Goal: Task Accomplishment & Management: Manage account settings

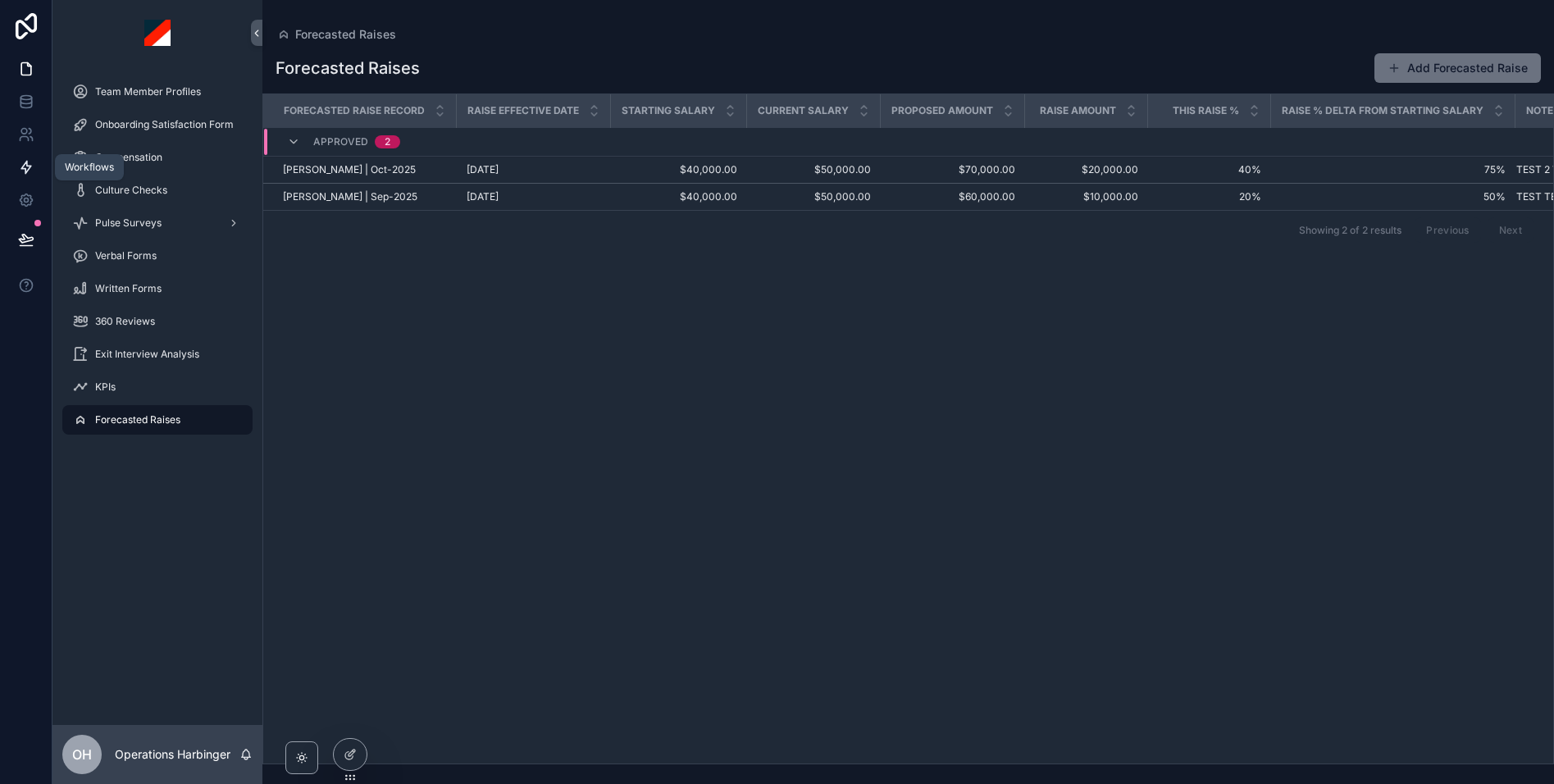
click at [33, 173] on icon at bounding box center [25, 166] width 16 height 16
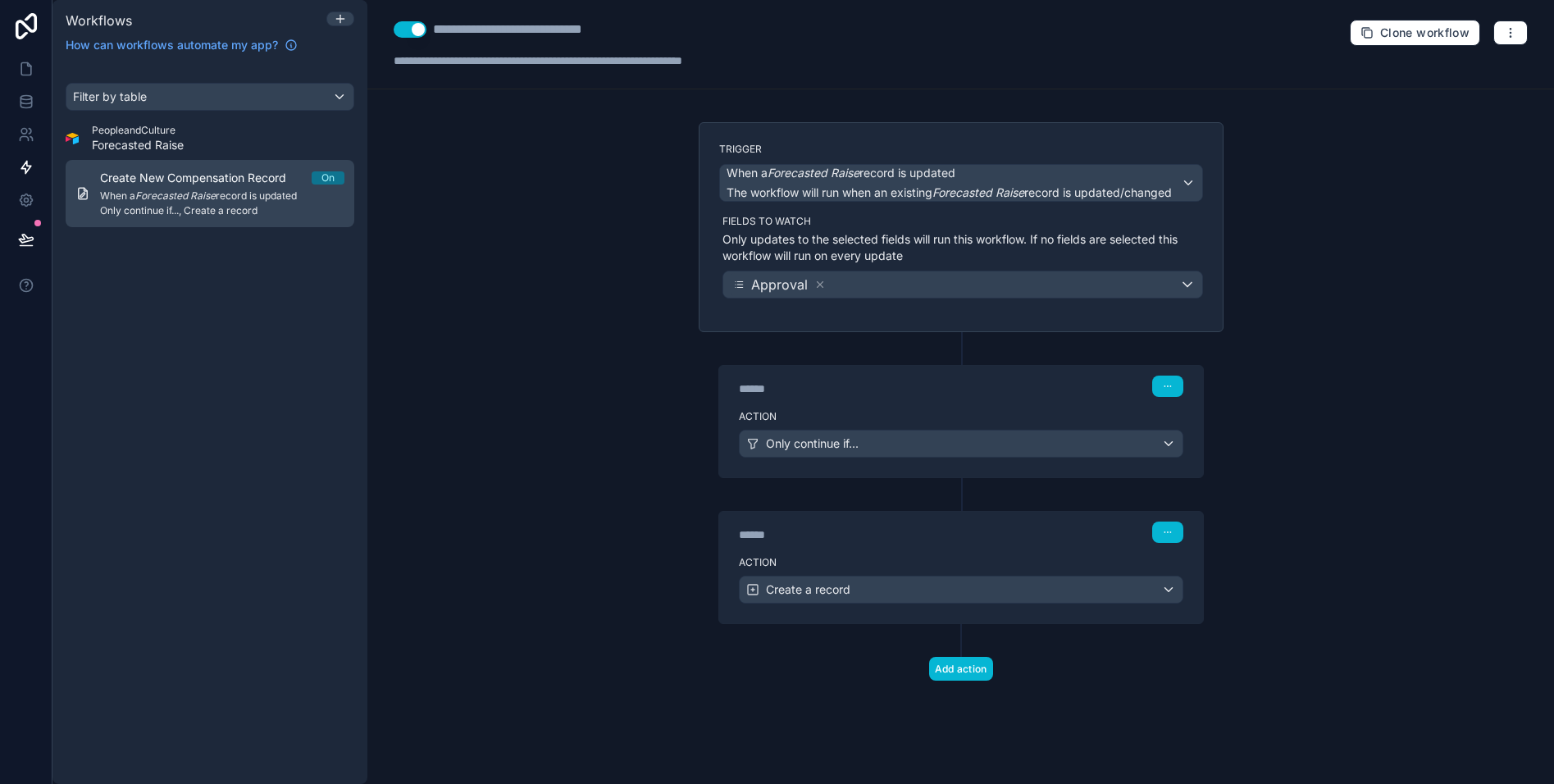
click at [213, 185] on span "Create New Compensation Record" at bounding box center [203, 177] width 206 height 16
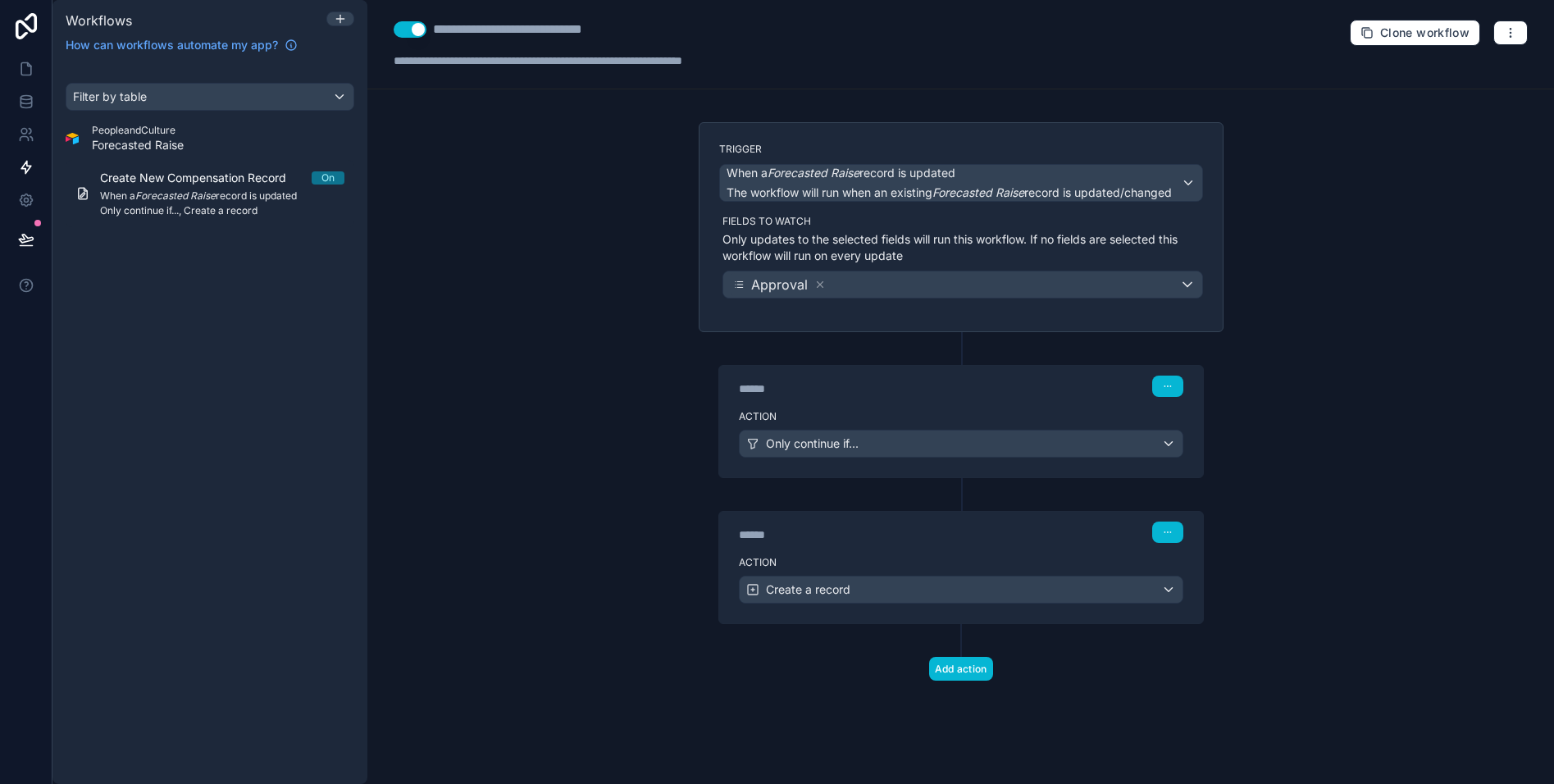
click at [897, 406] on div "Action Only continue if..." at bounding box center [961, 440] width 484 height 73
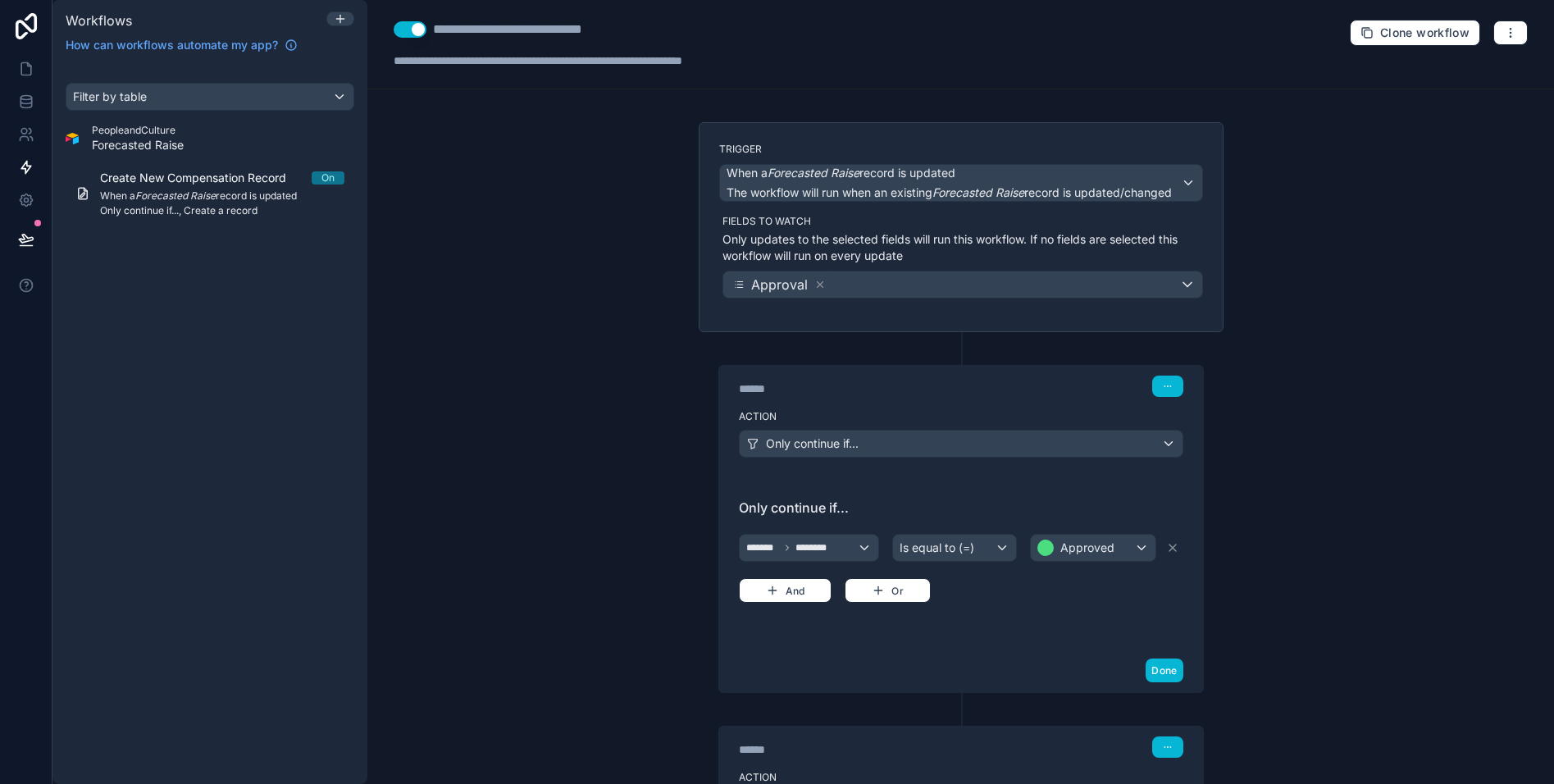
scroll to position [164, 0]
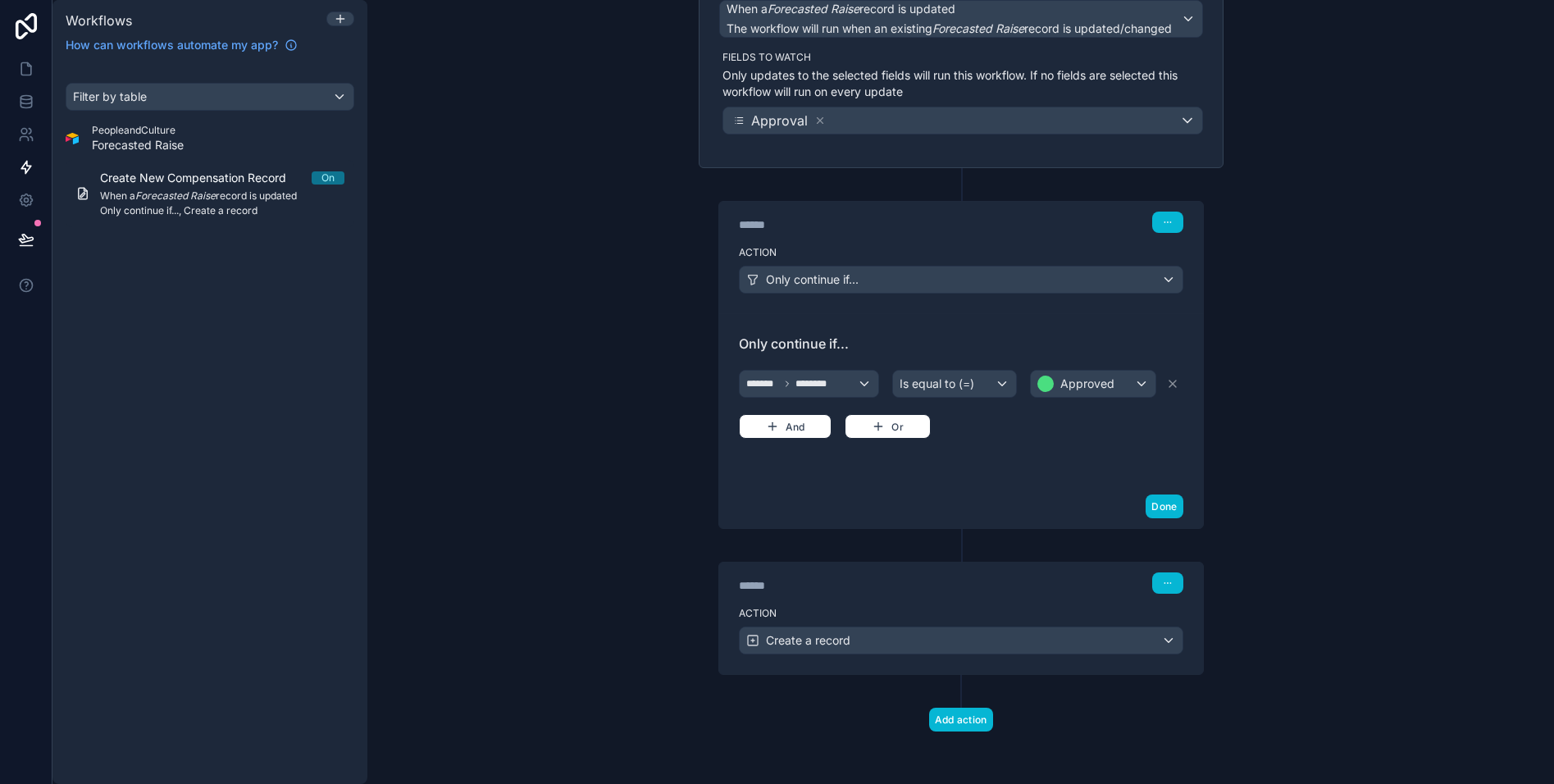
click at [899, 617] on label "Action" at bounding box center [961, 614] width 445 height 14
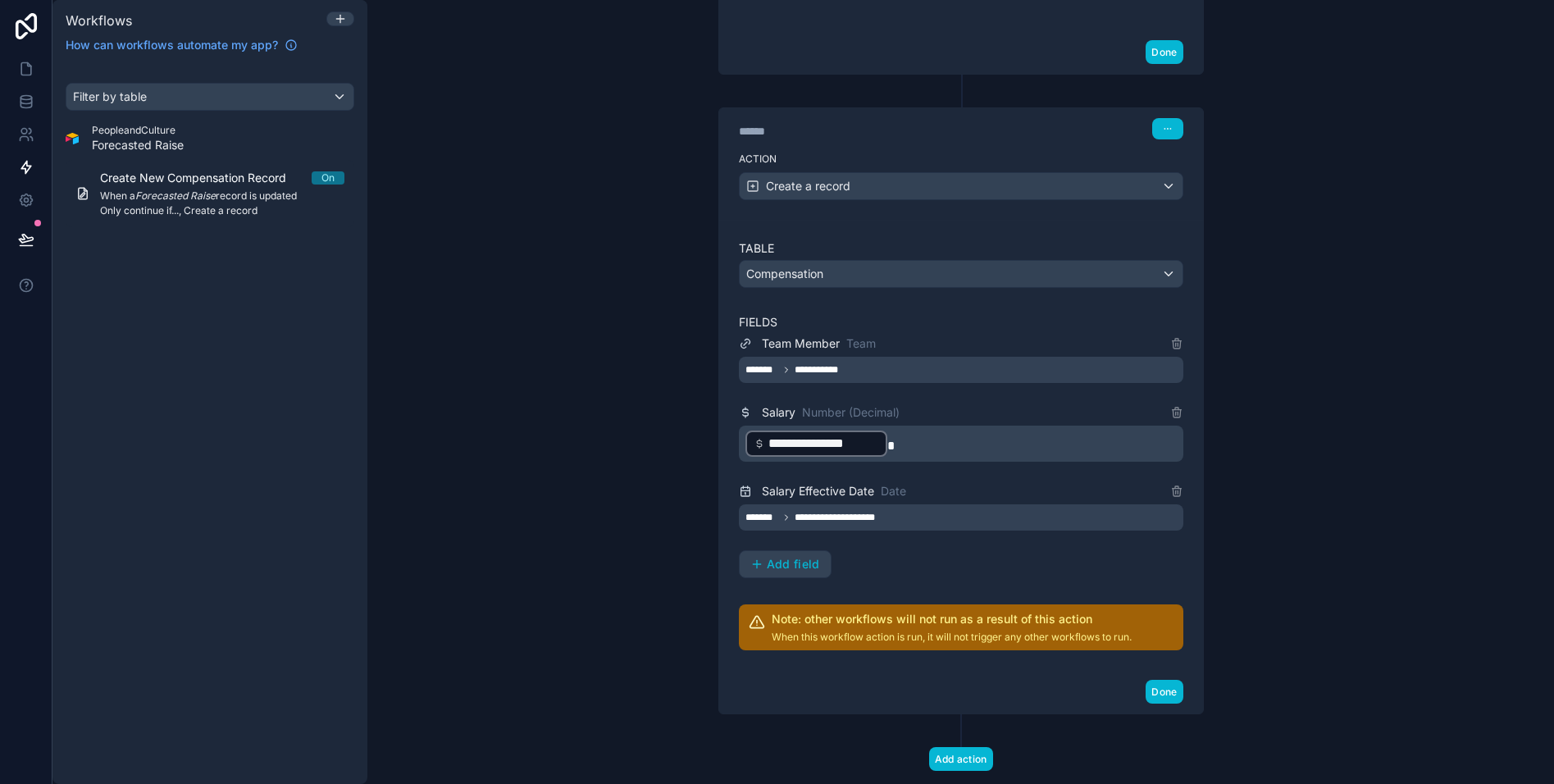
scroll to position [657, 0]
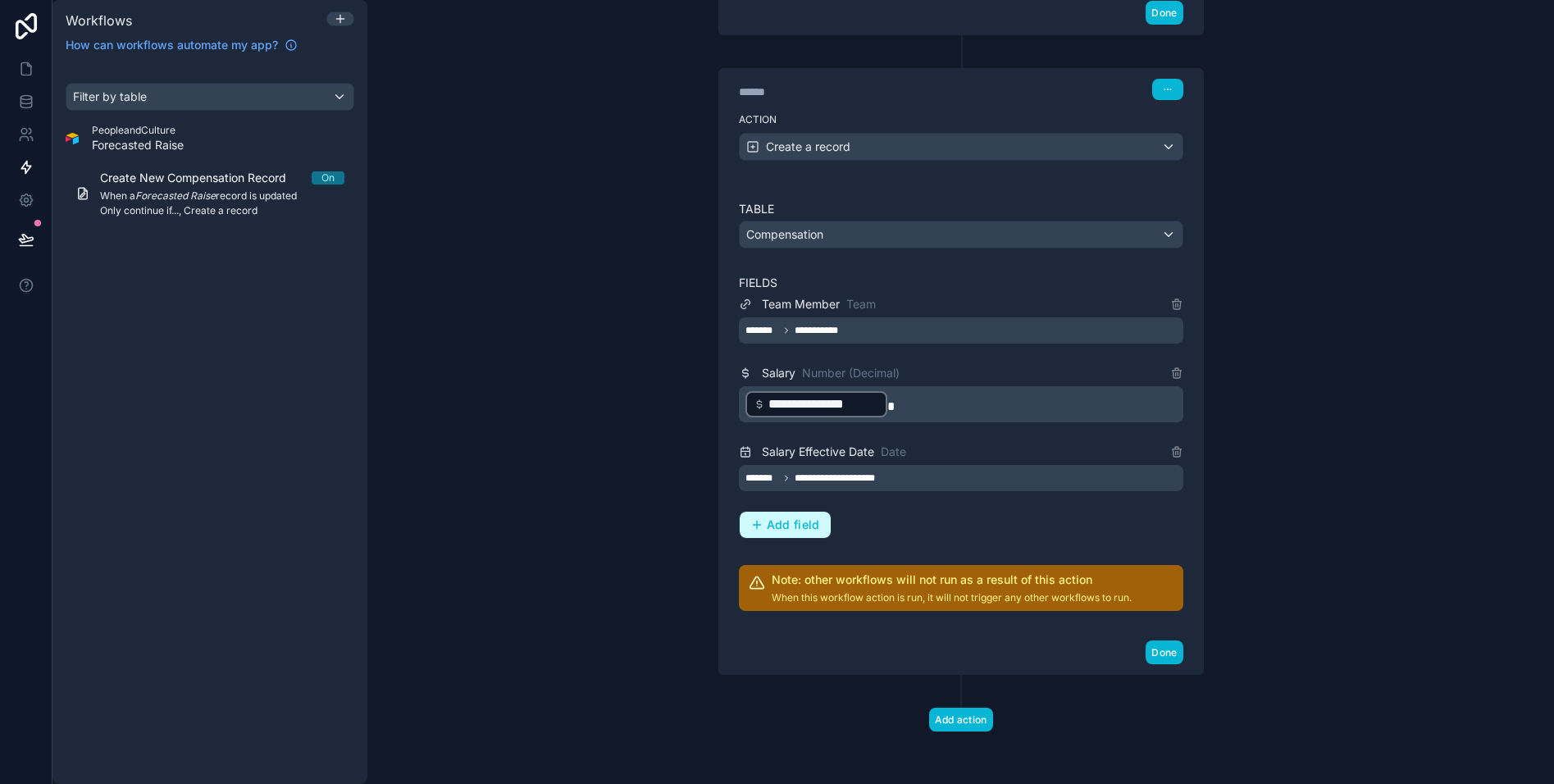
click at [793, 528] on span "Add field" at bounding box center [793, 524] width 53 height 14
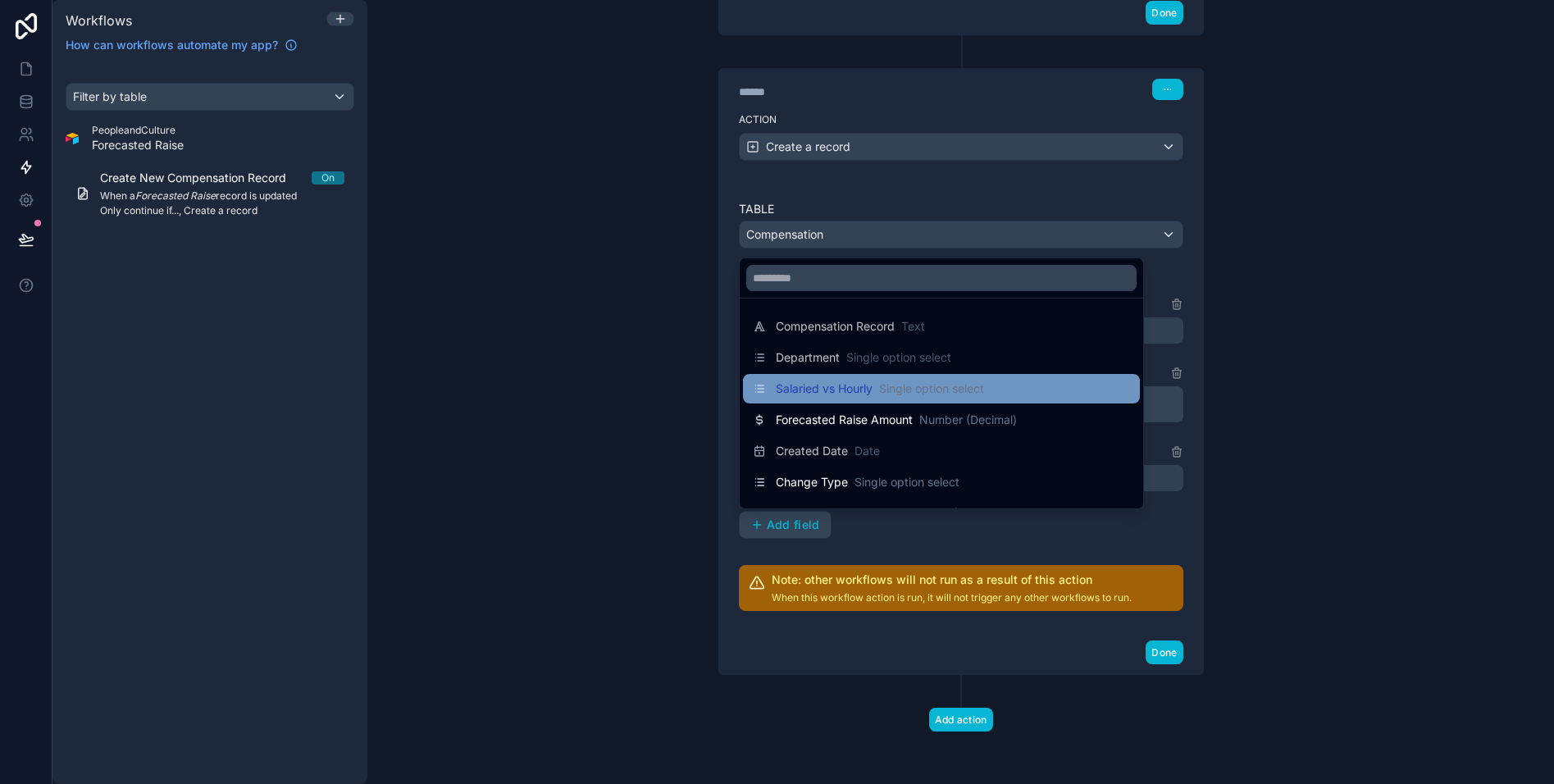
click at [822, 385] on span "Salaried vs Hourly" at bounding box center [824, 388] width 97 height 16
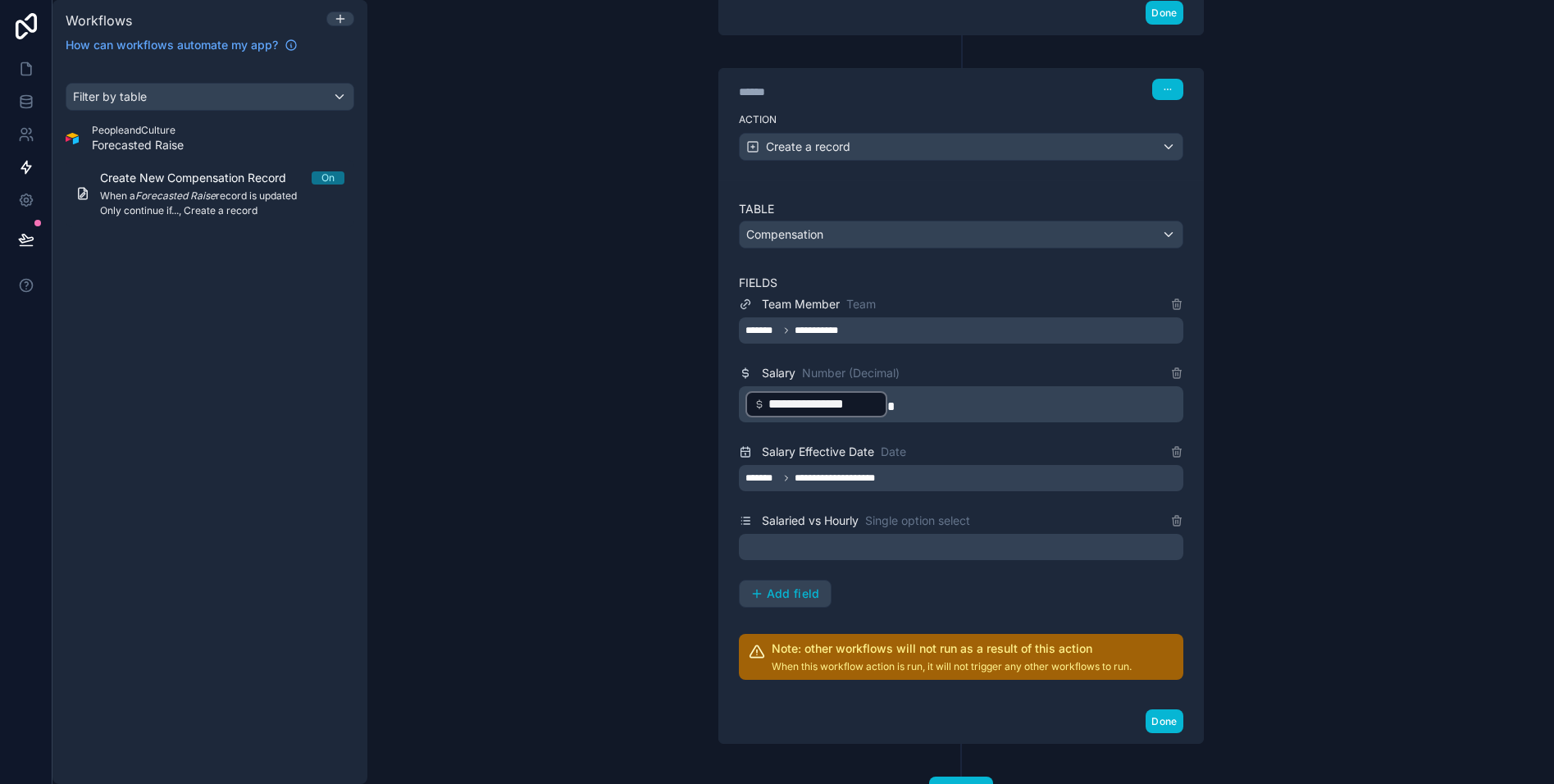
click at [840, 540] on div at bounding box center [961, 546] width 445 height 26
click at [1133, 515] on div "Salaried vs Hourly Single option select" at bounding box center [961, 520] width 445 height 19
click at [826, 546] on div at bounding box center [961, 546] width 445 height 26
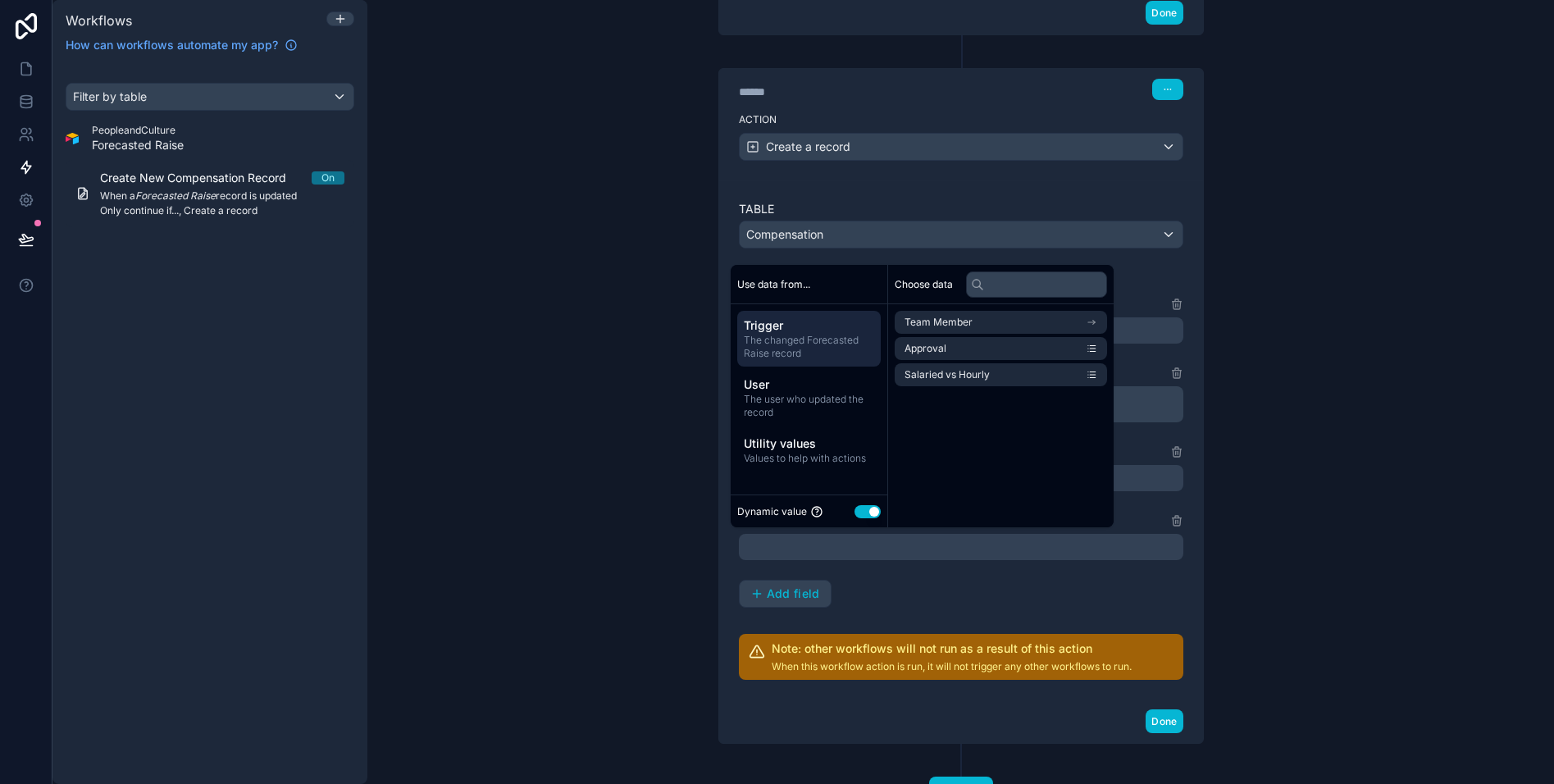
click at [799, 333] on span "The changed Forecasted Raise record" at bounding box center [809, 346] width 130 height 26
click at [1021, 370] on li "Salaried vs Hourly" at bounding box center [1001, 374] width 213 height 23
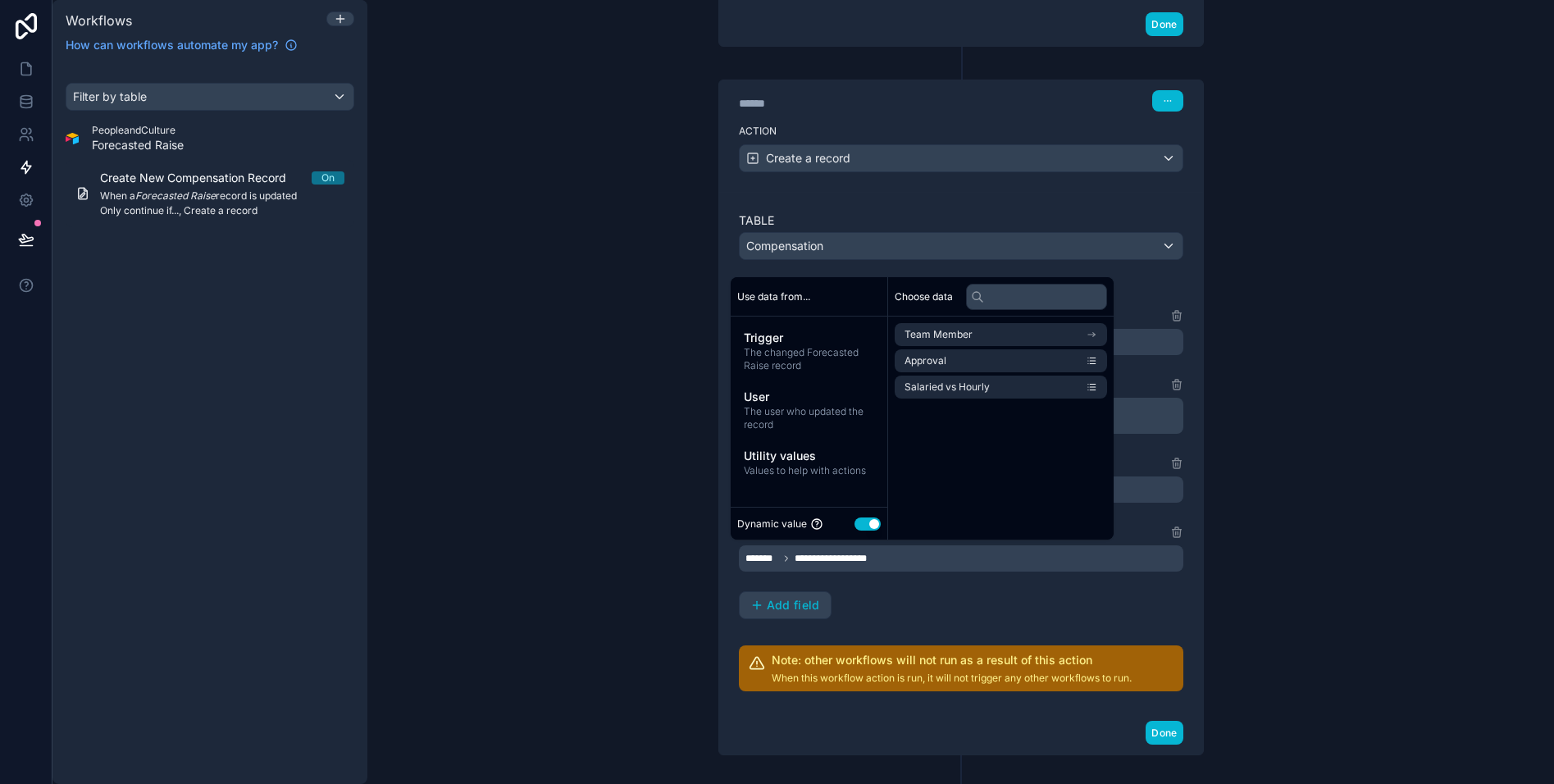
scroll to position [646, 0]
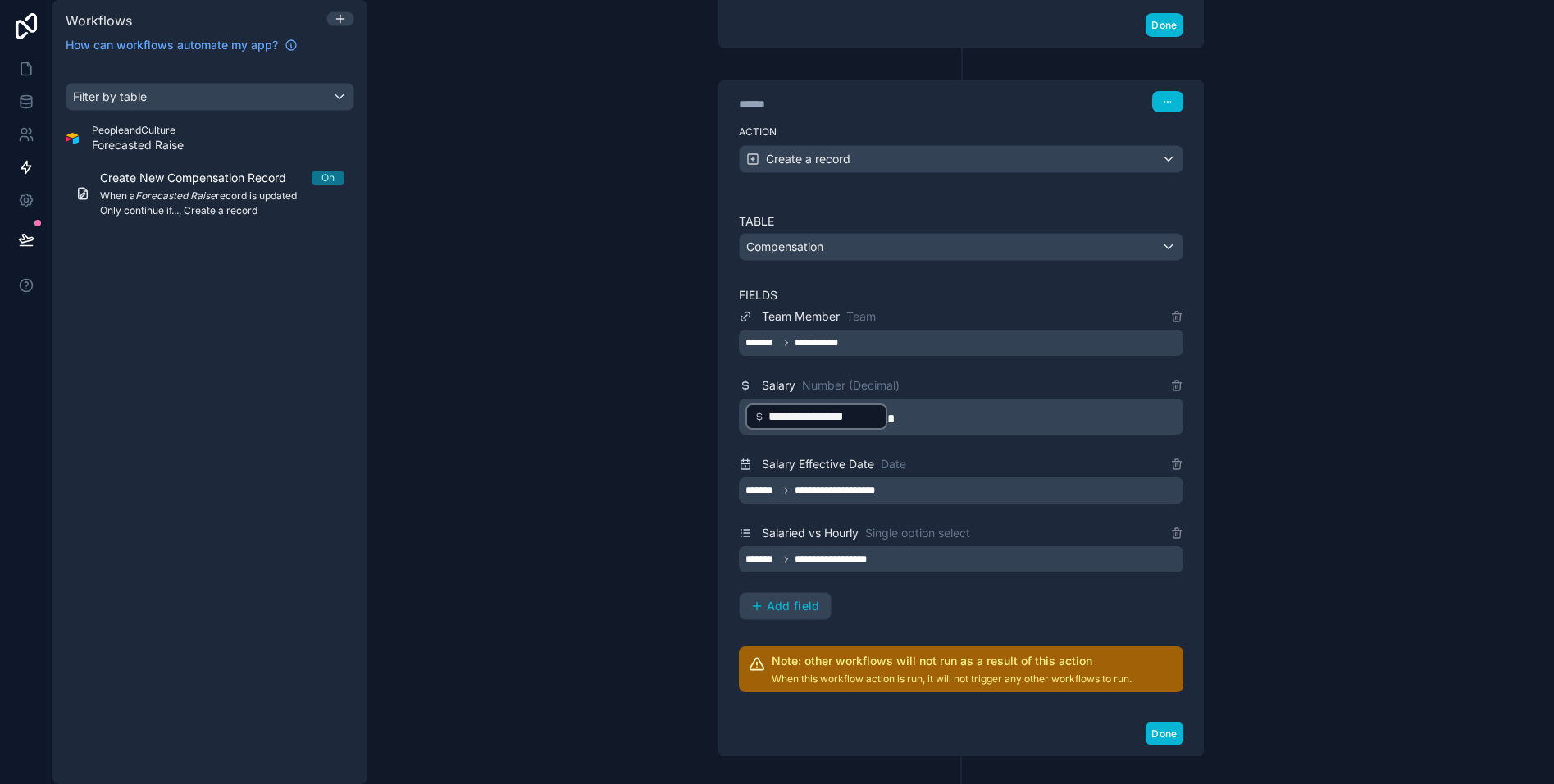
click at [961, 210] on div "**********" at bounding box center [961, 451] width 484 height 519
click at [906, 565] on div "**********" at bounding box center [961, 559] width 445 height 26
click at [984, 603] on div "**********" at bounding box center [961, 462] width 445 height 313
click at [803, 605] on span "Add field" at bounding box center [793, 605] width 53 height 14
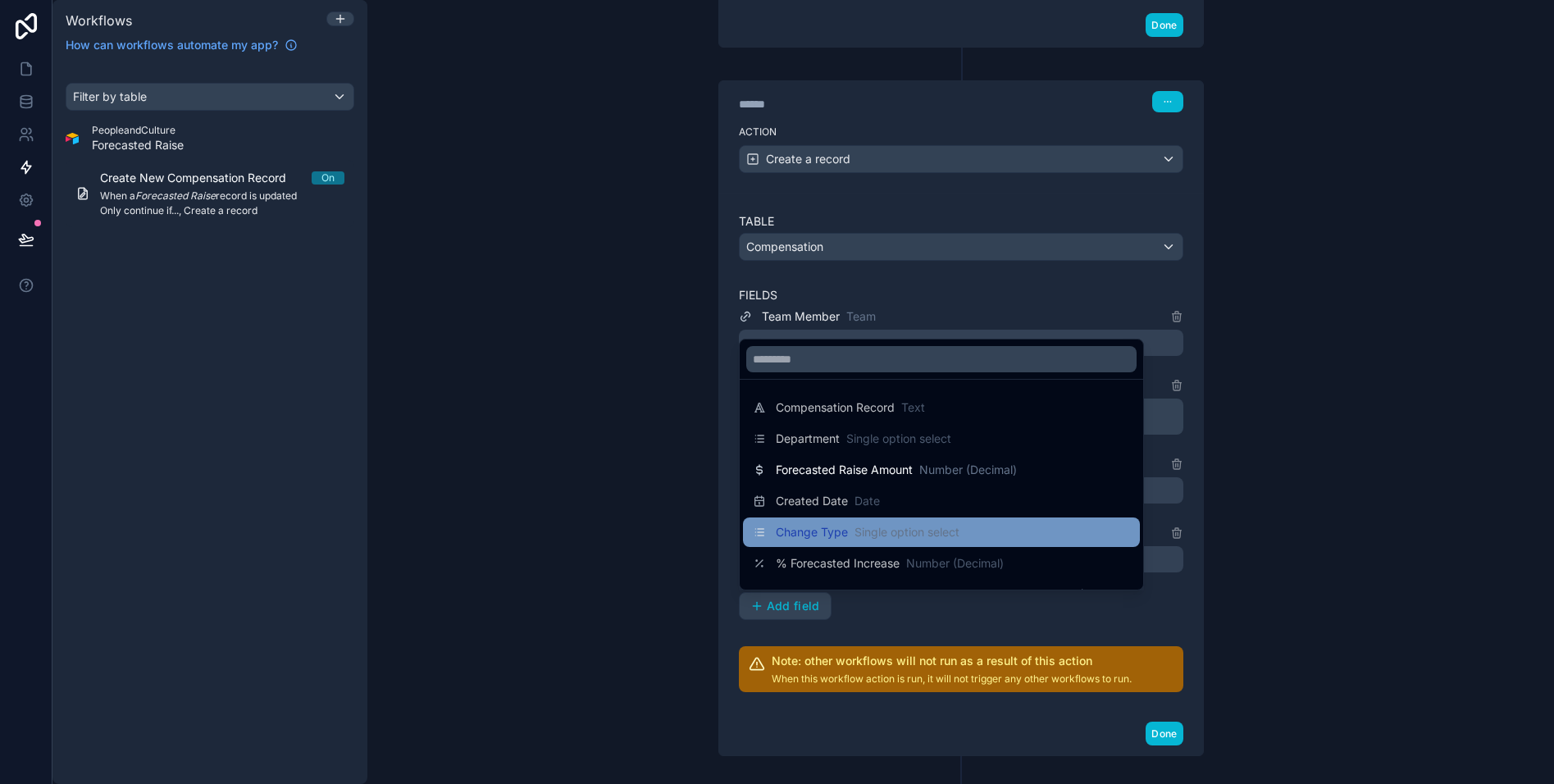
click at [829, 525] on span "Change Type" at bounding box center [811, 532] width 72 height 16
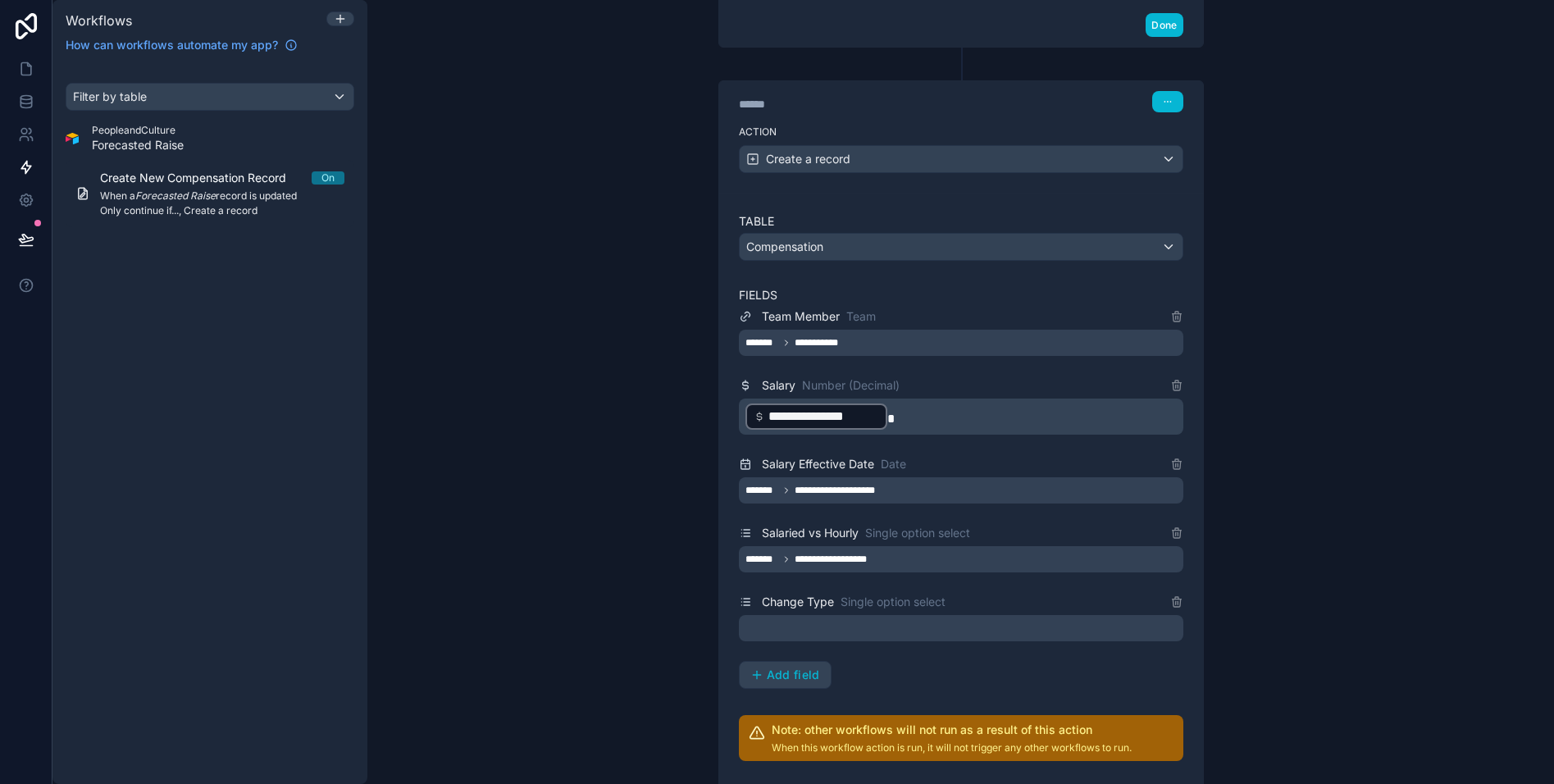
click at [780, 635] on div at bounding box center [961, 628] width 445 height 26
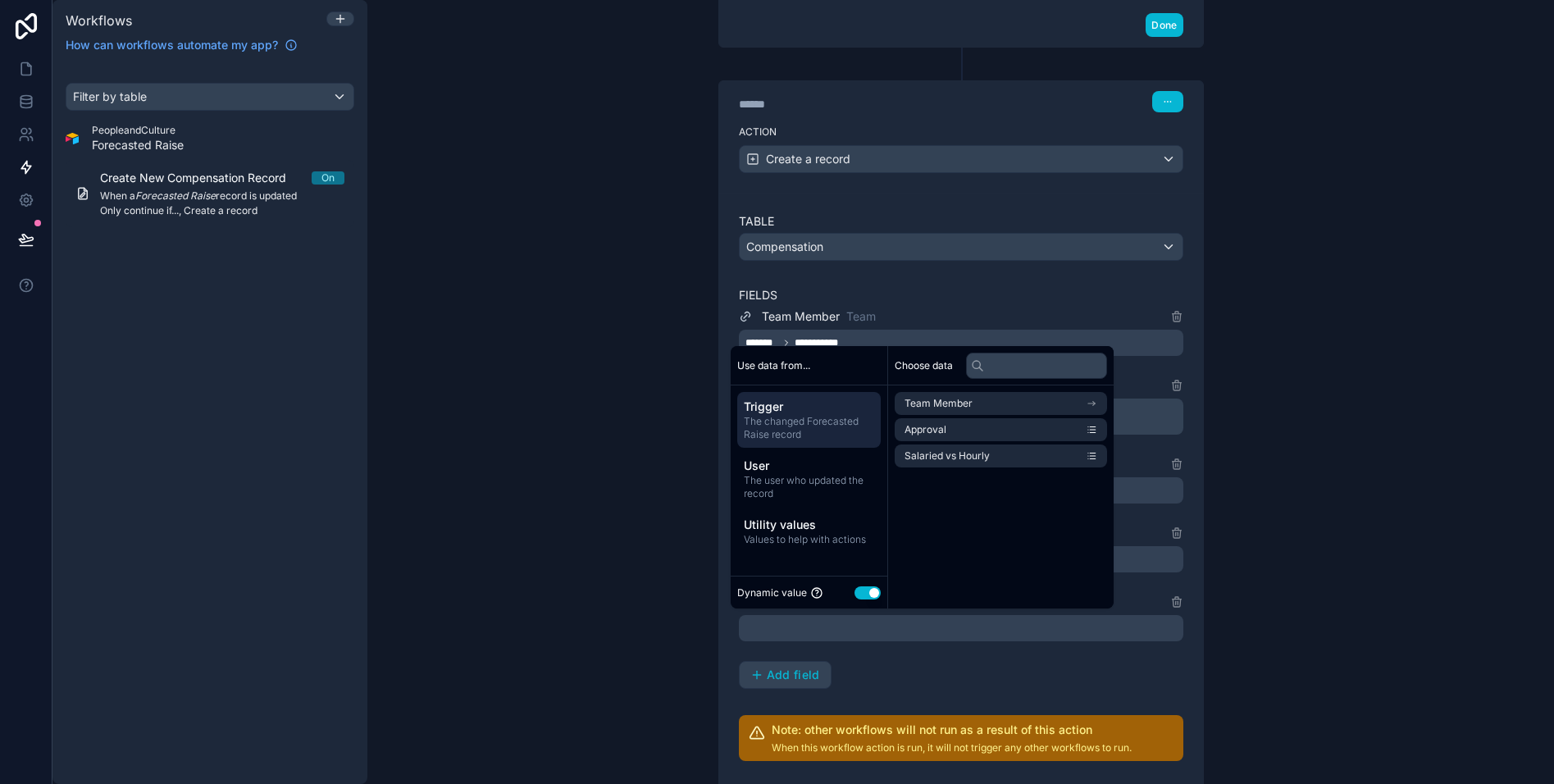
click at [871, 595] on button "Use setting" at bounding box center [867, 593] width 26 height 14
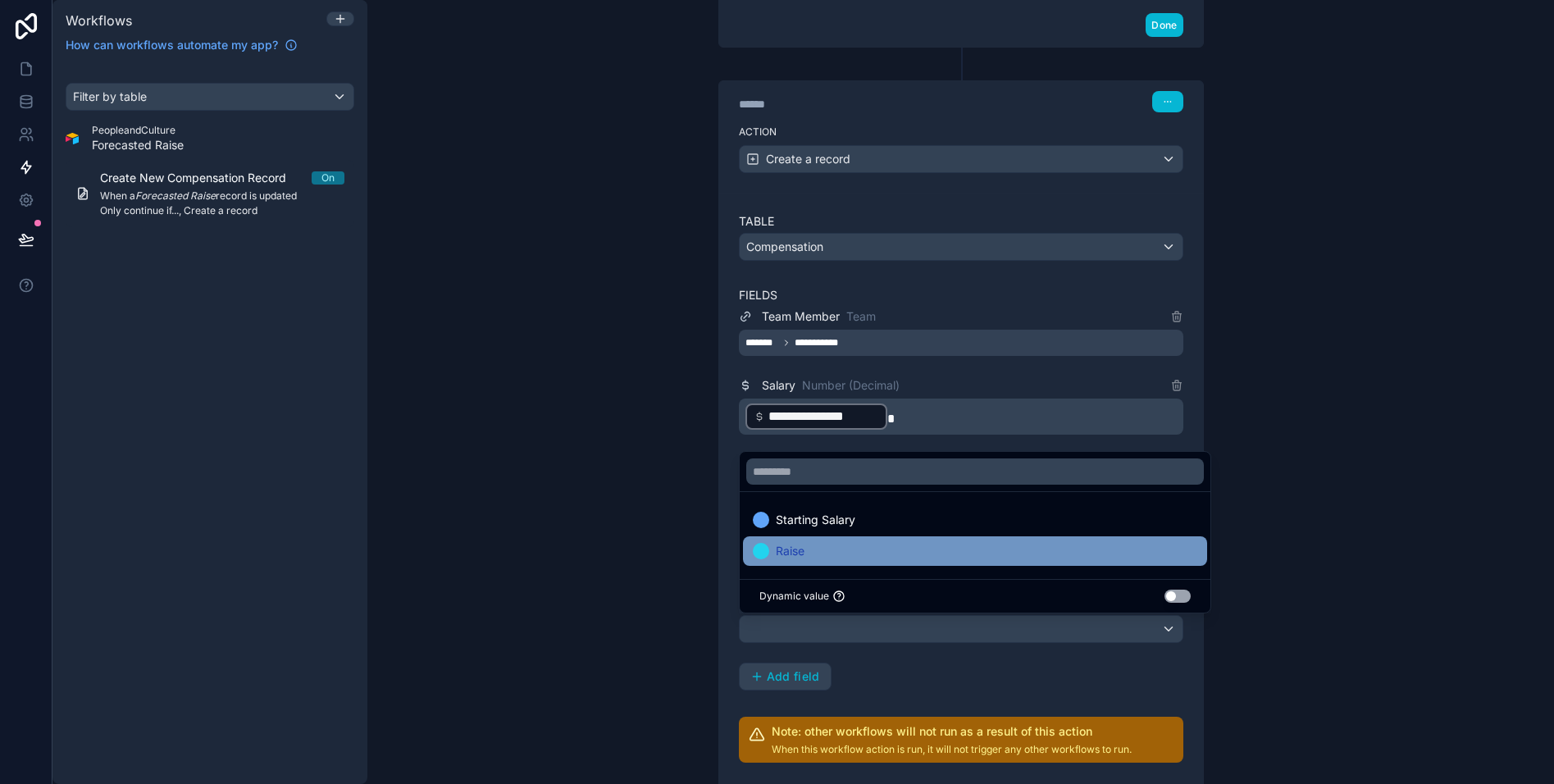
click at [803, 549] on span "Raise" at bounding box center [790, 550] width 29 height 19
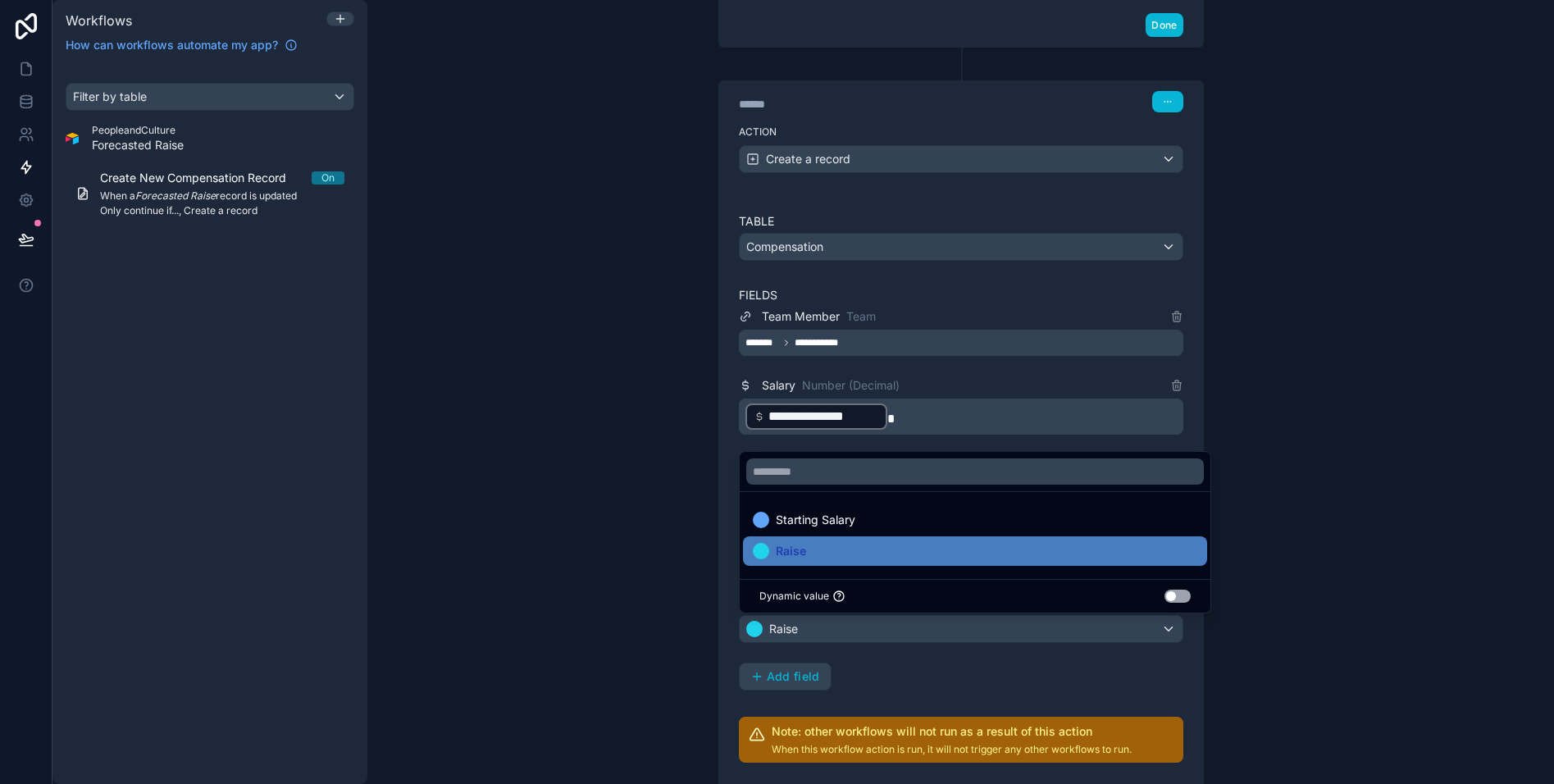
click at [946, 670] on div "**********" at bounding box center [961, 498] width 445 height 384
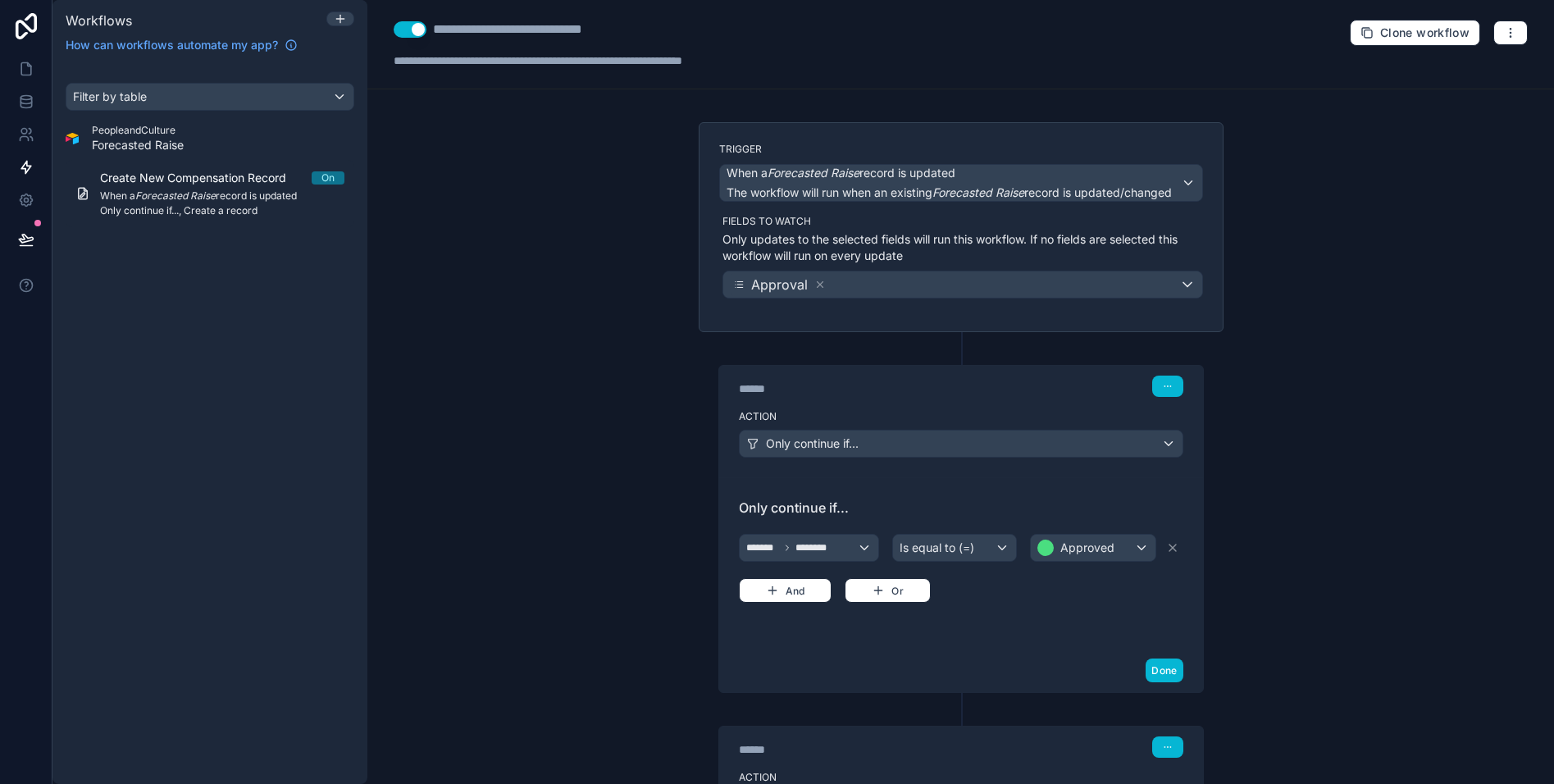
scroll to position [797, 0]
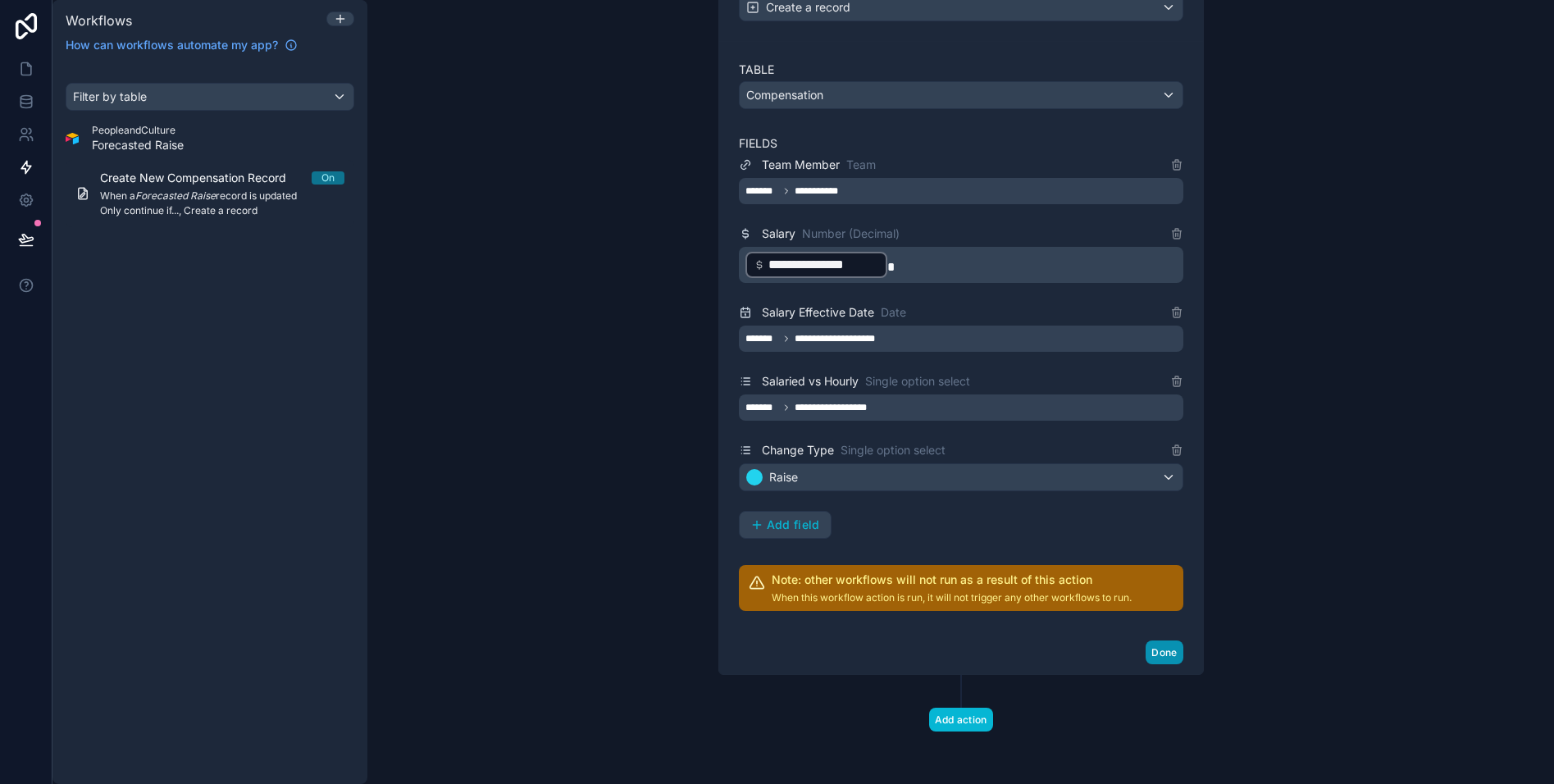
click at [1165, 652] on button "Done" at bounding box center [1164, 652] width 37 height 24
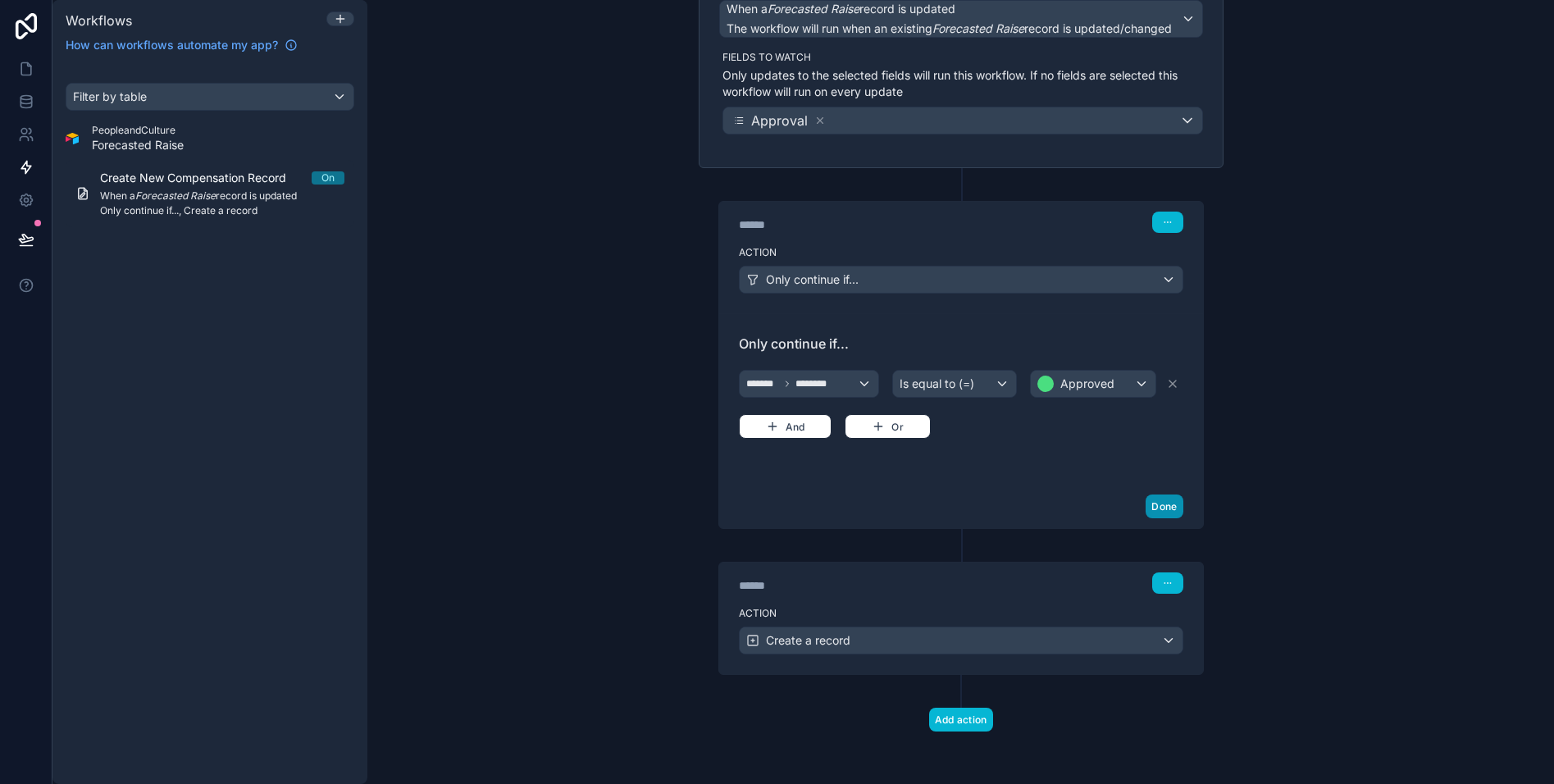
click at [1163, 504] on button "Done" at bounding box center [1164, 506] width 37 height 24
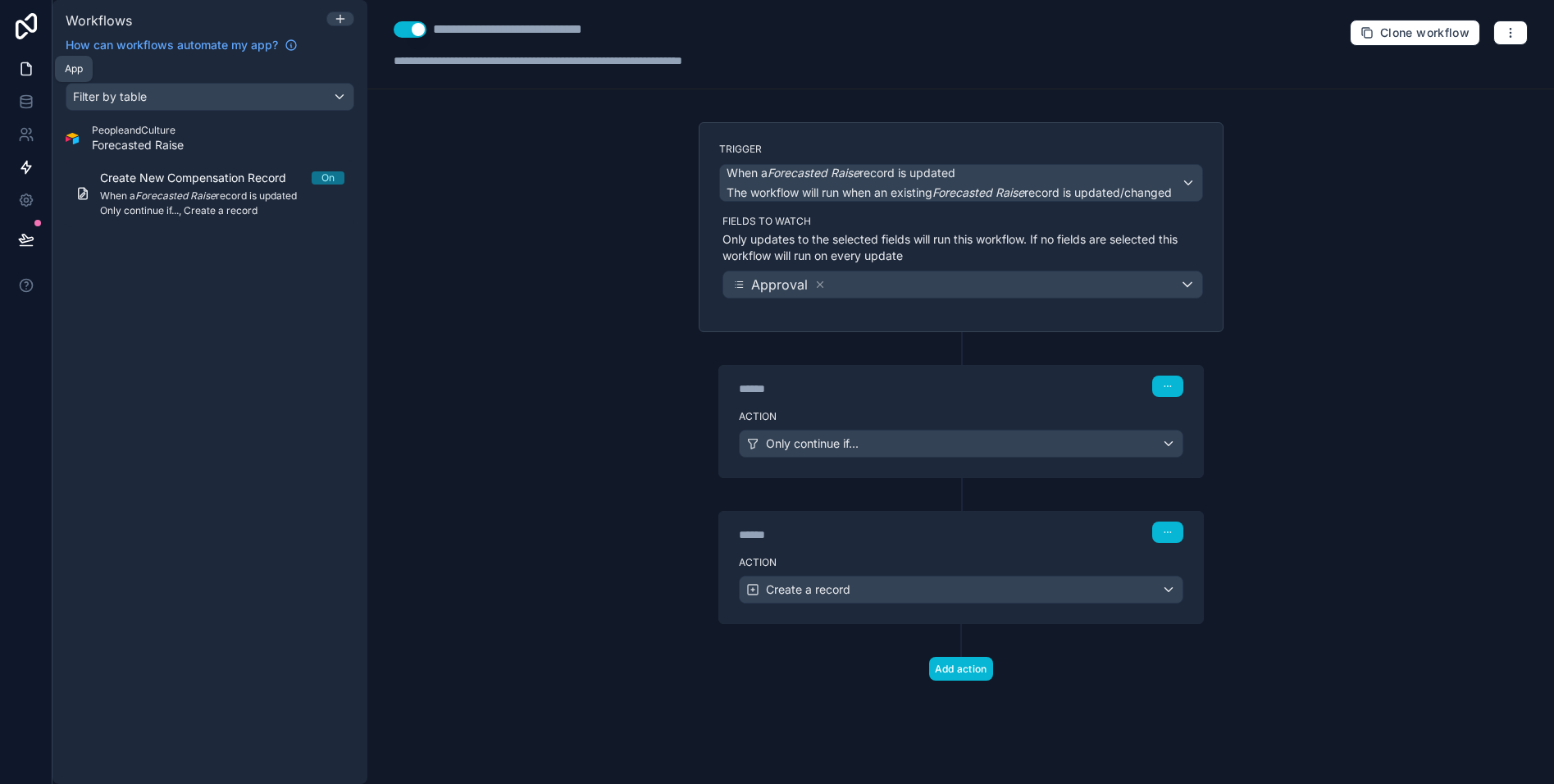
click at [21, 73] on icon at bounding box center [26, 69] width 10 height 13
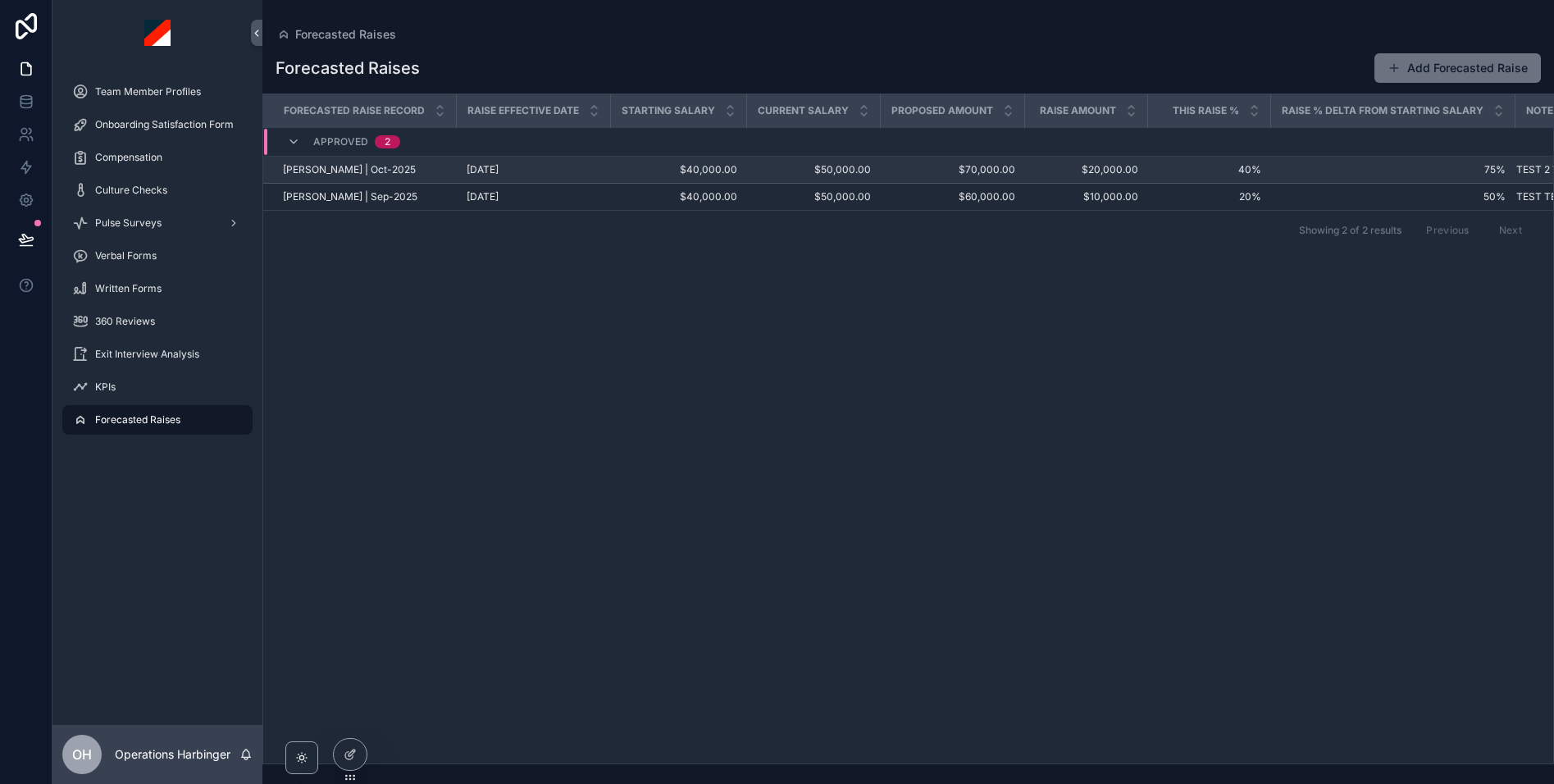
click at [901, 168] on span "$70,000.00" at bounding box center [953, 170] width 125 height 14
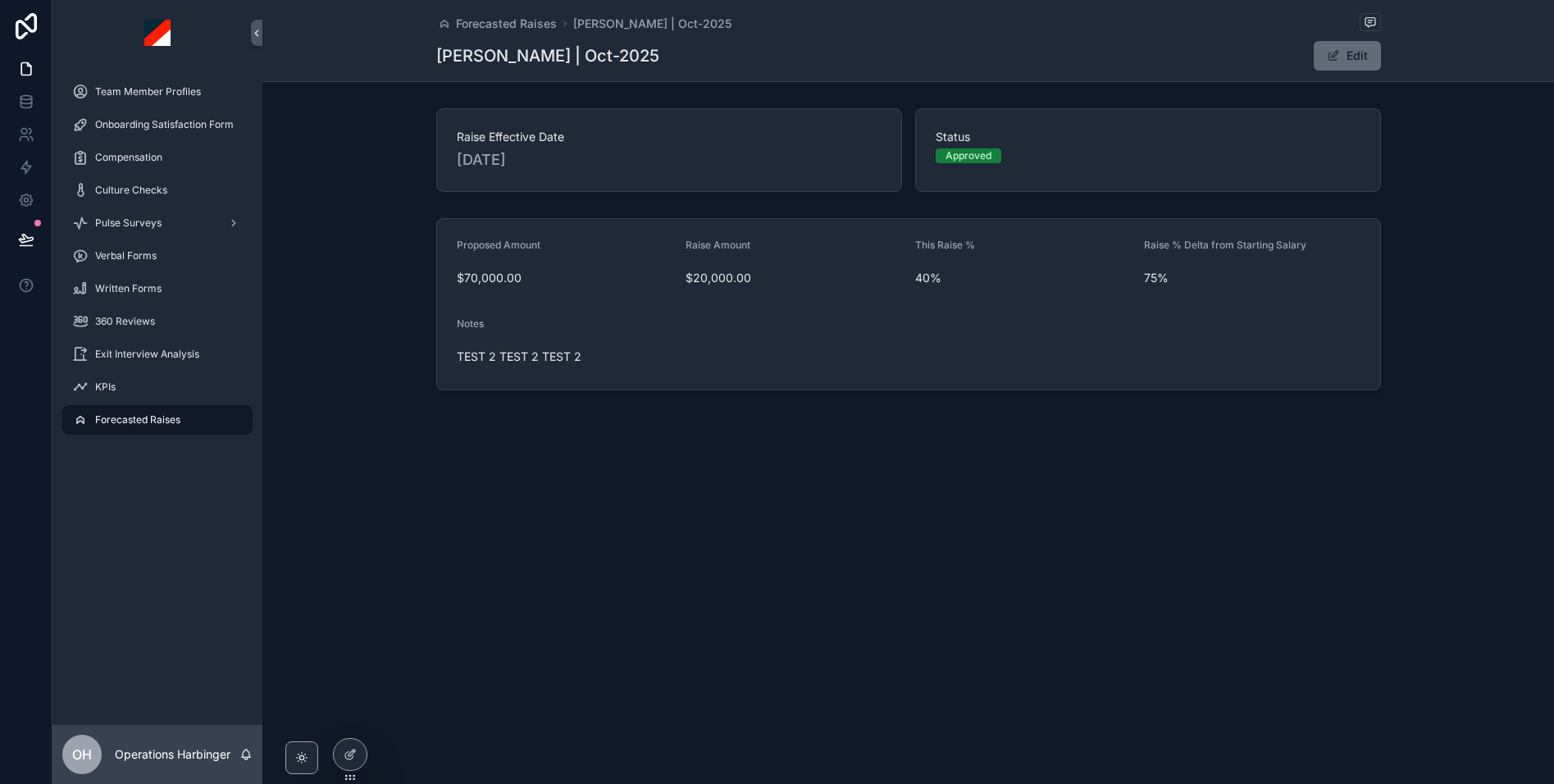
click at [1346, 56] on button "Edit" at bounding box center [1347, 56] width 68 height 30
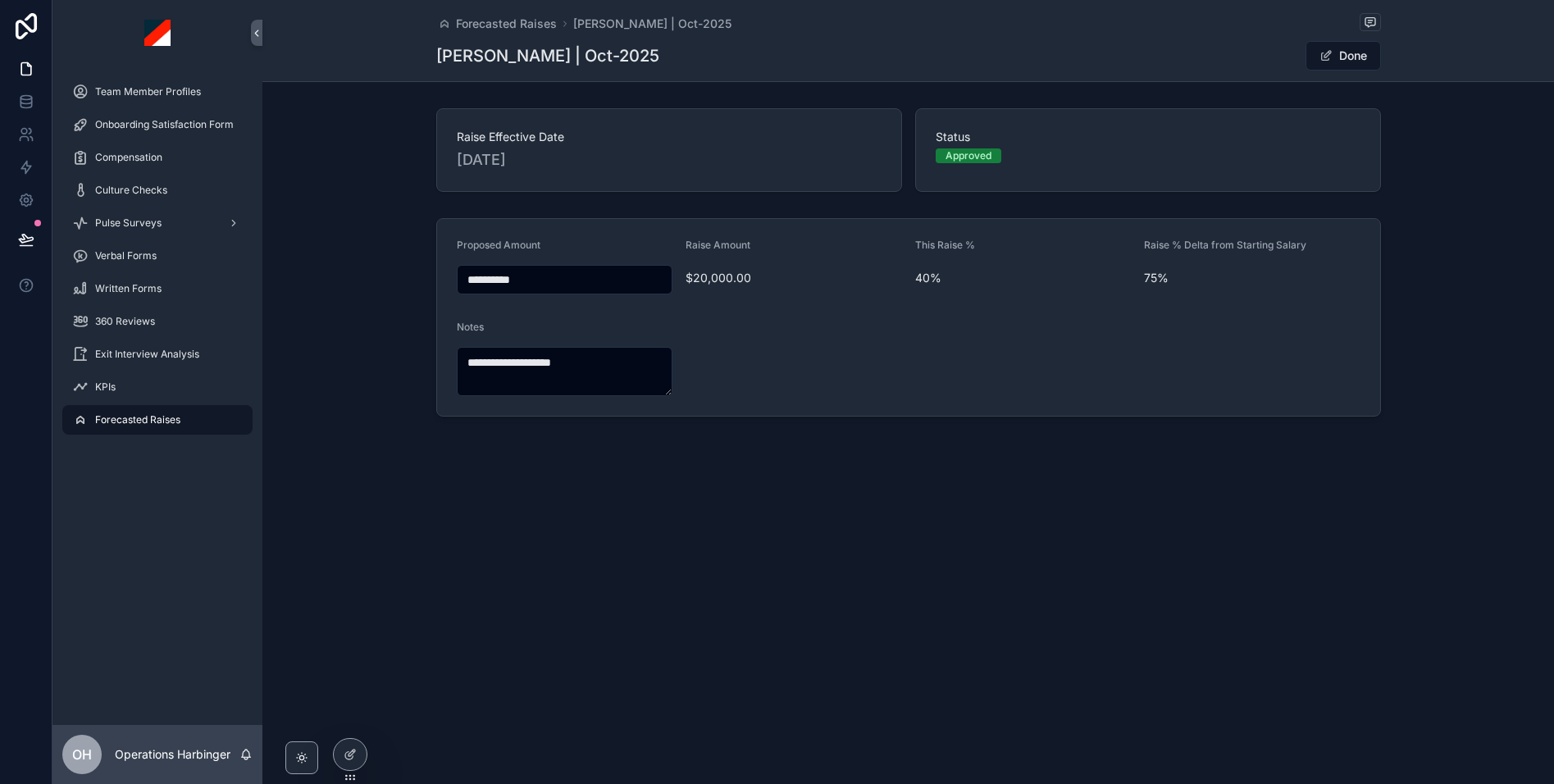
drag, startPoint x: 1356, startPoint y: 57, endPoint x: 951, endPoint y: 581, distance: 662.3
click at [1356, 57] on button "Done" at bounding box center [1343, 56] width 75 height 30
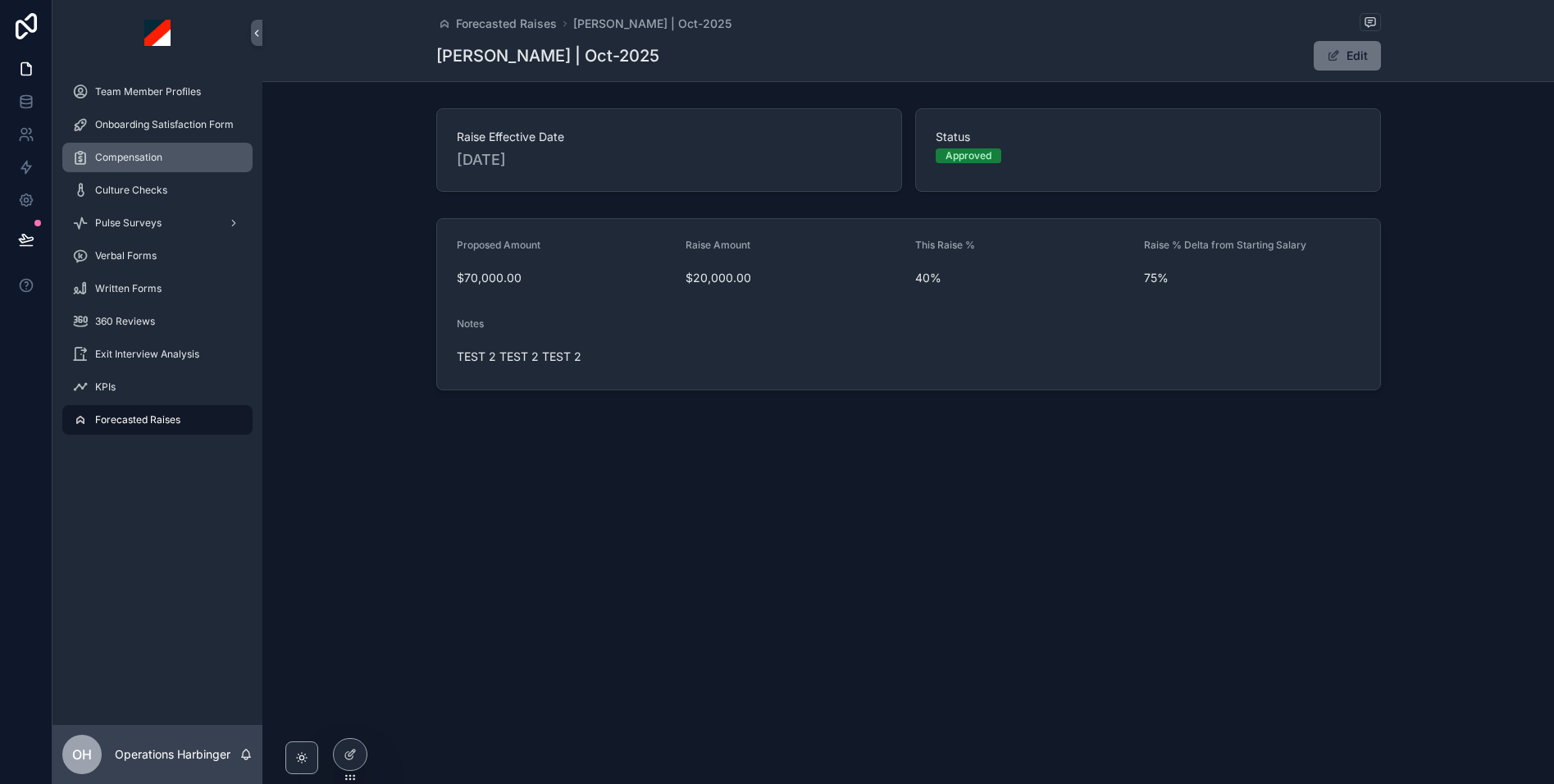
click at [180, 154] on div "Compensation" at bounding box center [157, 157] width 171 height 26
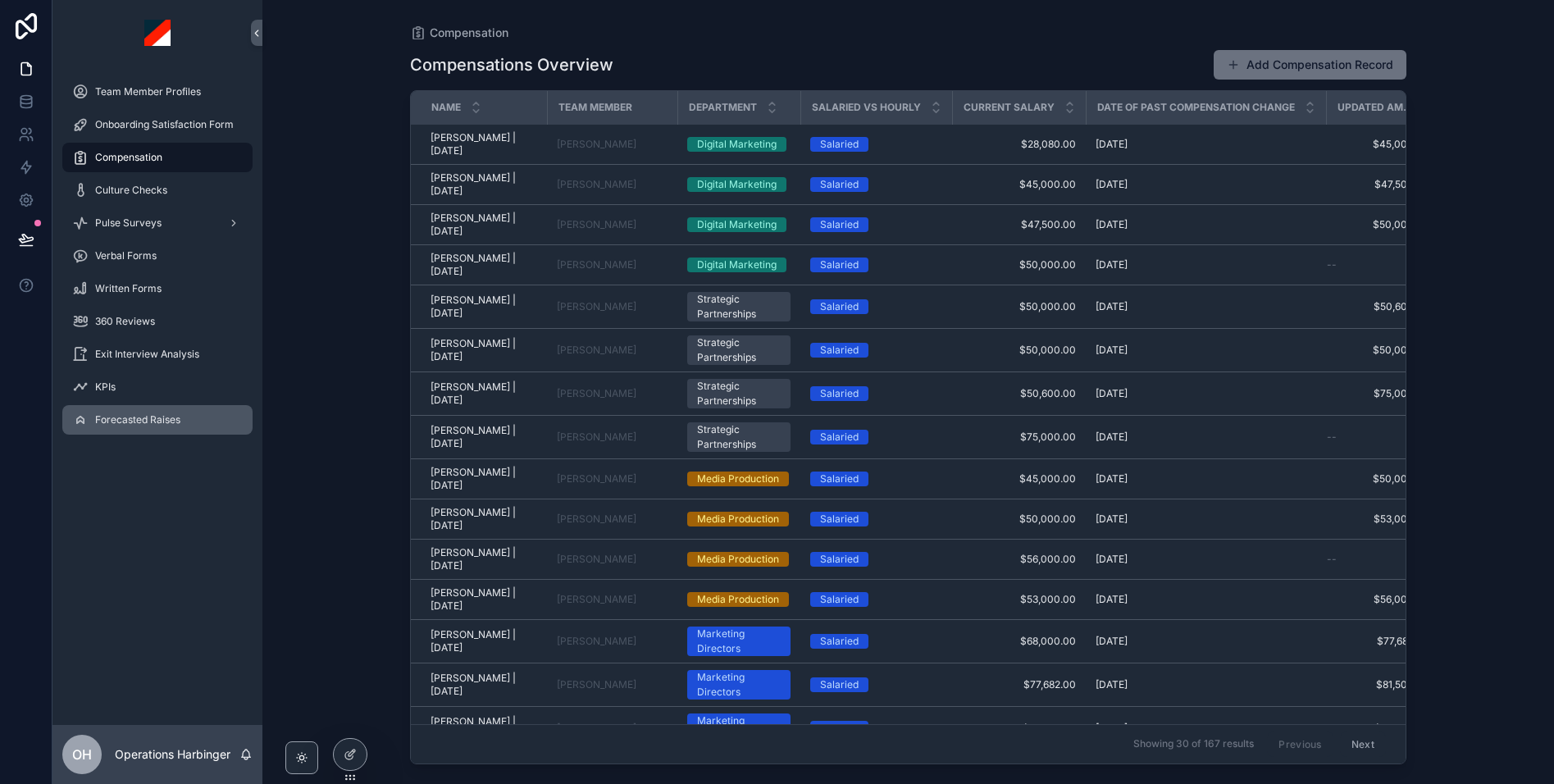
click at [133, 425] on span "Forecasted Raises" at bounding box center [138, 420] width 85 height 14
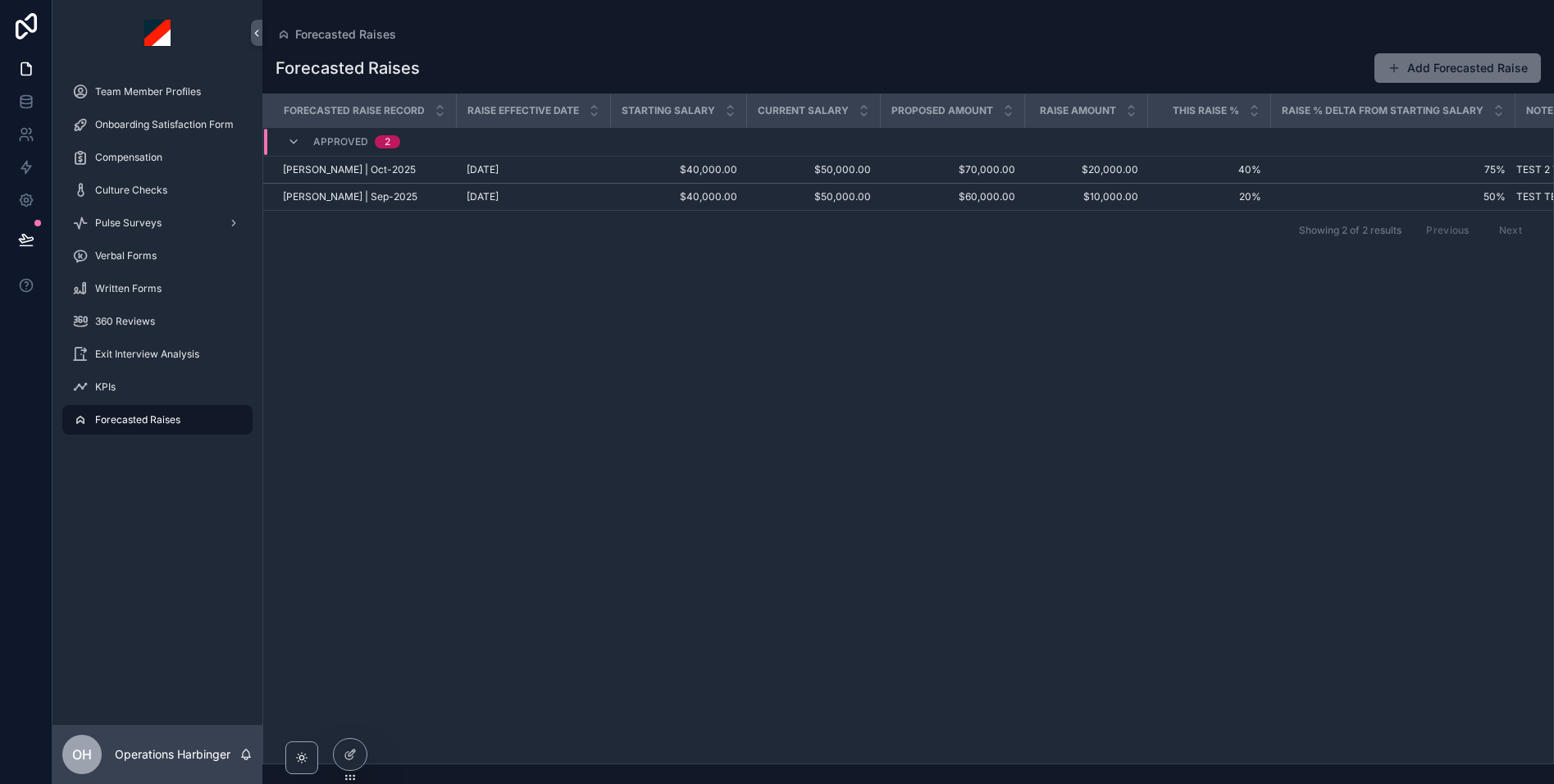
scroll to position [0, 88]
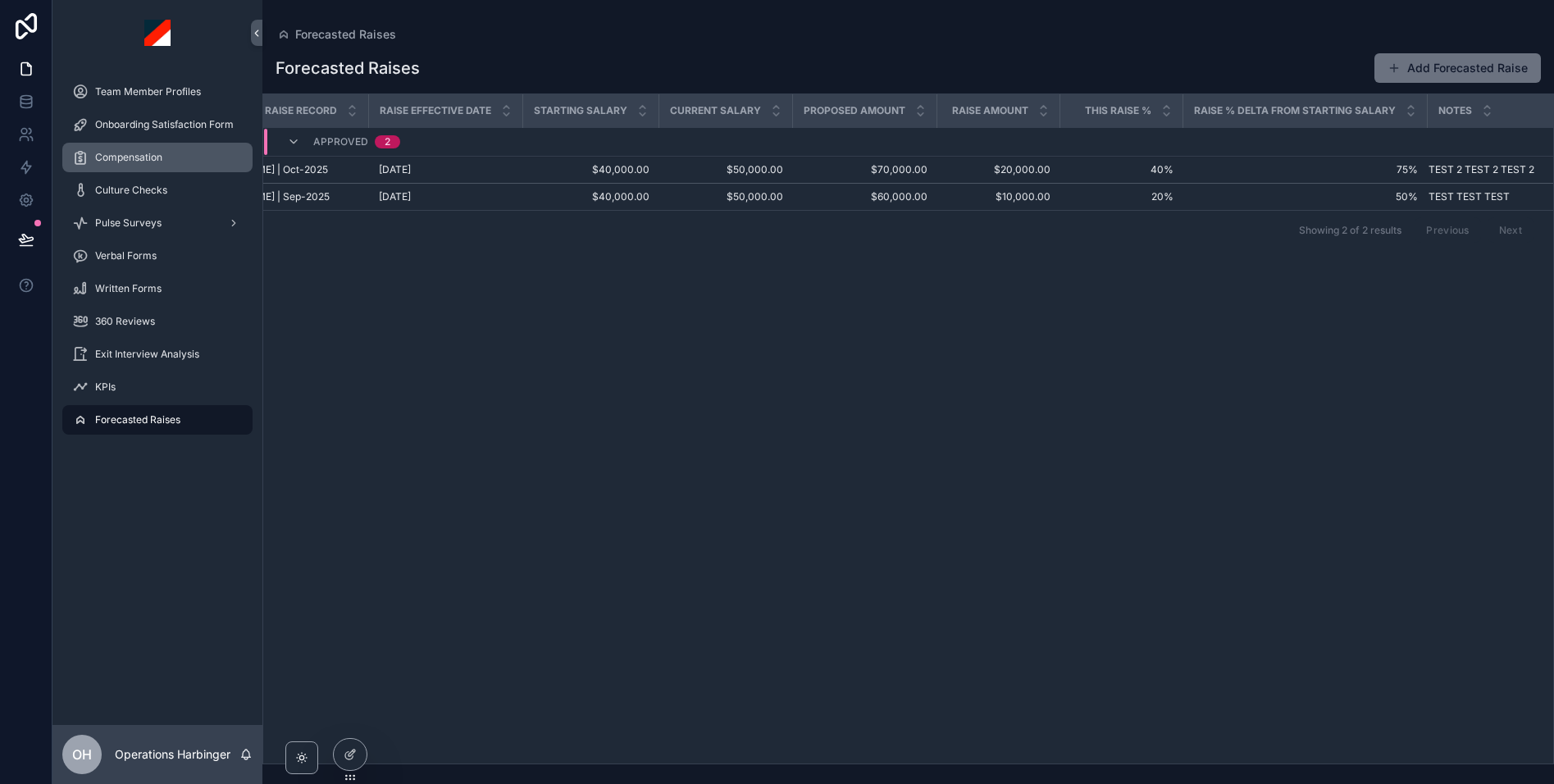
click at [143, 149] on div "Compensation" at bounding box center [157, 157] width 171 height 26
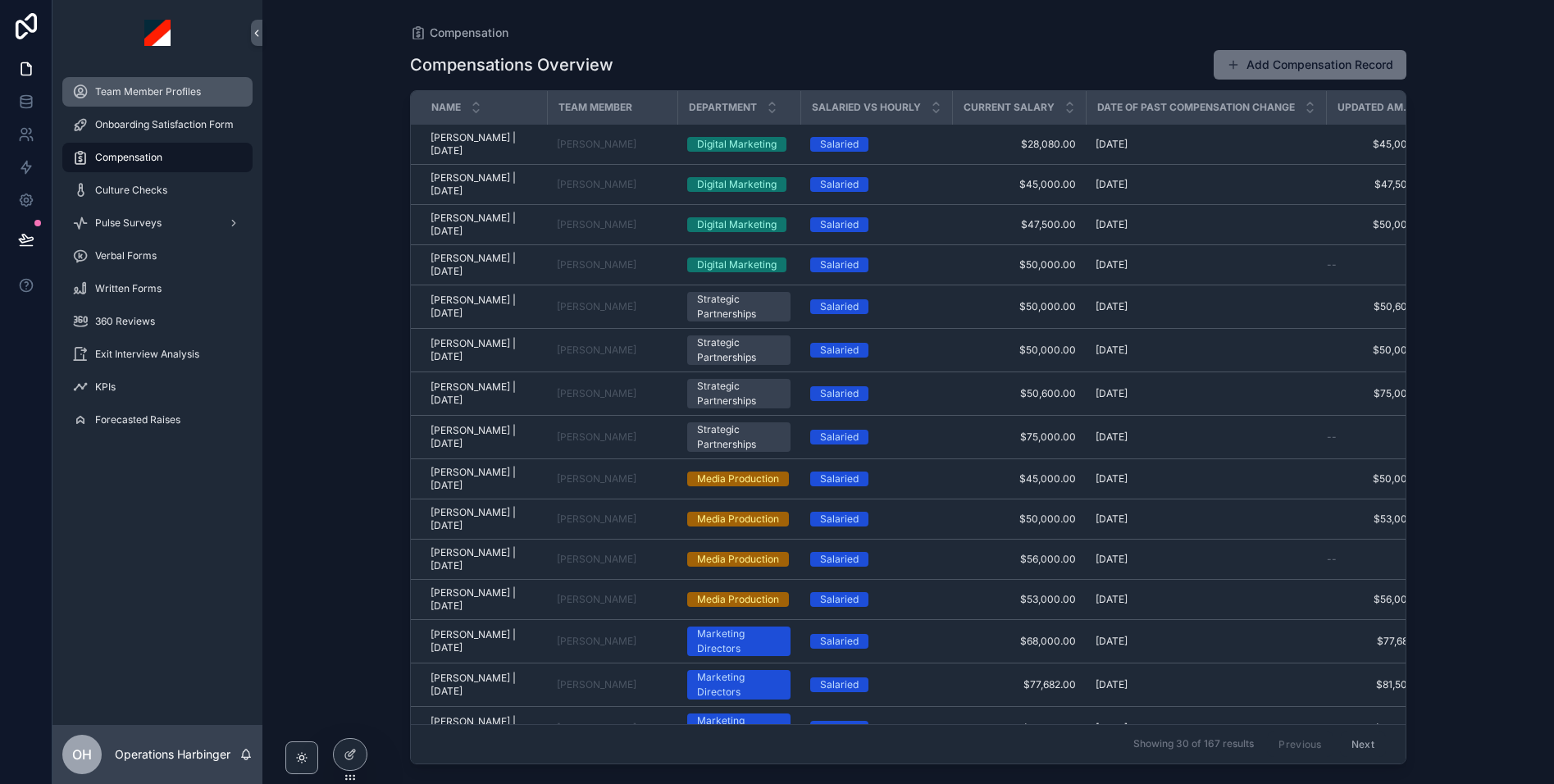
drag, startPoint x: 164, startPoint y: 99, endPoint x: 89, endPoint y: 450, distance: 358.9
click at [164, 100] on div "Team Member Profiles" at bounding box center [157, 91] width 171 height 26
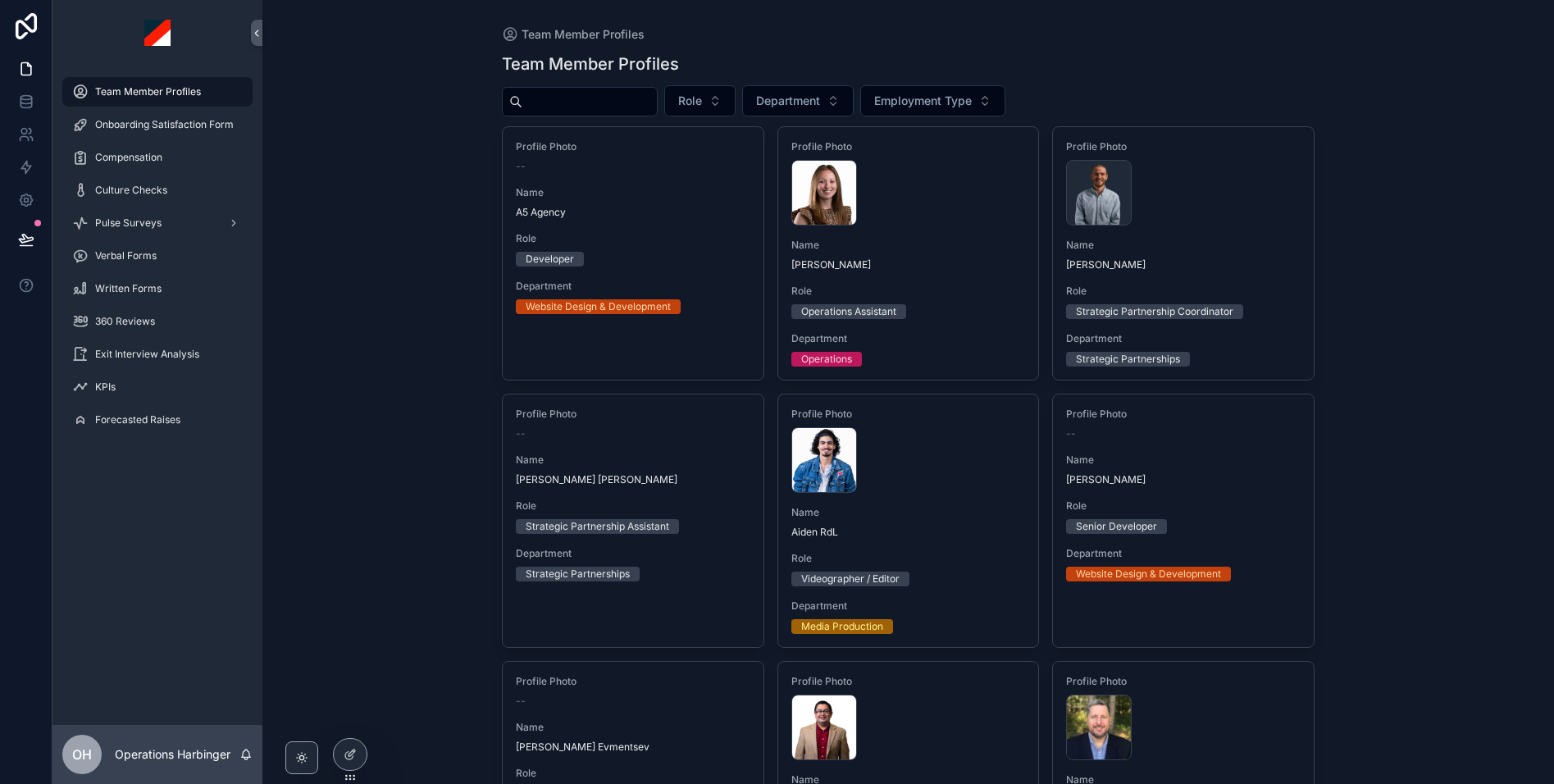
click at [631, 93] on input "scrollable content" at bounding box center [589, 101] width 134 height 23
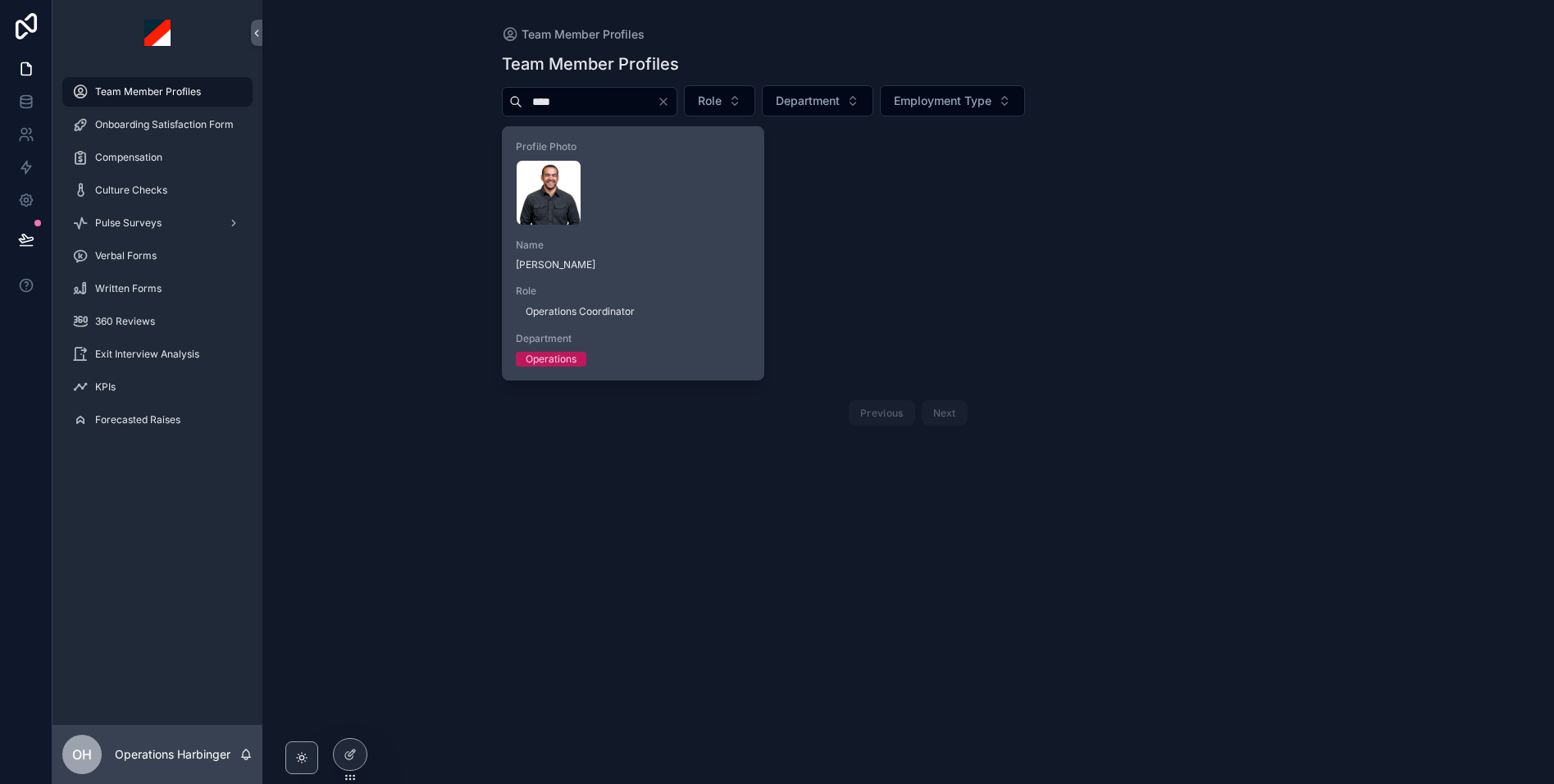
type input "****"
click at [690, 196] on div "[PERSON_NAME] .webp" at bounding box center [633, 192] width 235 height 66
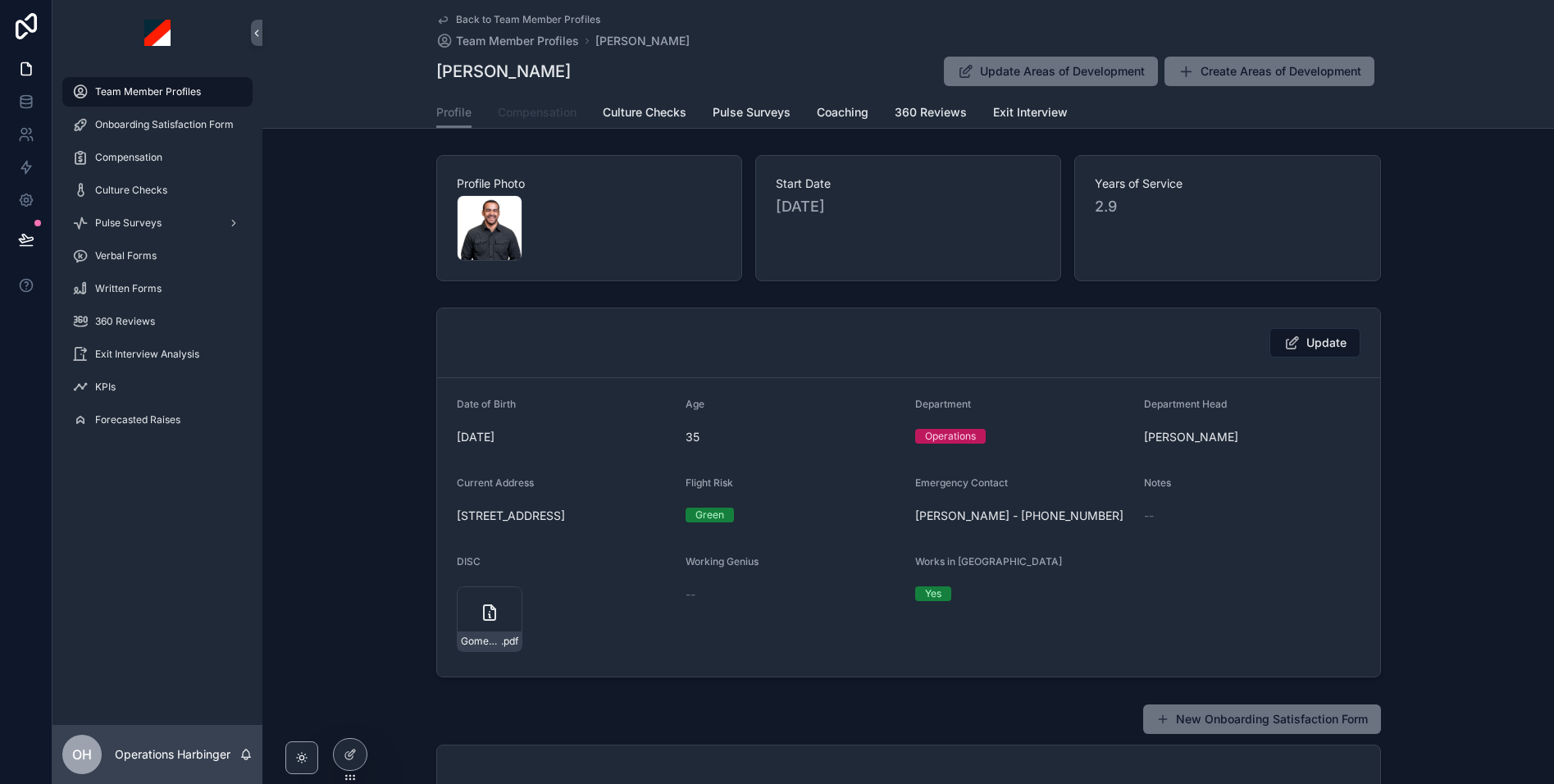
click at [523, 112] on span "Compensation" at bounding box center [537, 111] width 79 height 16
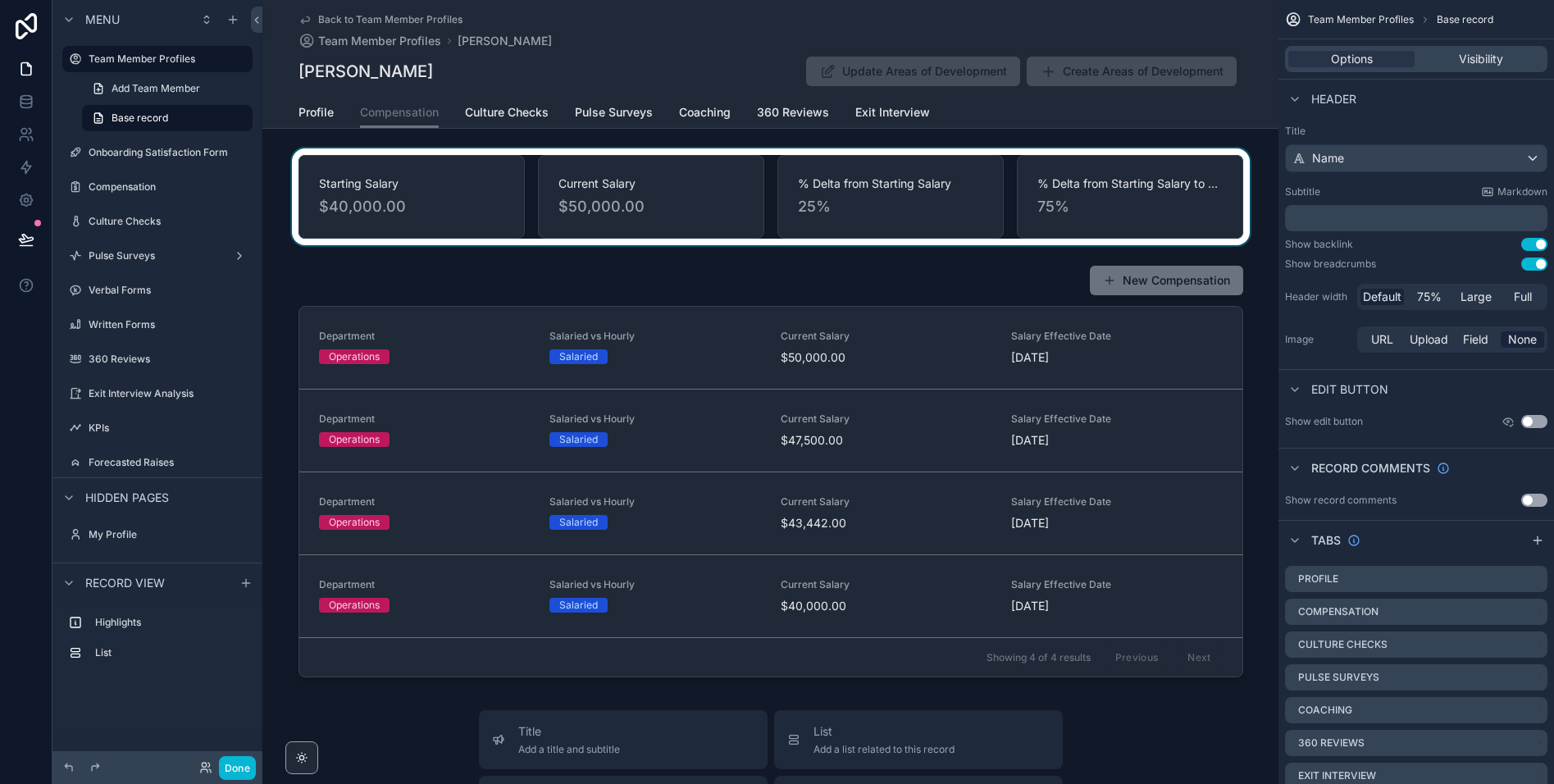
click at [808, 216] on div "scrollable content" at bounding box center [771, 197] width 1016 height 97
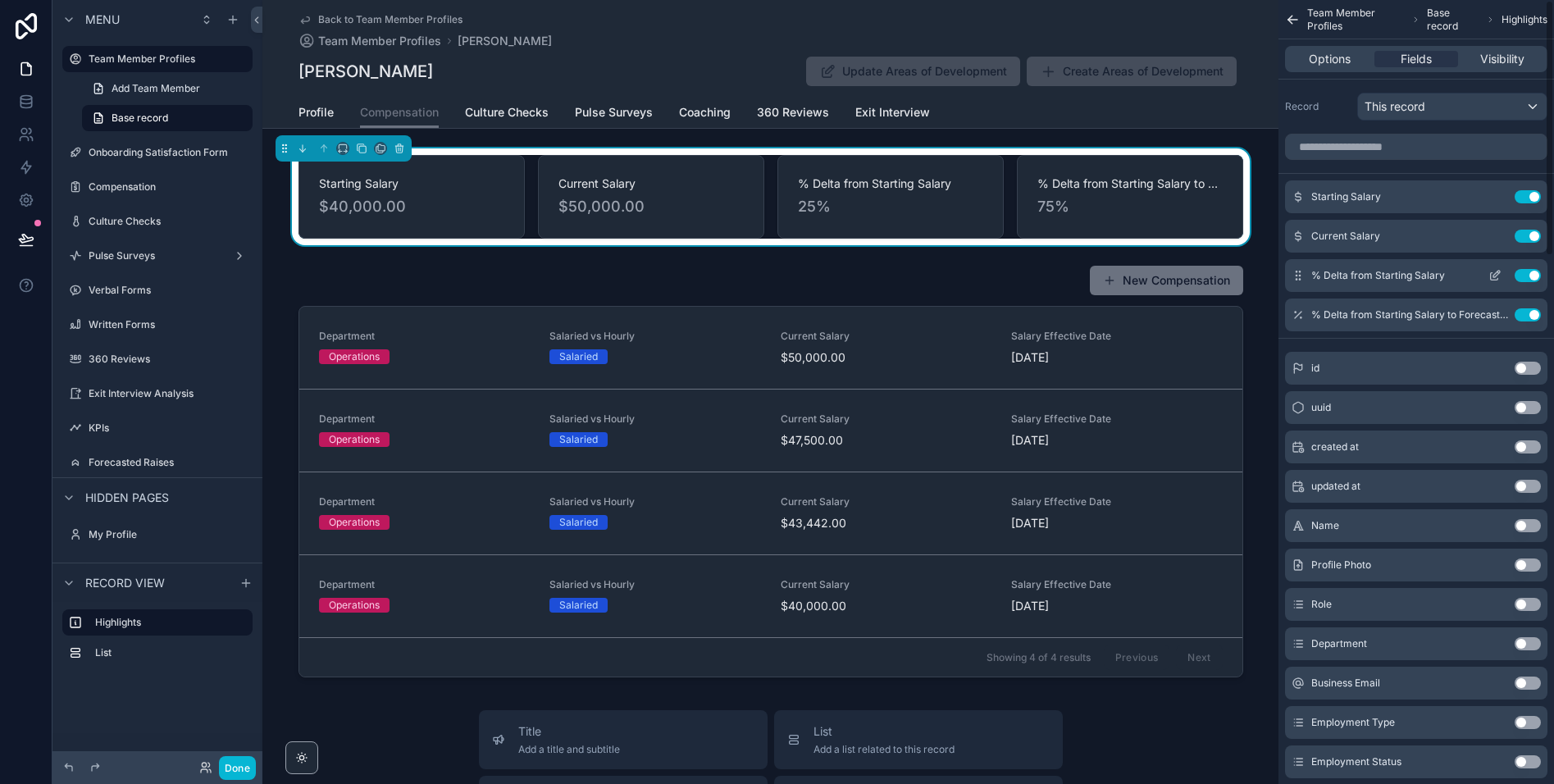
click at [1492, 276] on icon "scrollable content" at bounding box center [1495, 276] width 14 height 14
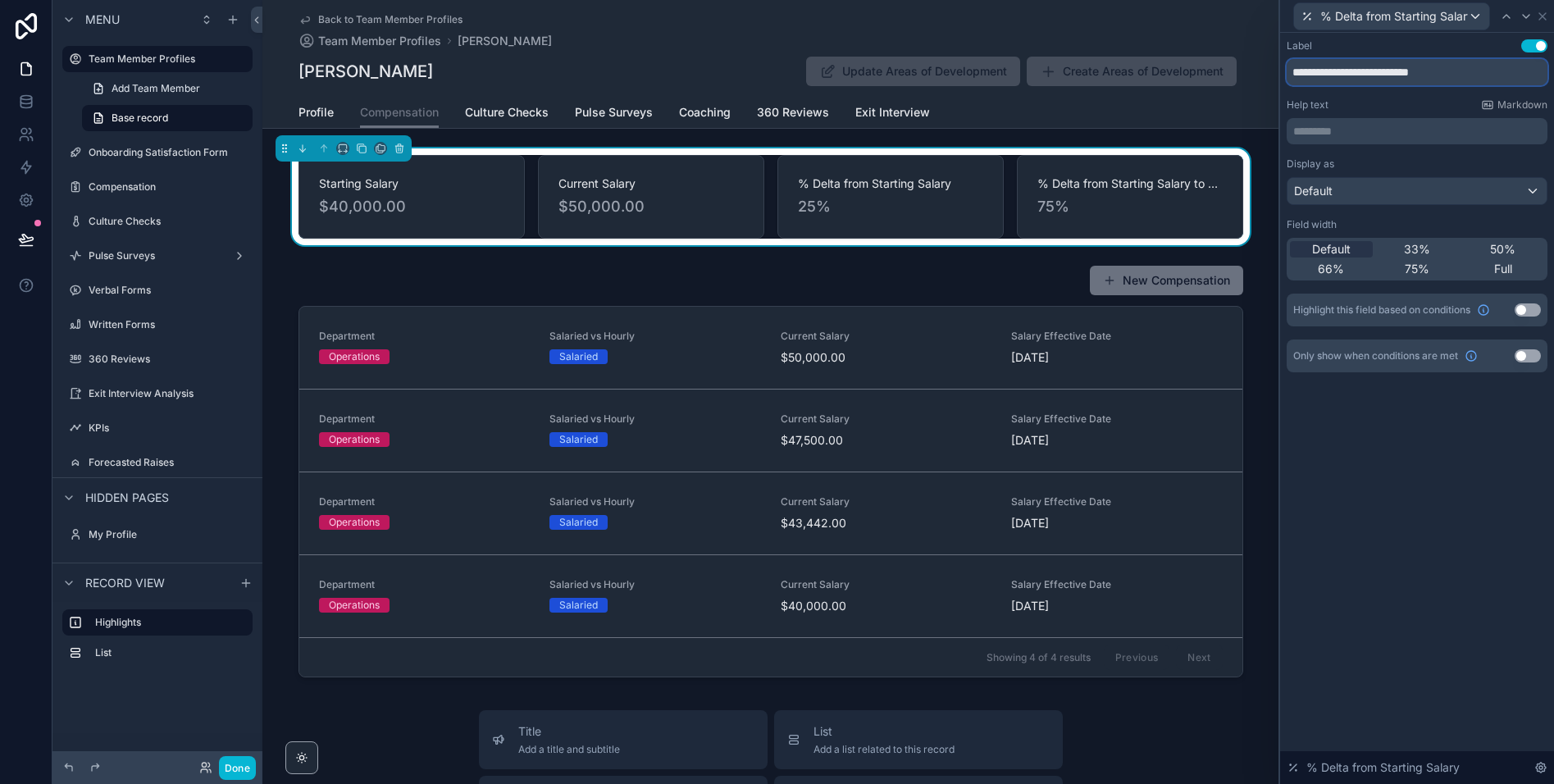
click at [1453, 74] on input "**********" at bounding box center [1416, 72] width 261 height 26
type input "**********"
click at [1426, 552] on div "**********" at bounding box center [1417, 408] width 273 height 751
click at [1542, 15] on icon at bounding box center [1542, 17] width 7 height 7
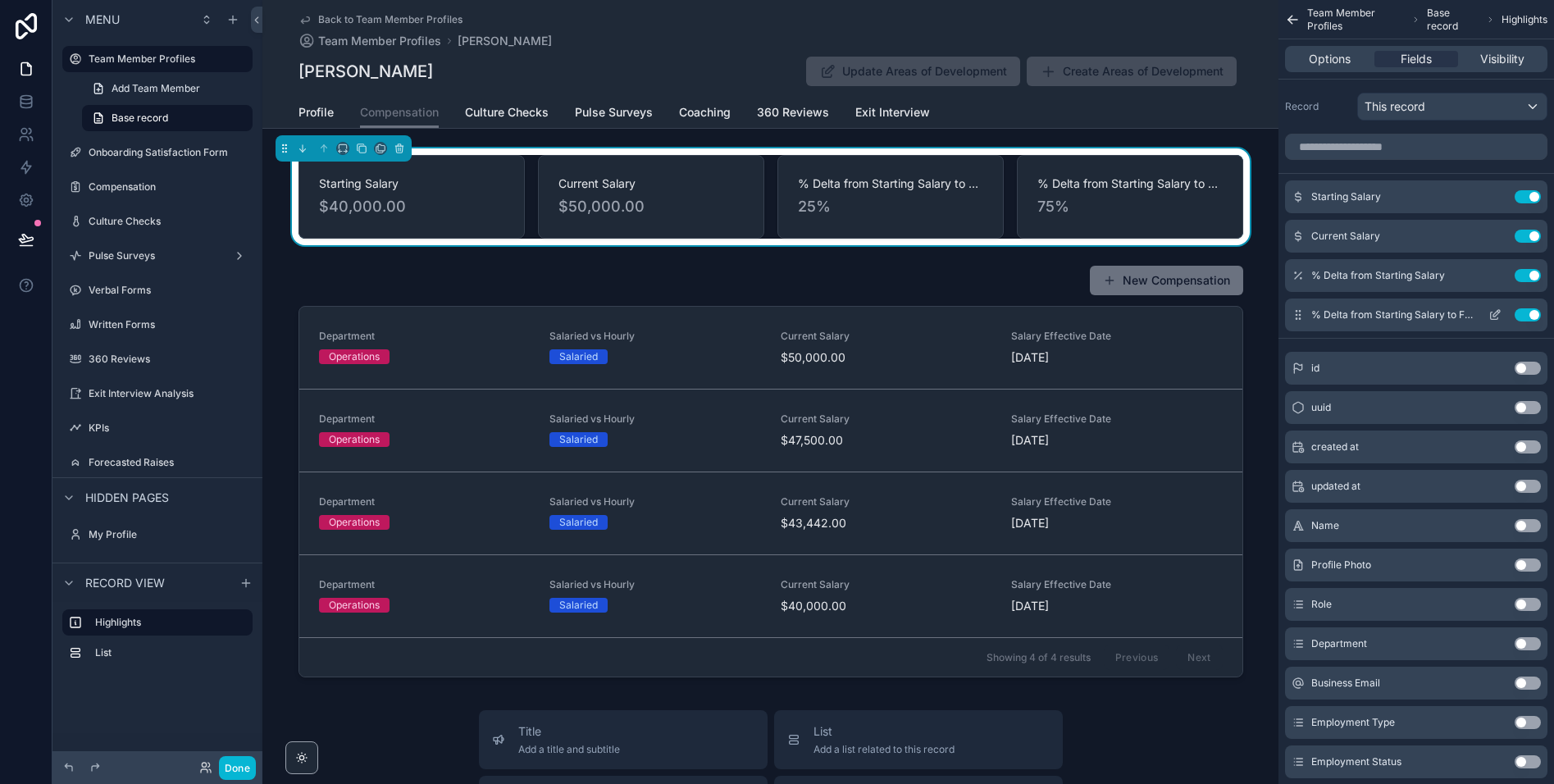
click at [1497, 314] on icon "scrollable content" at bounding box center [1497, 313] width 7 height 7
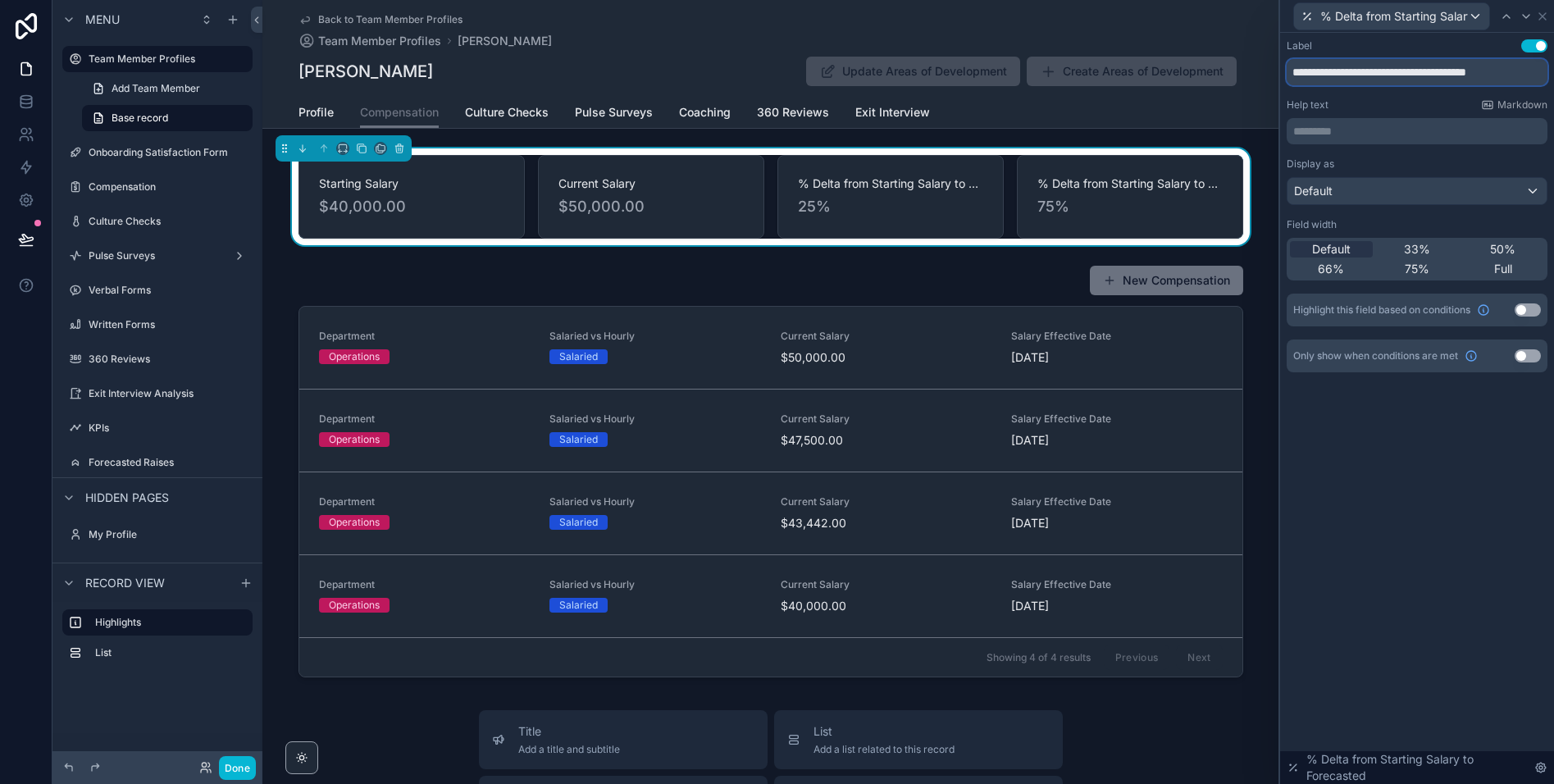
click at [1537, 71] on input "**********" at bounding box center [1416, 72] width 261 height 26
type input "**********"
click at [1545, 16] on icon at bounding box center [1543, 17] width 14 height 14
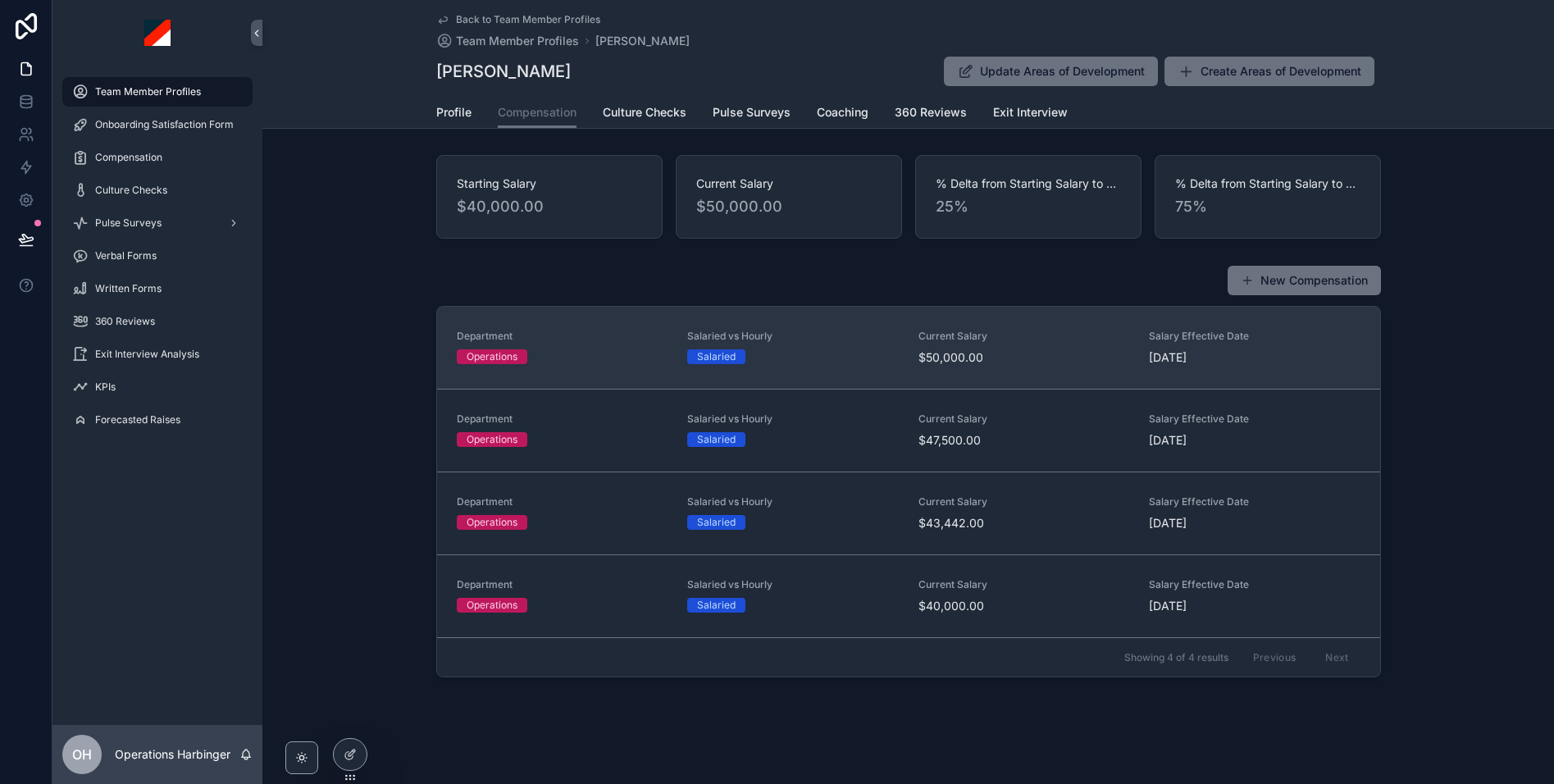
click at [820, 364] on div "Salaried vs Hourly Salaried" at bounding box center [793, 348] width 212 height 36
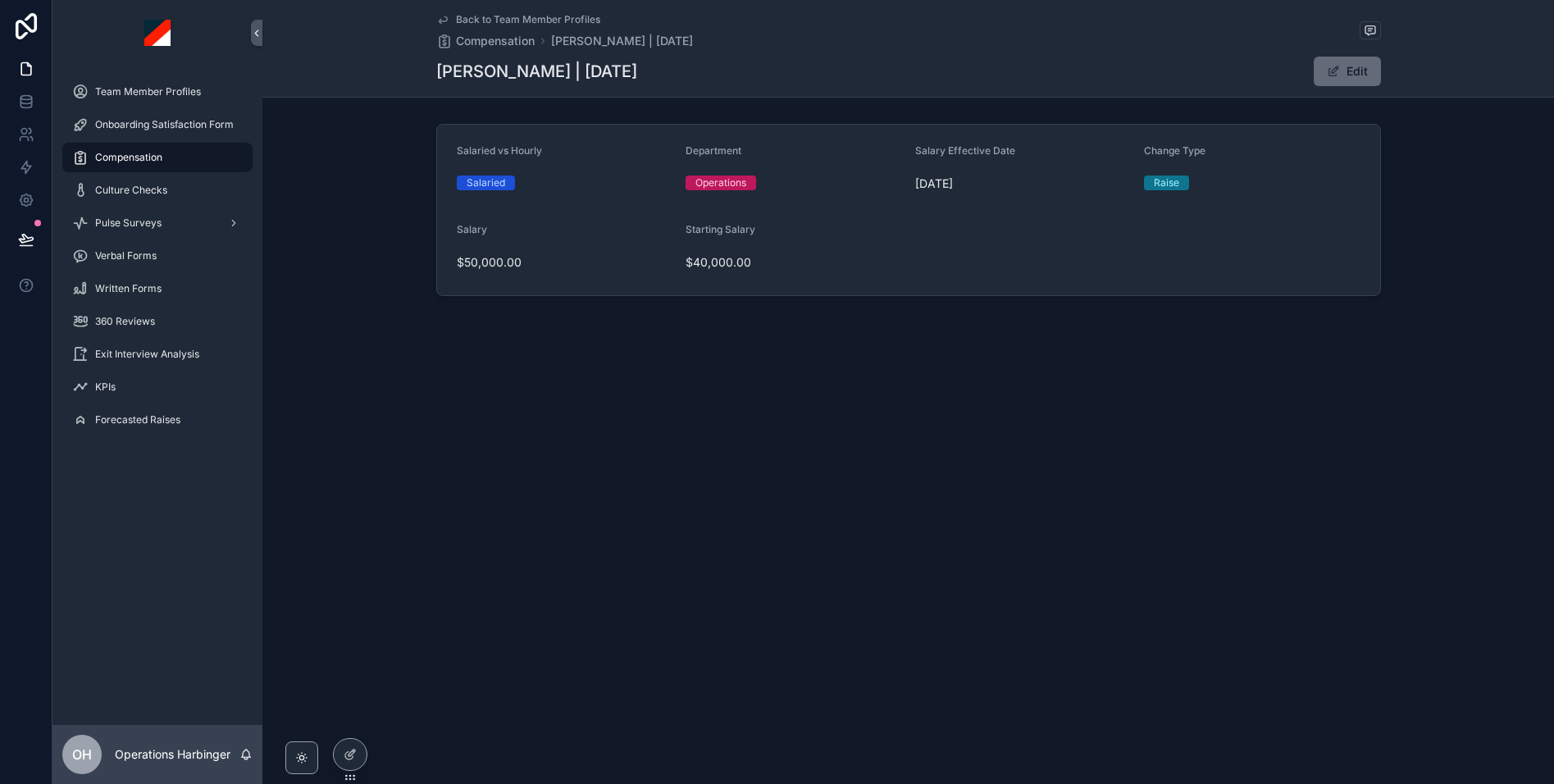
click at [1337, 75] on span "scrollable content" at bounding box center [1334, 72] width 14 height 14
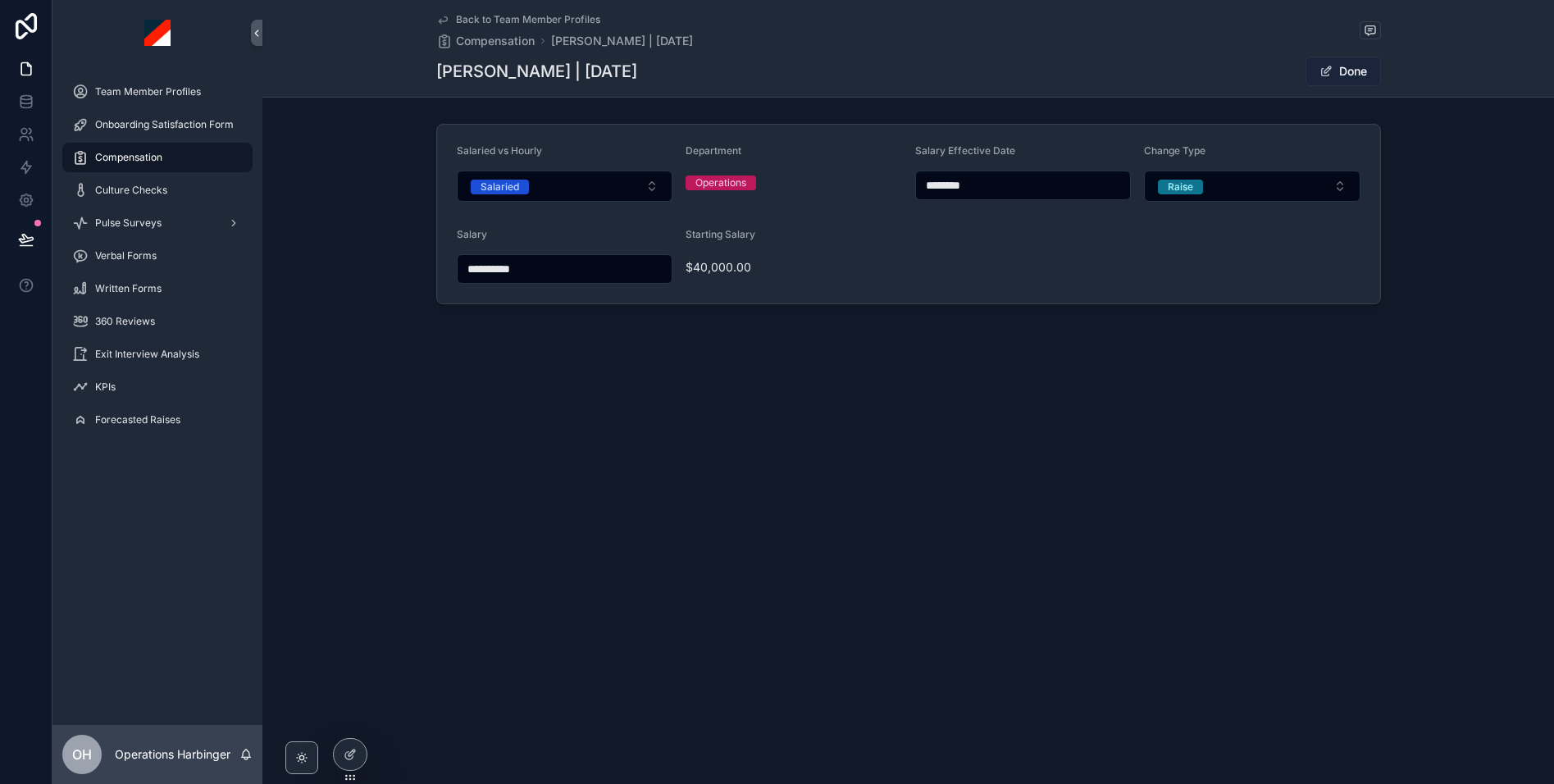
click at [1347, 70] on button "Done" at bounding box center [1343, 71] width 75 height 30
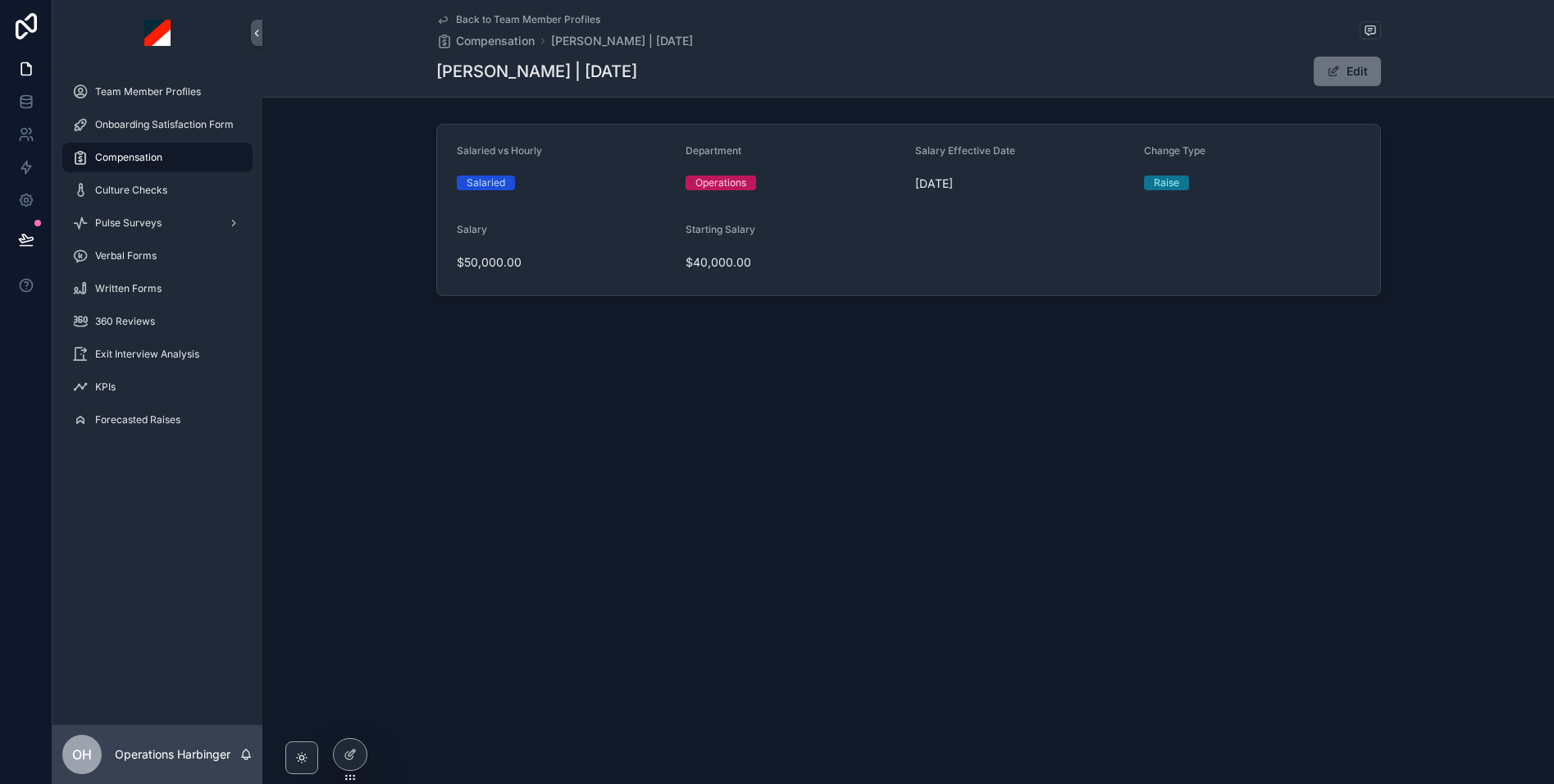
click at [519, 23] on span "Back to Team Member Profiles" at bounding box center [528, 20] width 144 height 14
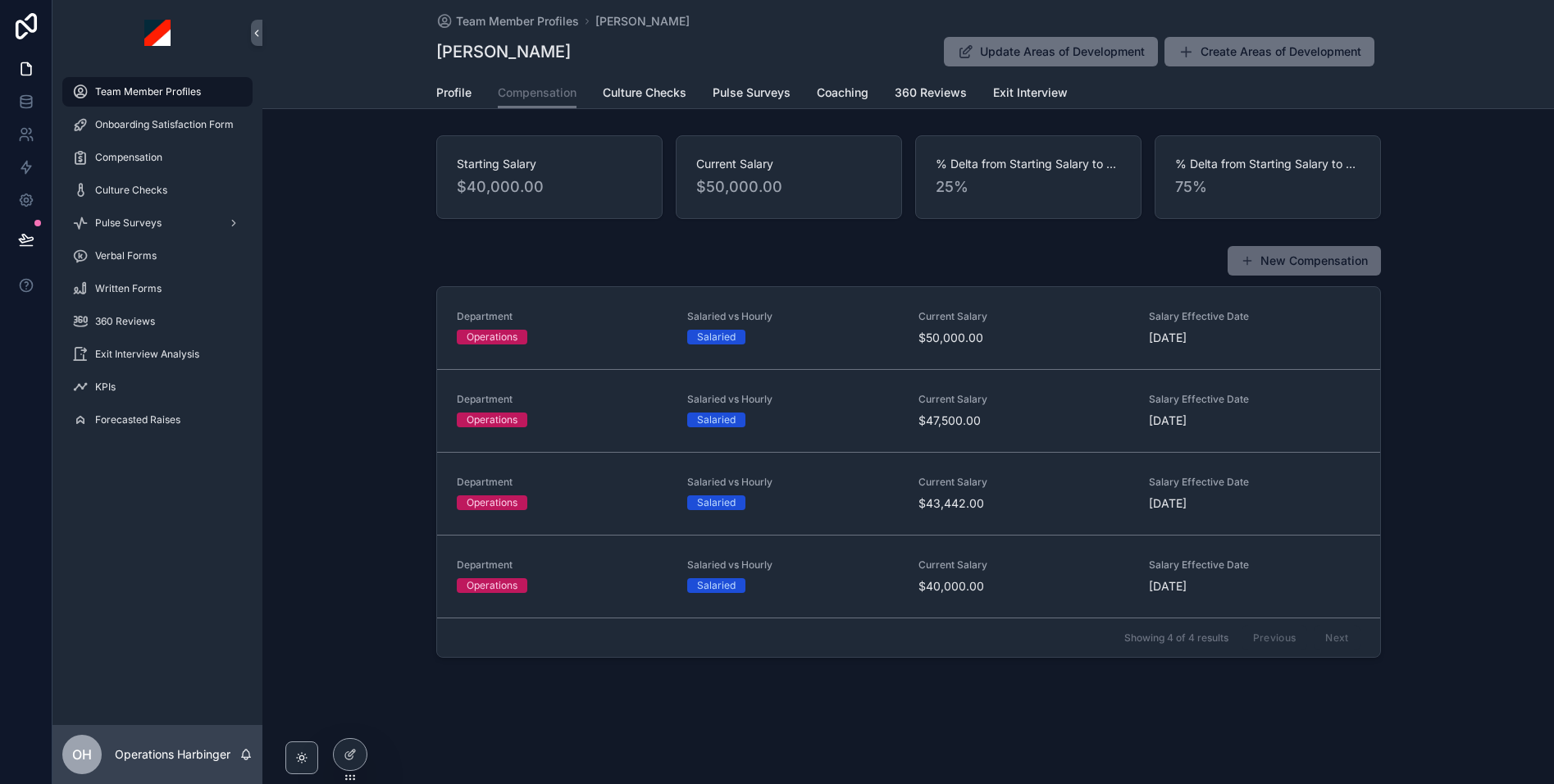
click at [1270, 262] on button "New Compensation" at bounding box center [1304, 260] width 154 height 30
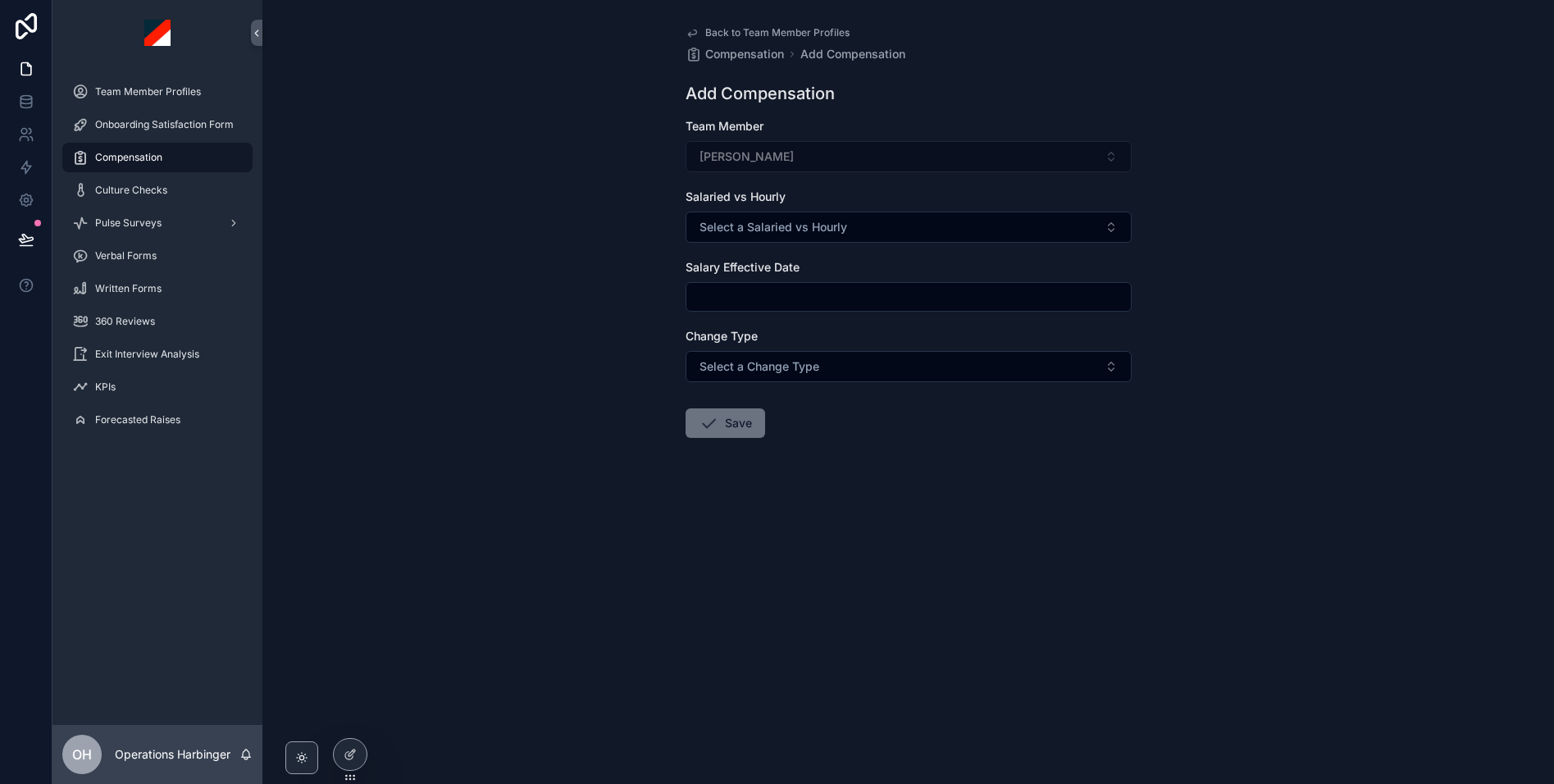
click at [765, 31] on span "Back to Team Member Profiles" at bounding box center [777, 33] width 144 height 14
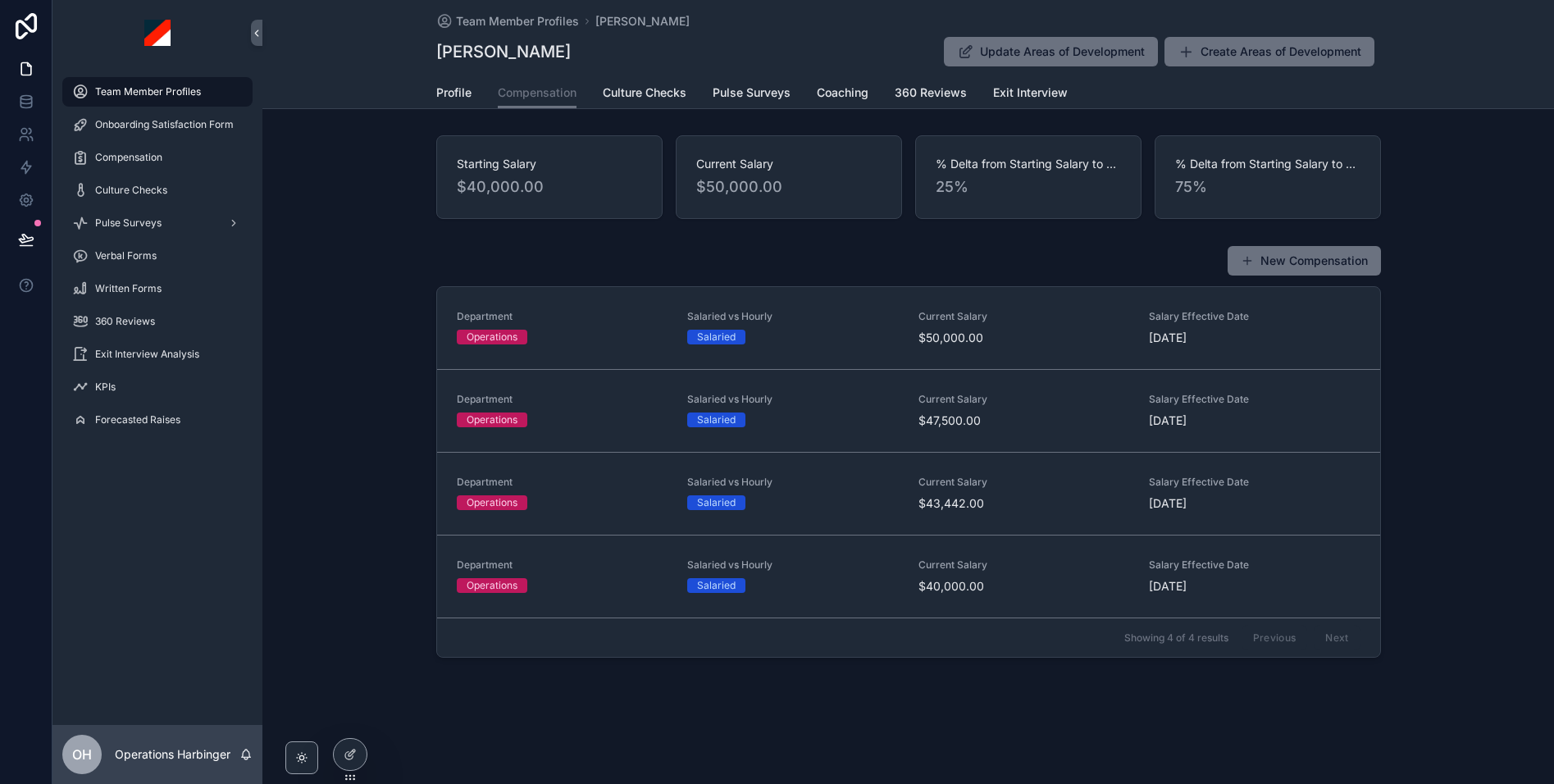
click at [587, 241] on div "New Compensation Department Operations Salaried vs Hourly Salaried Current Sala…" at bounding box center [908, 451] width 1291 height 425
drag, startPoint x: 1346, startPoint y: 163, endPoint x: 1167, endPoint y: 164, distance: 179.0
click at [1167, 164] on div "% Delta from Starting Salary to Forecasted Raise 75%" at bounding box center [1268, 176] width 226 height 84
click at [126, 424] on span "Forecasted Raises" at bounding box center [138, 420] width 85 height 14
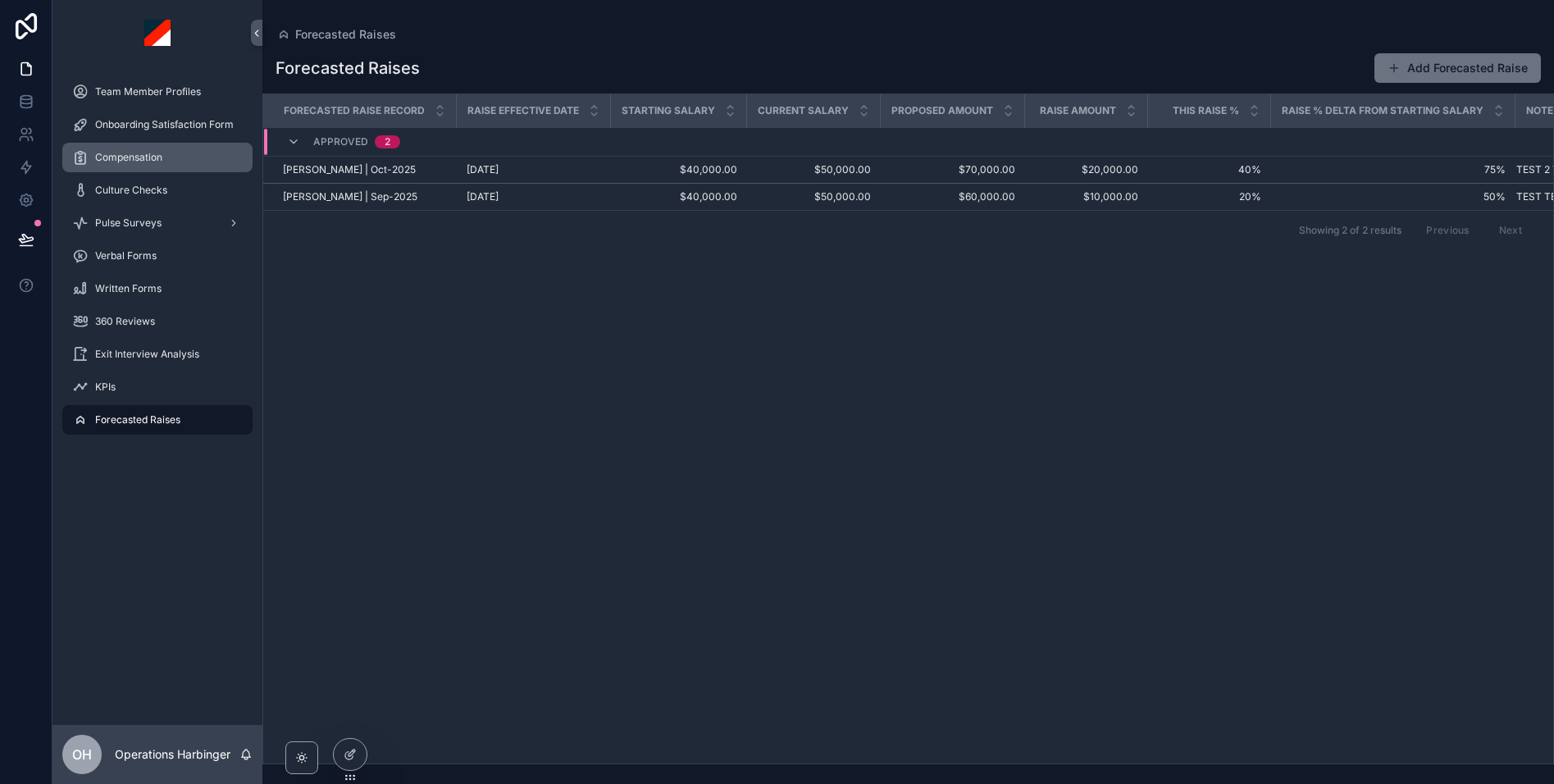
click at [143, 151] on span "Compensation" at bounding box center [129, 158] width 68 height 14
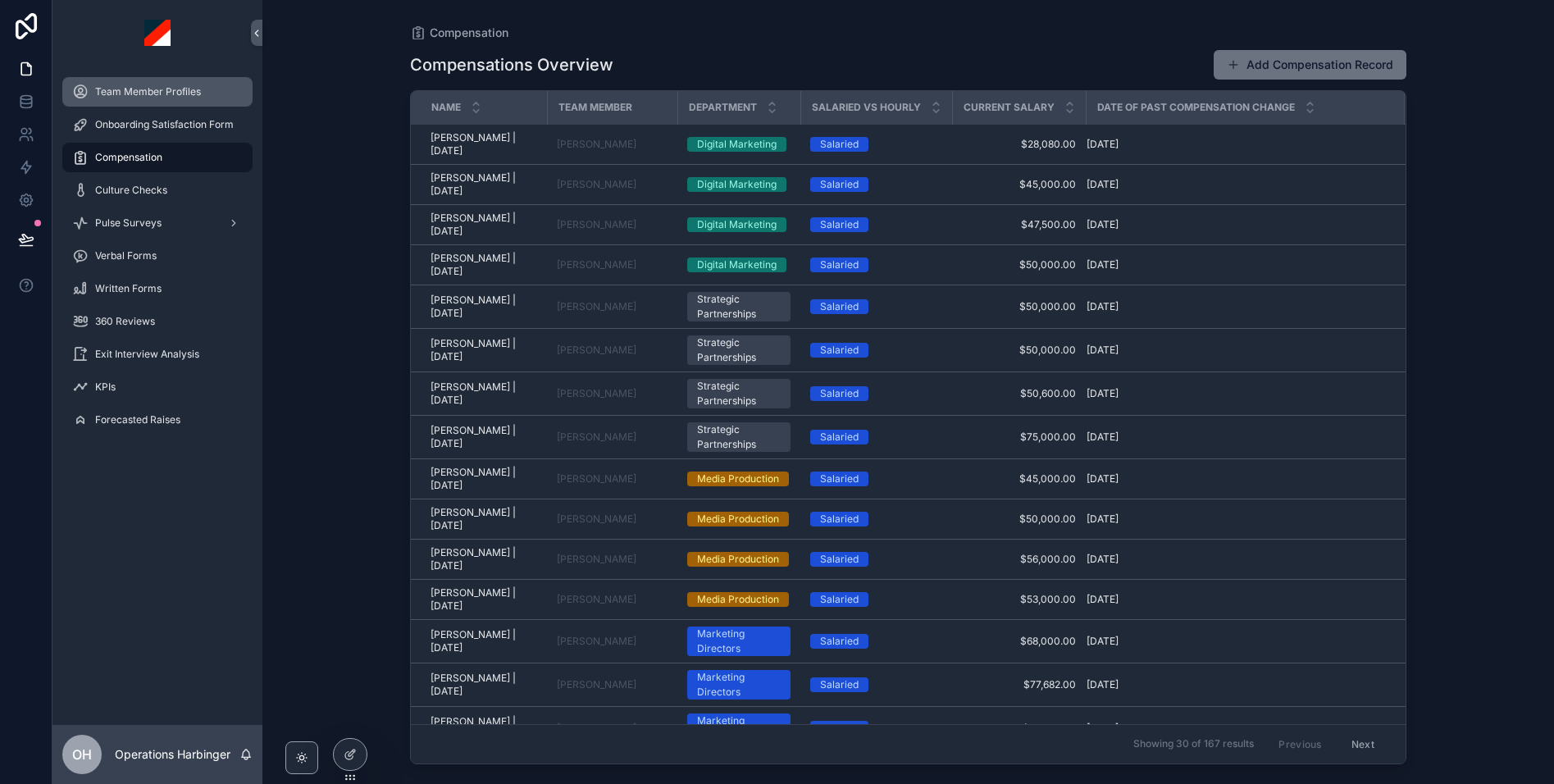
click at [140, 100] on div "Team Member Profiles" at bounding box center [157, 91] width 171 height 26
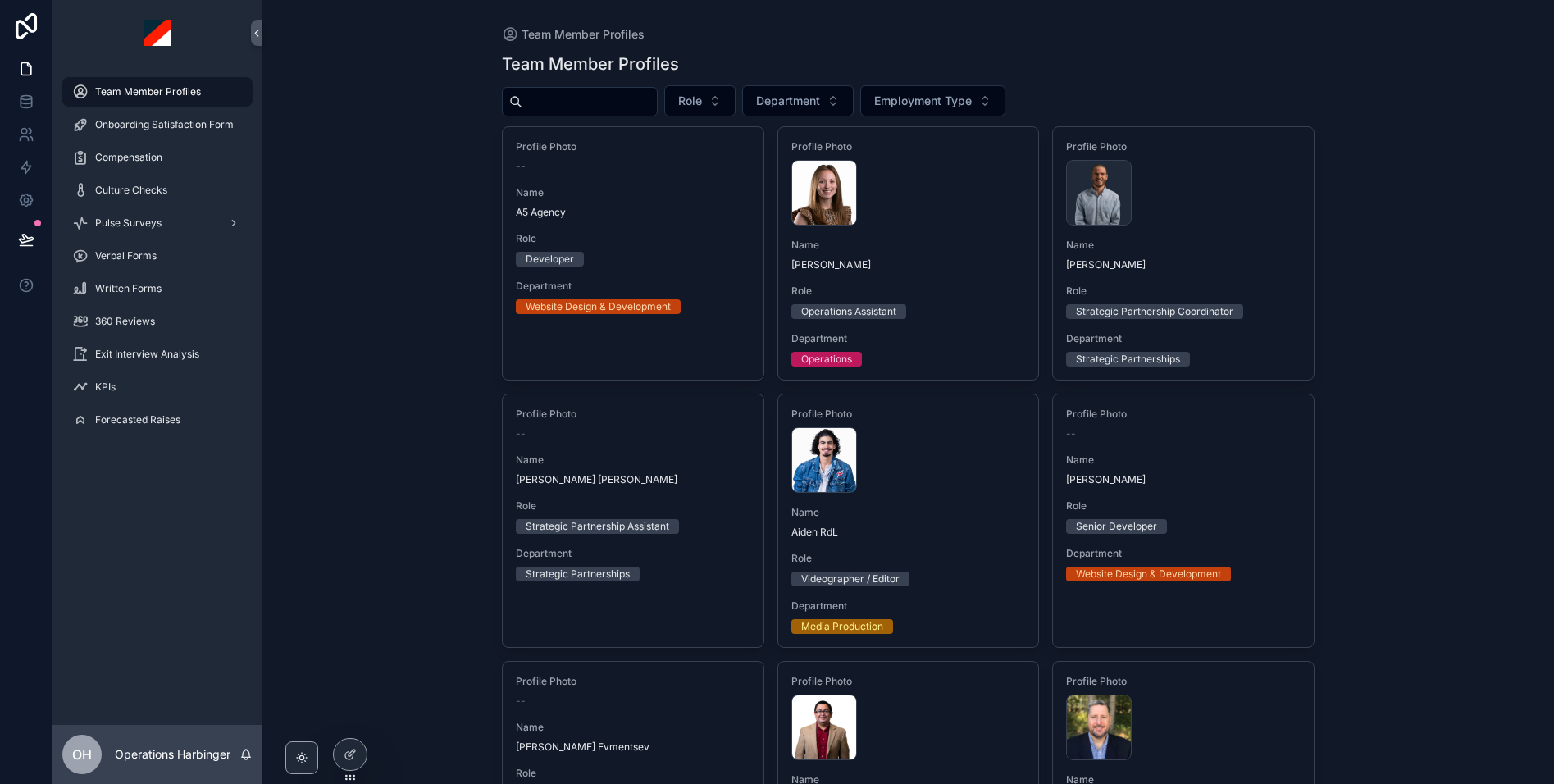
click at [632, 95] on input "scrollable content" at bounding box center [589, 101] width 134 height 23
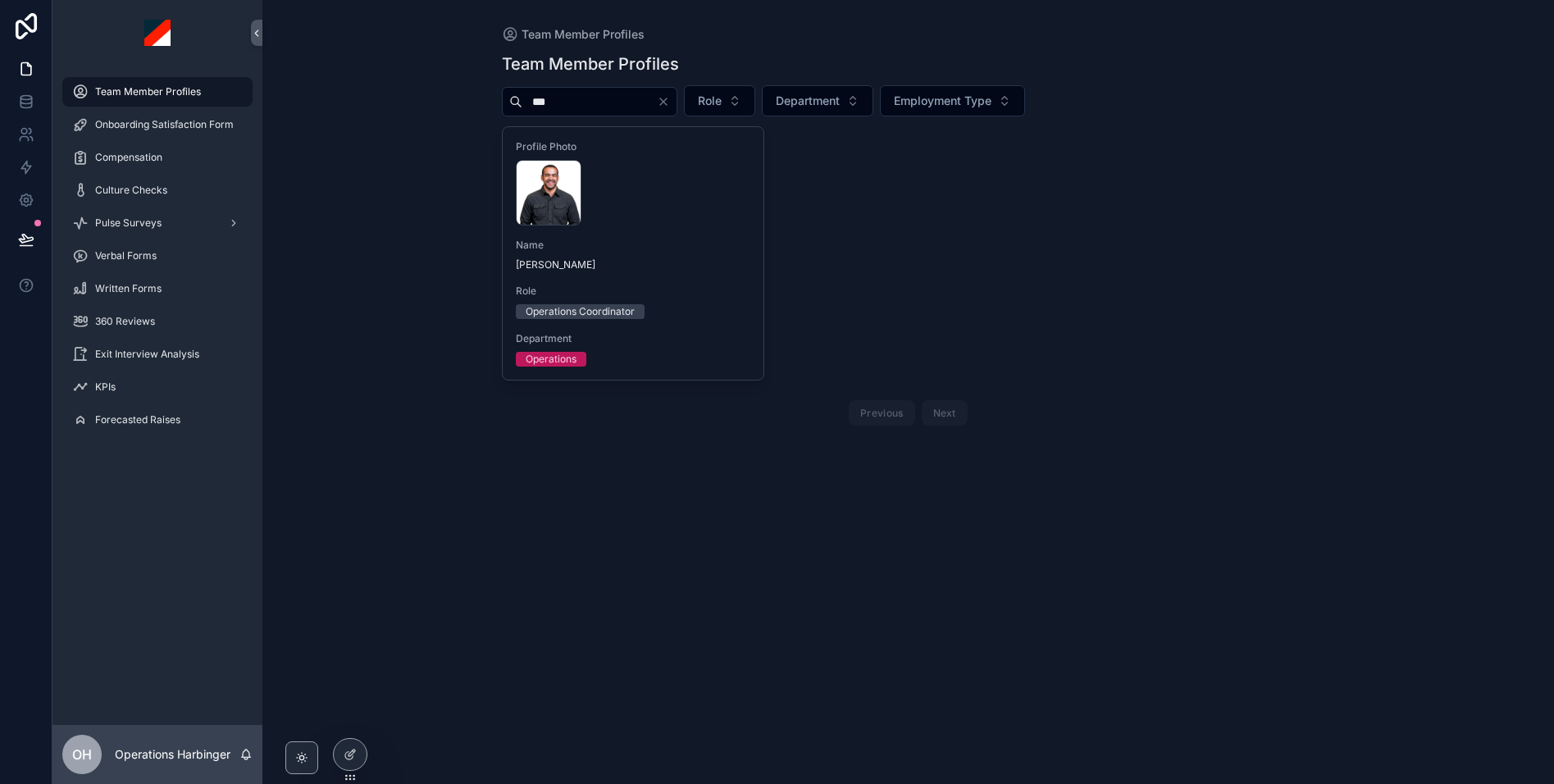
type input "***"
click at [620, 213] on div "[PERSON_NAME] .webp" at bounding box center [633, 192] width 235 height 66
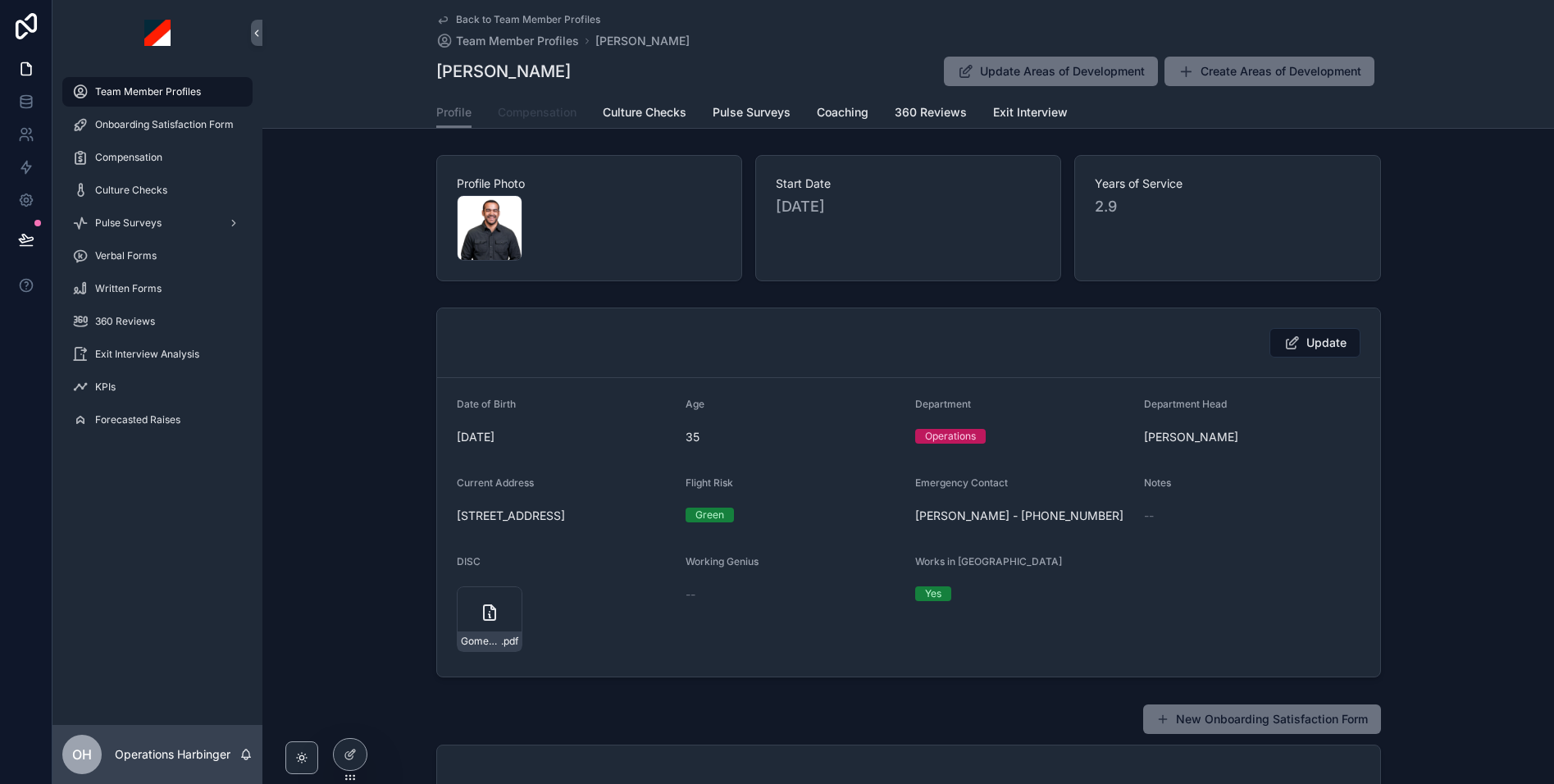
click at [524, 122] on link "Compensation" at bounding box center [537, 114] width 79 height 33
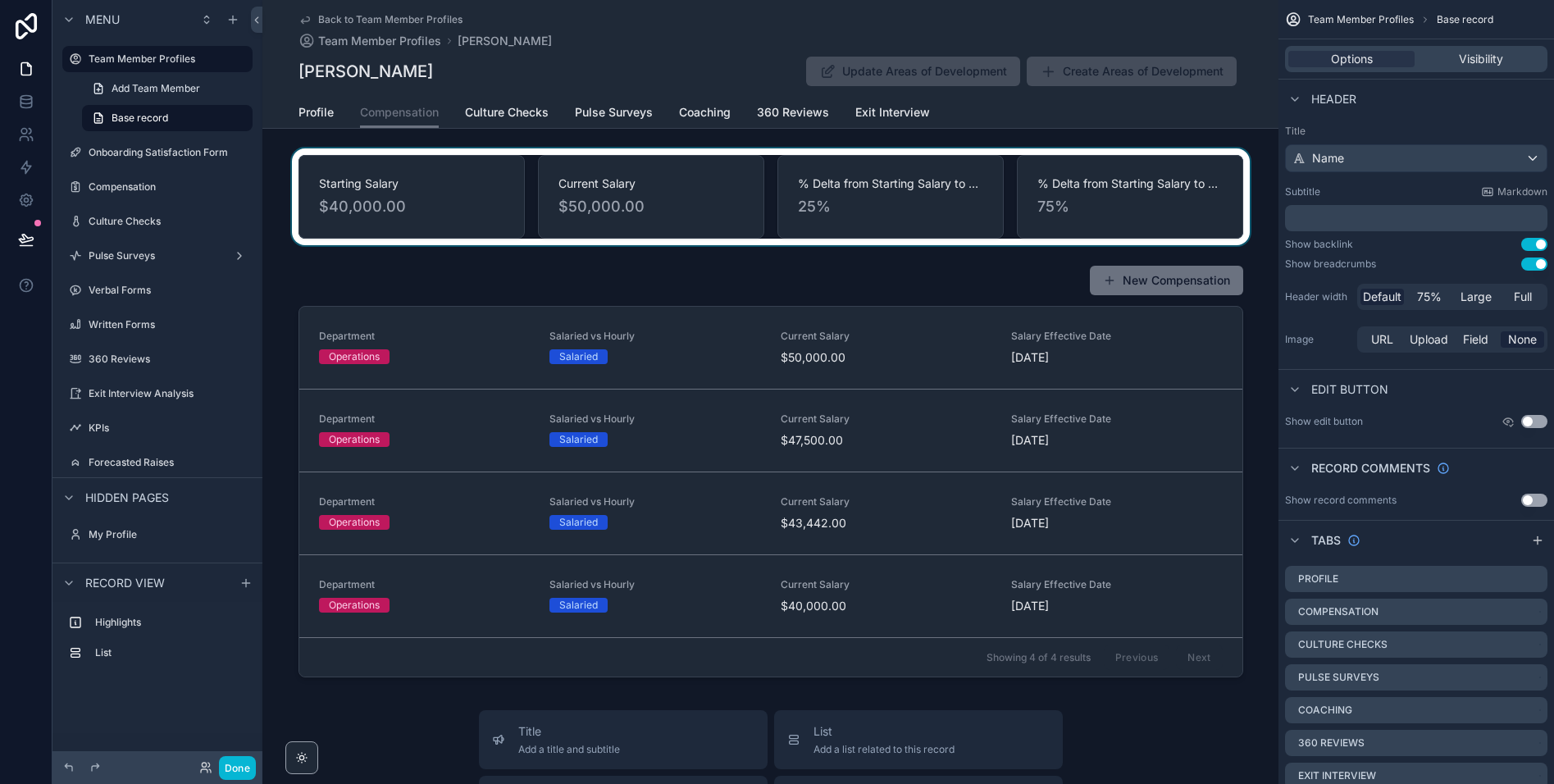
click at [863, 224] on div "scrollable content" at bounding box center [771, 197] width 1016 height 97
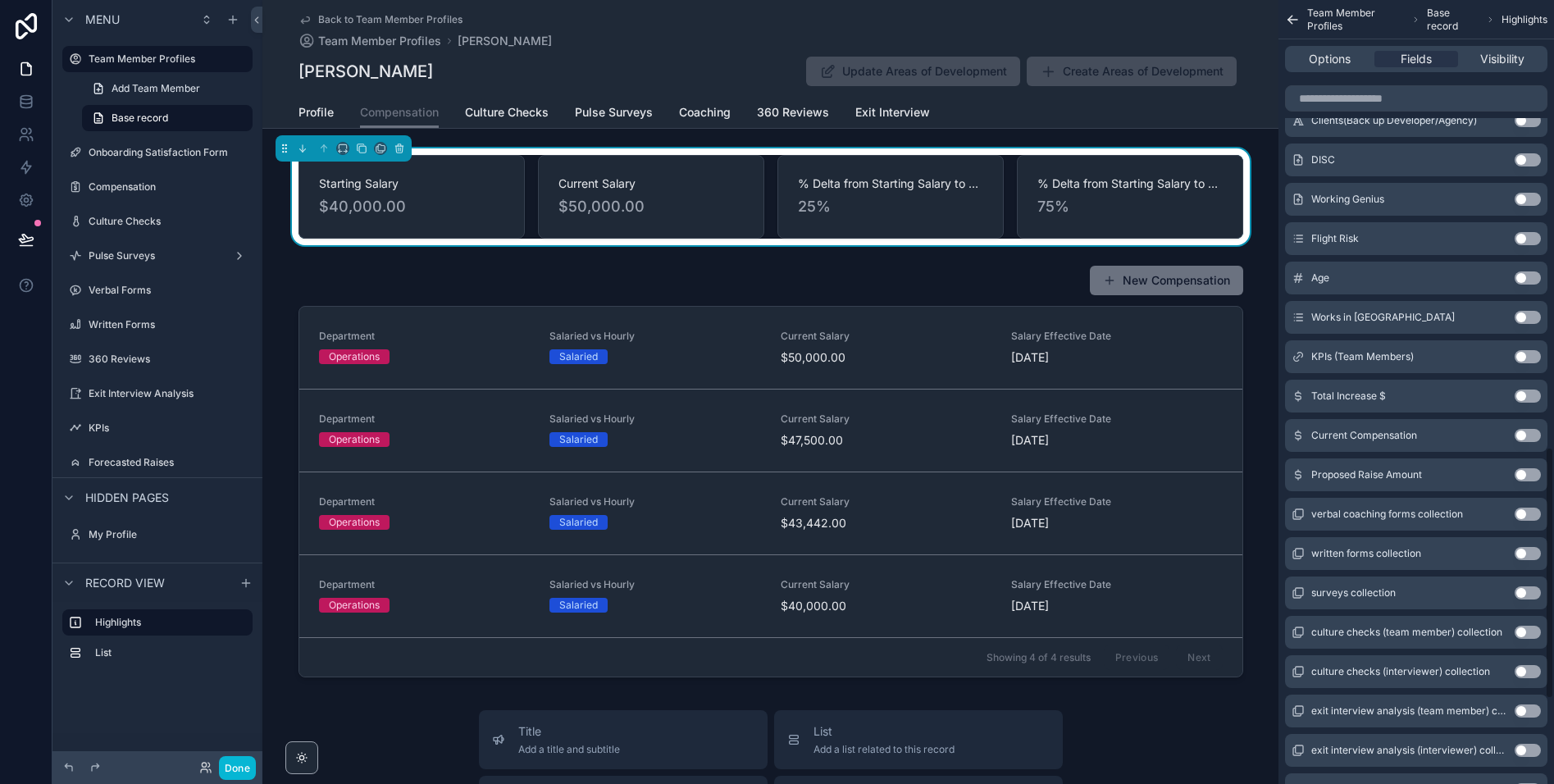
scroll to position [1390, 0]
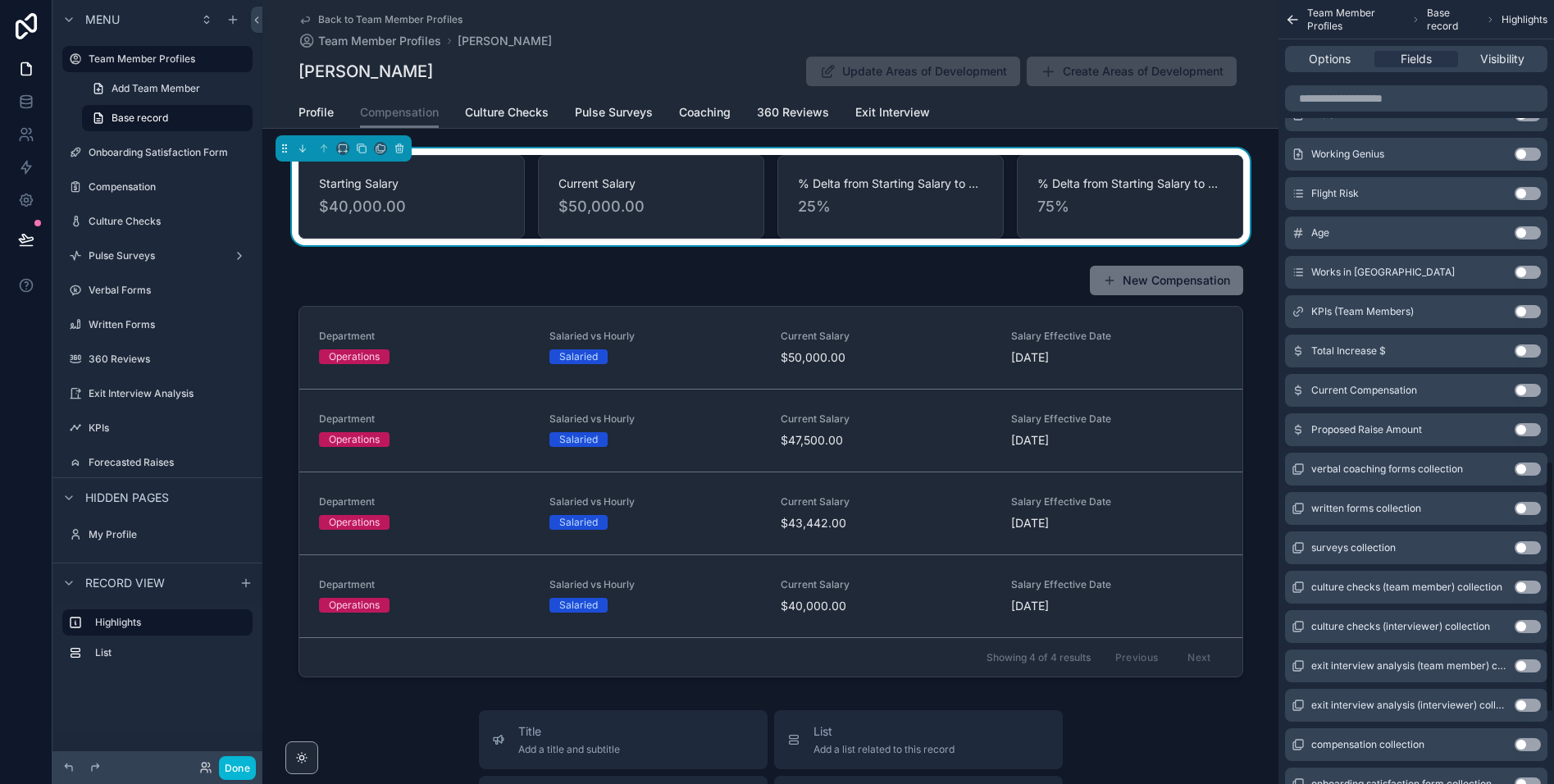
click at [1522, 428] on button "Use setting" at bounding box center [1527, 430] width 26 height 14
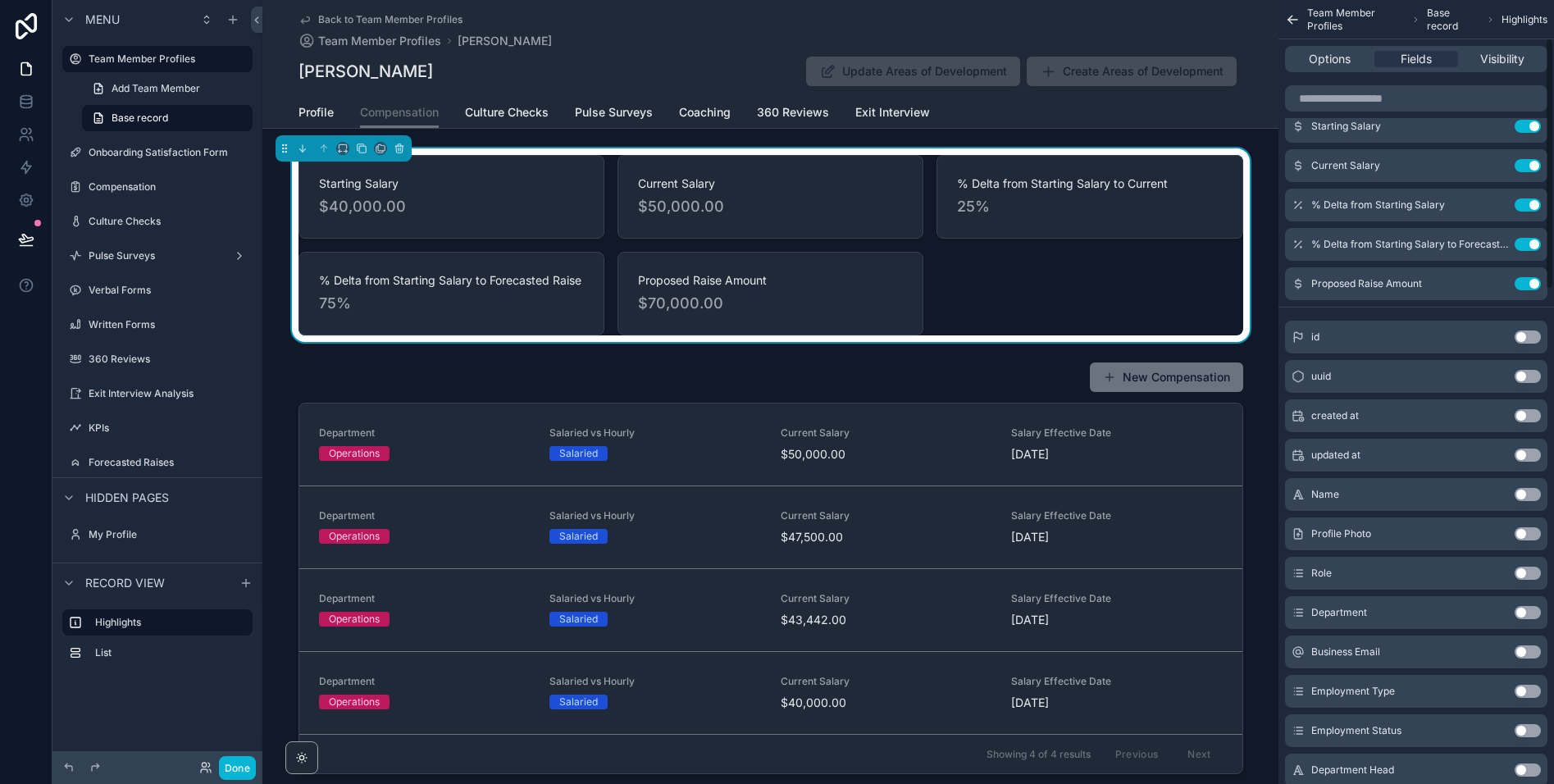
scroll to position [0, 0]
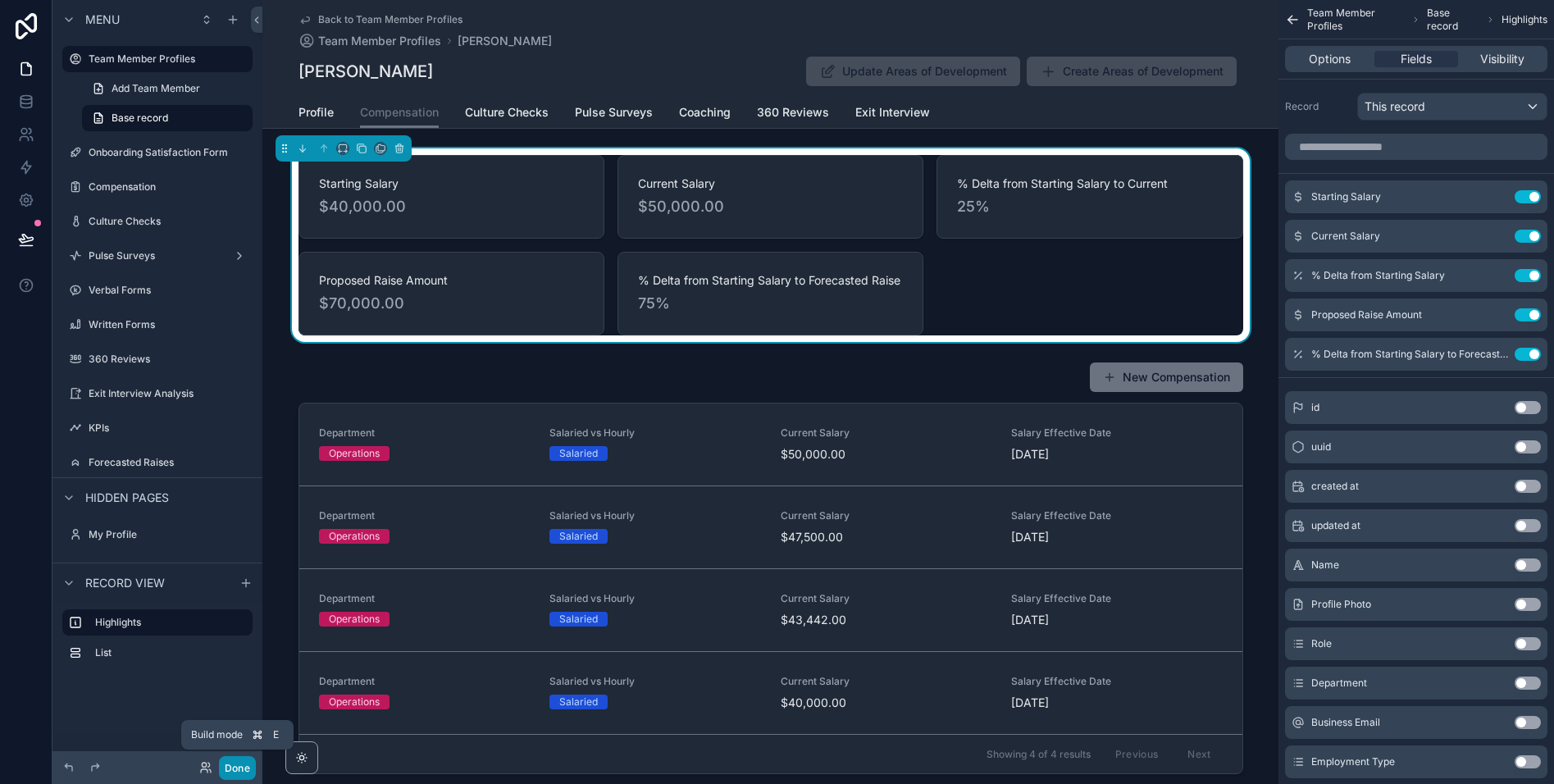
click at [237, 767] on button "Done" at bounding box center [237, 768] width 37 height 24
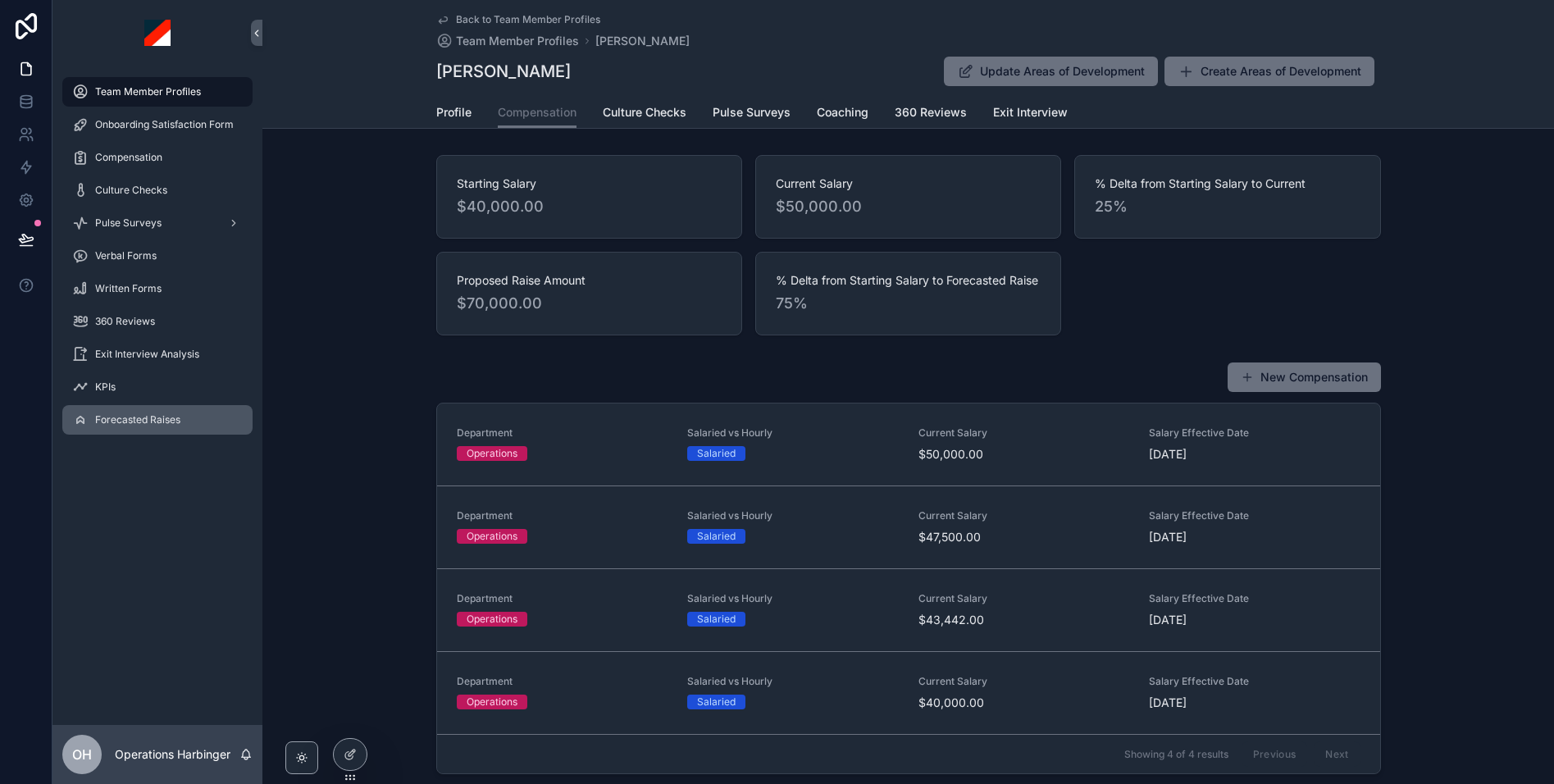
click at [141, 420] on span "Forecasted Raises" at bounding box center [138, 420] width 85 height 14
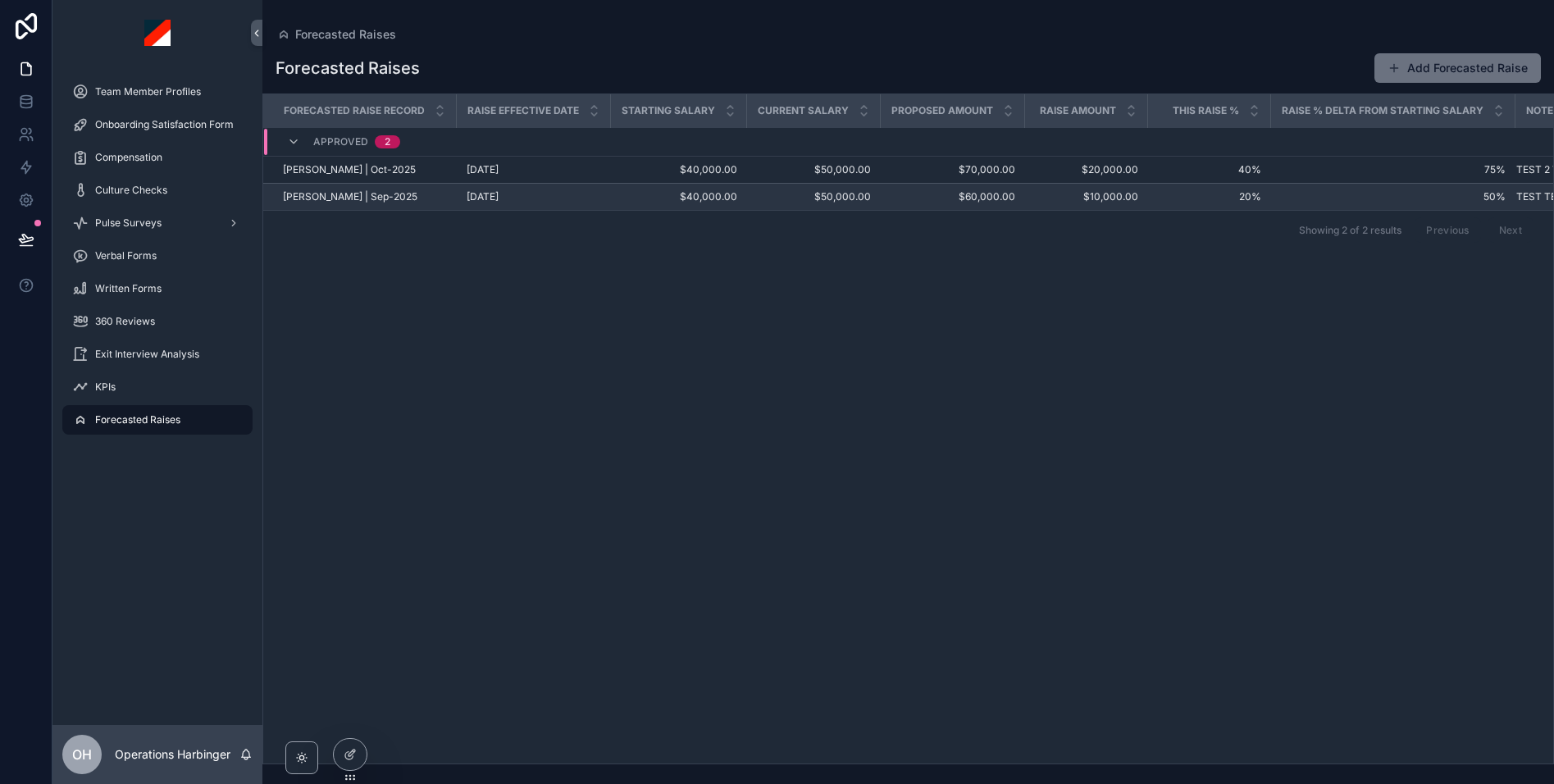
click at [605, 198] on td "[DATE] [DATE]" at bounding box center [533, 197] width 154 height 27
click at [642, 201] on span "$40,000.00" at bounding box center [679, 197] width 116 height 14
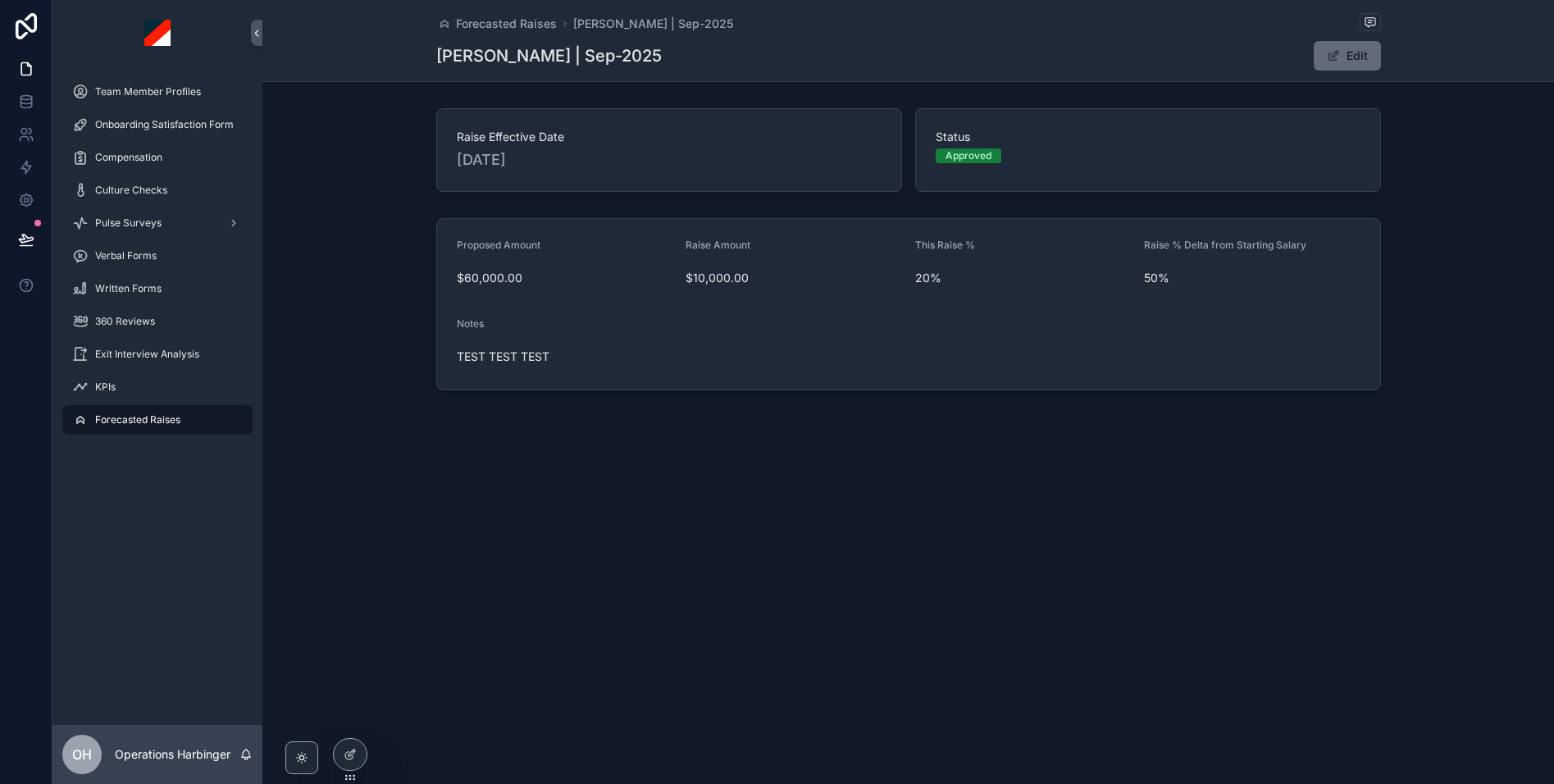
click at [1346, 54] on button "Edit" at bounding box center [1347, 56] width 68 height 30
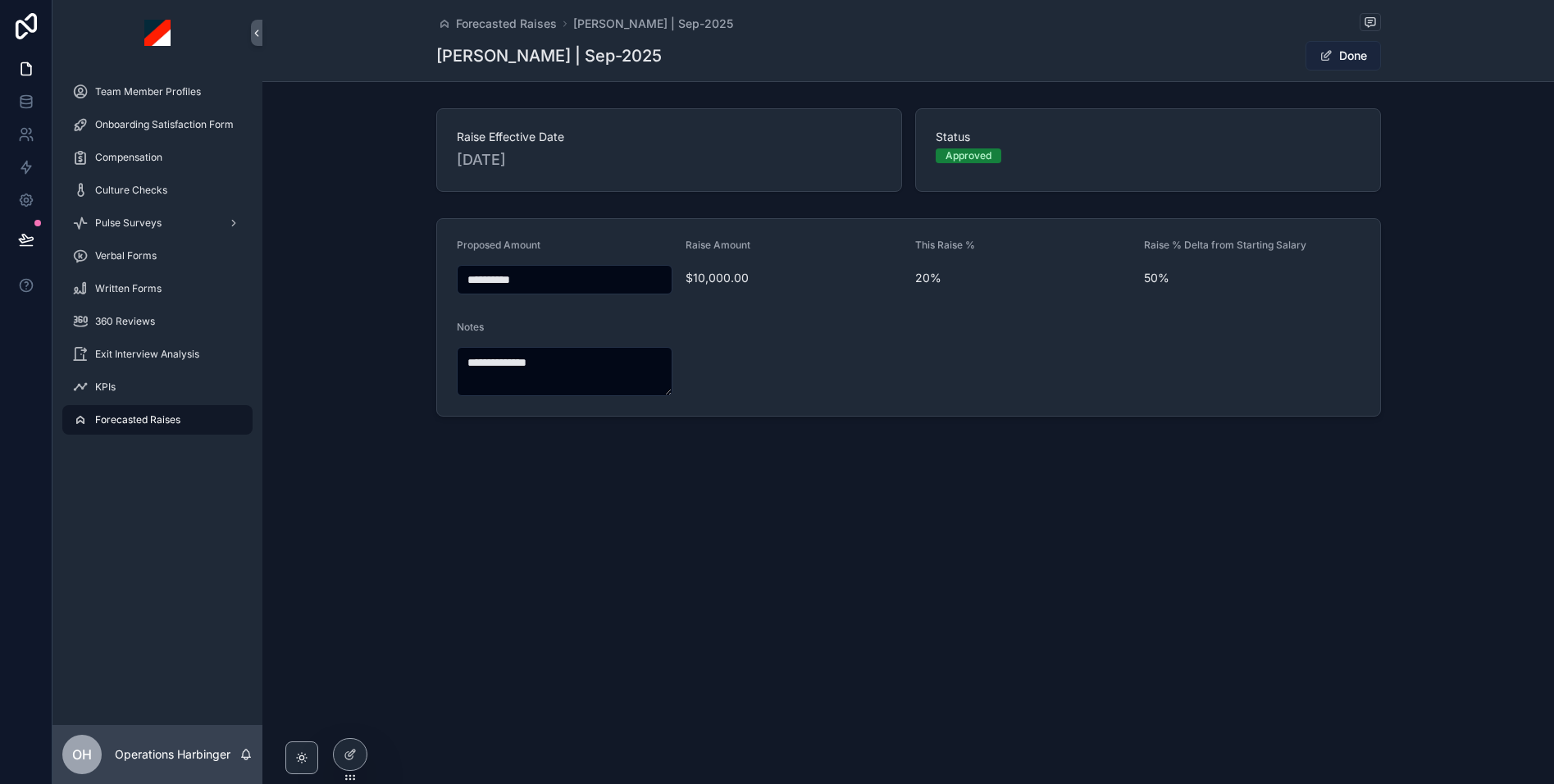
click at [1349, 62] on button "Done" at bounding box center [1343, 56] width 75 height 30
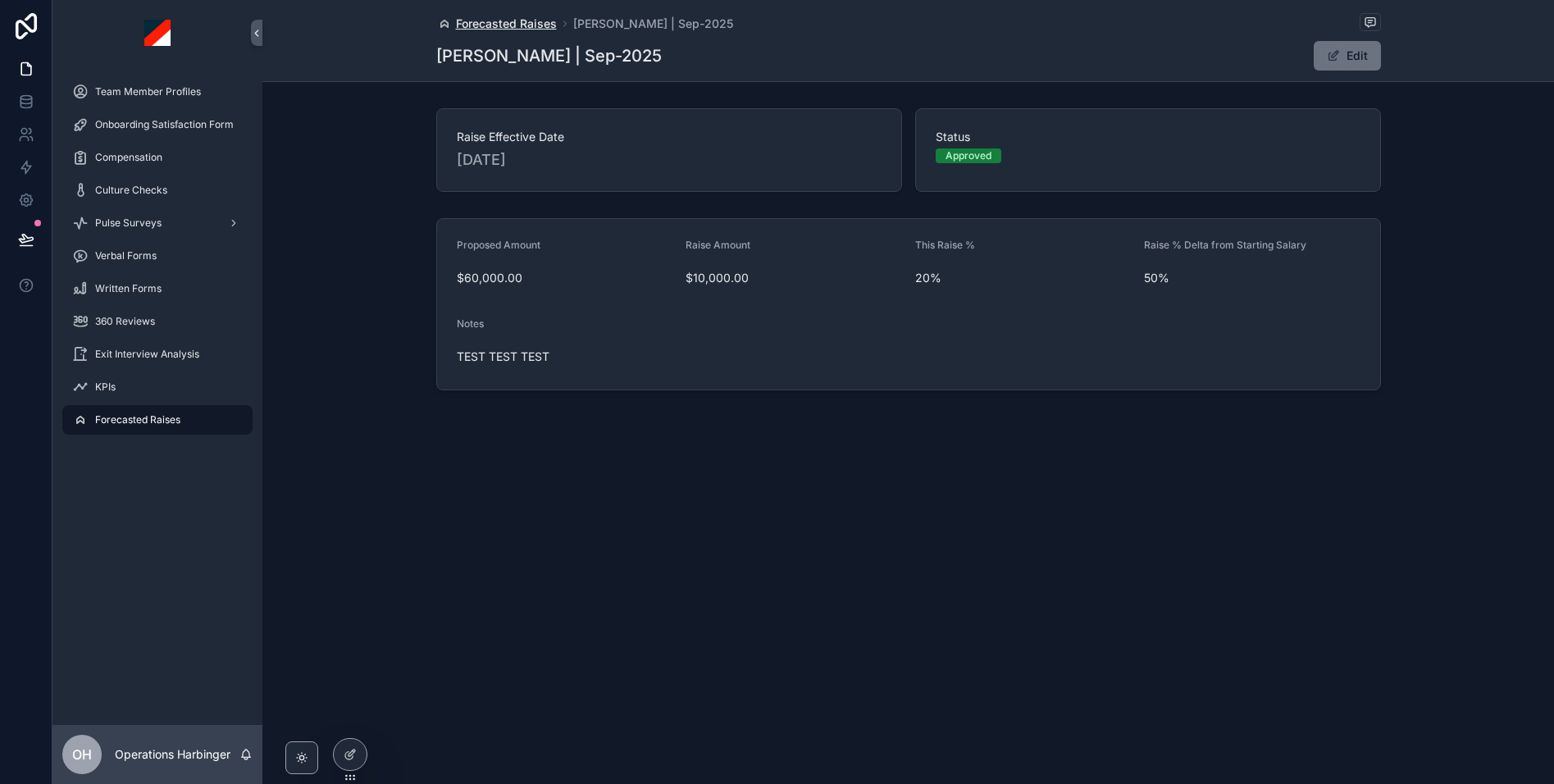
click at [515, 28] on span "Forecasted Raises" at bounding box center [506, 23] width 100 height 16
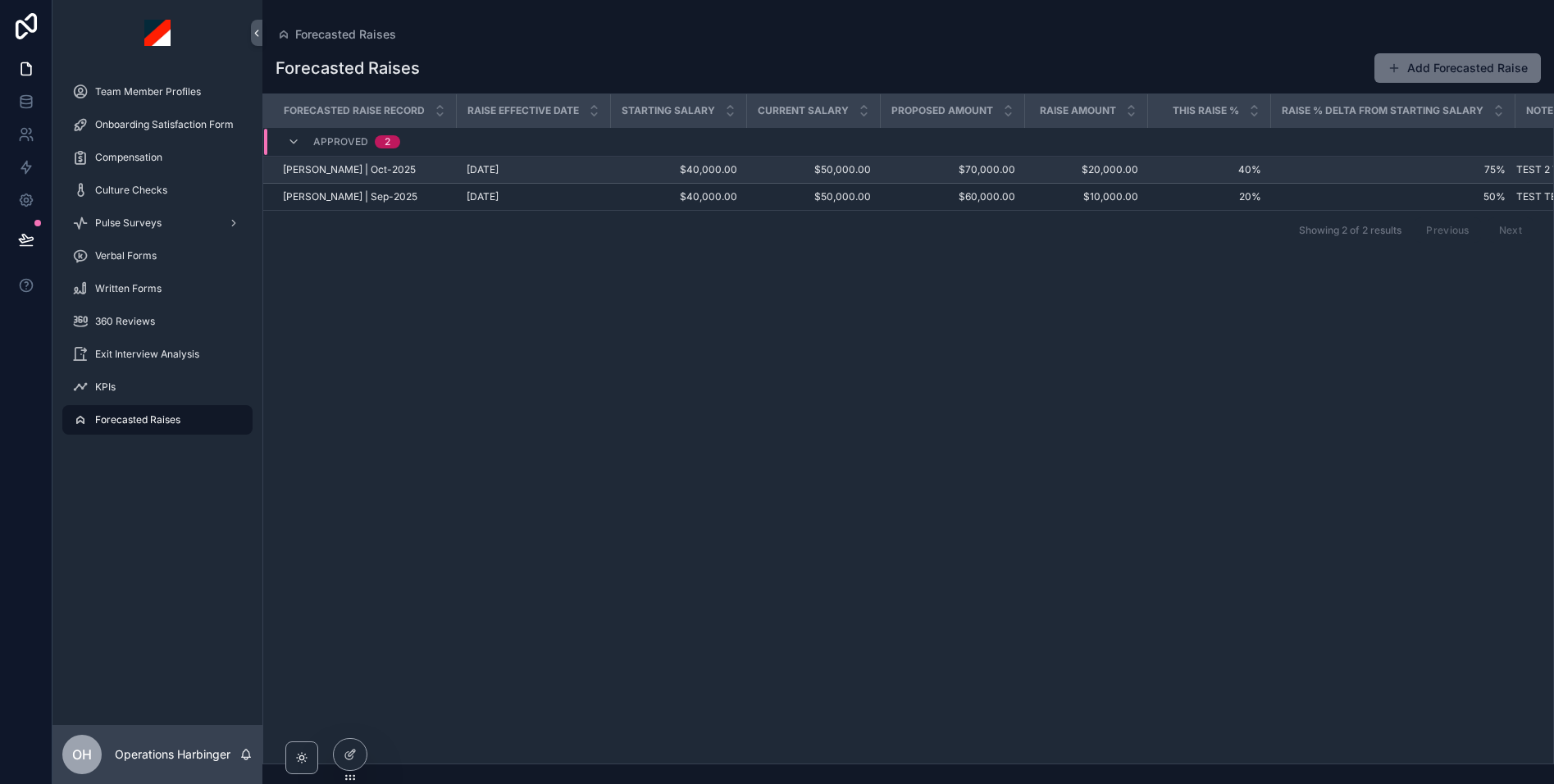
click at [570, 170] on div "[DATE] [DATE]" at bounding box center [533, 170] width 134 height 14
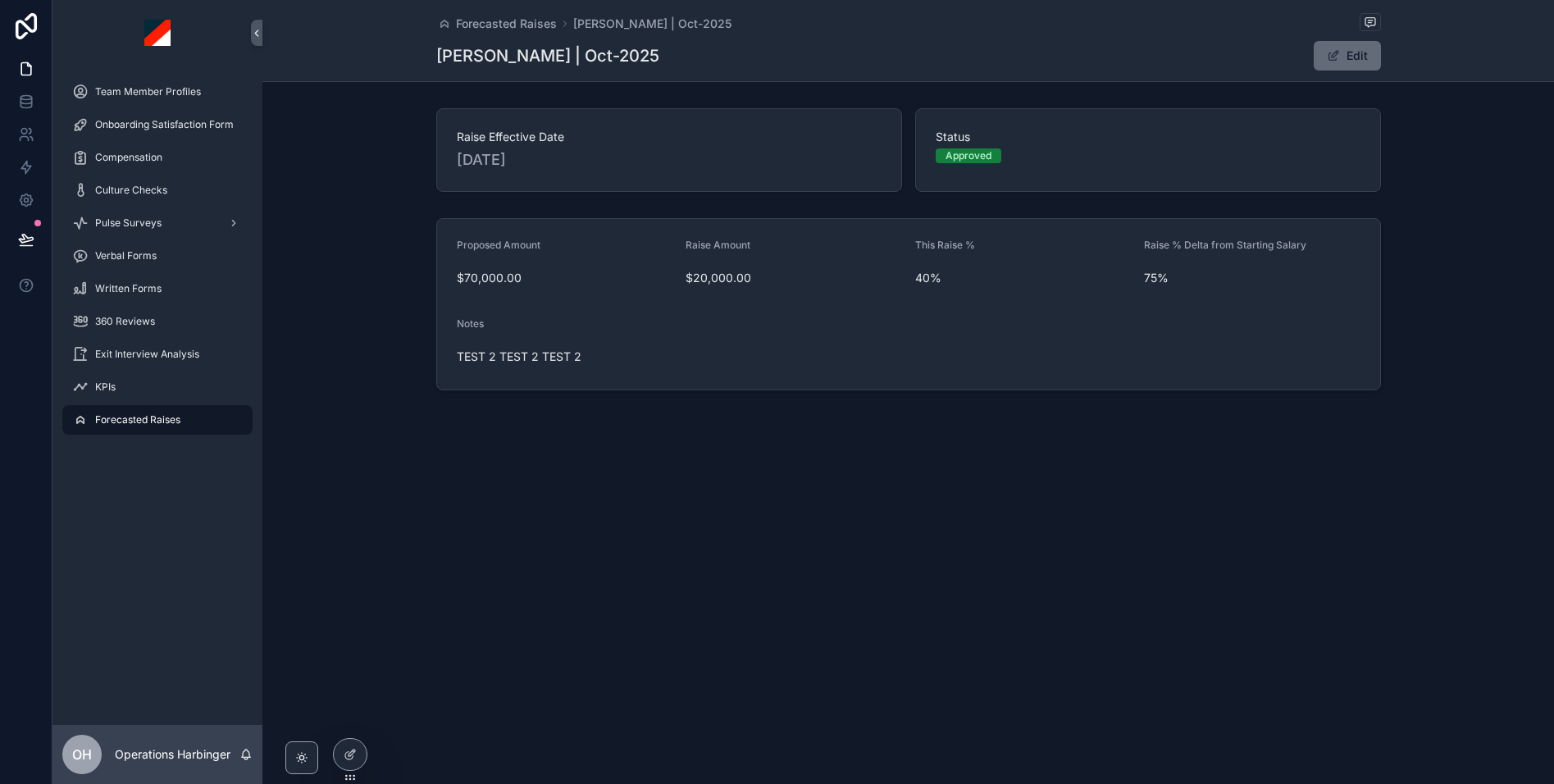
click at [1338, 59] on span "scrollable content" at bounding box center [1334, 56] width 14 height 14
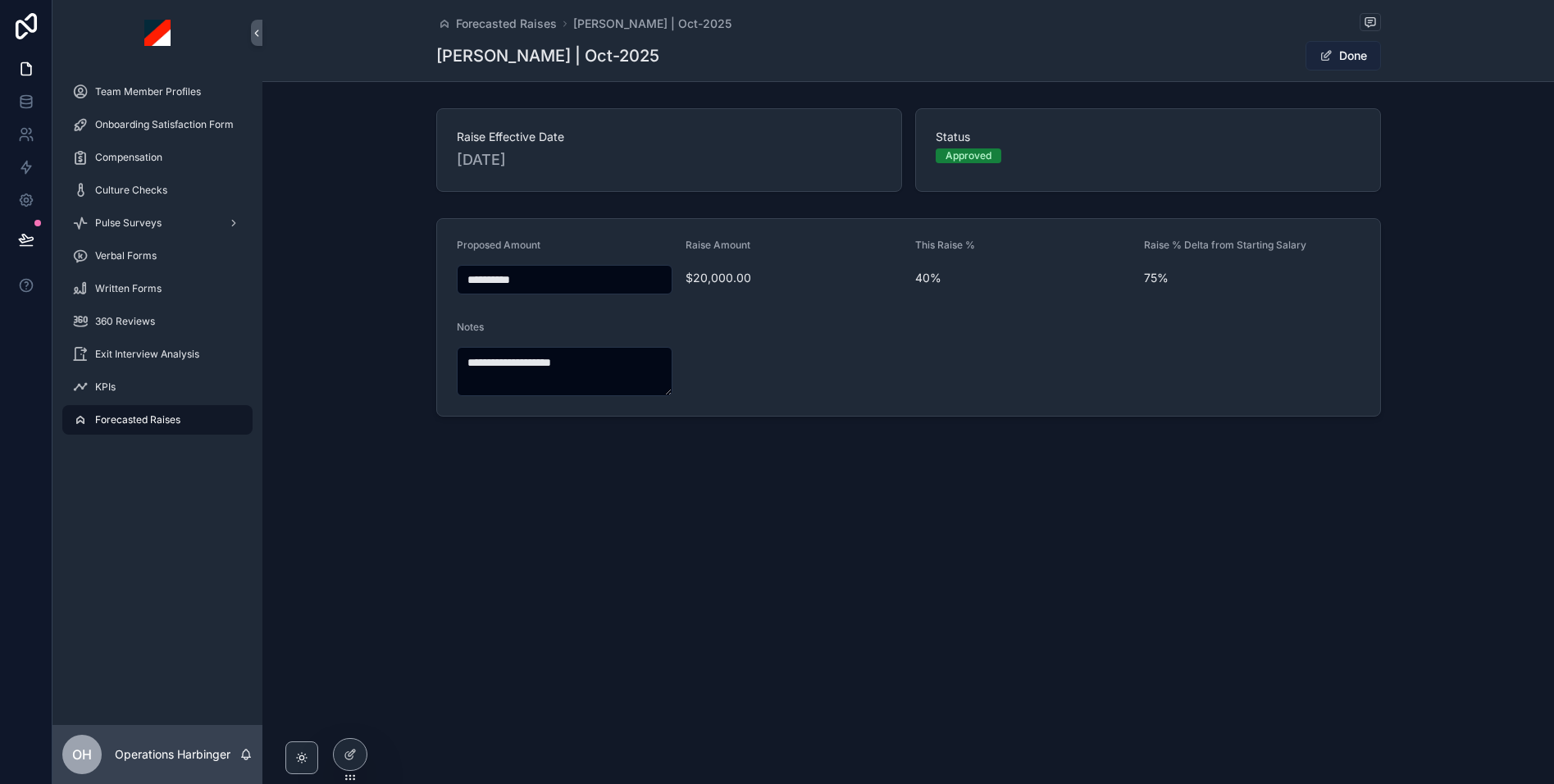
click at [1338, 59] on button "Done" at bounding box center [1343, 56] width 75 height 30
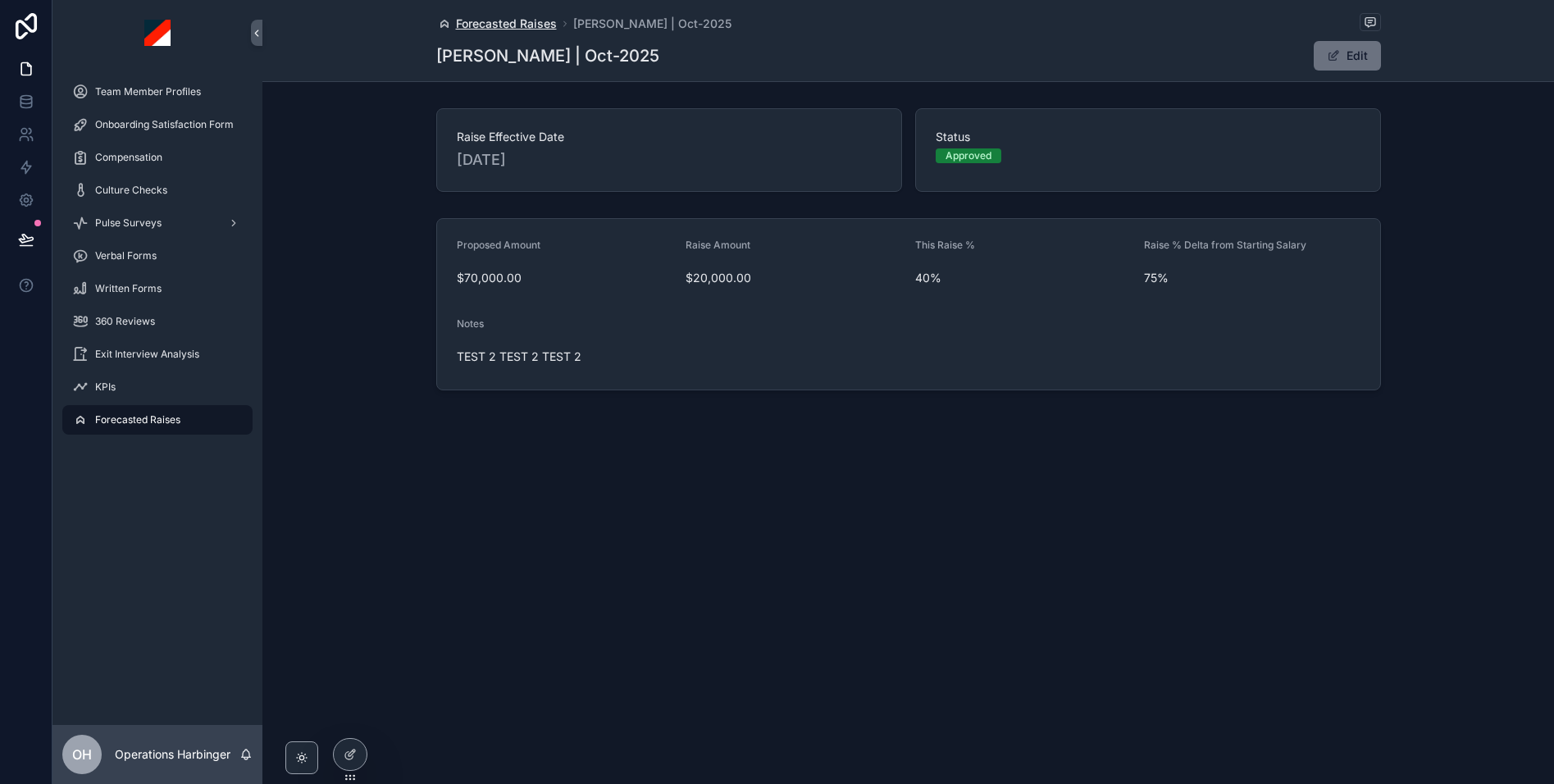
click at [506, 25] on span "Forecasted Raises" at bounding box center [506, 23] width 100 height 16
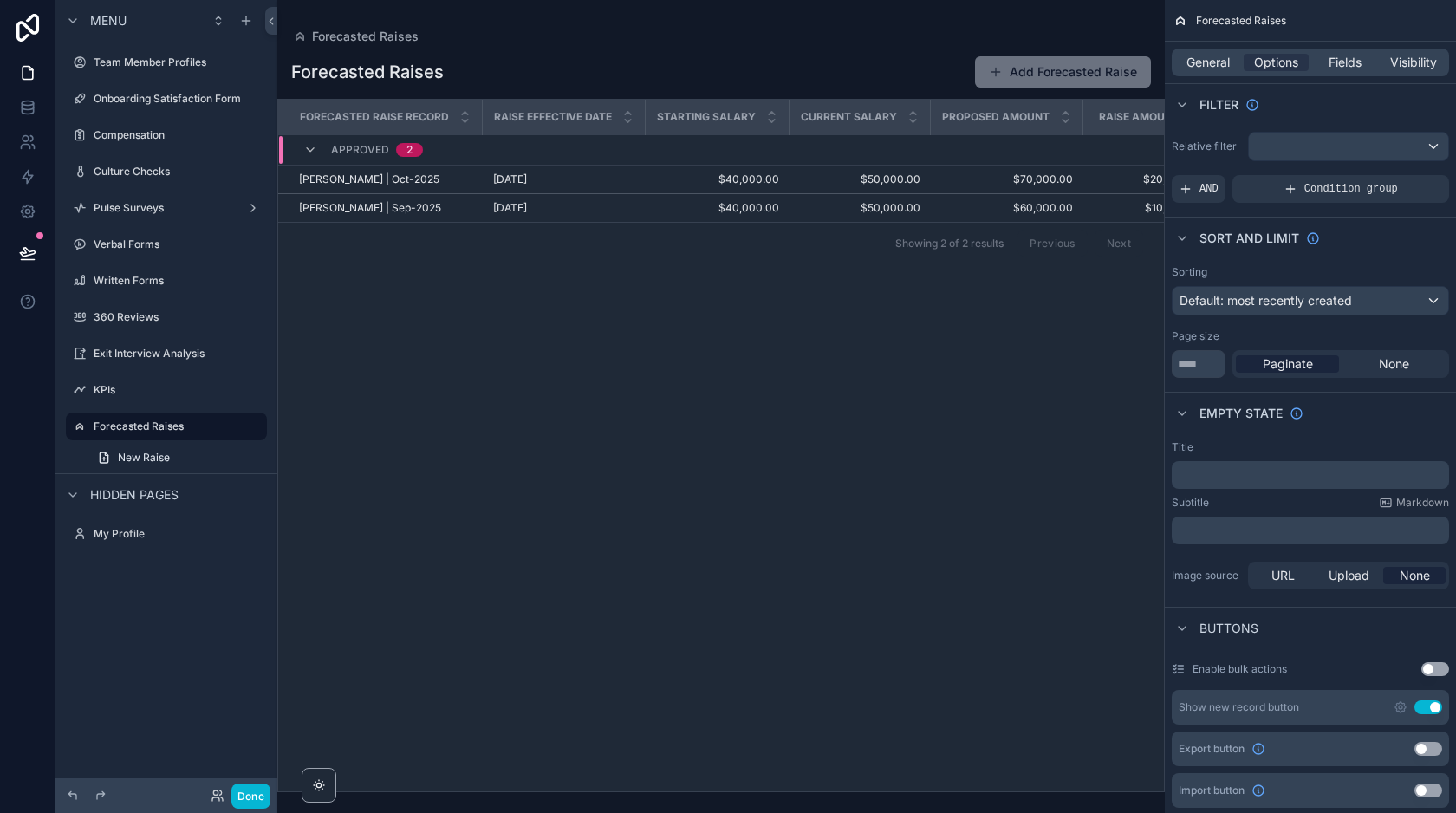
click at [673, 39] on div "scrollable content" at bounding box center [721, 406] width 888 height 813
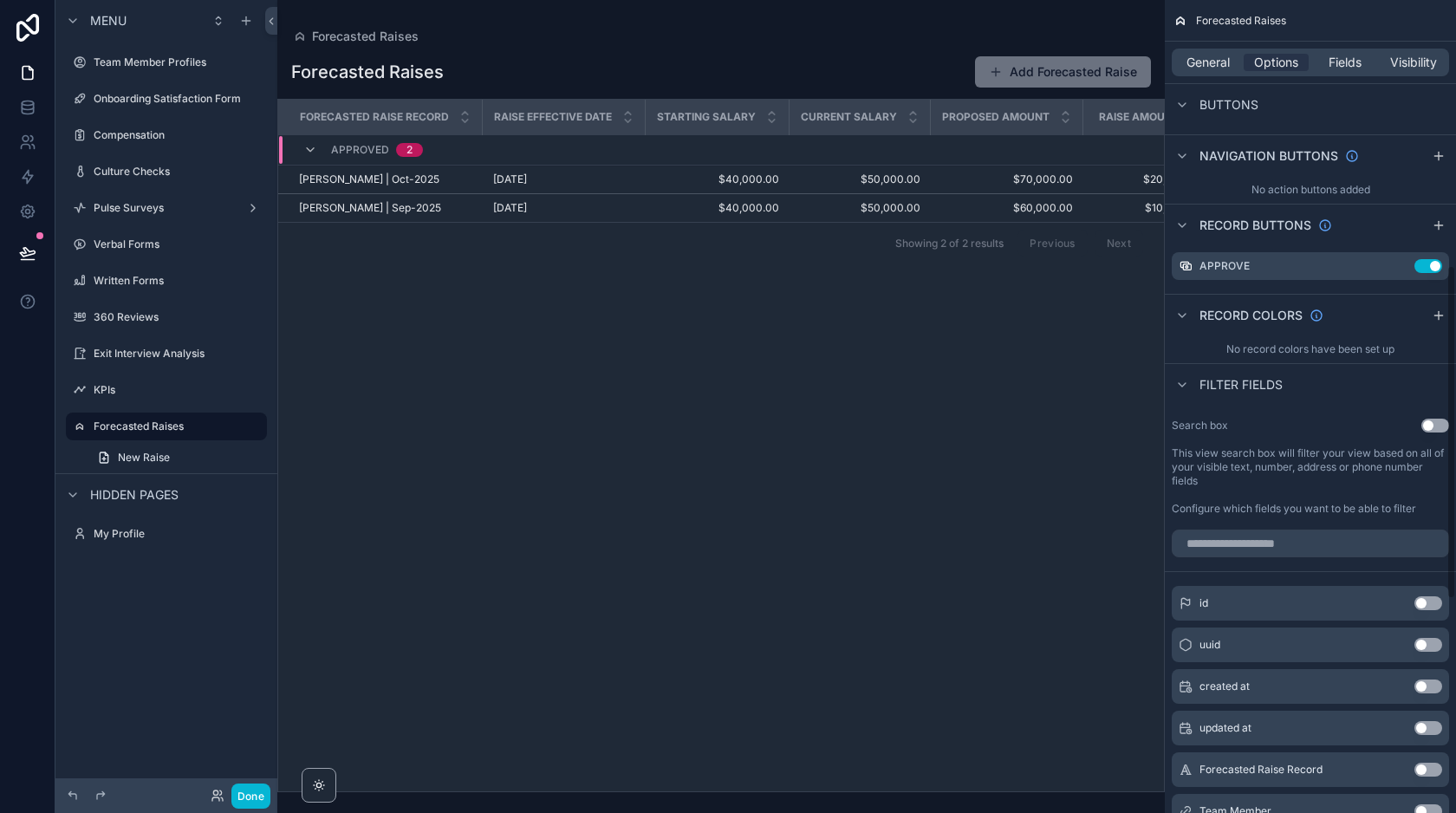
scroll to position [286, 0]
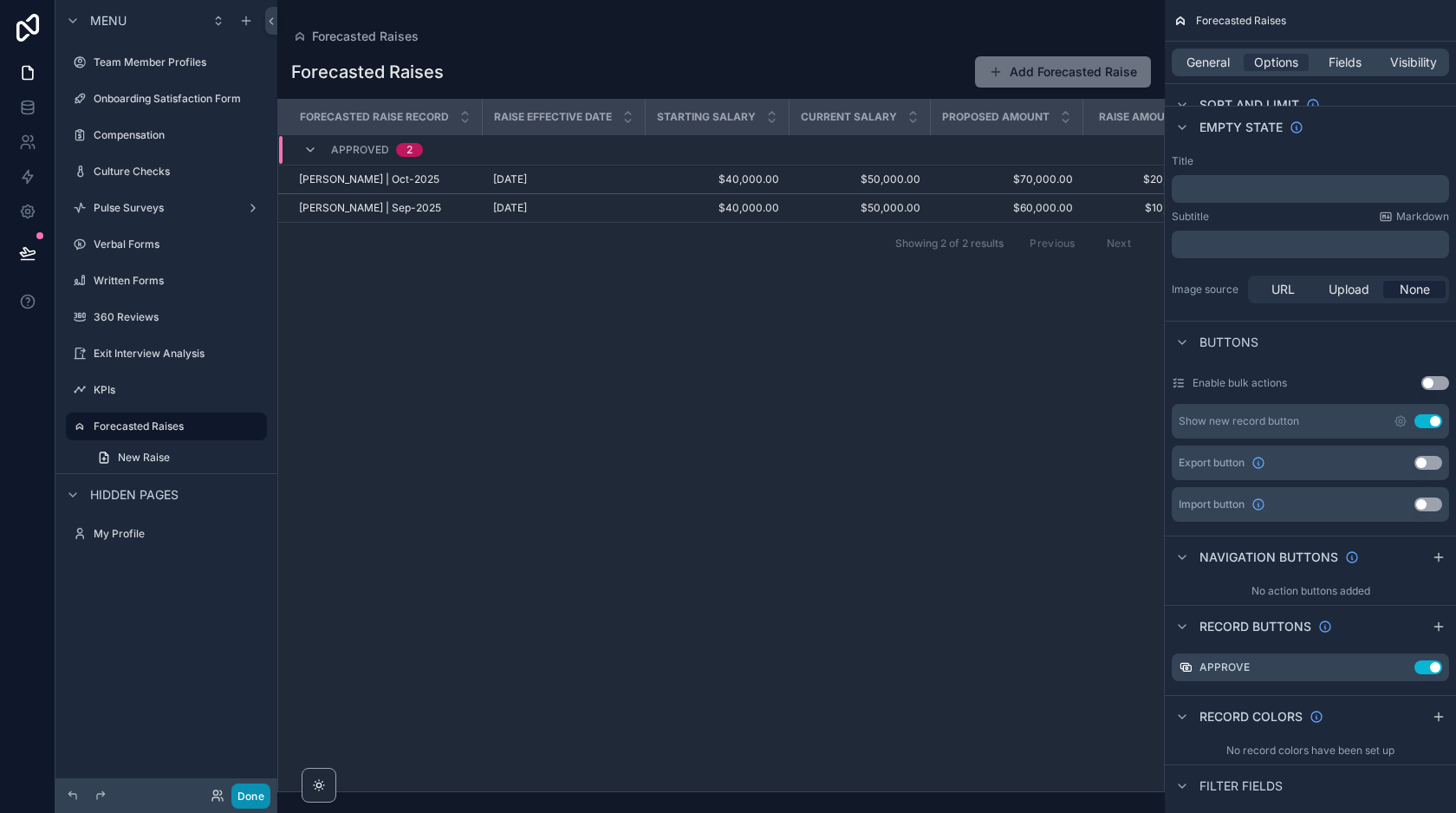
click at [252, 788] on button "Done" at bounding box center [251, 796] width 39 height 25
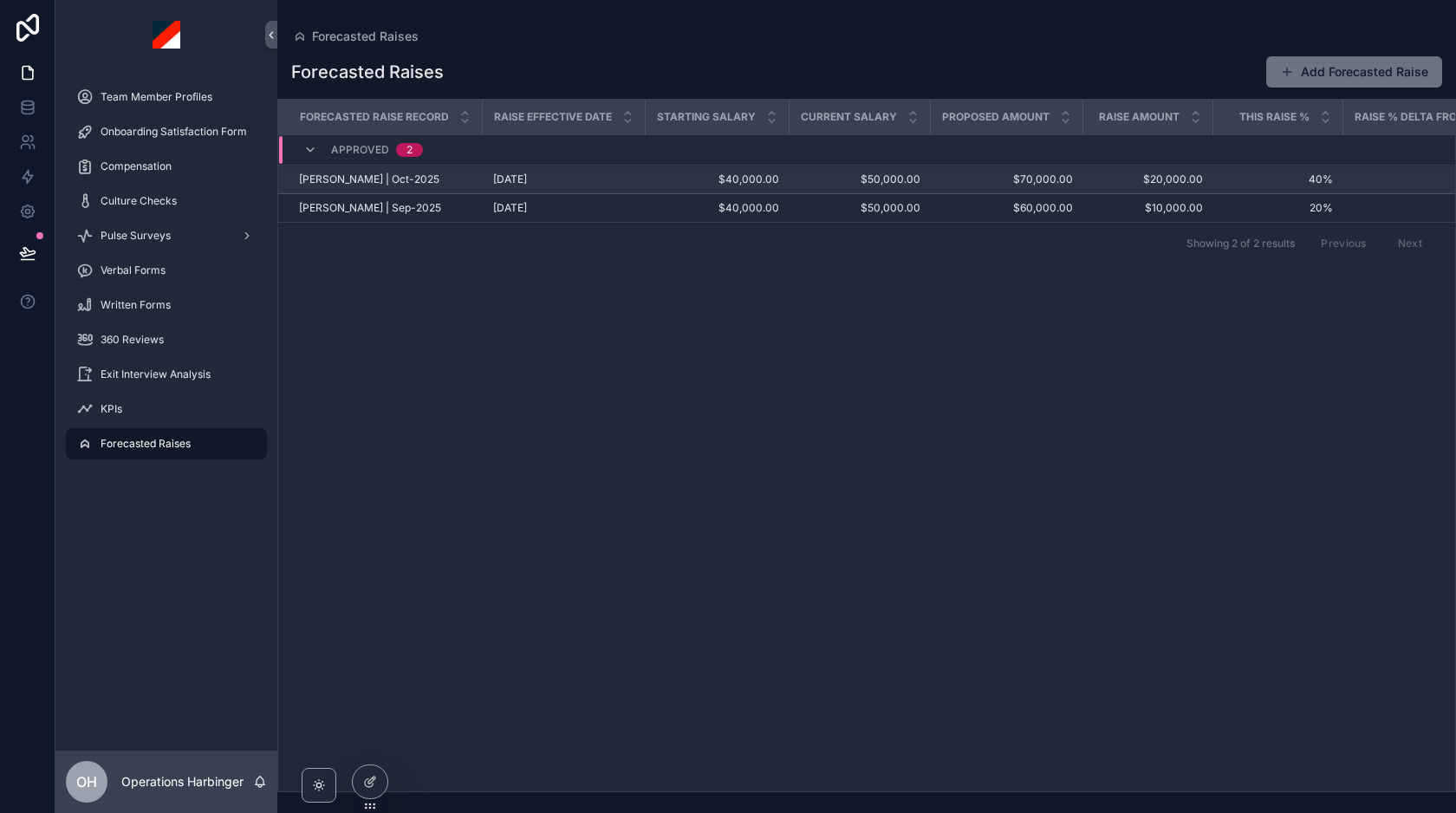
click at [815, 178] on span "$50,000.00" at bounding box center [860, 179] width 120 height 14
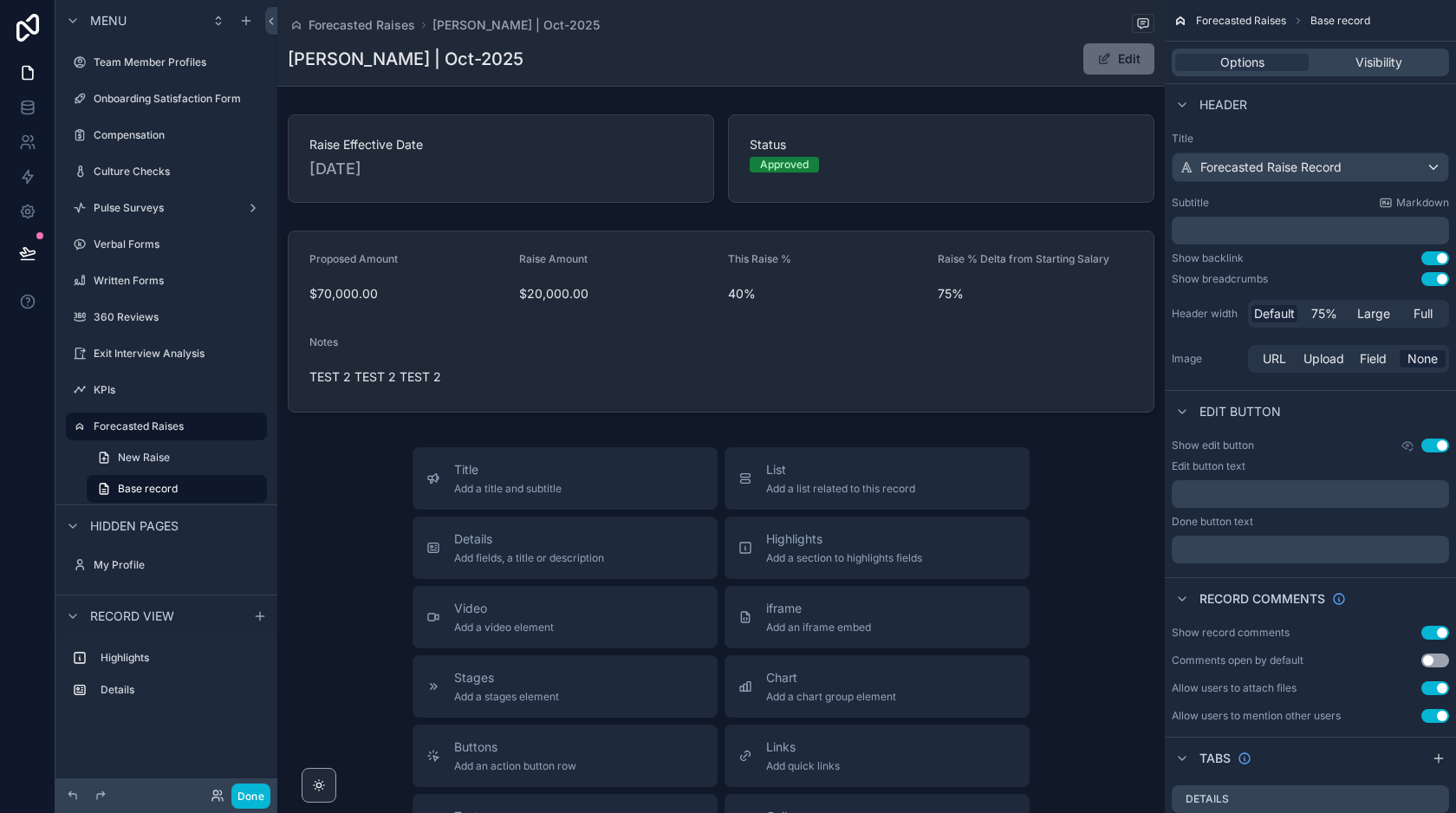
click at [1129, 67] on button "Edit" at bounding box center [1119, 59] width 71 height 31
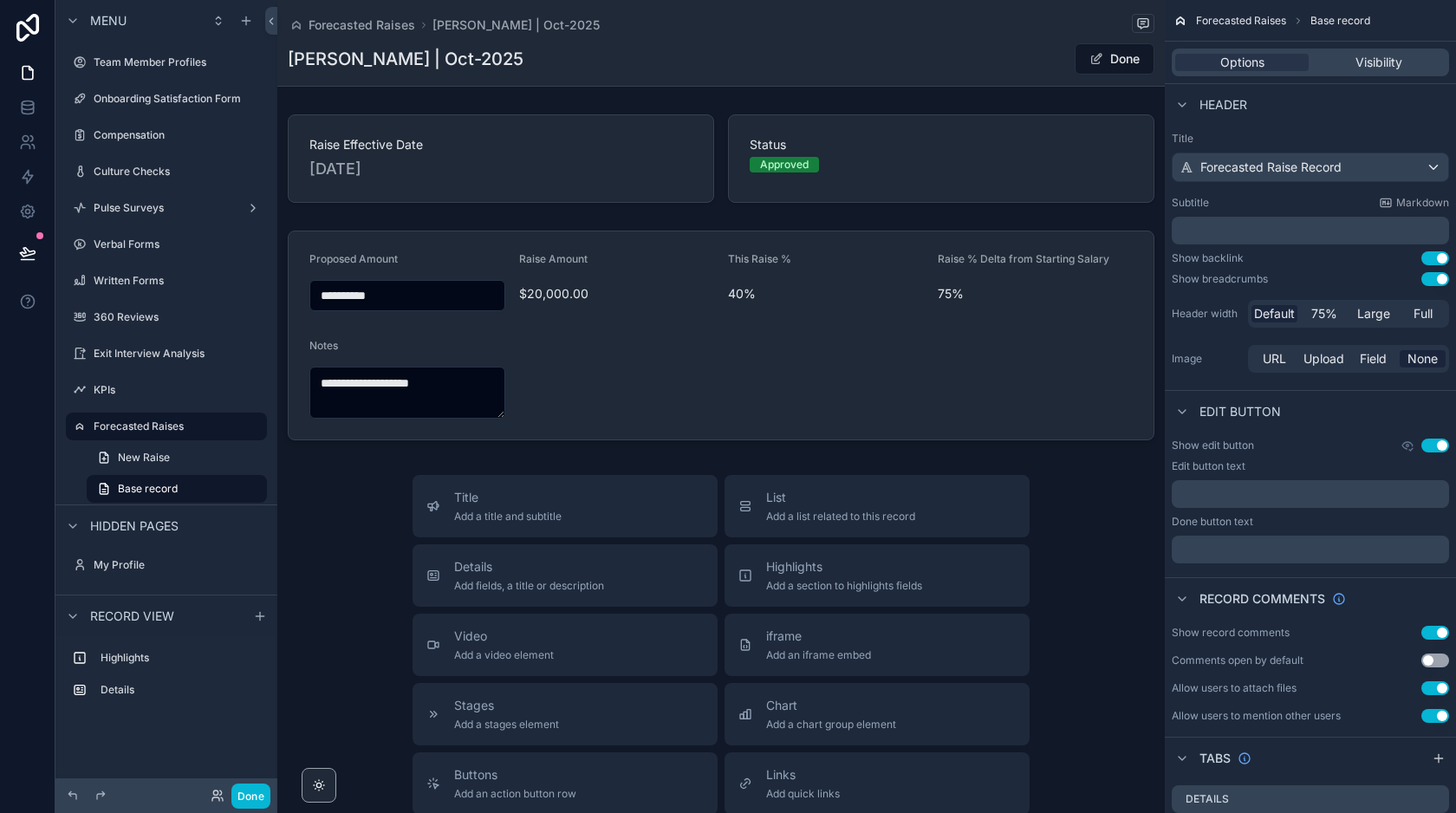
click at [1129, 67] on button "Done" at bounding box center [1114, 59] width 79 height 31
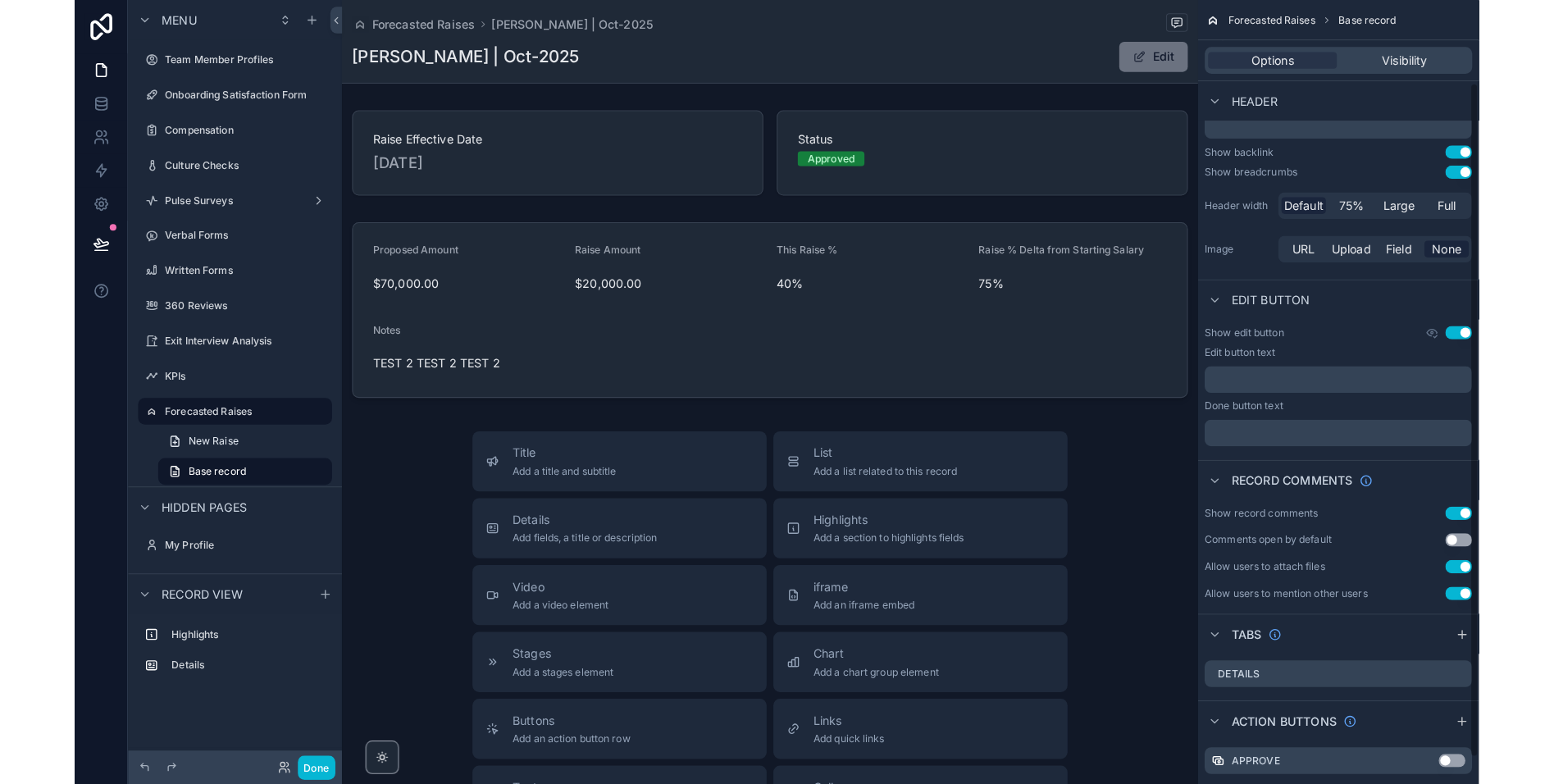
scroll to position [125, 0]
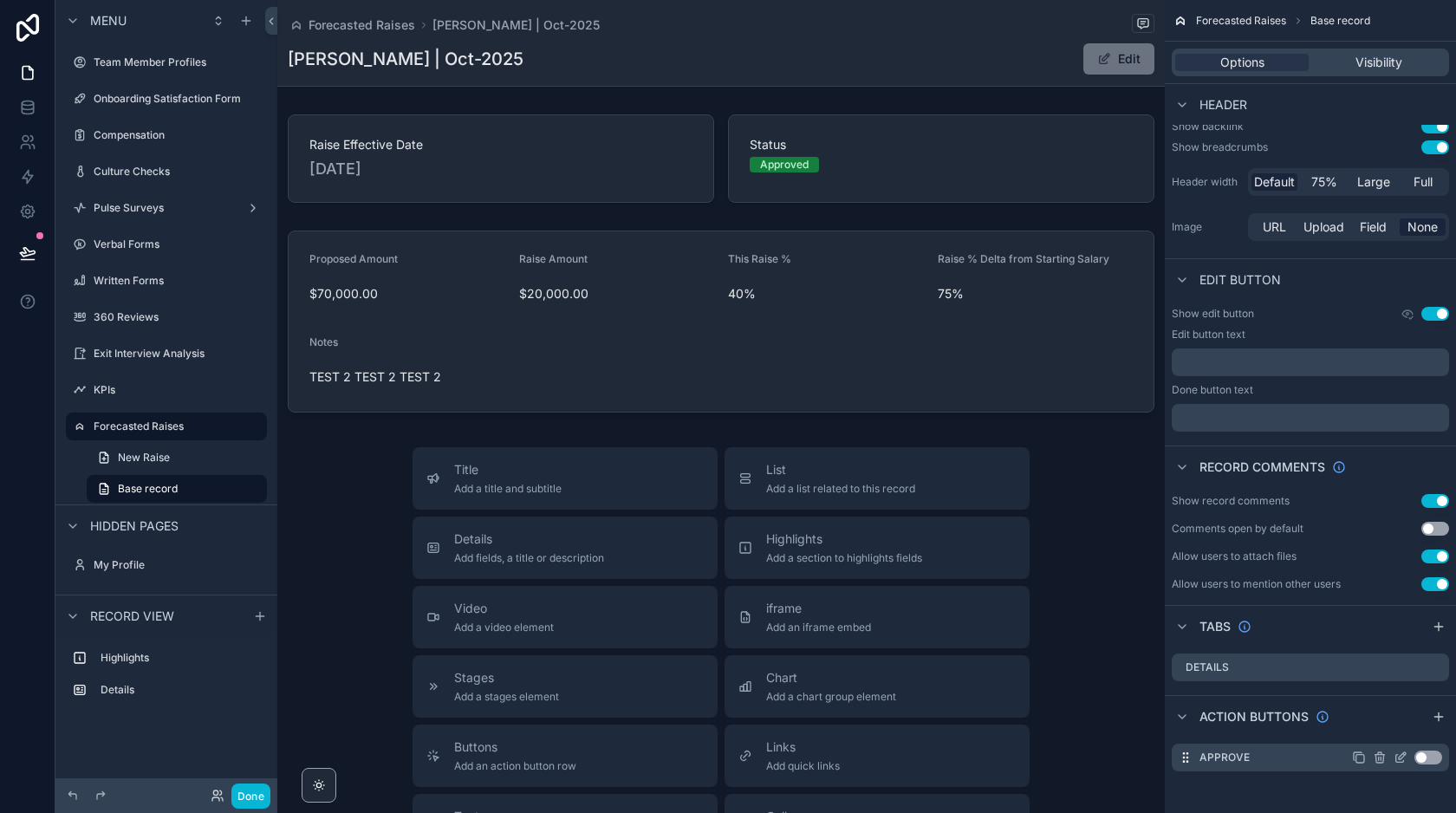
click at [1402, 758] on icon "scrollable content" at bounding box center [1402, 756] width 7 height 7
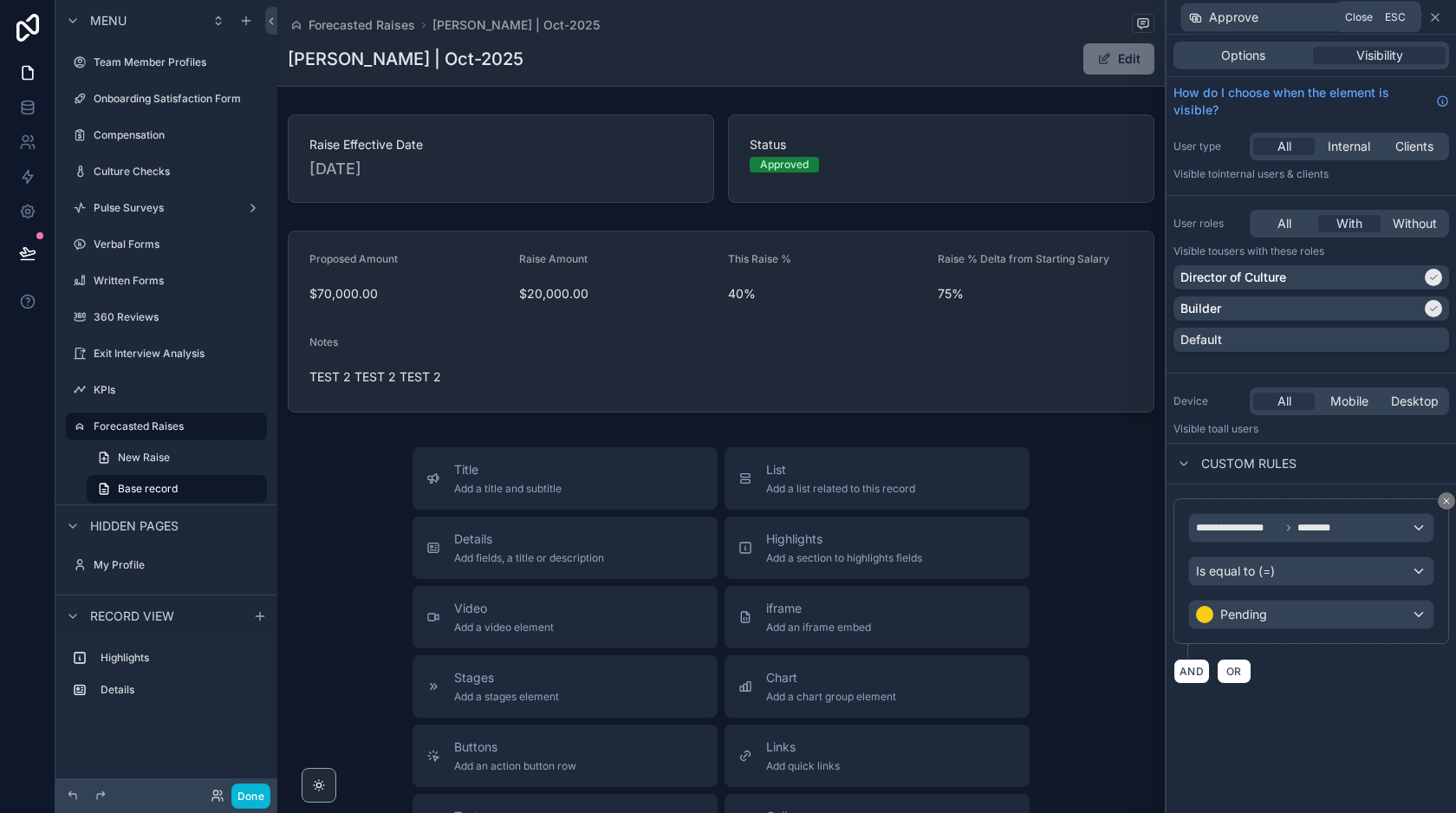
click at [1437, 19] on icon at bounding box center [1435, 18] width 7 height 7
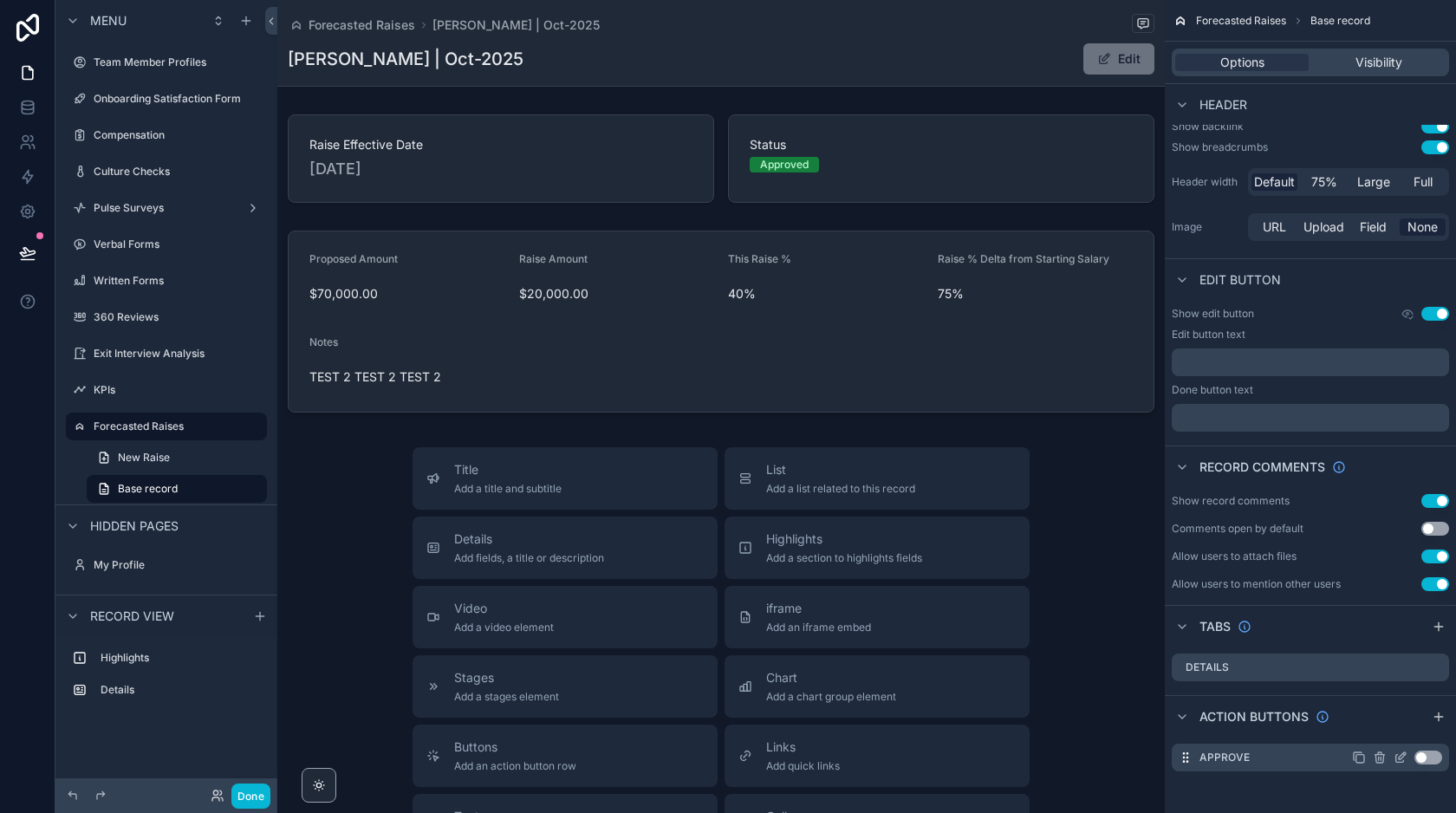
click at [1423, 753] on button "Use setting" at bounding box center [1427, 758] width 28 height 14
click at [245, 790] on button "Done" at bounding box center [251, 796] width 39 height 25
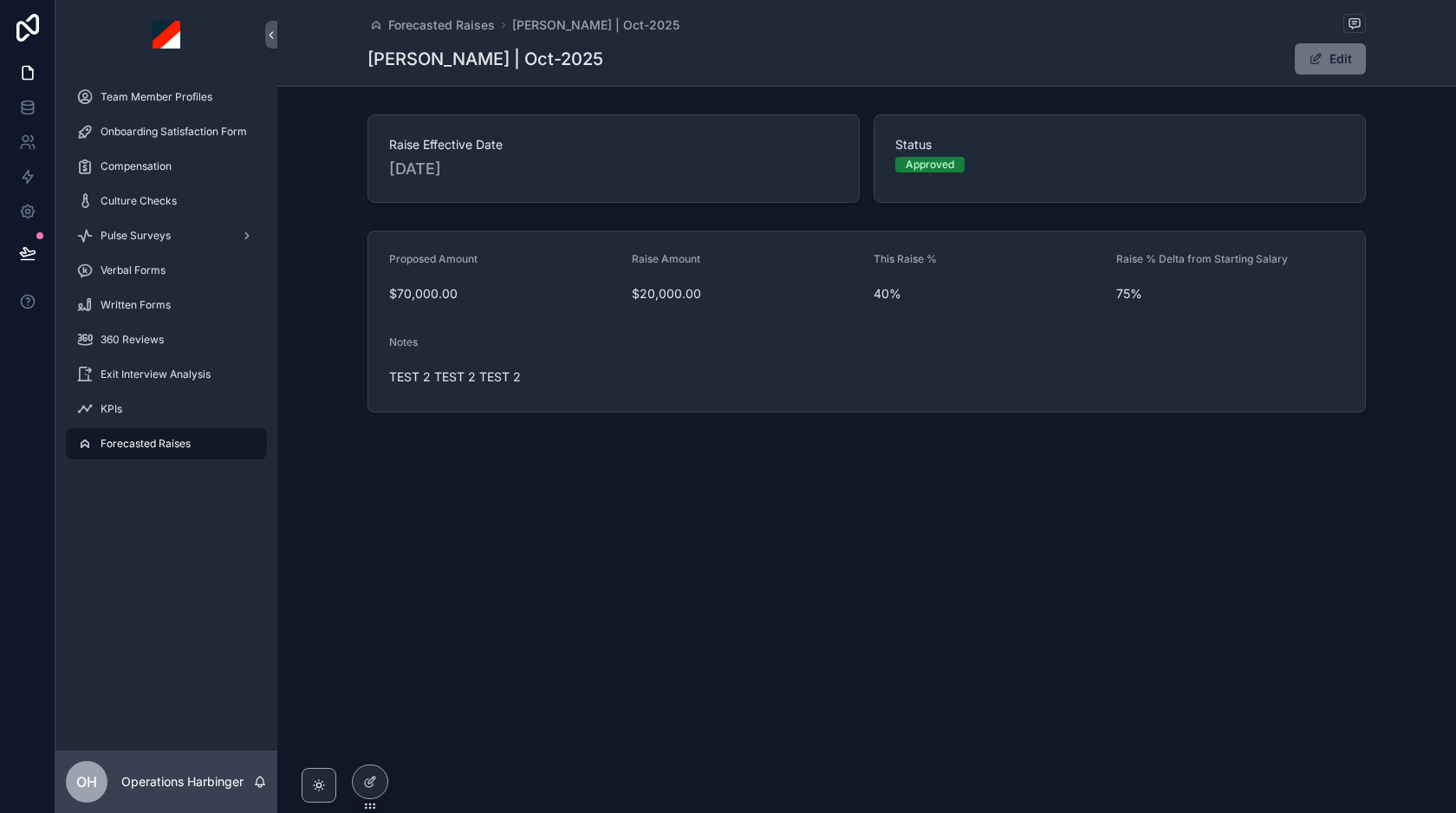
click at [783, 513] on div "Forecasted [PERSON_NAME] | Oct-2025 [PERSON_NAME] | Oct-2025 Edit Raise Effecti…" at bounding box center [866, 265] width 1179 height 531
click at [1318, 57] on span "scrollable content" at bounding box center [1316, 59] width 14 height 14
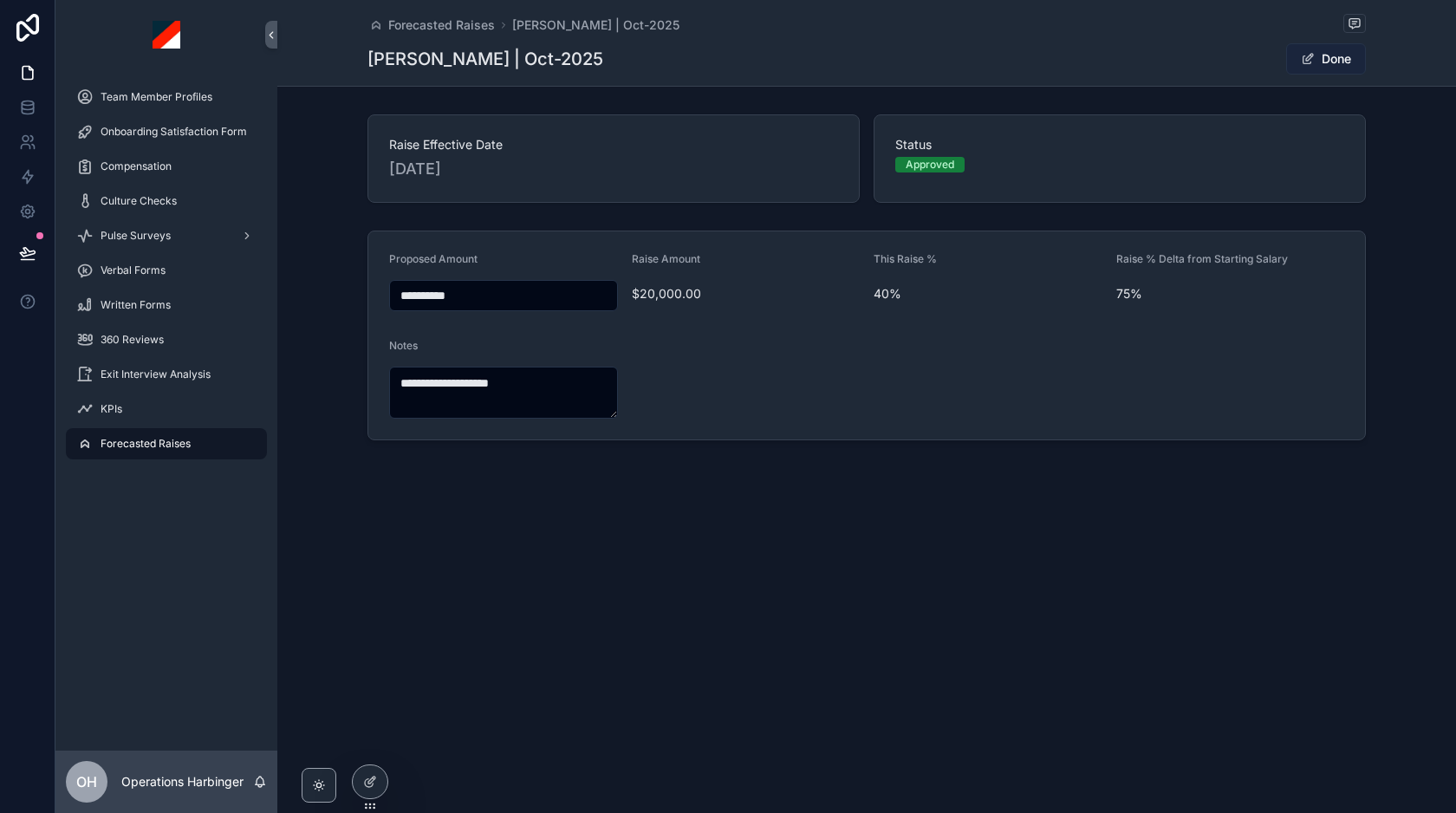
click at [1312, 54] on span "scrollable content" at bounding box center [1308, 59] width 14 height 14
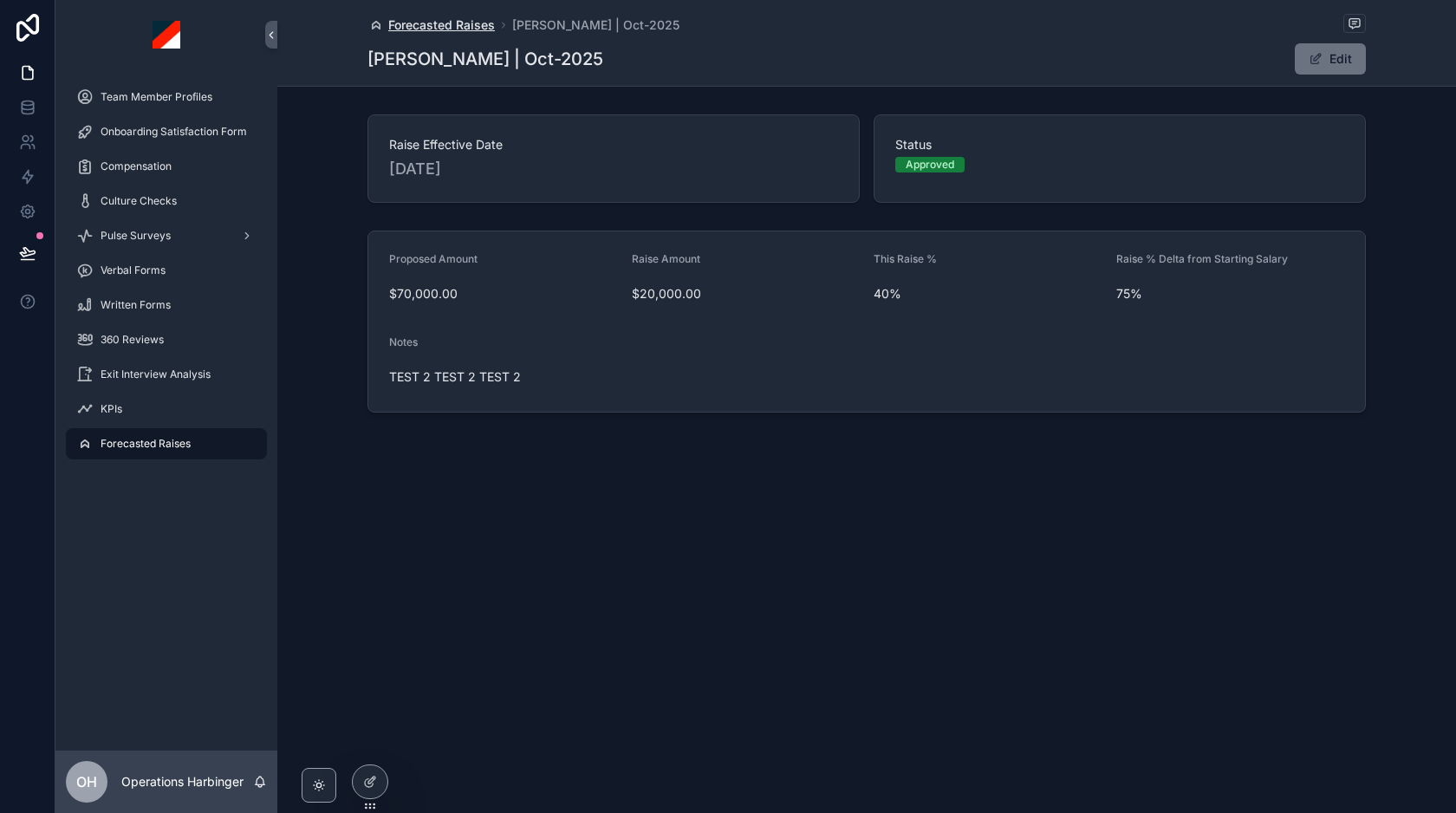
click at [461, 21] on span "Forecasted Raises" at bounding box center [441, 24] width 106 height 17
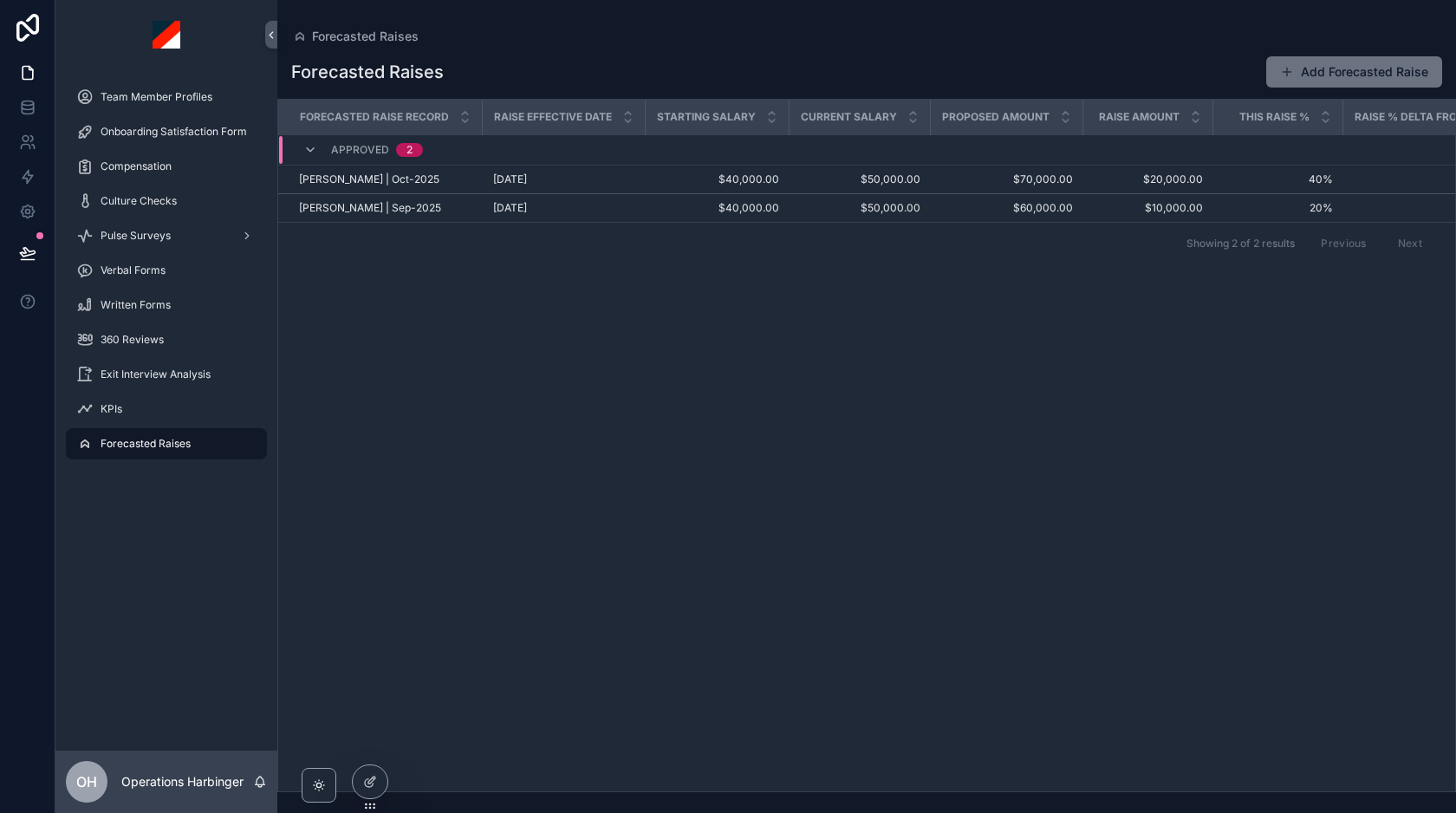
click at [795, 70] on div "Forecasted Raises Add Forecasted Raise" at bounding box center [866, 71] width 1151 height 33
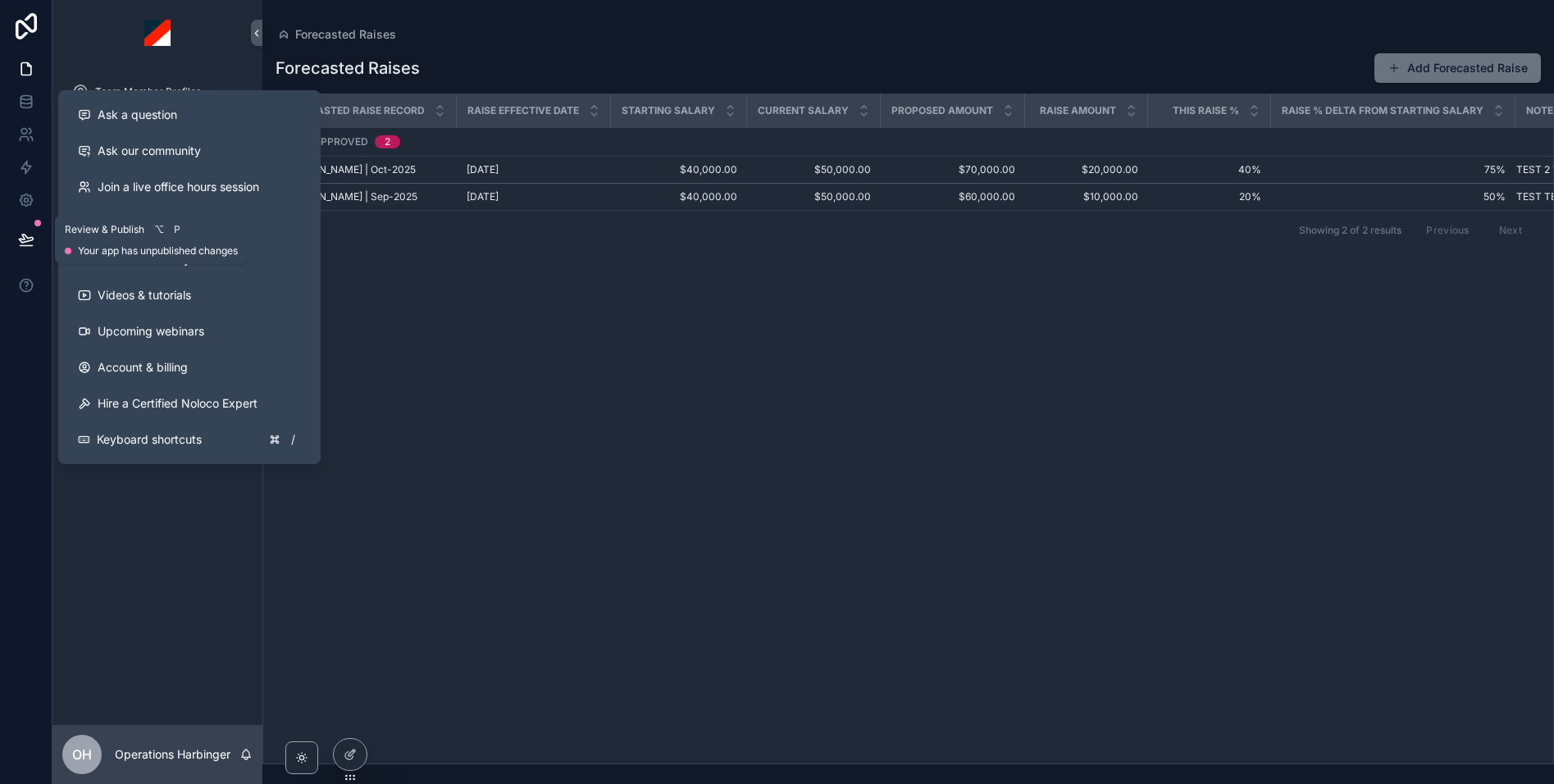
click at [30, 242] on icon at bounding box center [25, 239] width 16 height 16
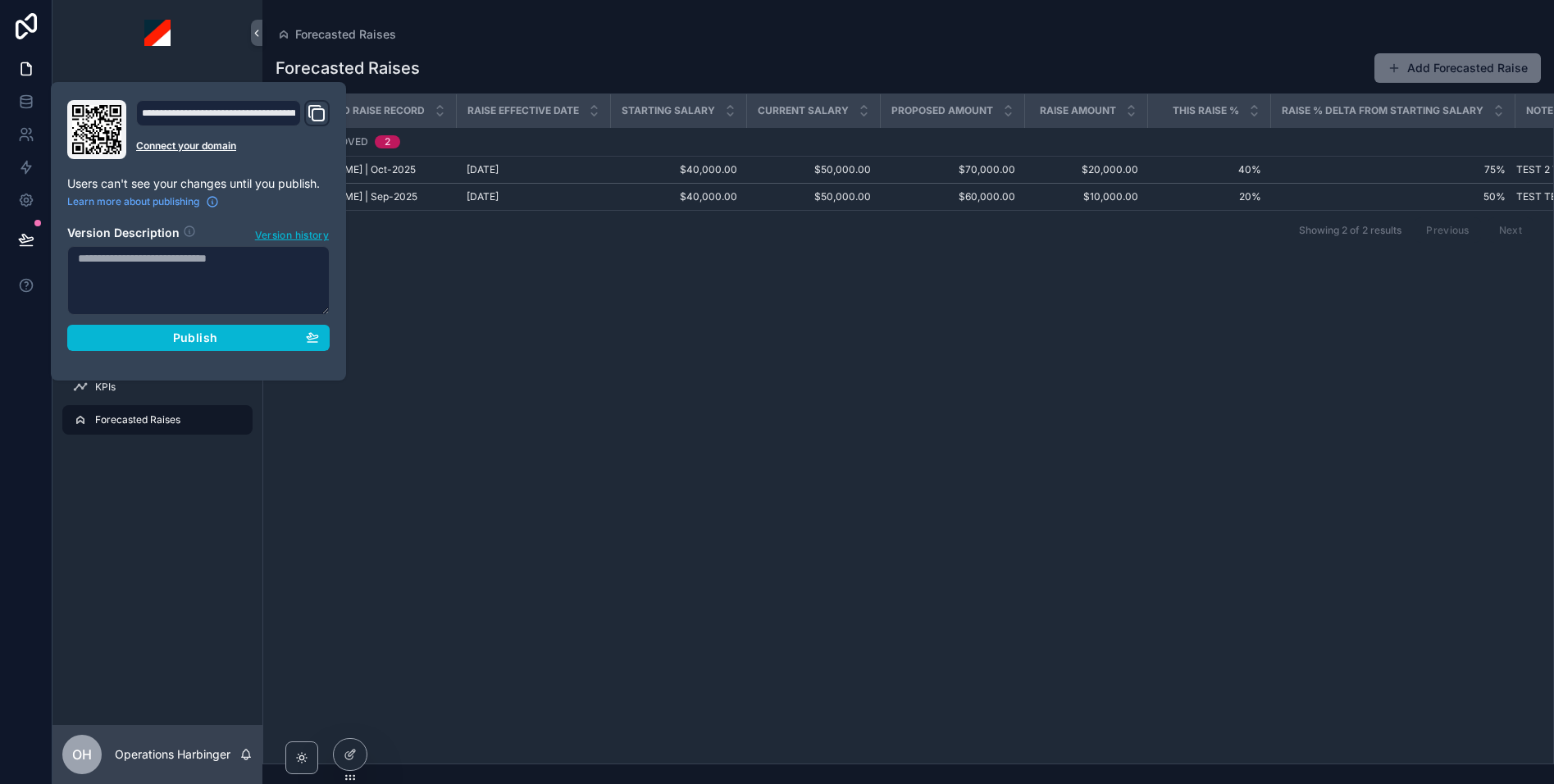
click at [550, 54] on div "Forecasted Raises Add Forecasted Raise" at bounding box center [907, 68] width 1265 height 31
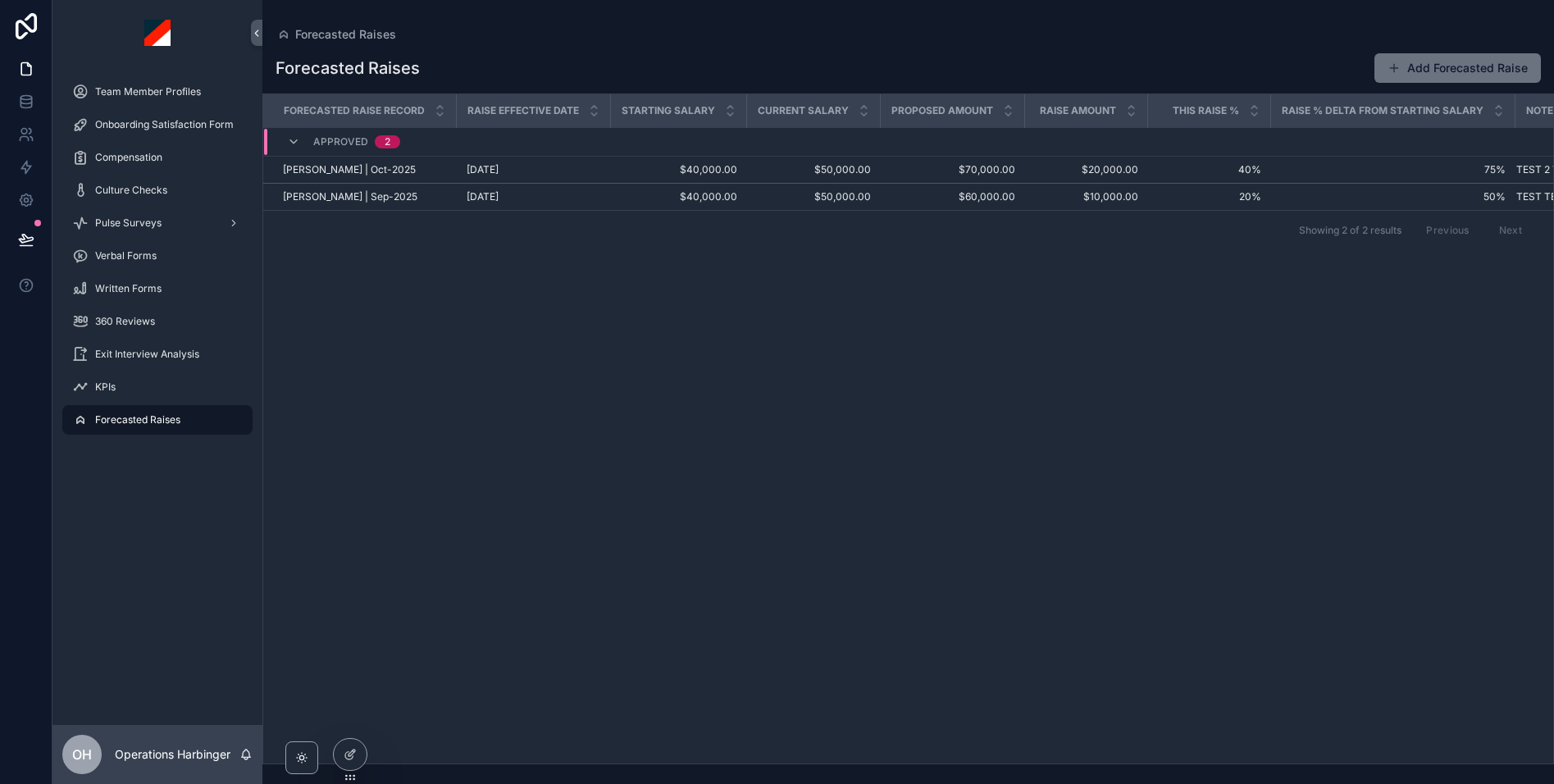
click at [153, 139] on div "Onboarding Satisfaction Form" at bounding box center [157, 124] width 210 height 33
click at [154, 144] on div "Compensation" at bounding box center [157, 157] width 171 height 26
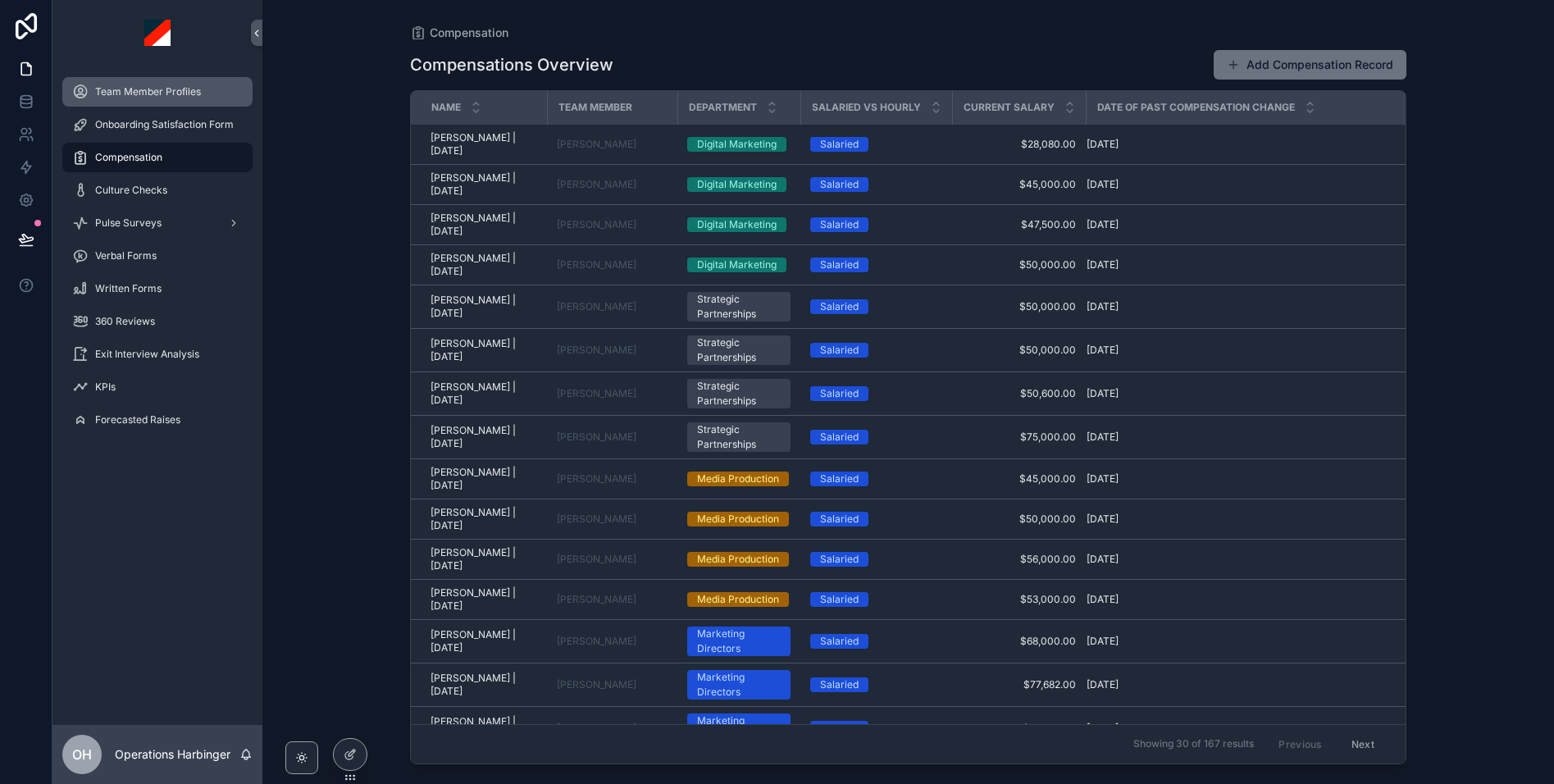
click at [160, 92] on span "Team Member Profiles" at bounding box center [148, 92] width 106 height 14
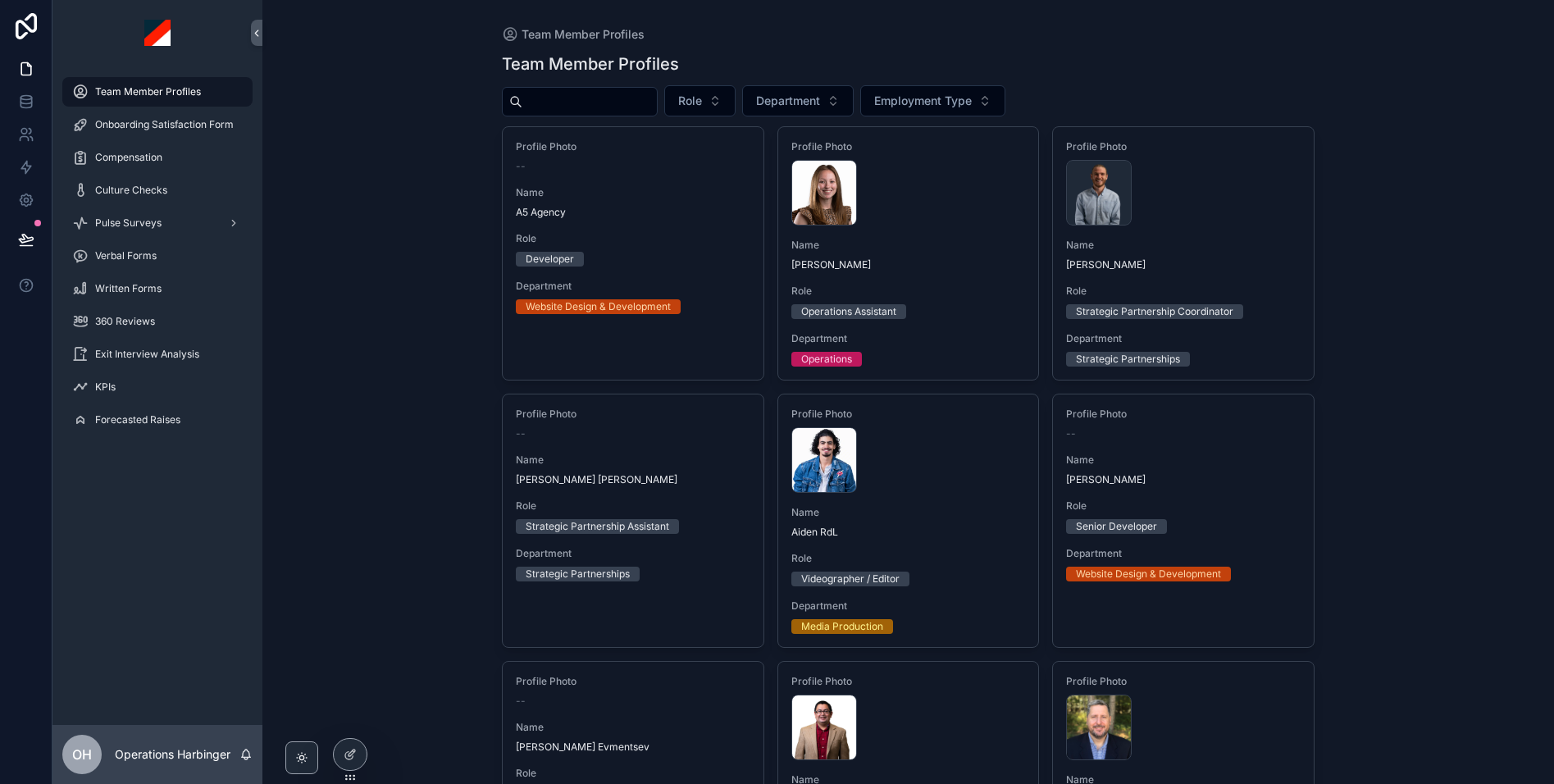
click at [616, 87] on div "scrollable content" at bounding box center [580, 101] width 156 height 30
click at [621, 100] on input "scrollable content" at bounding box center [589, 101] width 134 height 23
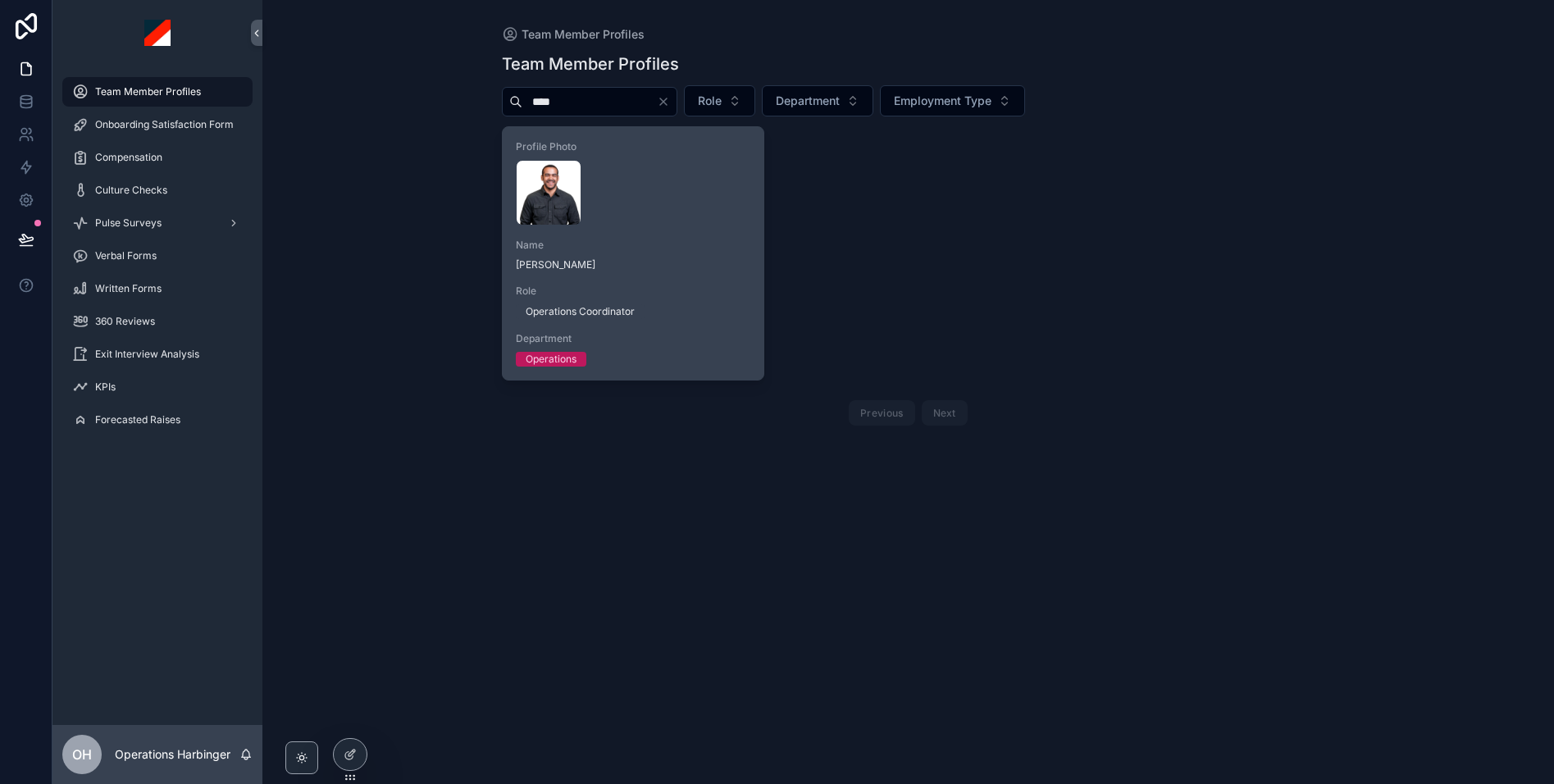
type input "****"
click at [657, 187] on div "[PERSON_NAME] .webp" at bounding box center [633, 192] width 235 height 66
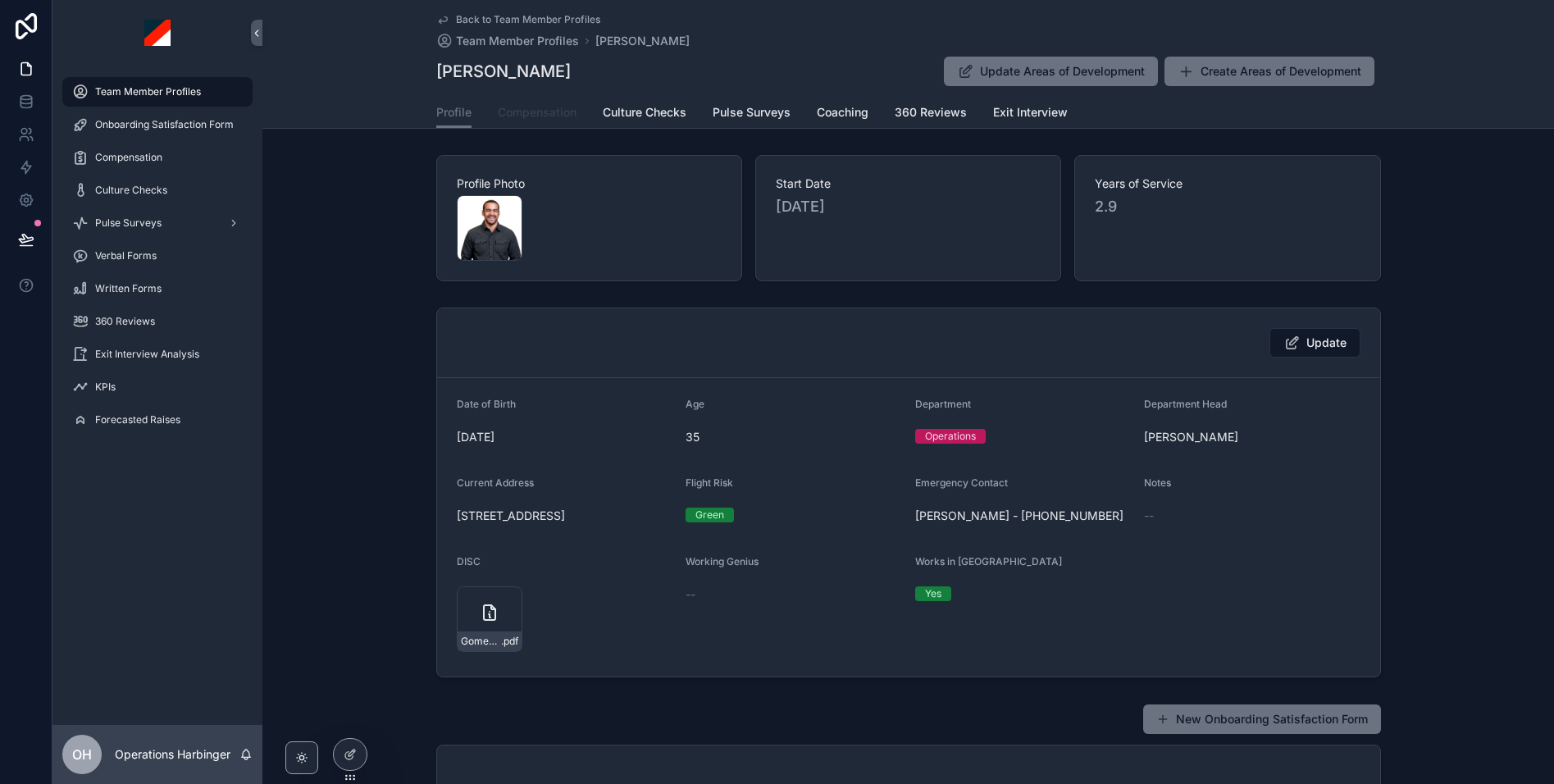
scroll to position [2, 0]
click at [553, 105] on span "Compensation" at bounding box center [537, 111] width 79 height 16
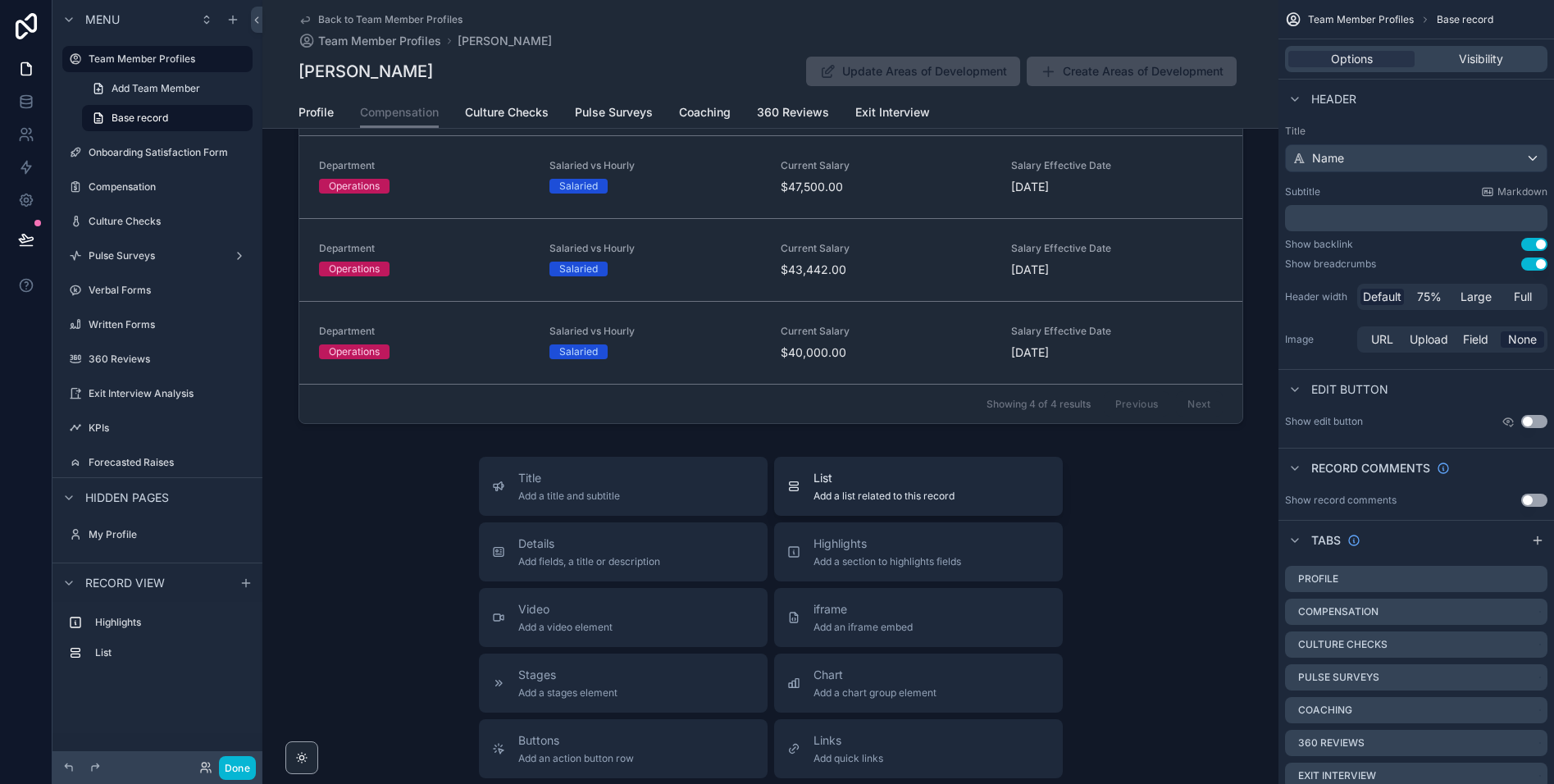
click at [889, 487] on div "List Add a list related to this record" at bounding box center [884, 486] width 141 height 33
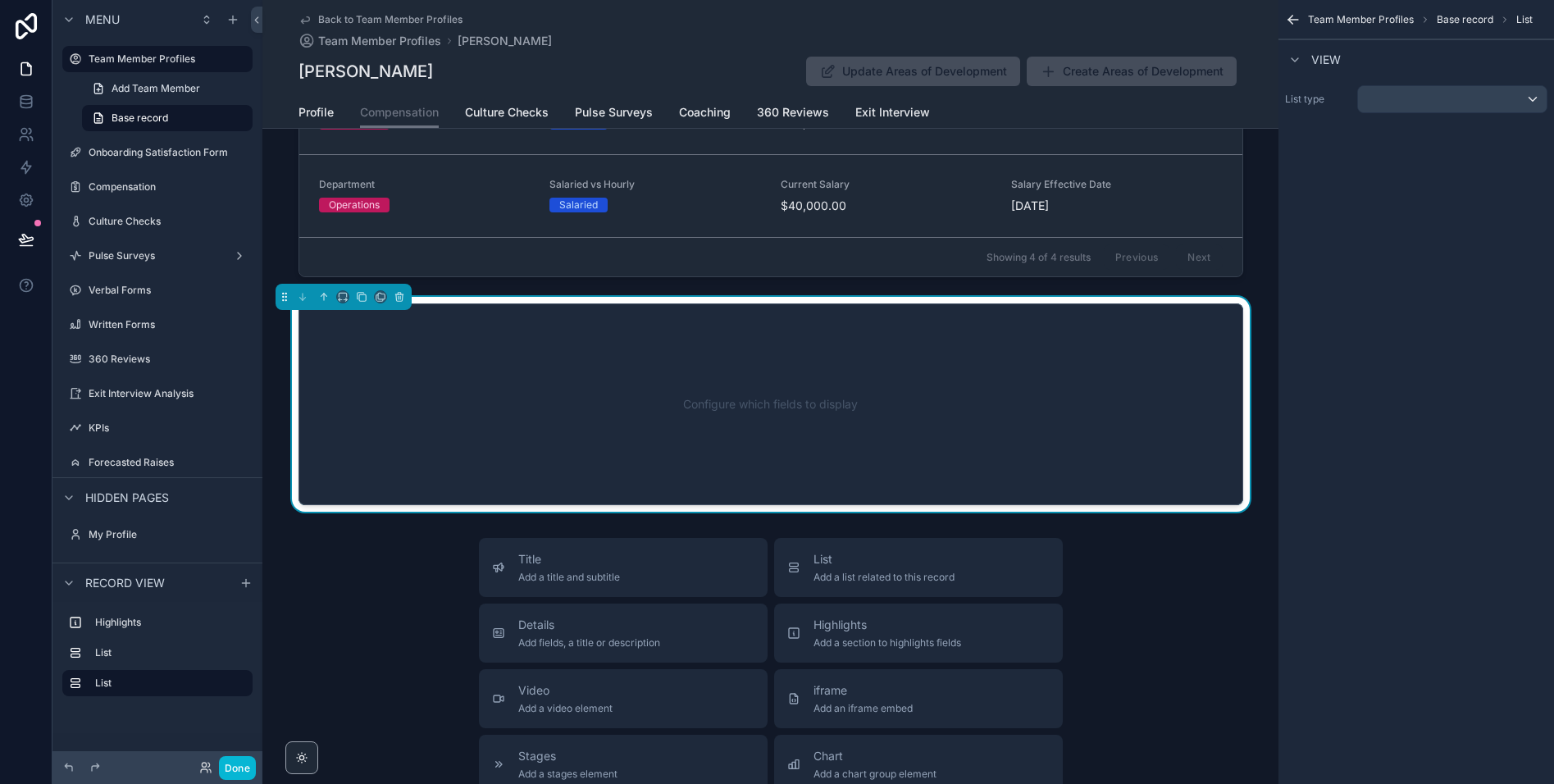
scroll to position [509, 0]
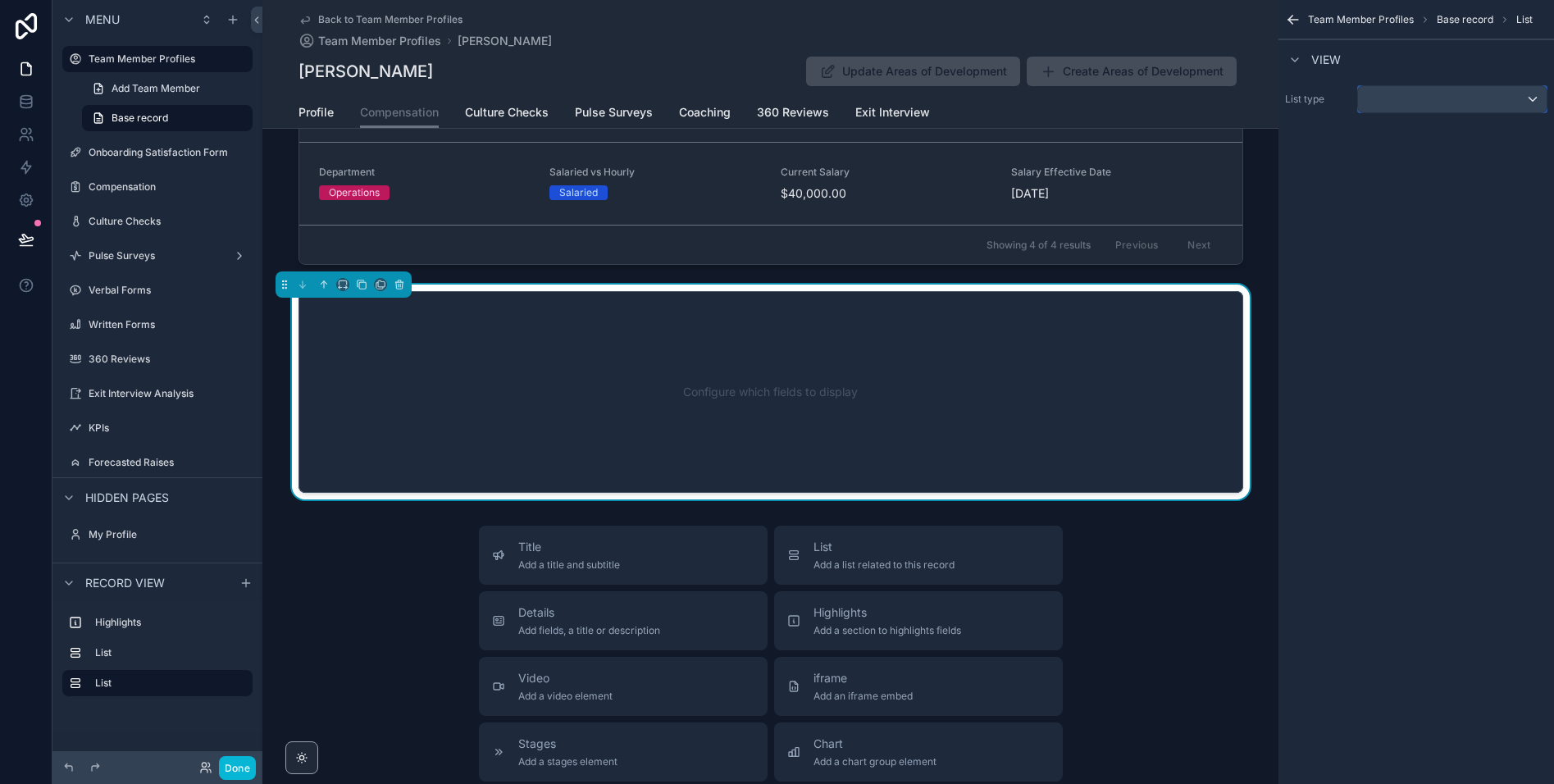
click at [1446, 95] on div "scrollable content" at bounding box center [1452, 99] width 188 height 26
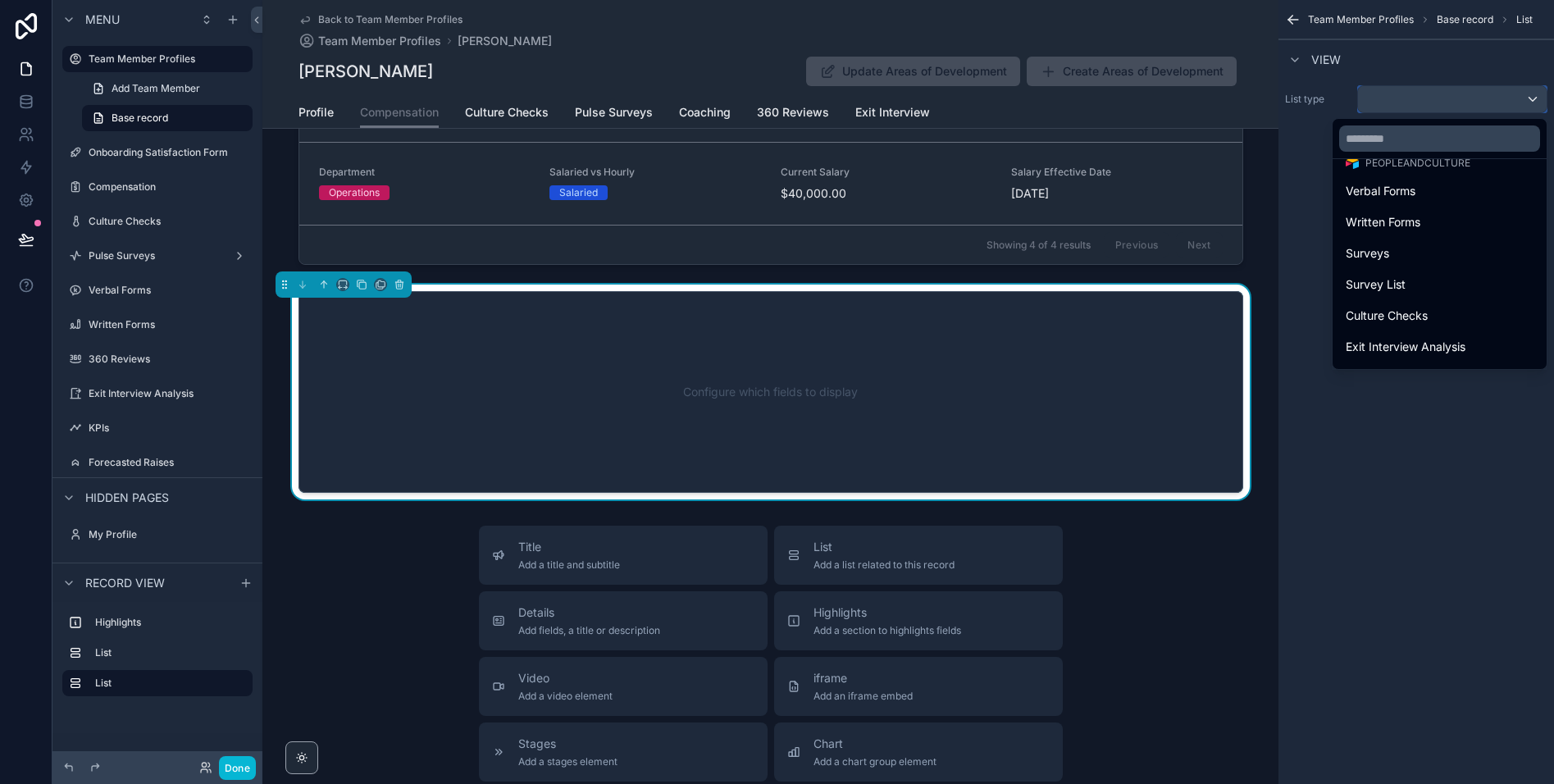
scroll to position [0, 0]
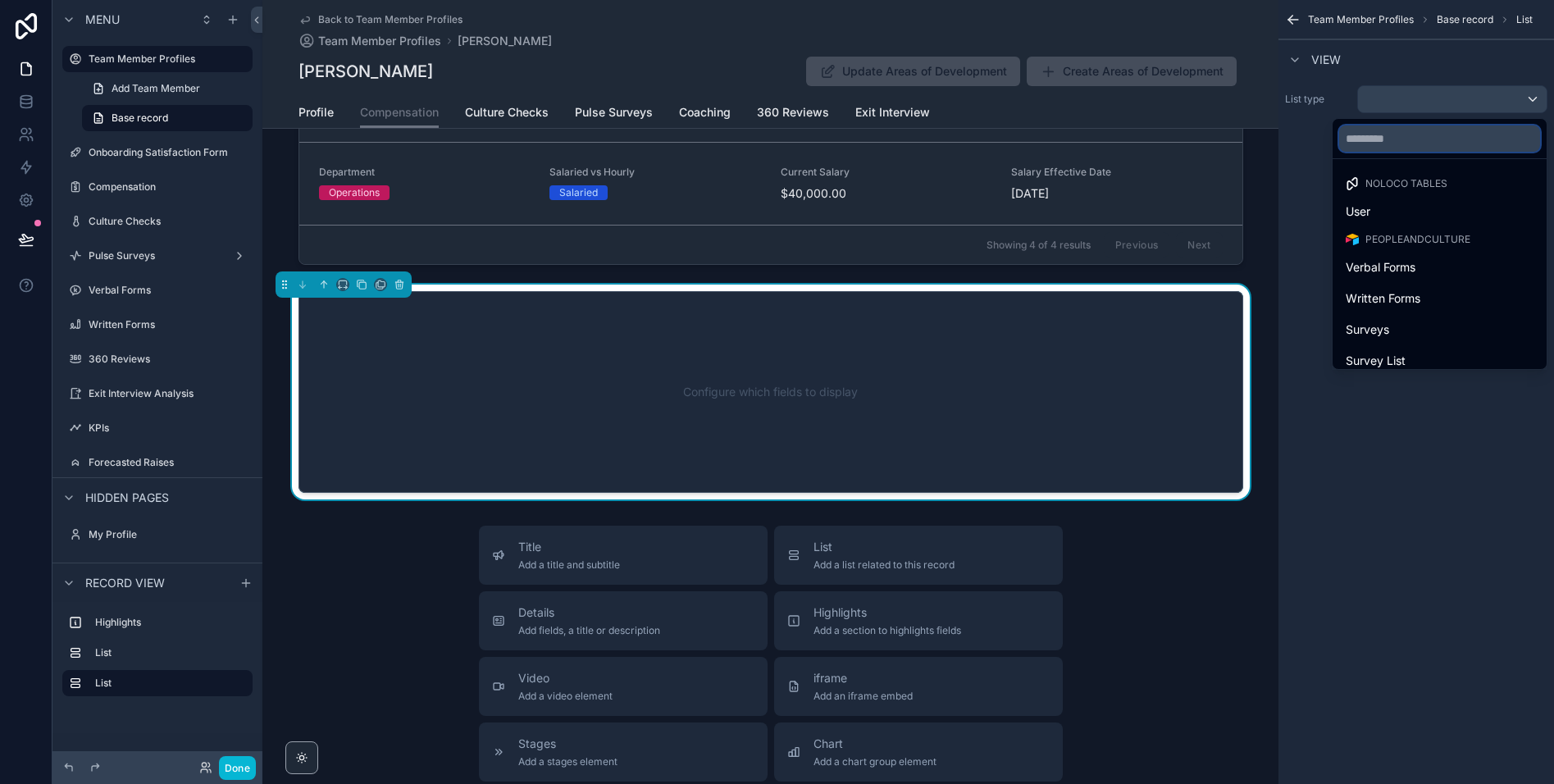
click at [1402, 138] on input "text" at bounding box center [1439, 138] width 201 height 26
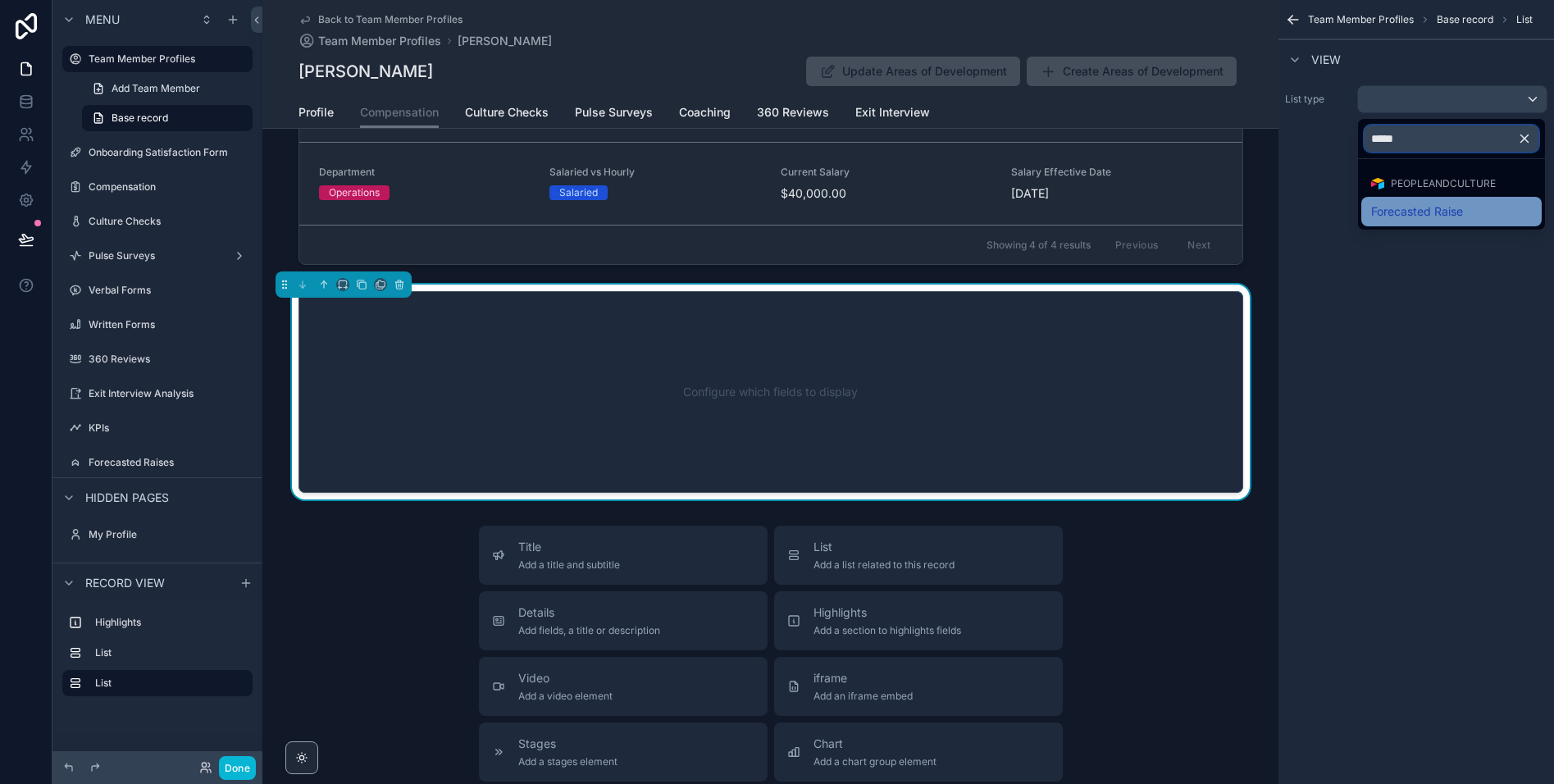
type input "*****"
click at [1391, 208] on span "Forecasted Raise" at bounding box center [1416, 211] width 92 height 19
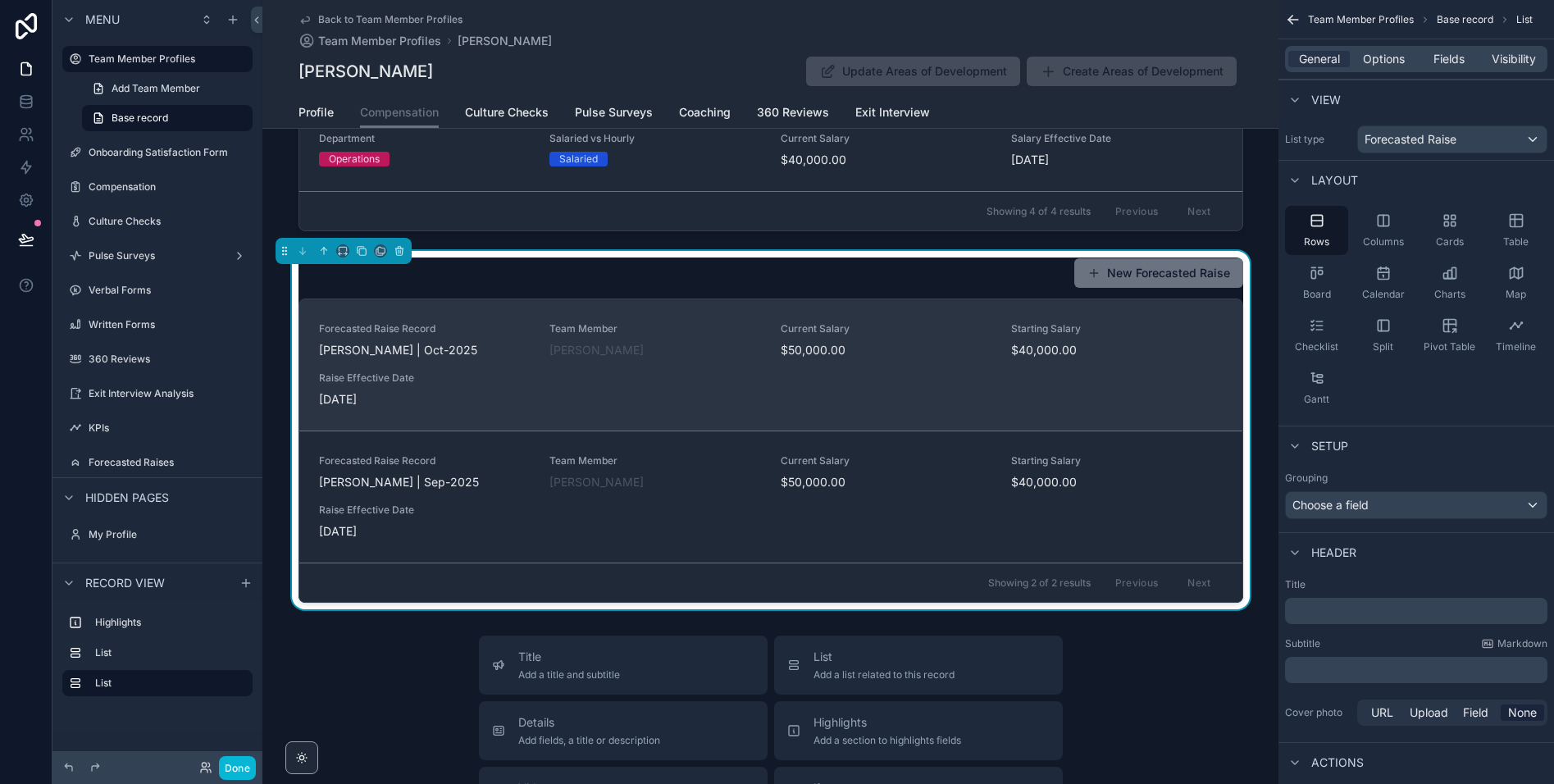
scroll to position [545, 0]
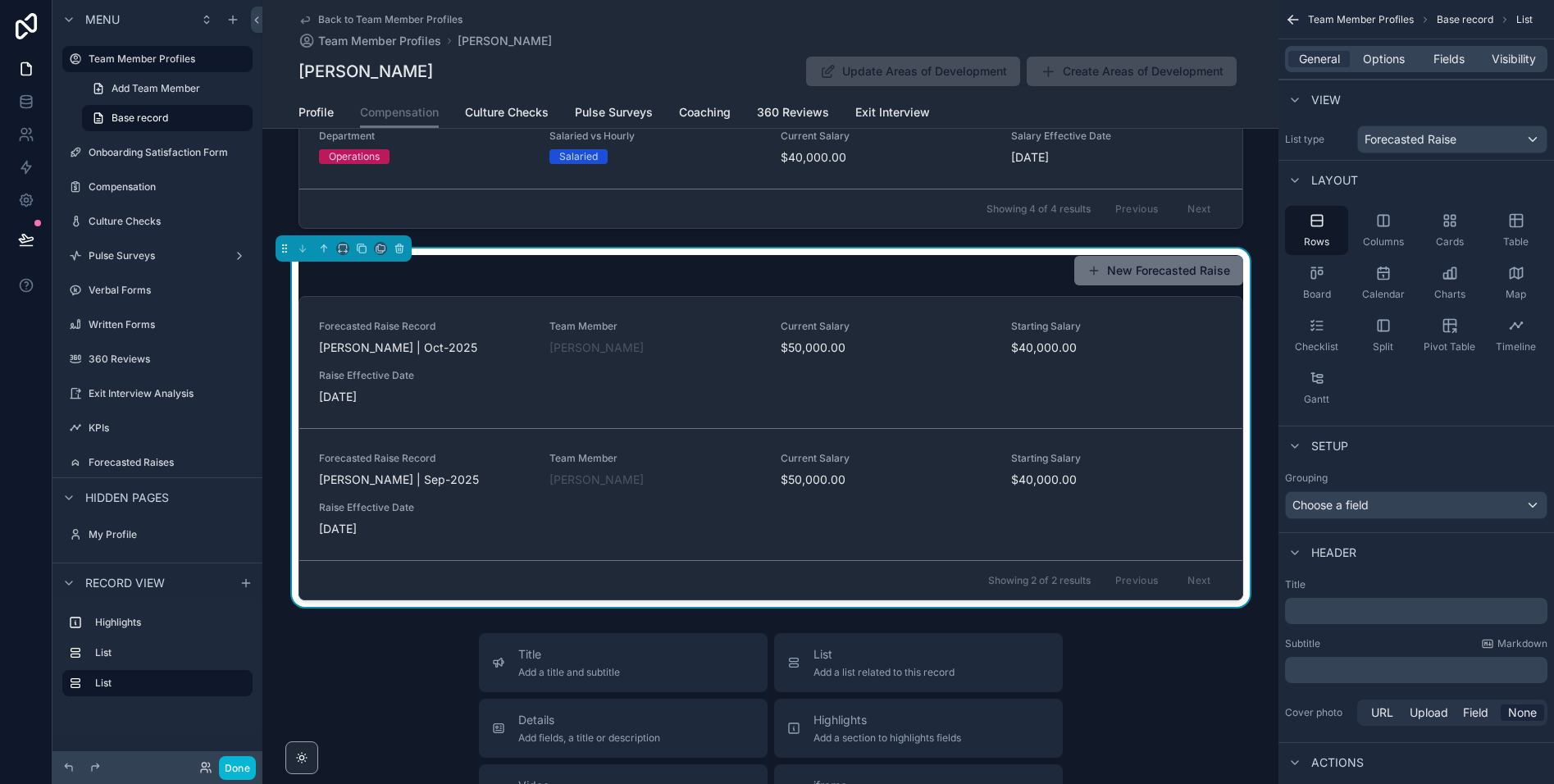
click at [926, 277] on div "New Forecasted Raise" at bounding box center [771, 270] width 945 height 31
click at [1382, 62] on span "Options" at bounding box center [1384, 58] width 42 height 16
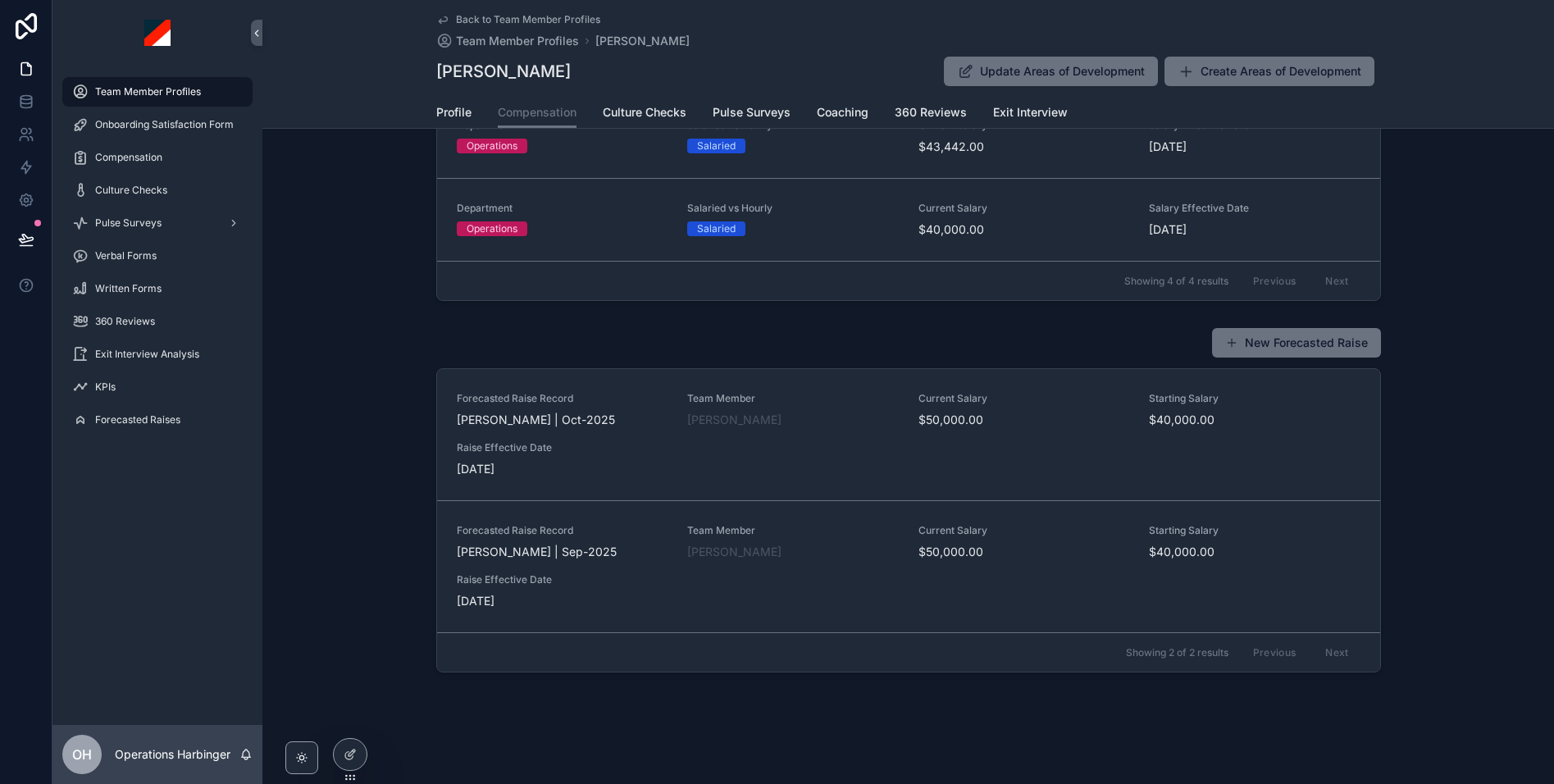
scroll to position [473, 0]
click at [1280, 345] on button "New Forecasted Raise" at bounding box center [1297, 343] width 169 height 30
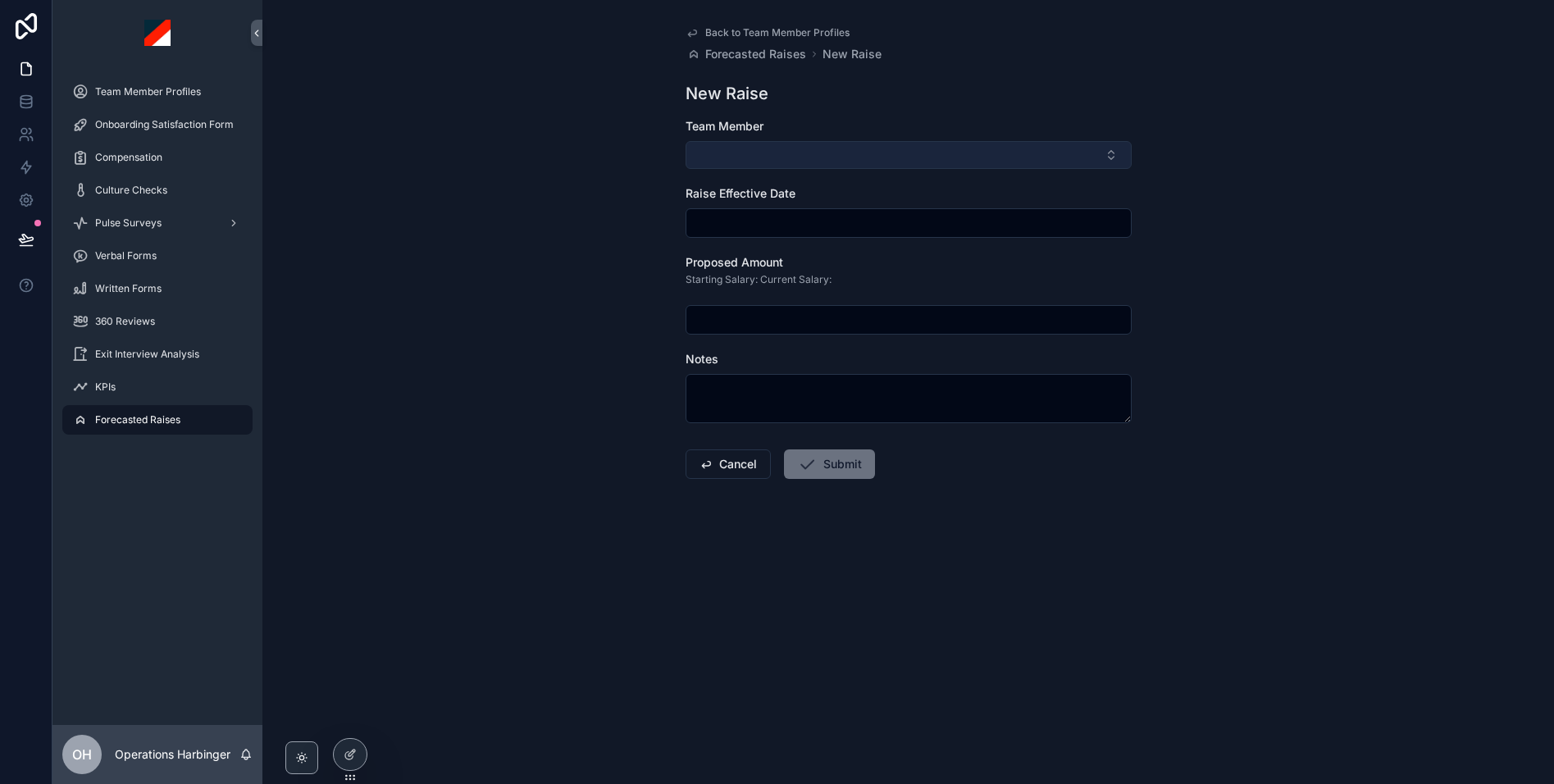
click at [772, 149] on button "Select Button" at bounding box center [908, 154] width 446 height 28
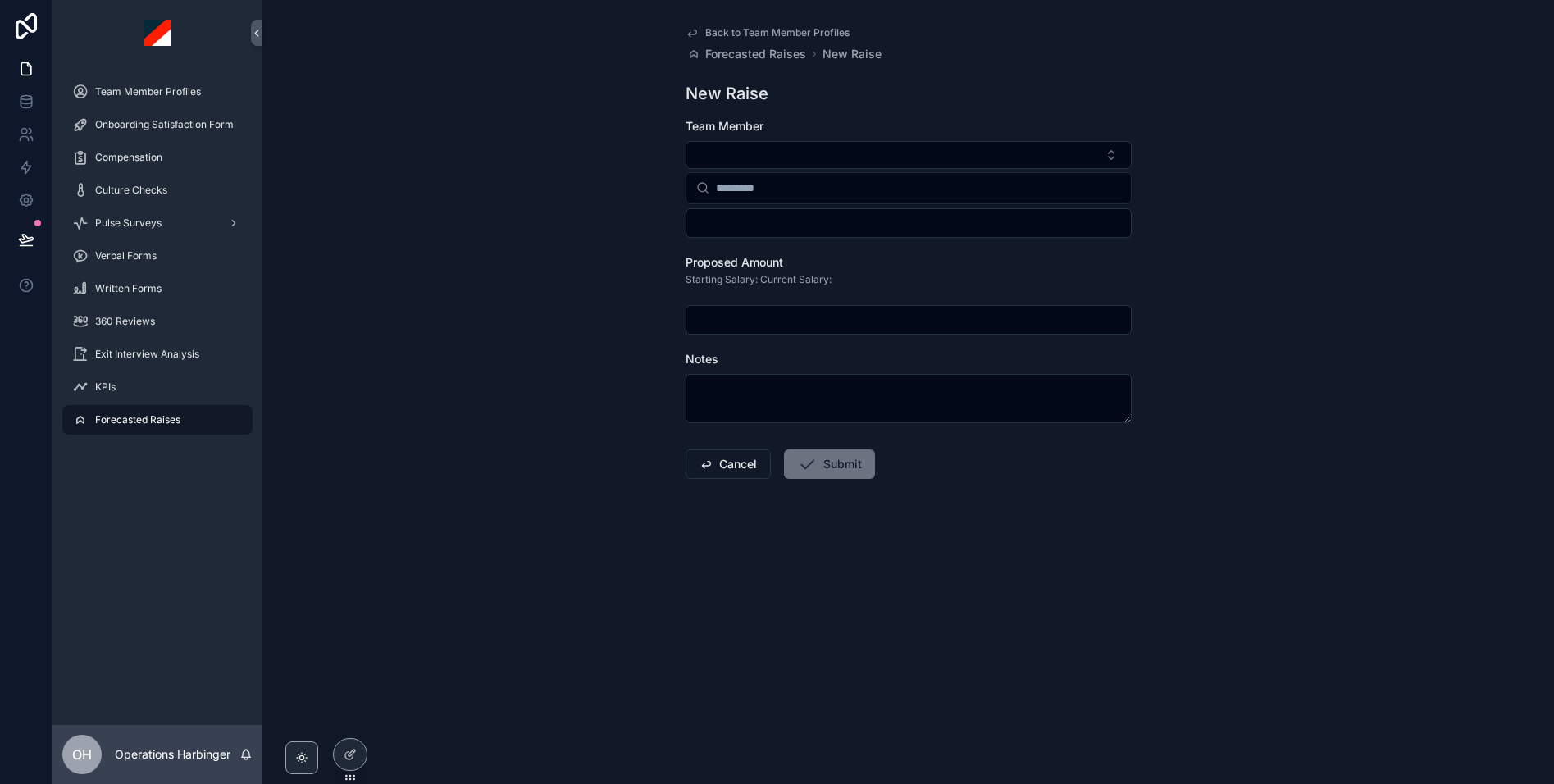
click at [858, 101] on div "New Raise" at bounding box center [908, 93] width 446 height 23
click at [791, 232] on input "scrollable content" at bounding box center [908, 223] width 445 height 23
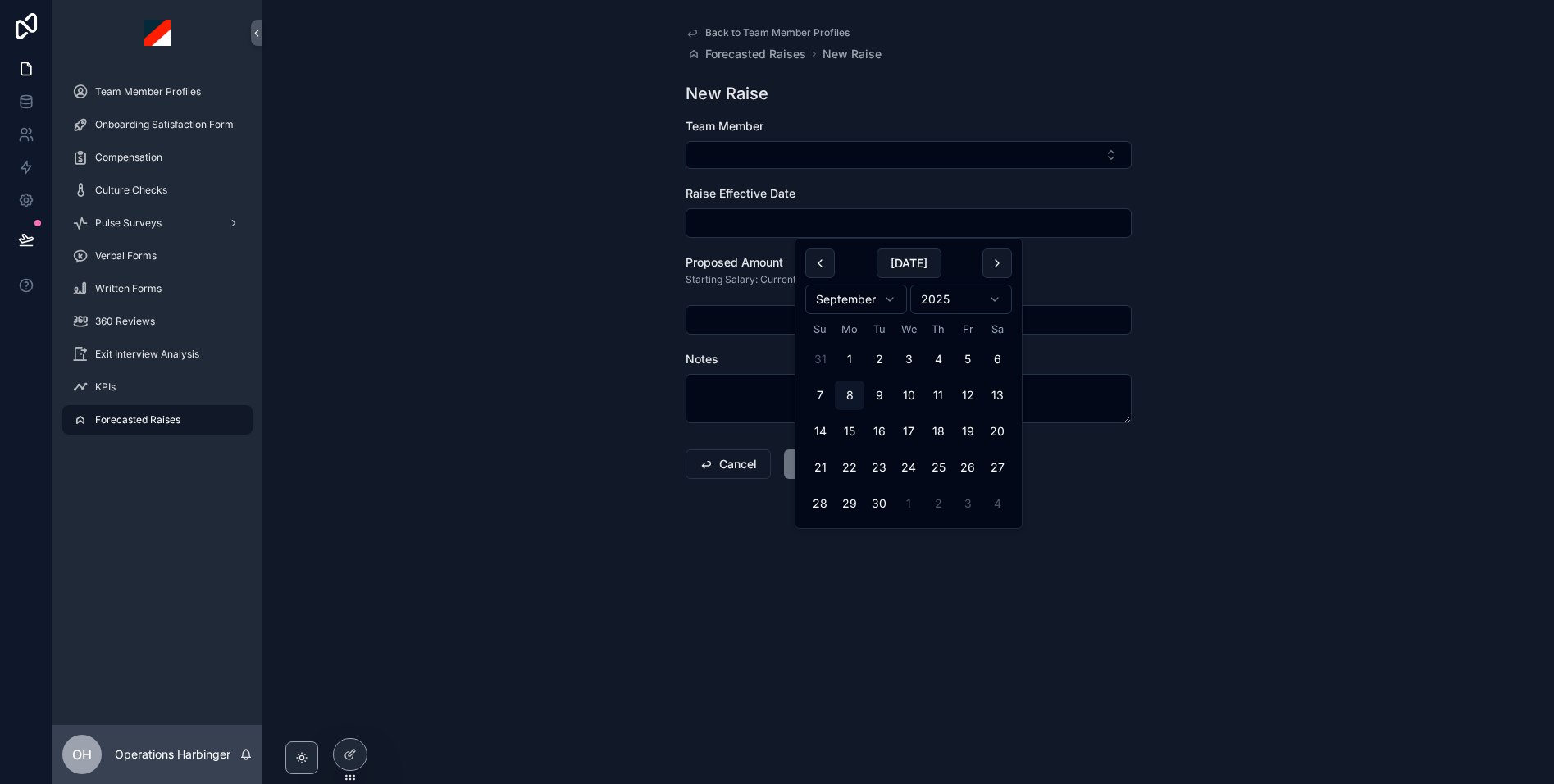
click at [1322, 171] on div "Back to Team Member Profiles Forecasted Raises New Raise New Raise Team Member …" at bounding box center [908, 392] width 1291 height 784
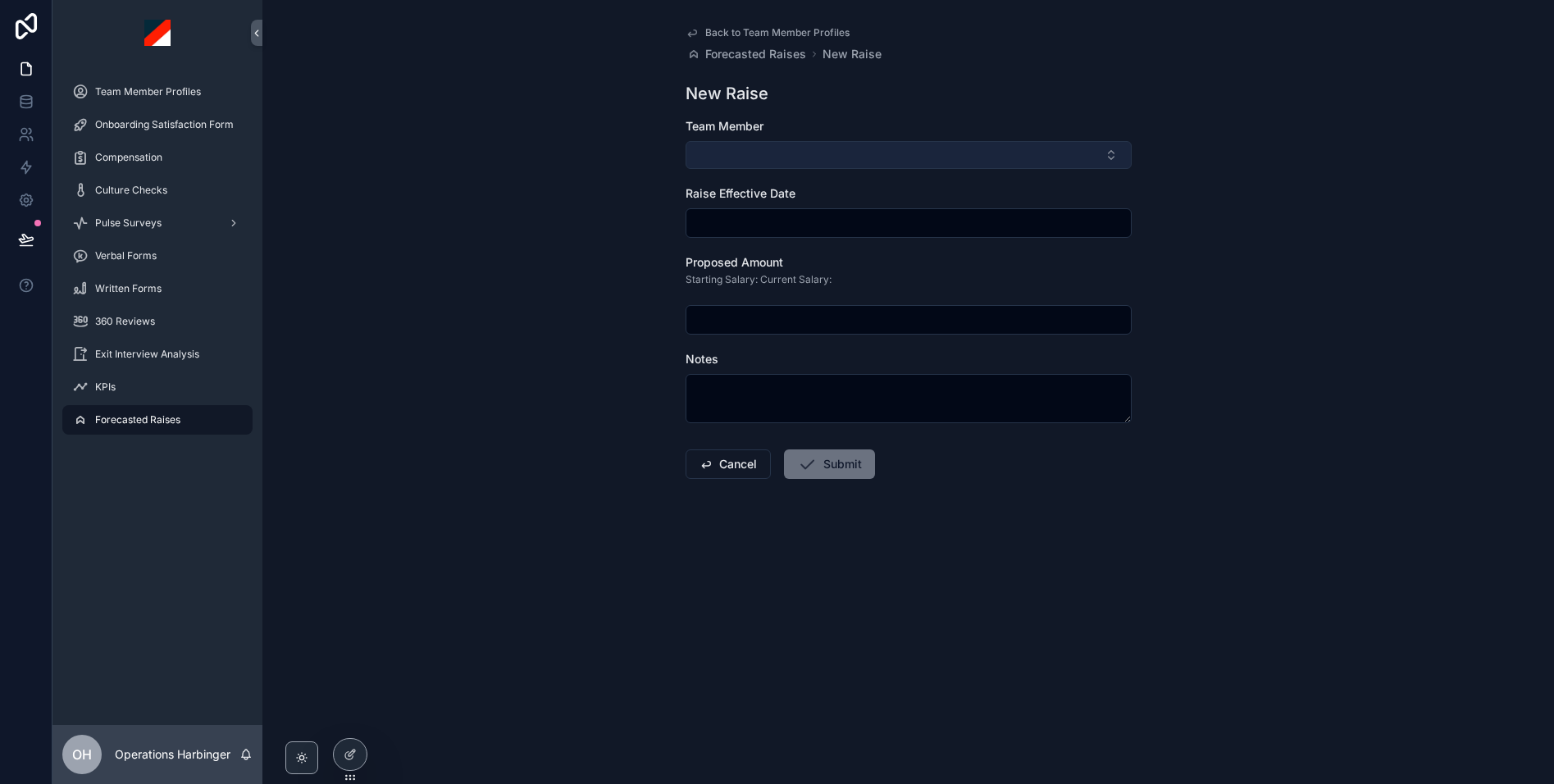
click at [776, 153] on button "Select Button" at bounding box center [908, 154] width 446 height 28
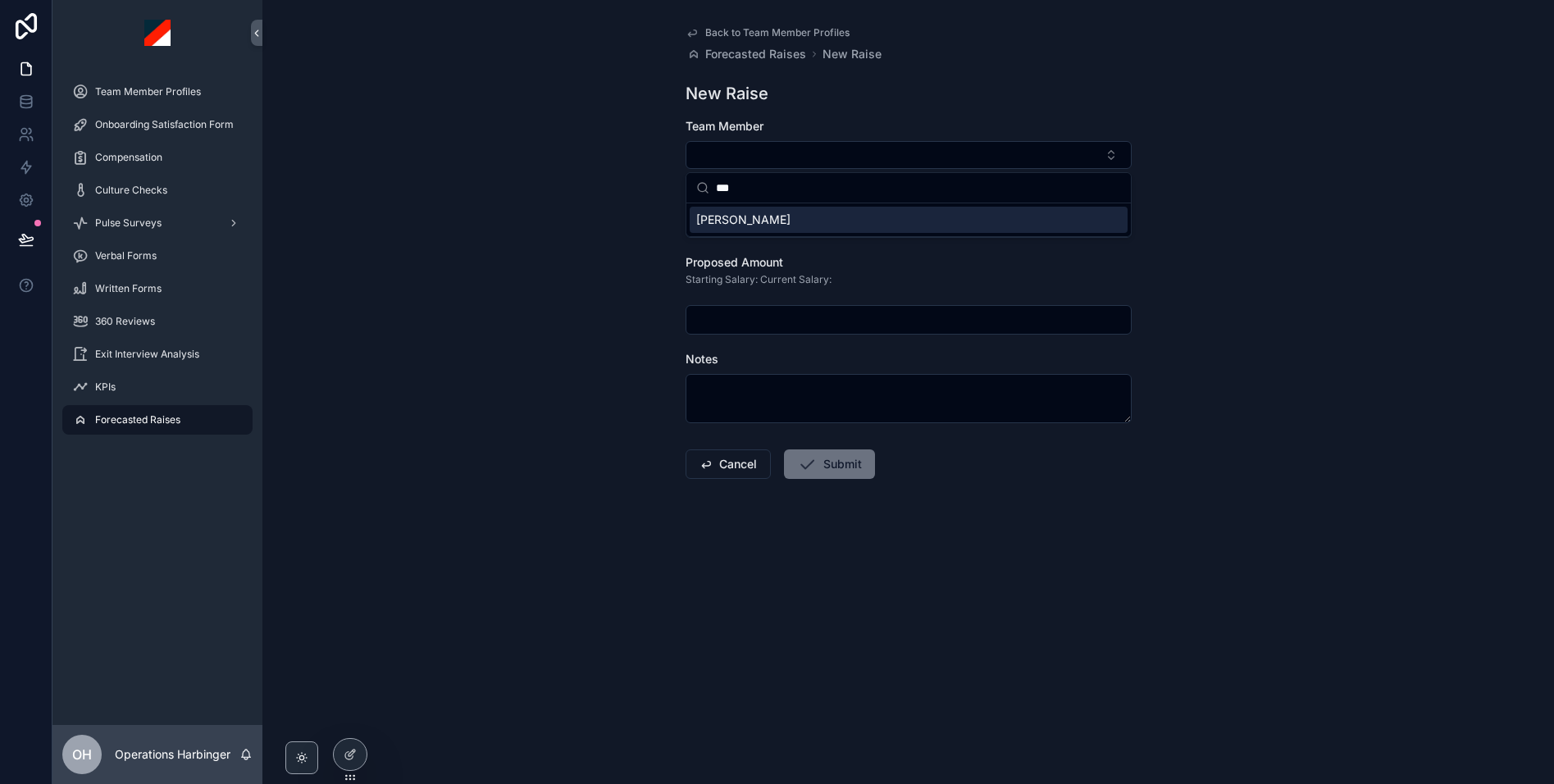
type input "***"
drag, startPoint x: 771, startPoint y: 227, endPoint x: 657, endPoint y: 215, distance: 114.6
click at [767, 226] on div "[PERSON_NAME]" at bounding box center [908, 219] width 438 height 26
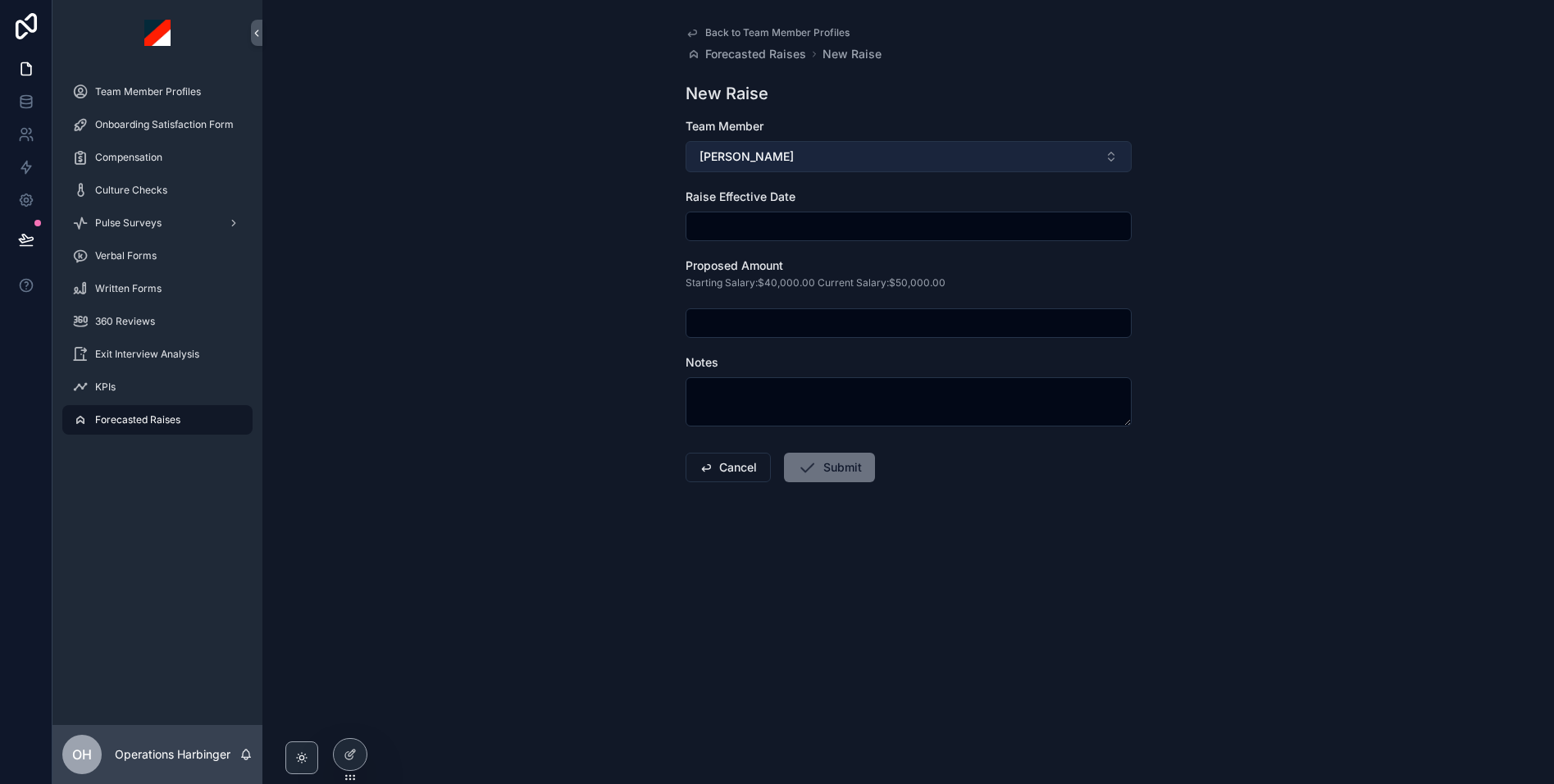
click at [830, 154] on button "[PERSON_NAME]" at bounding box center [908, 156] width 446 height 31
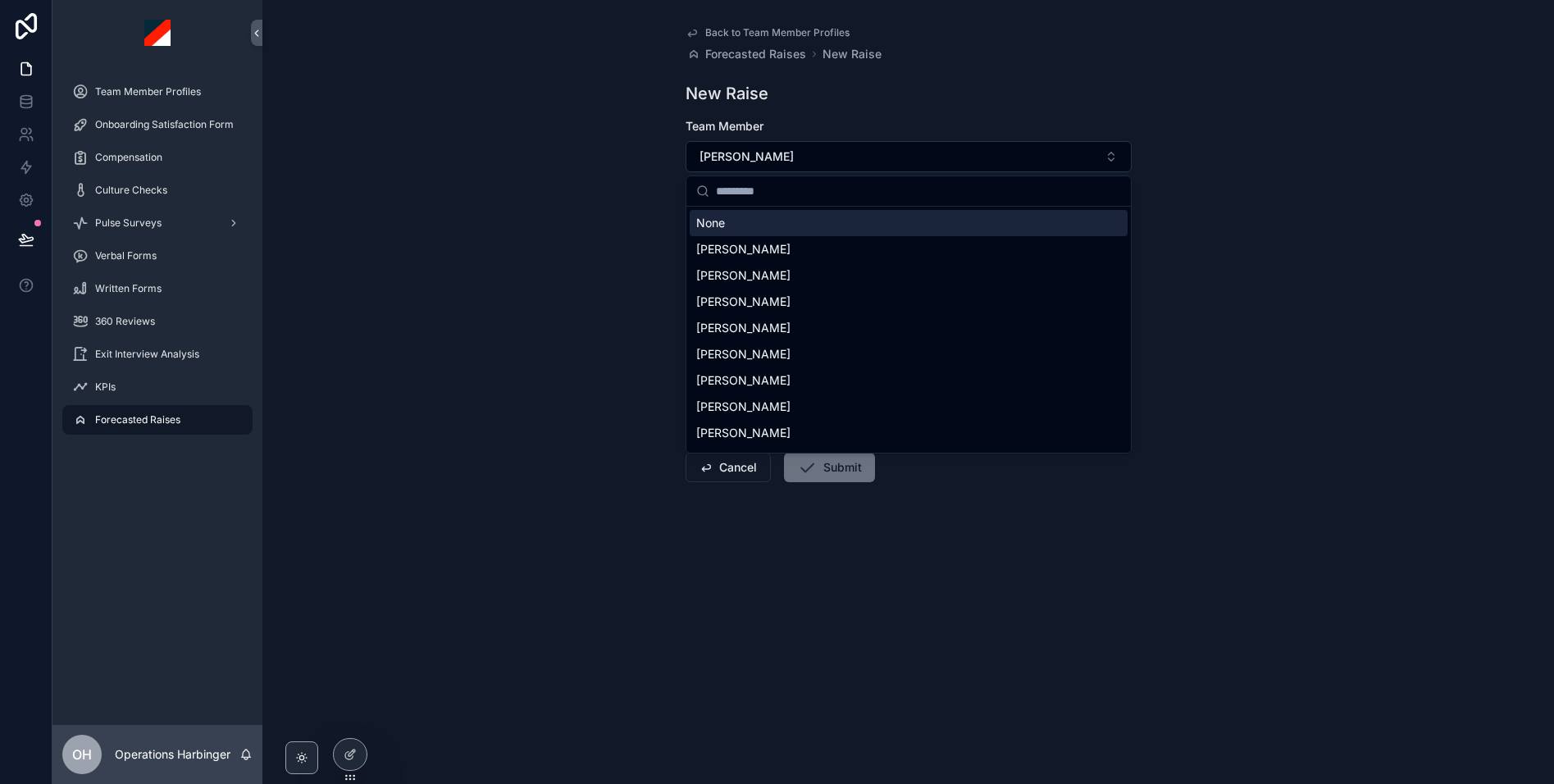
click at [750, 224] on div "None" at bounding box center [908, 223] width 438 height 26
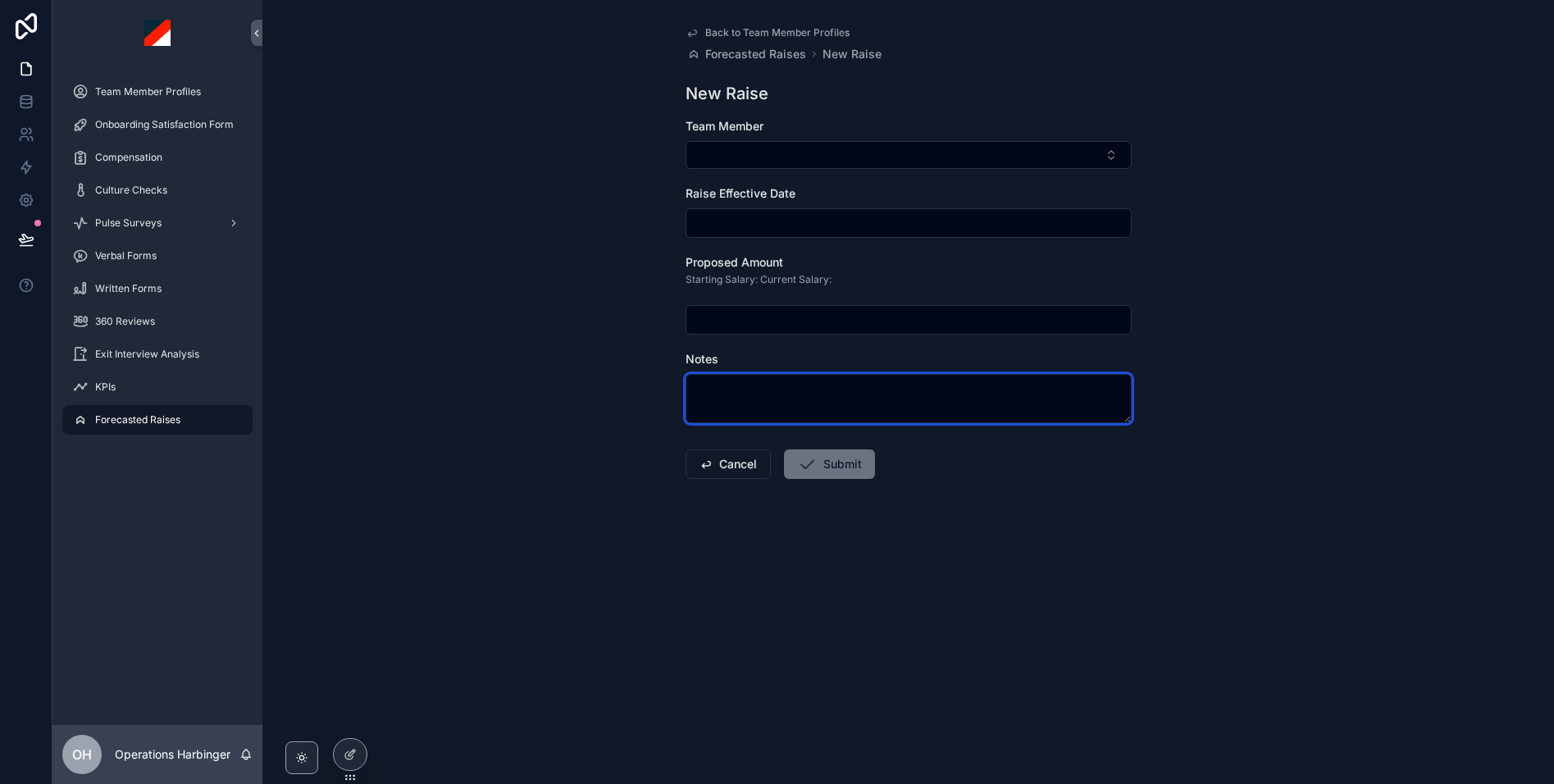
click at [804, 388] on textarea "scrollable content" at bounding box center [908, 398] width 446 height 49
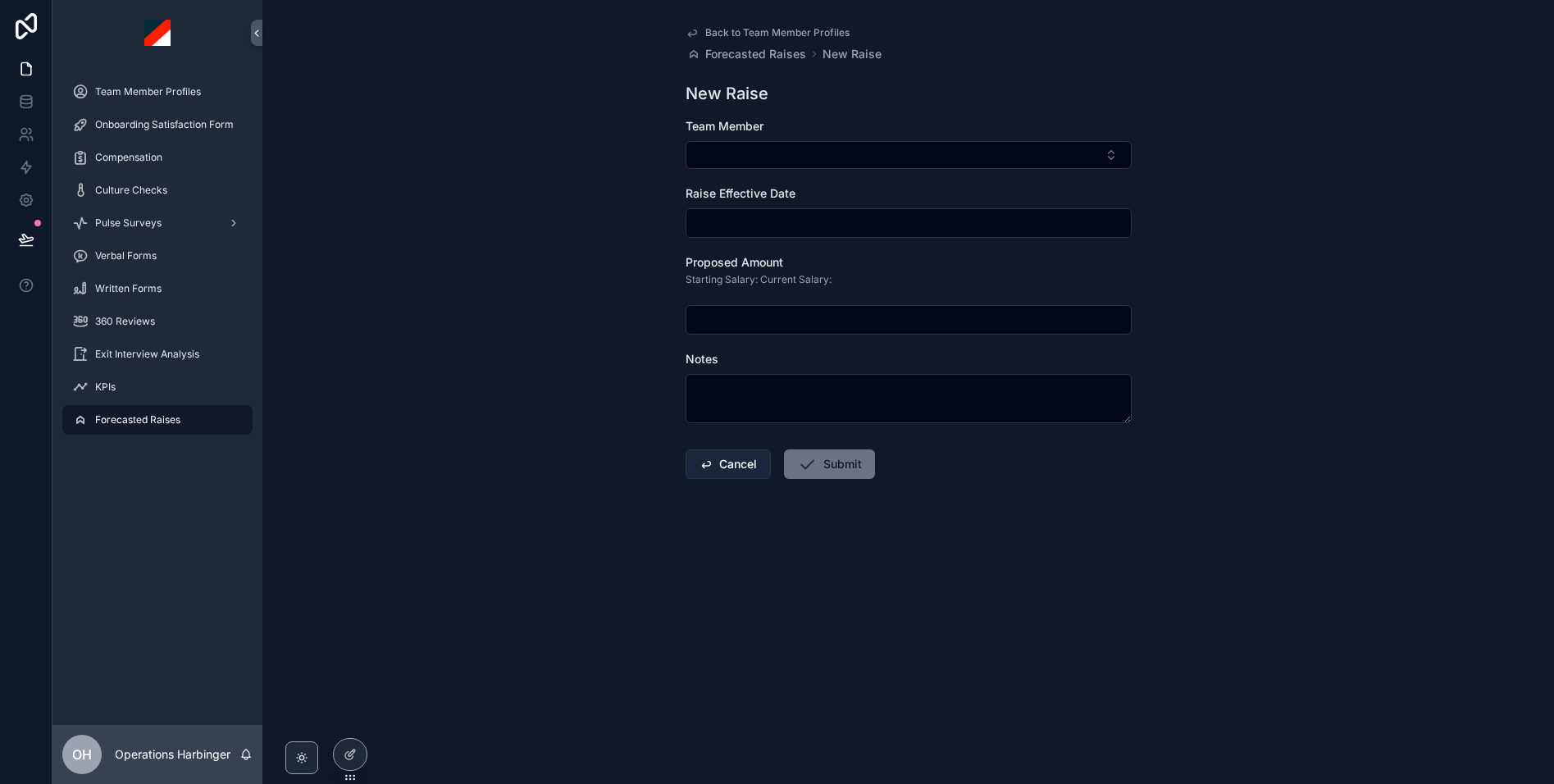
click at [730, 478] on button "Cancel" at bounding box center [728, 463] width 85 height 30
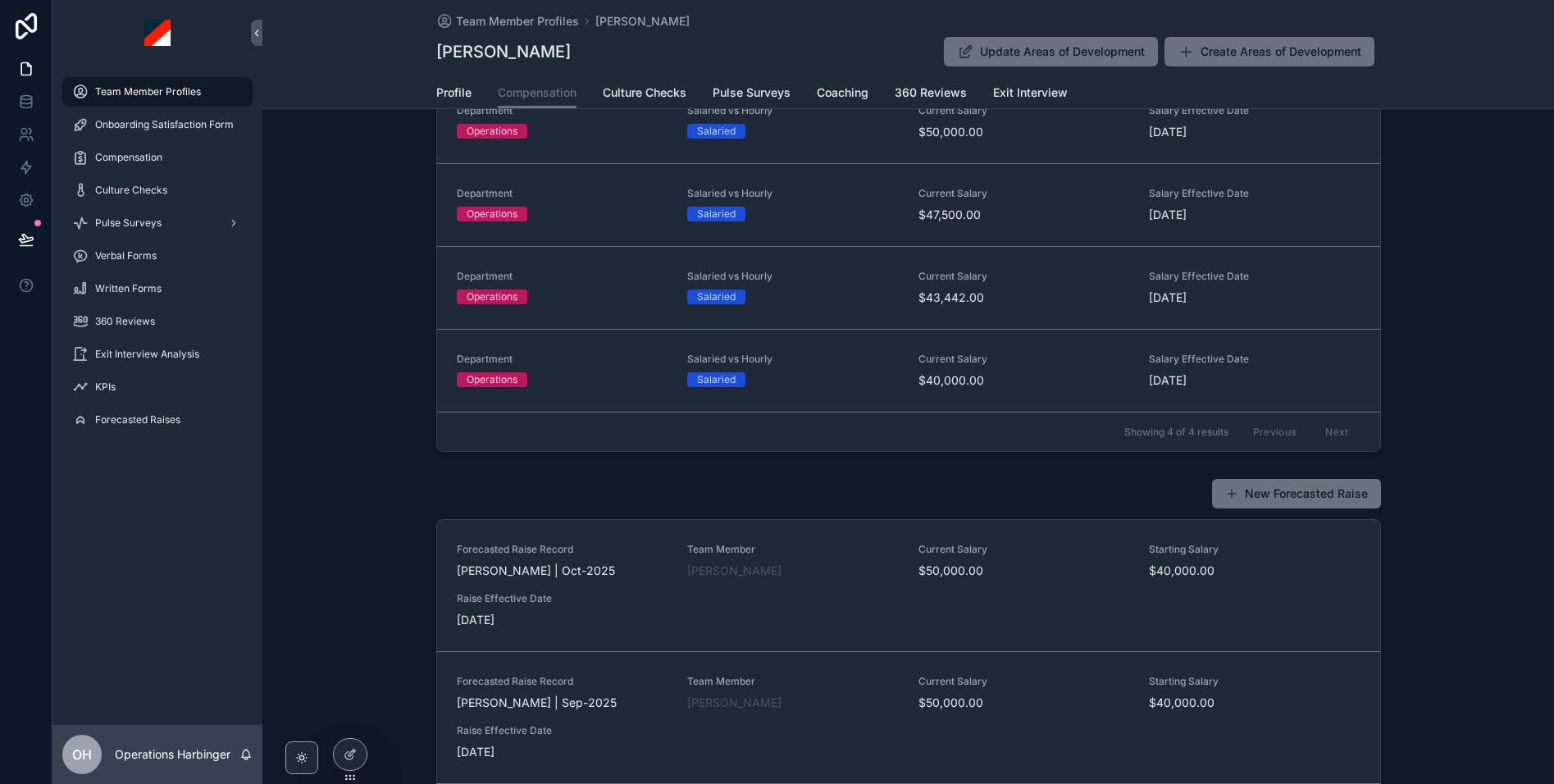
scroll to position [453, 0]
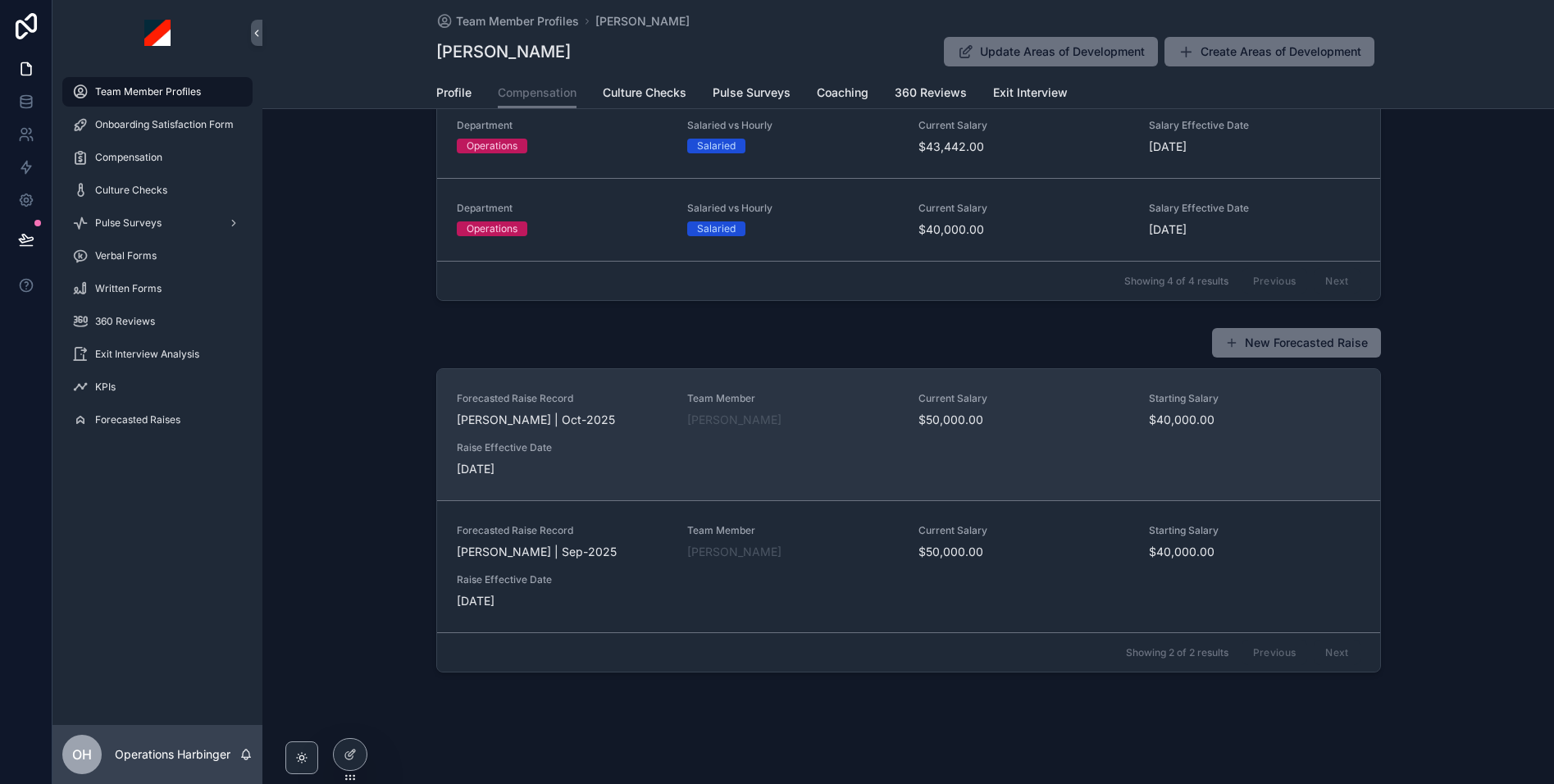
click at [836, 451] on div "Forecasted Raise Record [PERSON_NAME] | Oct-2025 Team Member [PERSON_NAME] Curr…" at bounding box center [908, 434] width 904 height 85
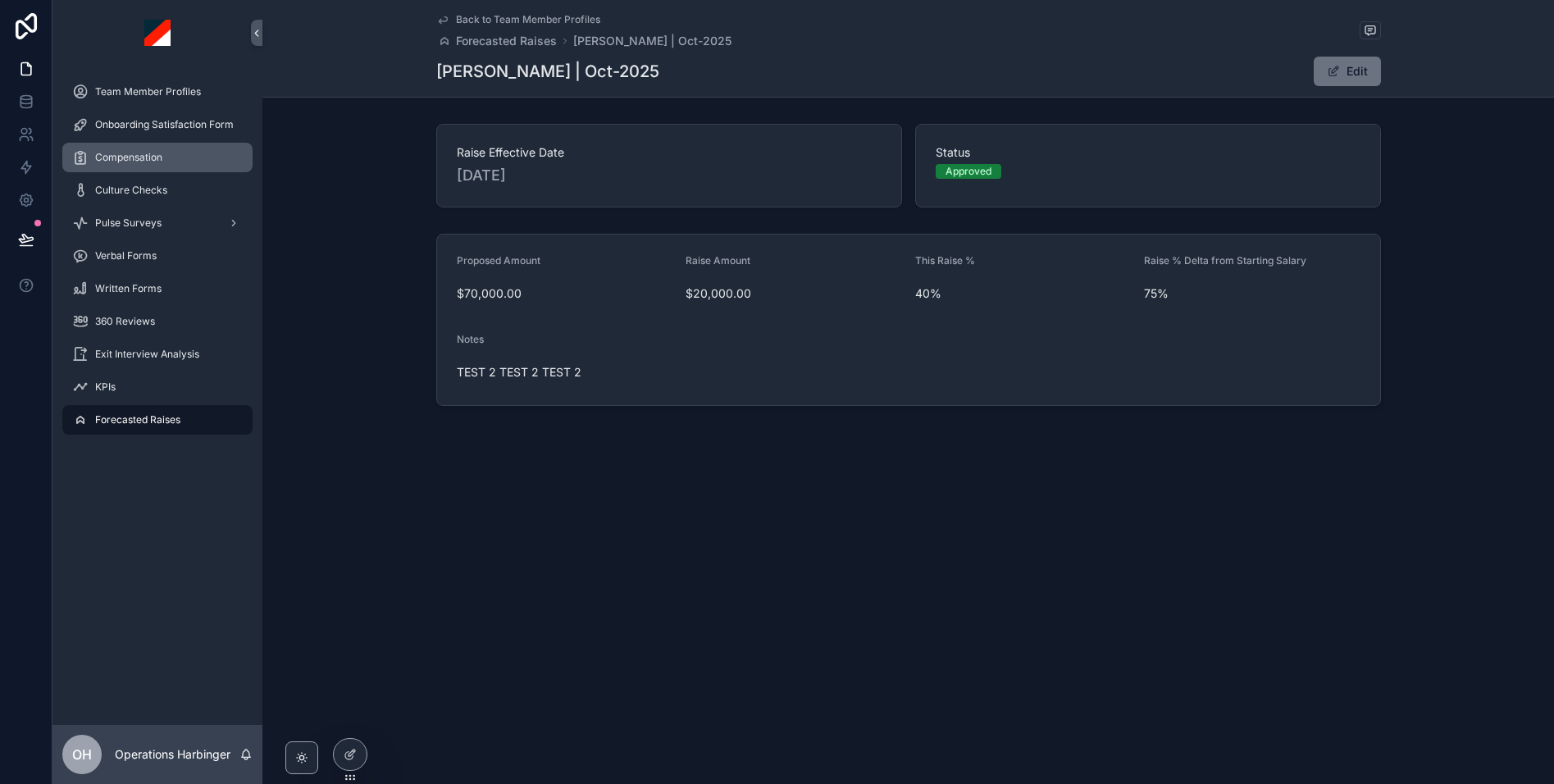
click at [157, 162] on span "Compensation" at bounding box center [129, 158] width 68 height 14
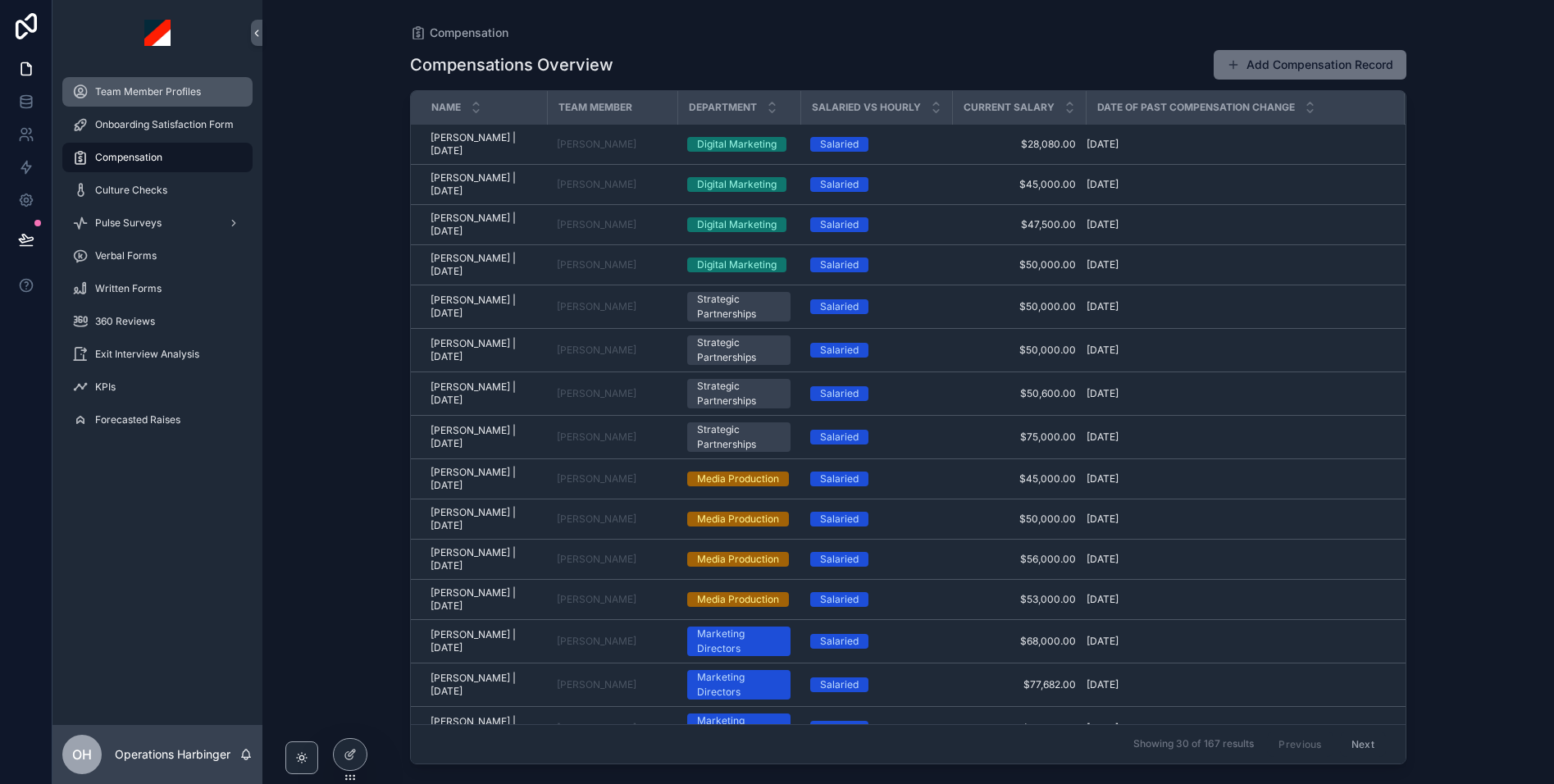
click at [137, 100] on div "Team Member Profiles" at bounding box center [157, 91] width 171 height 26
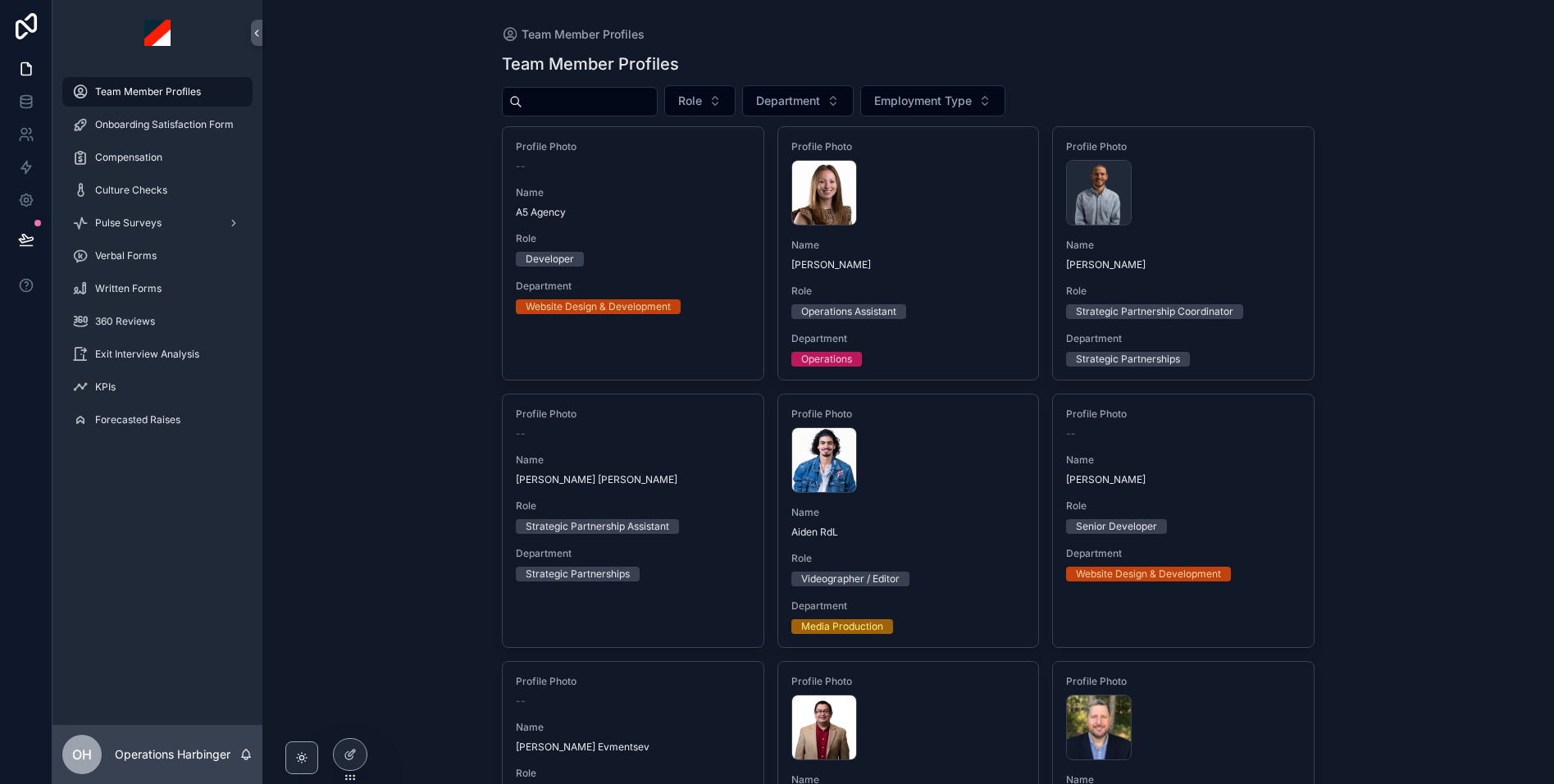
click at [605, 101] on input "scrollable content" at bounding box center [589, 101] width 134 height 23
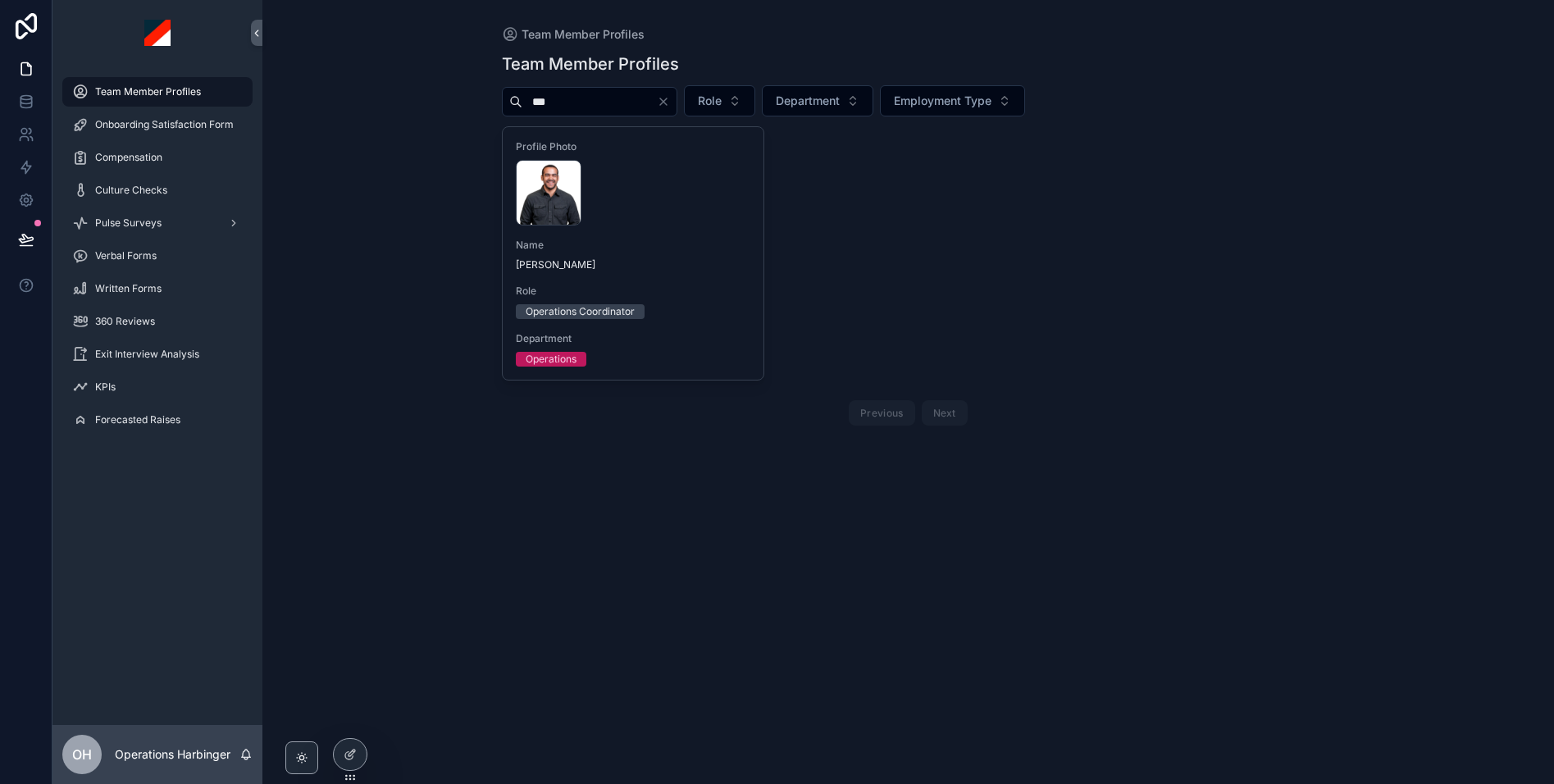
type input "***"
click at [680, 233] on div "Profile Photo [PERSON_NAME] .webp Name [PERSON_NAME] Role Operations Coordinato…" at bounding box center [633, 253] width 261 height 252
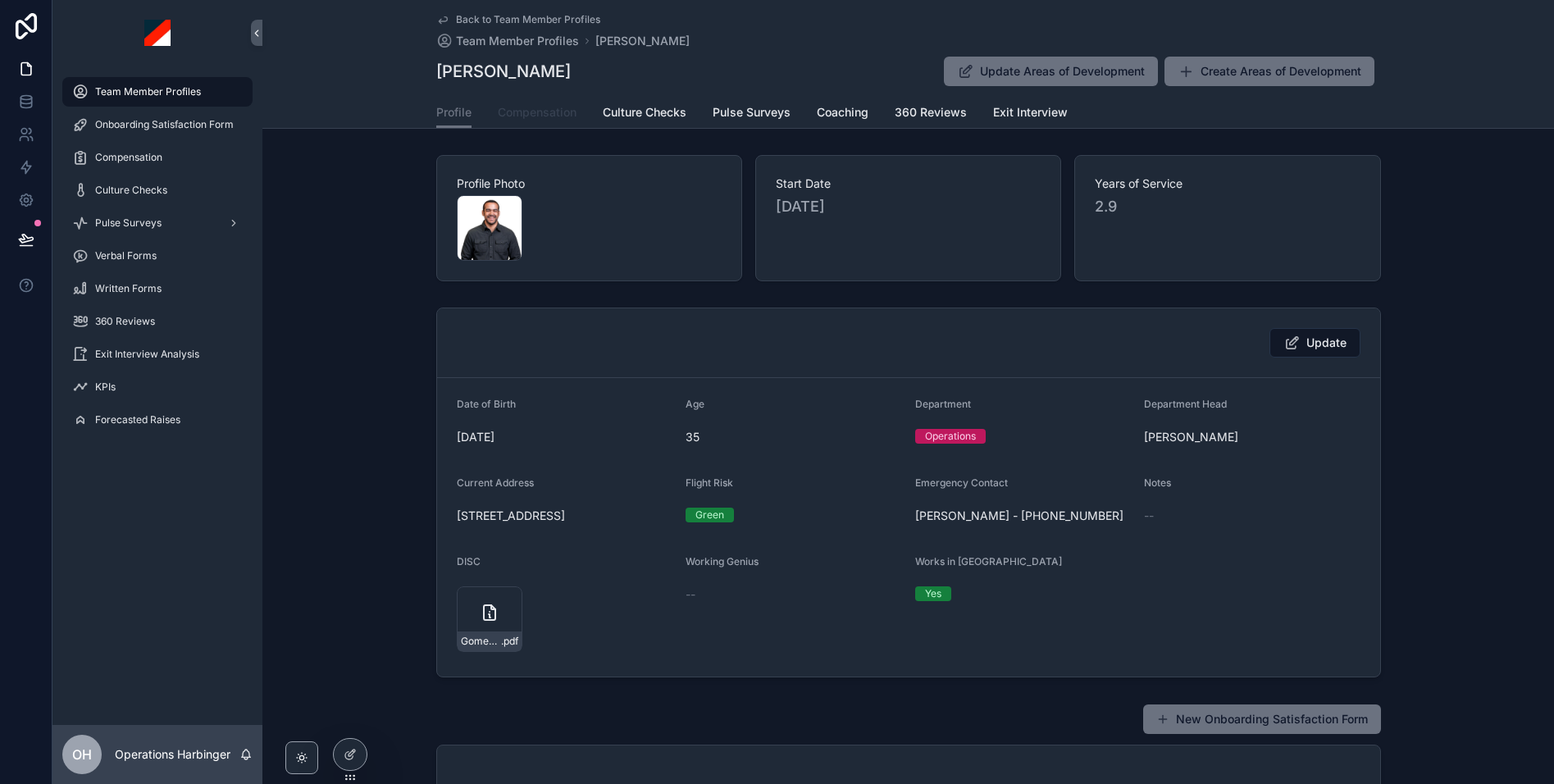
click at [554, 109] on span "Compensation" at bounding box center [537, 111] width 79 height 16
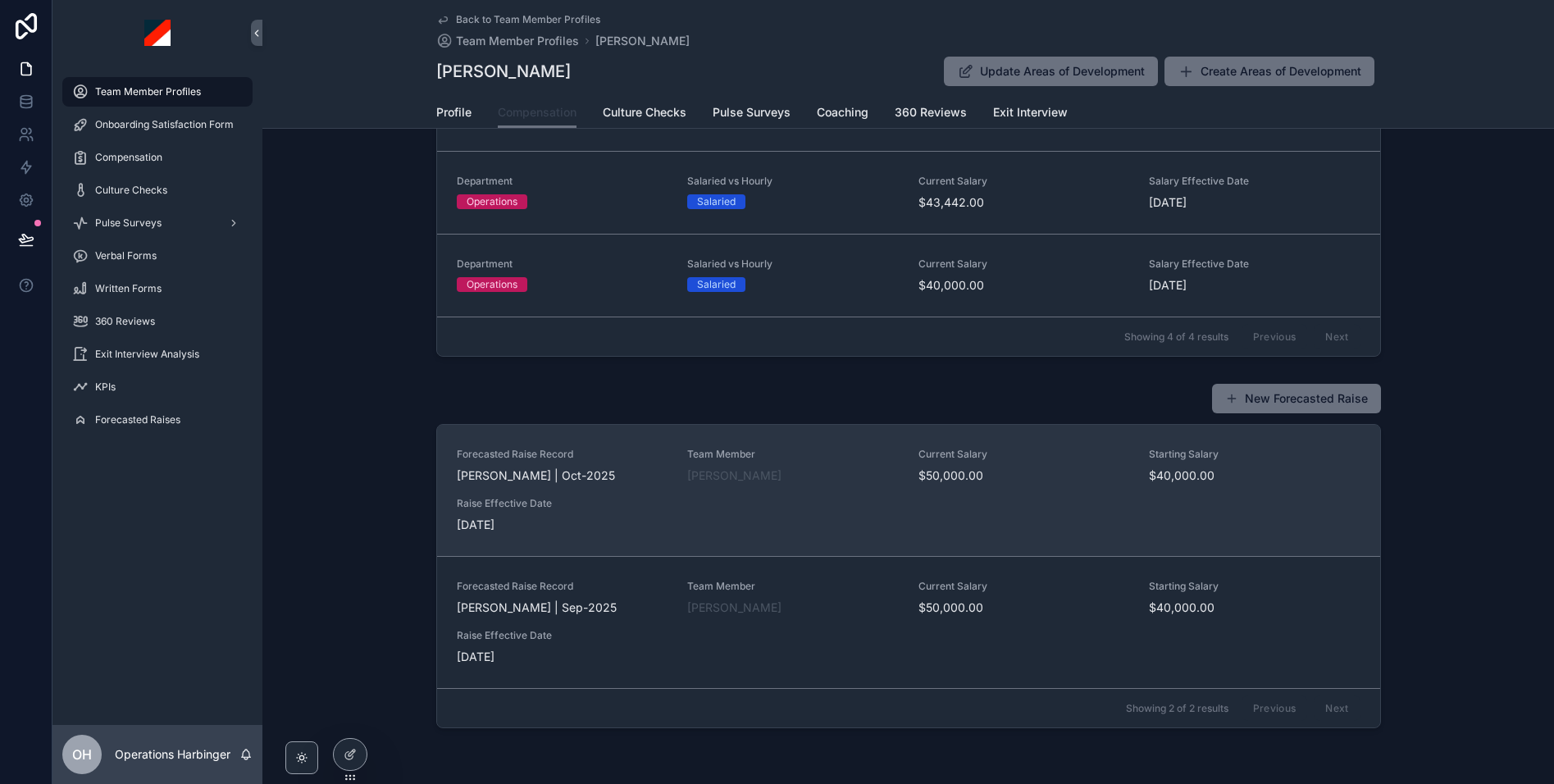
scroll to position [473, 0]
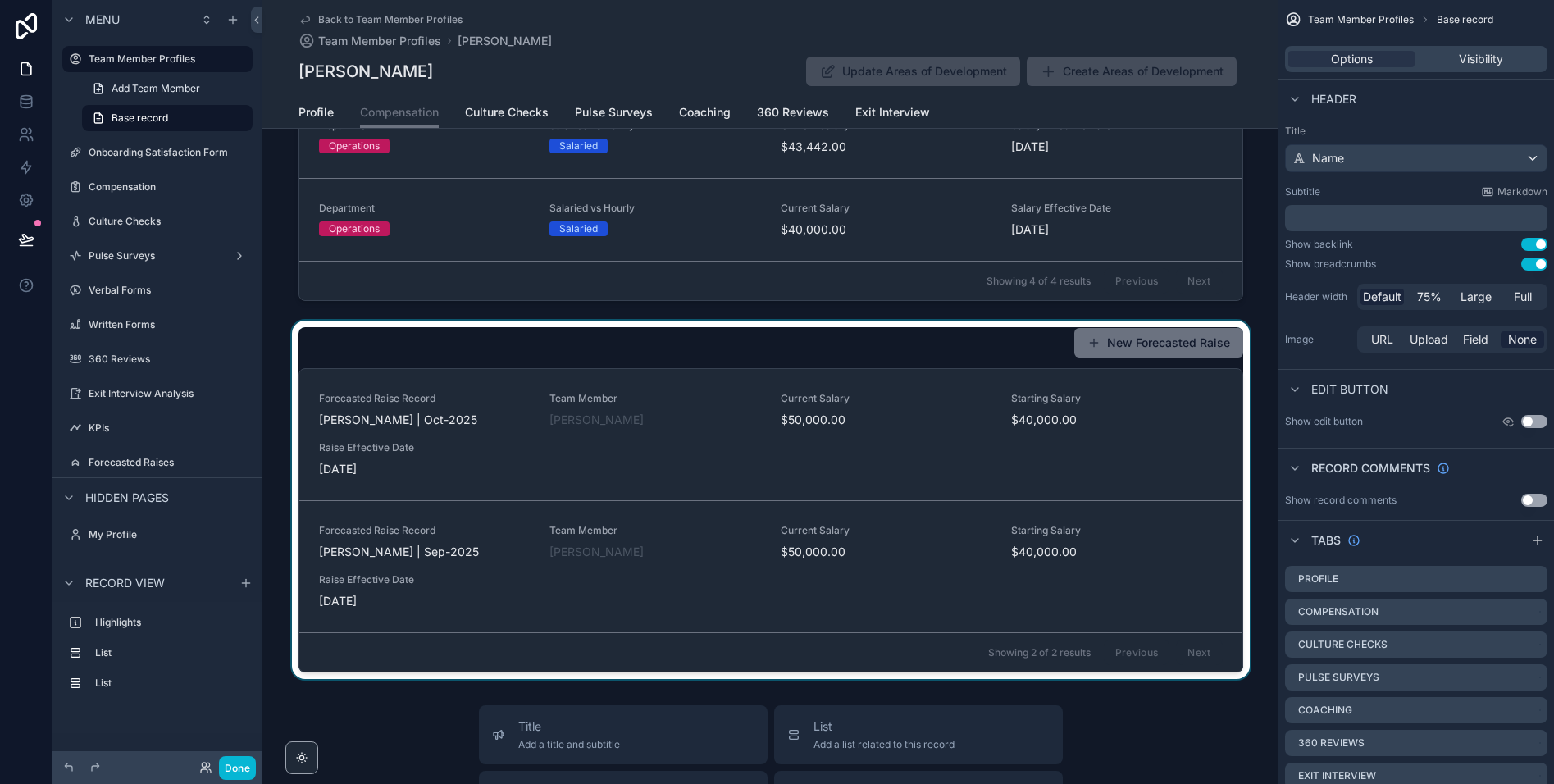
click at [696, 530] on div "scrollable content" at bounding box center [771, 500] width 1016 height 359
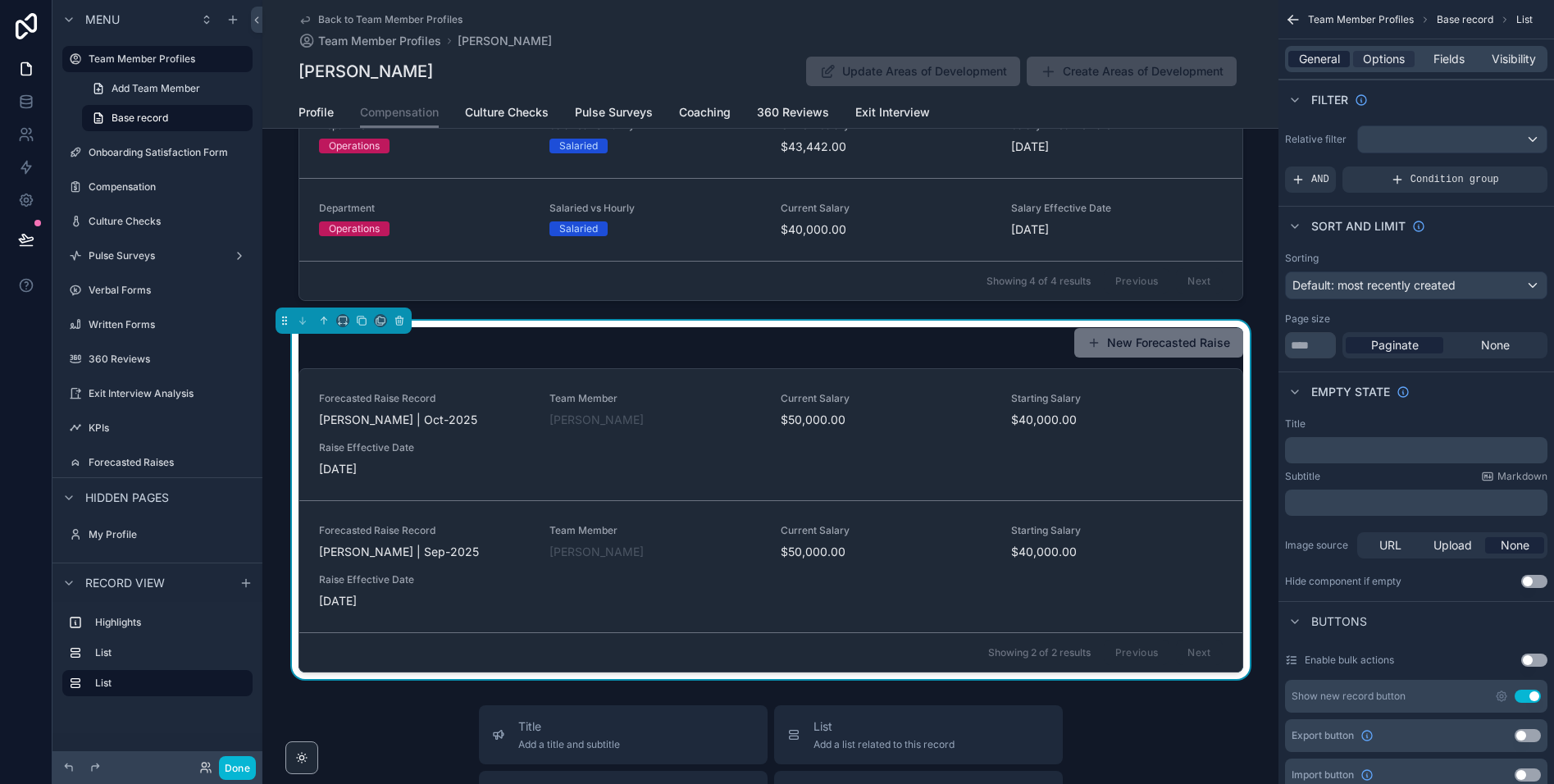
click at [1311, 65] on span "General" at bounding box center [1319, 58] width 41 height 16
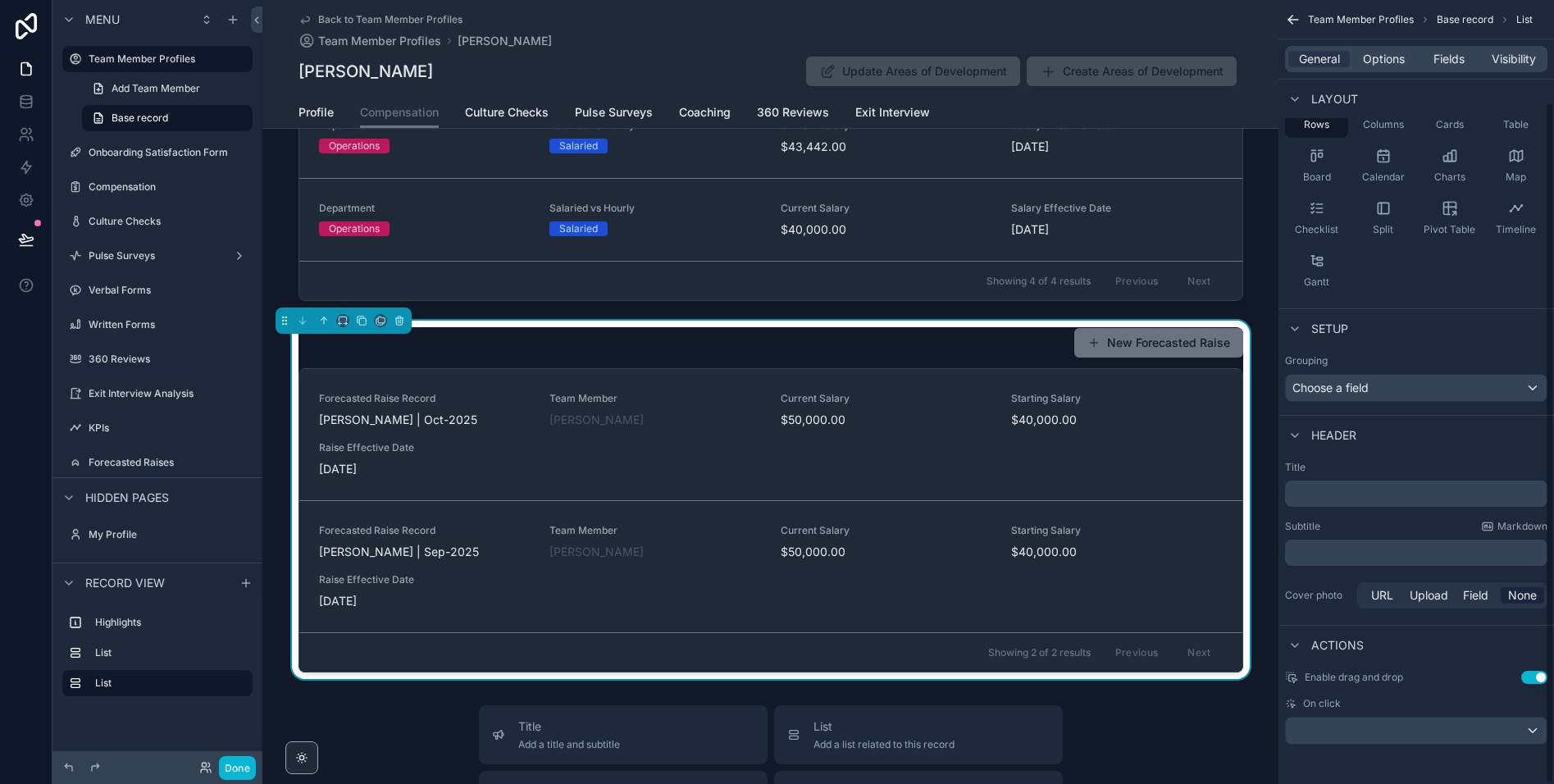
scroll to position [0, 0]
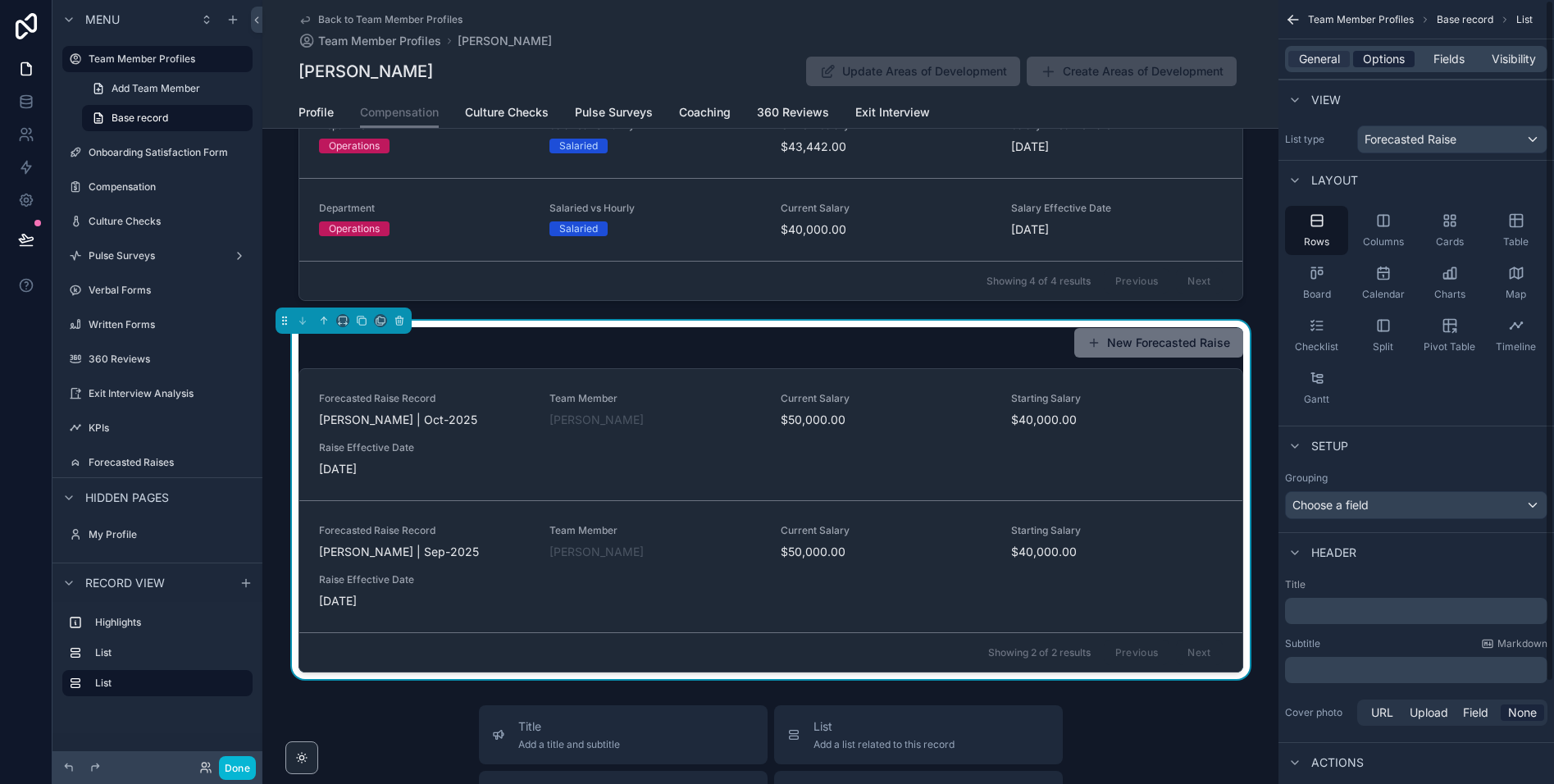
click at [1395, 57] on span "Options" at bounding box center [1384, 58] width 42 height 16
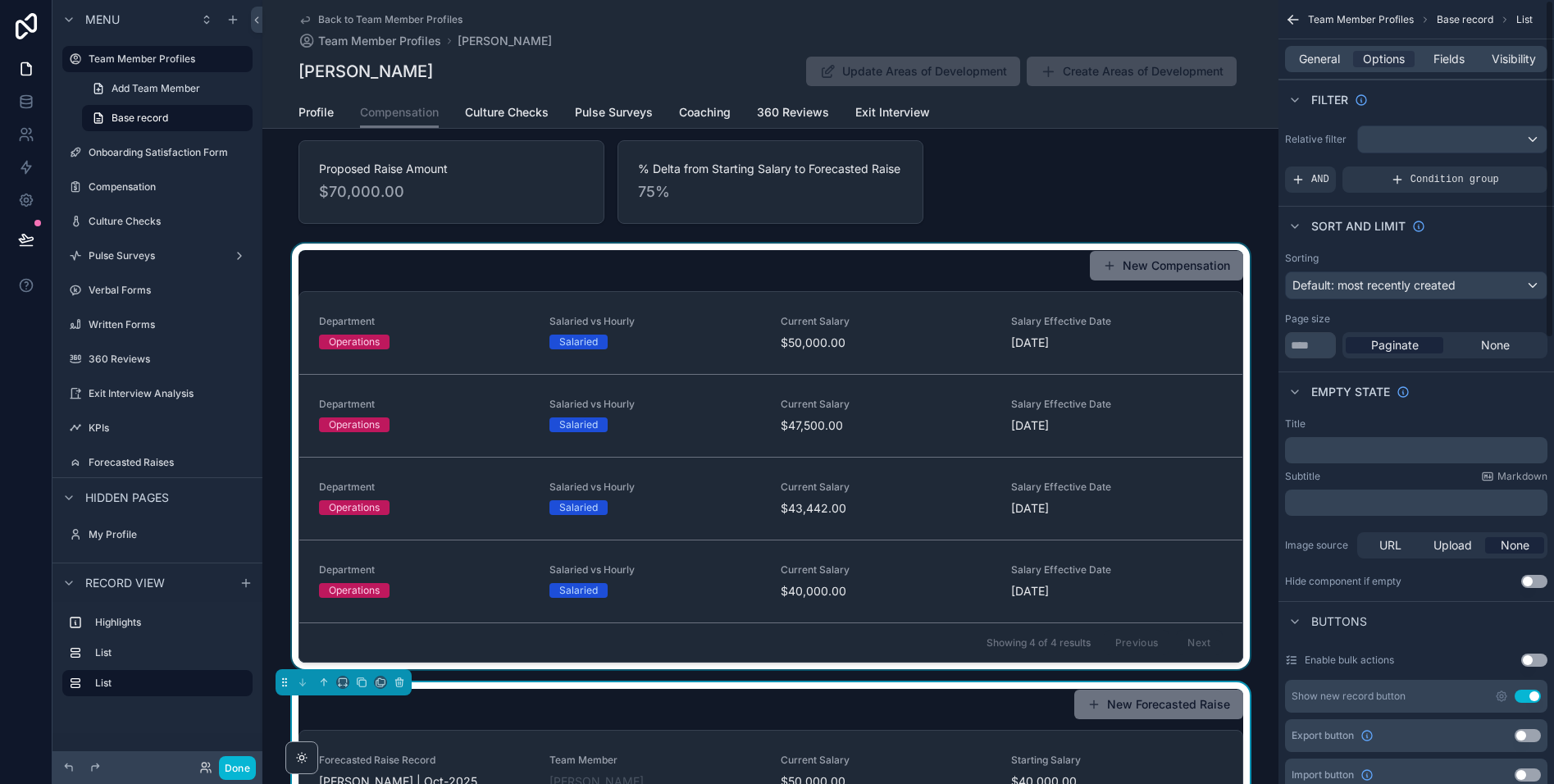
scroll to position [72, 0]
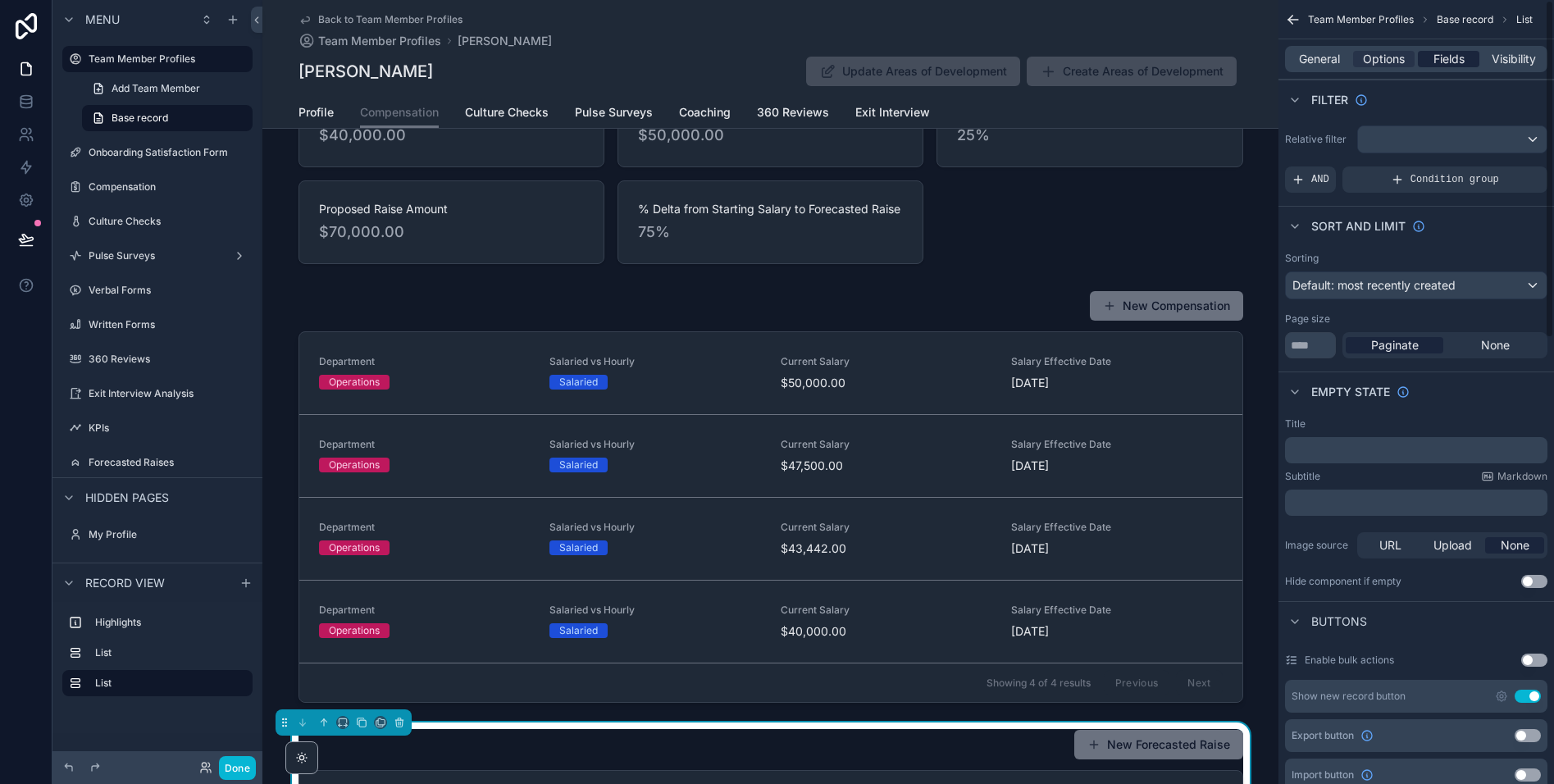
click at [1443, 54] on span "Fields" at bounding box center [1448, 58] width 31 height 16
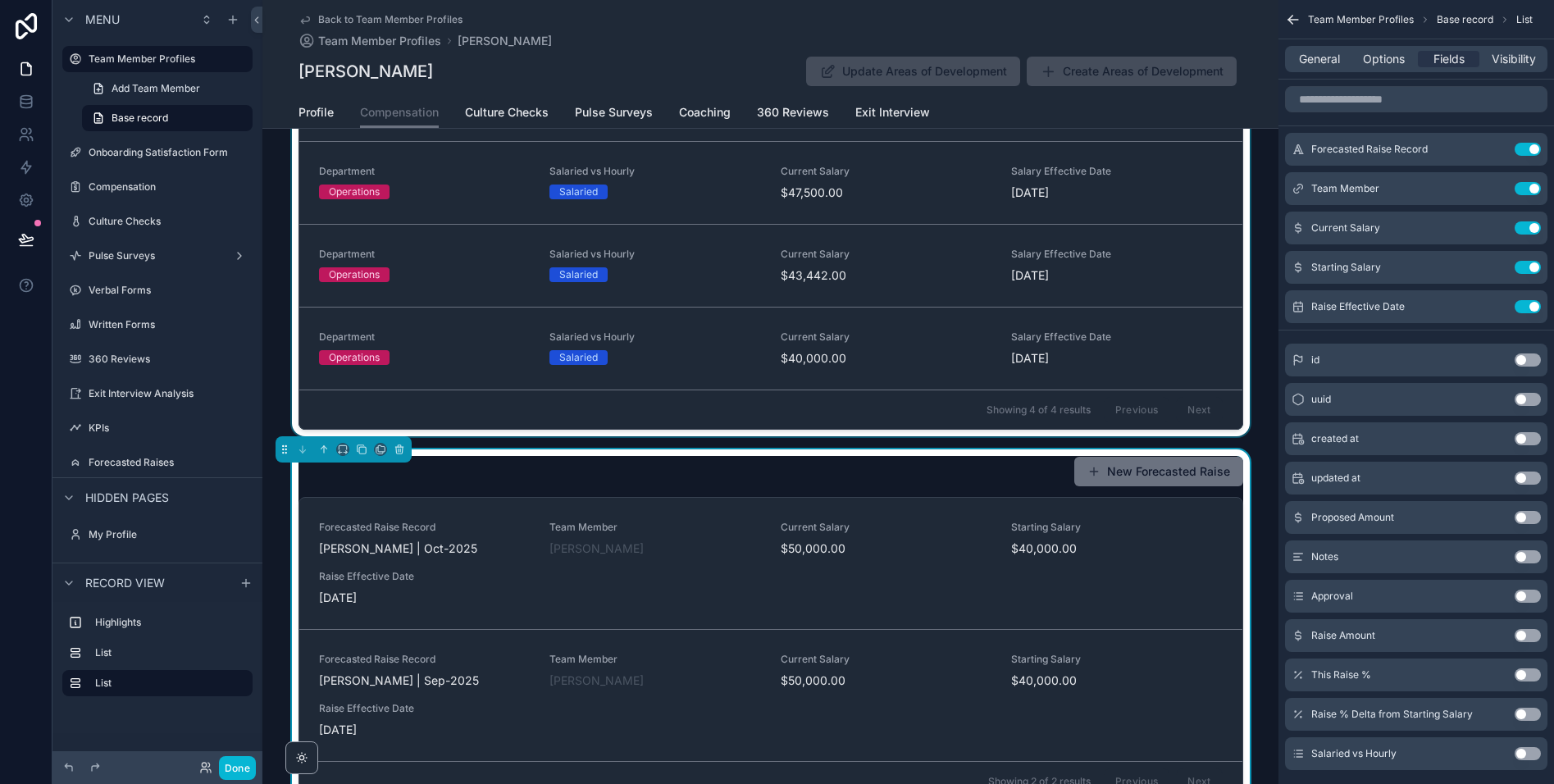
scroll to position [403, 0]
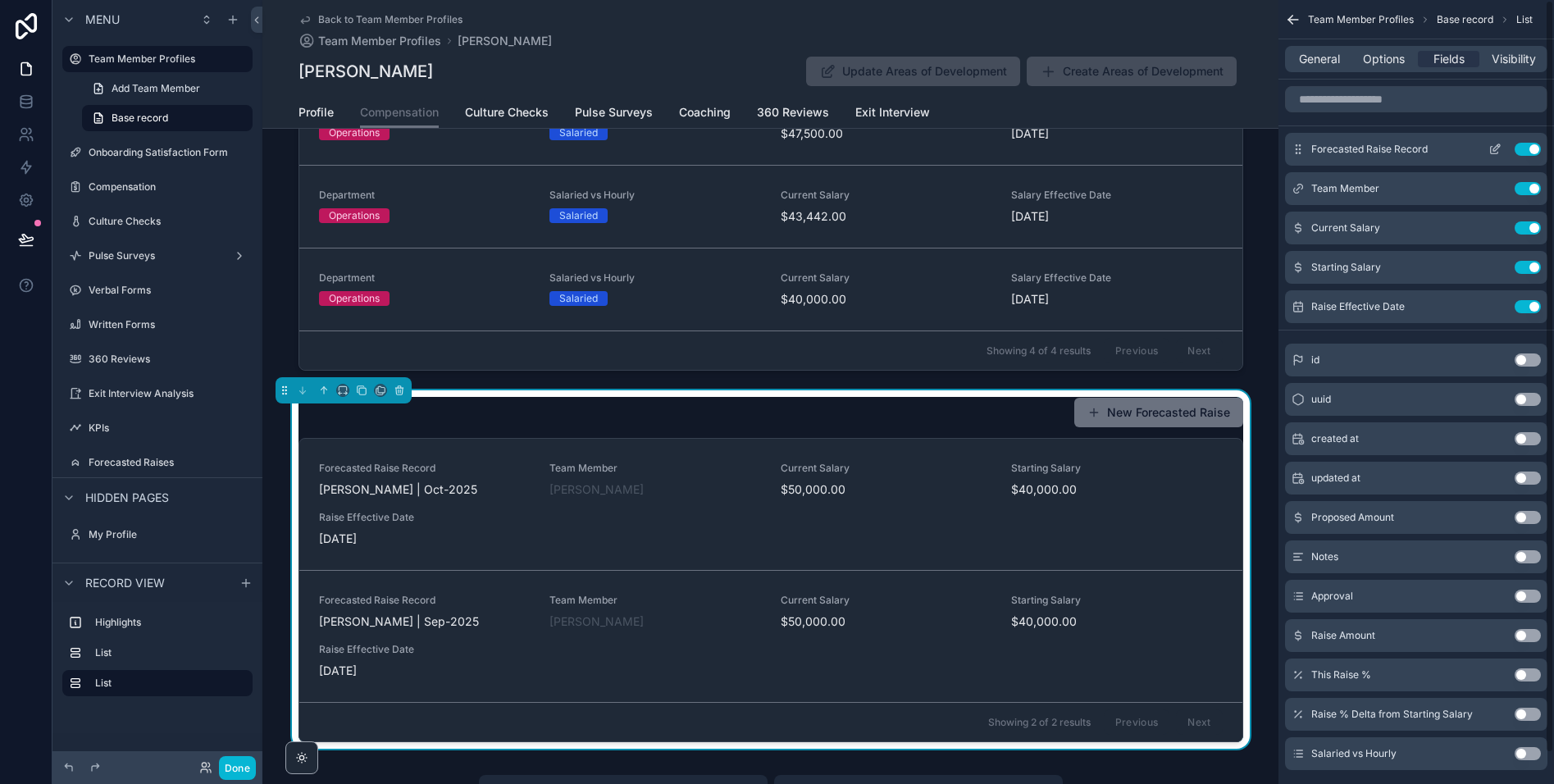
click at [1526, 149] on button "Use setting" at bounding box center [1527, 149] width 26 height 14
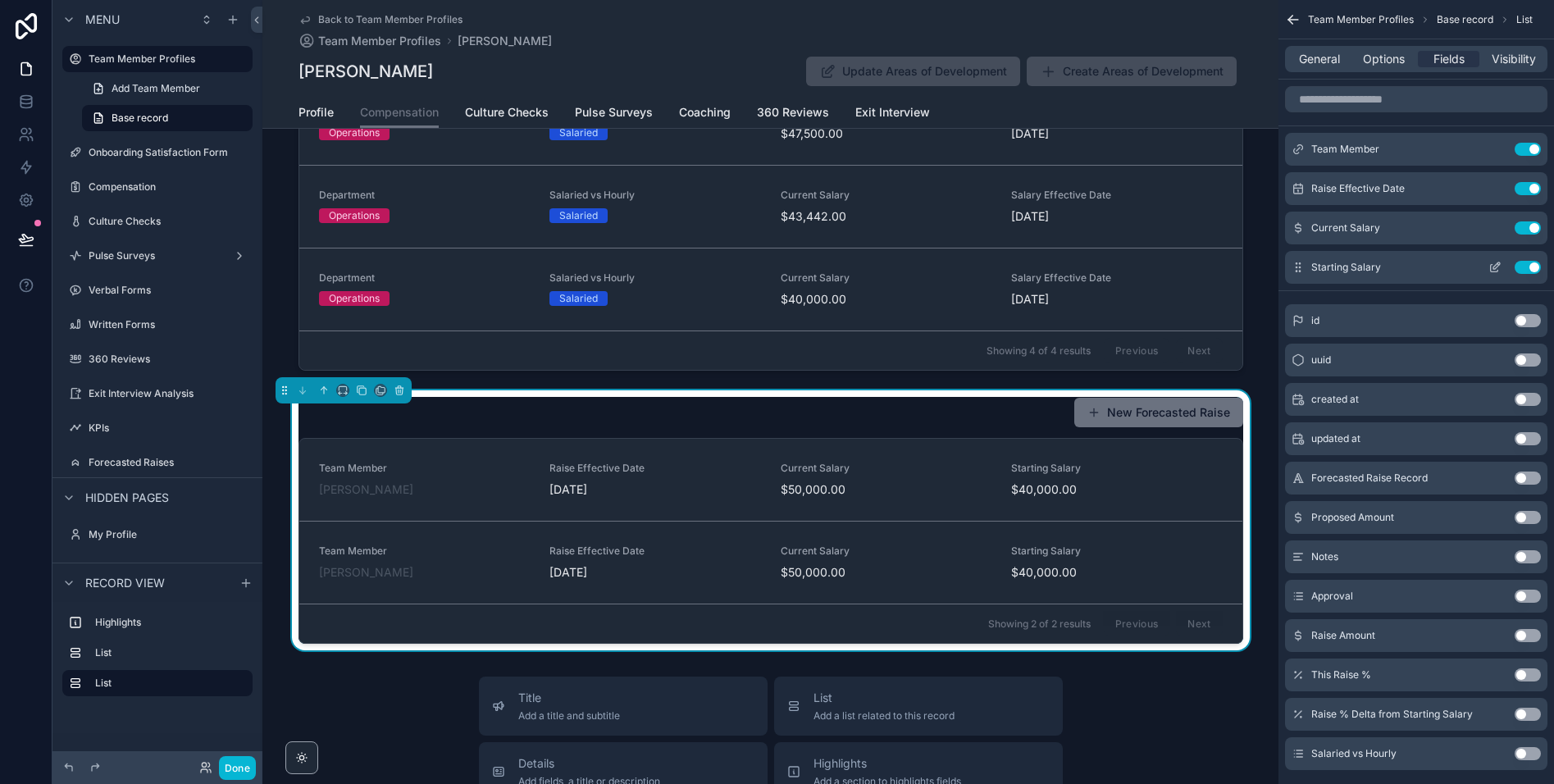
click at [1529, 266] on button "Use setting" at bounding box center [1527, 268] width 26 height 14
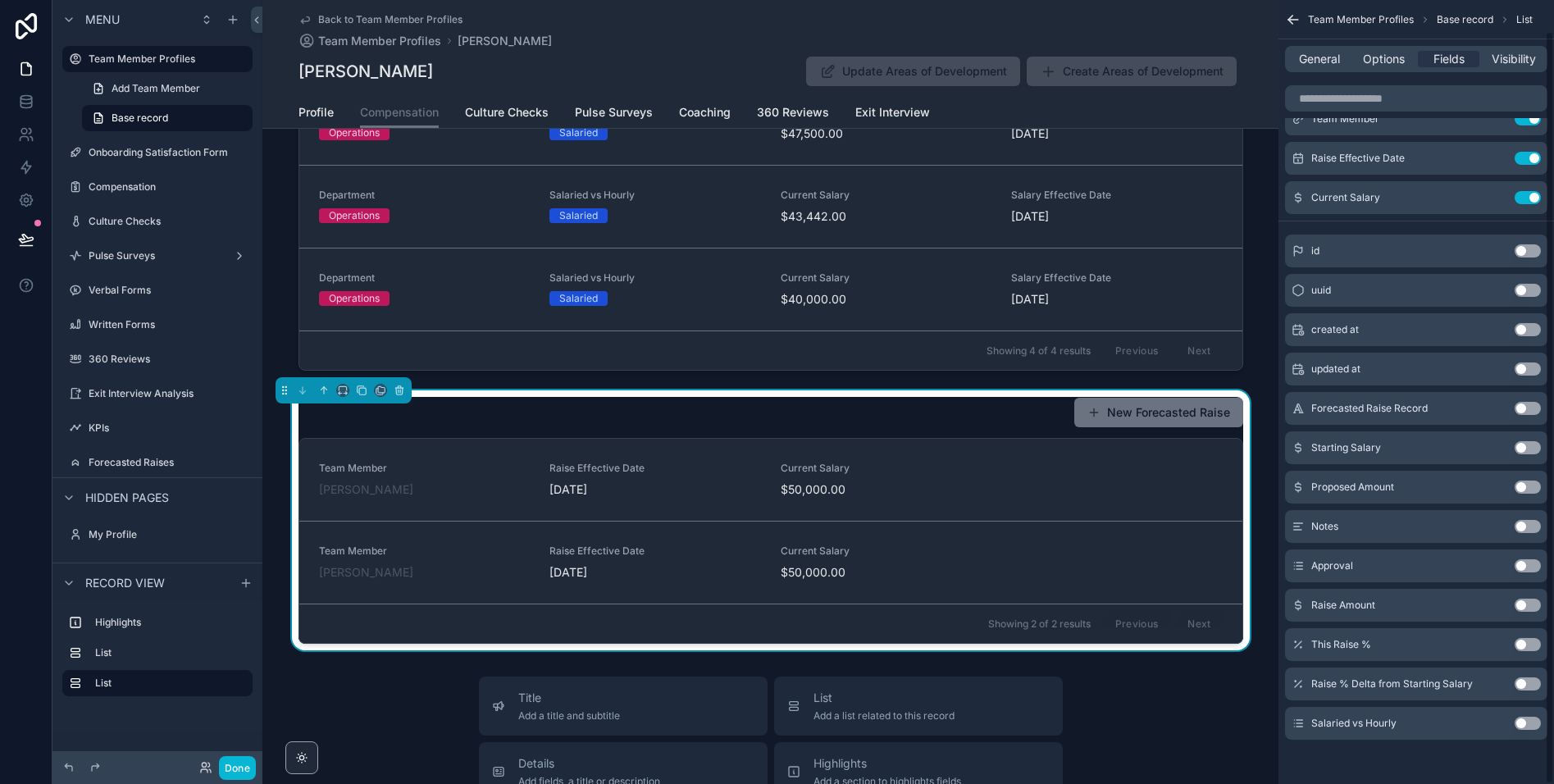
scroll to position [32, 0]
click at [1519, 480] on button "Use setting" at bounding box center [1527, 485] width 26 height 14
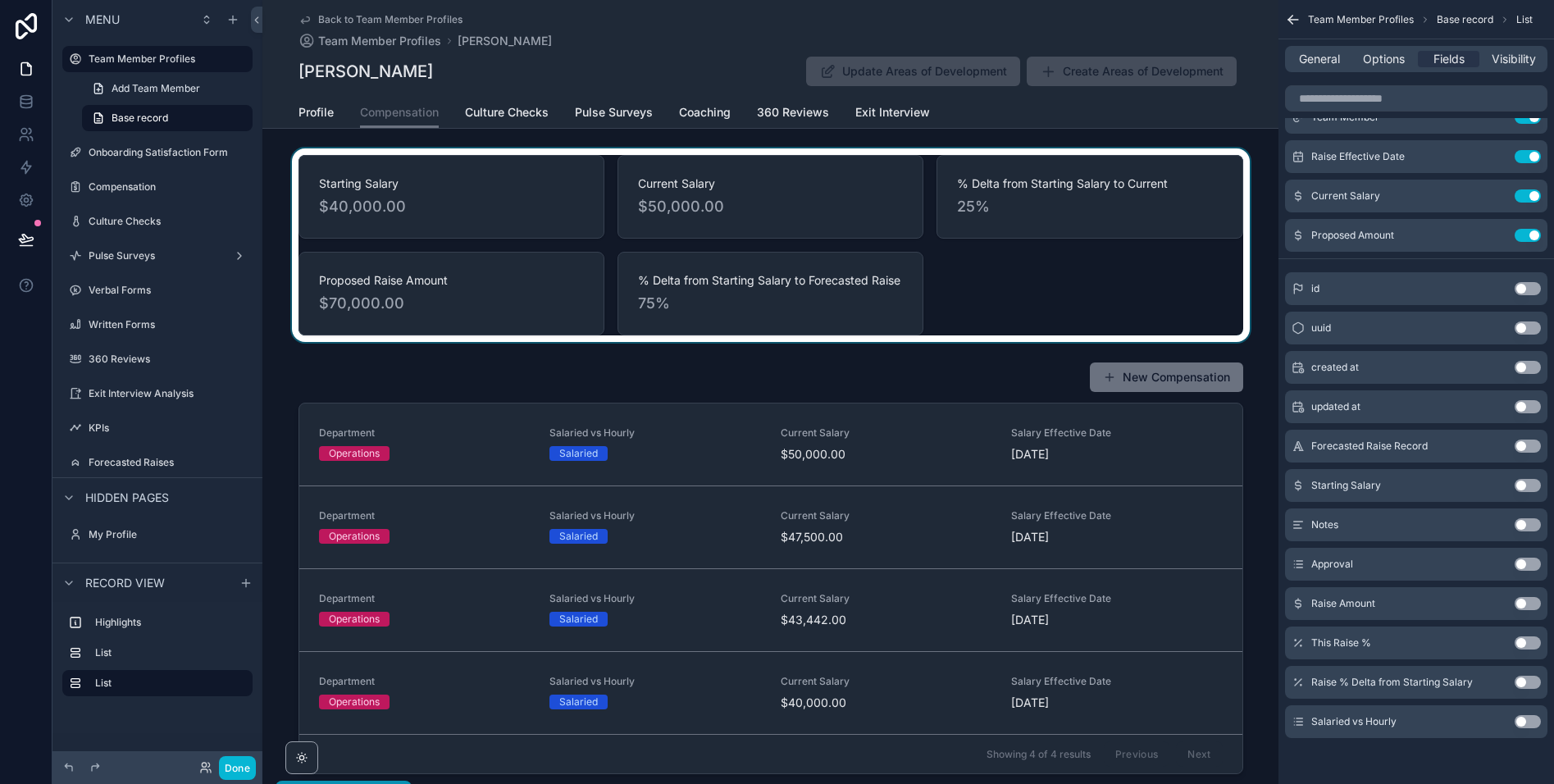
scroll to position [382, 0]
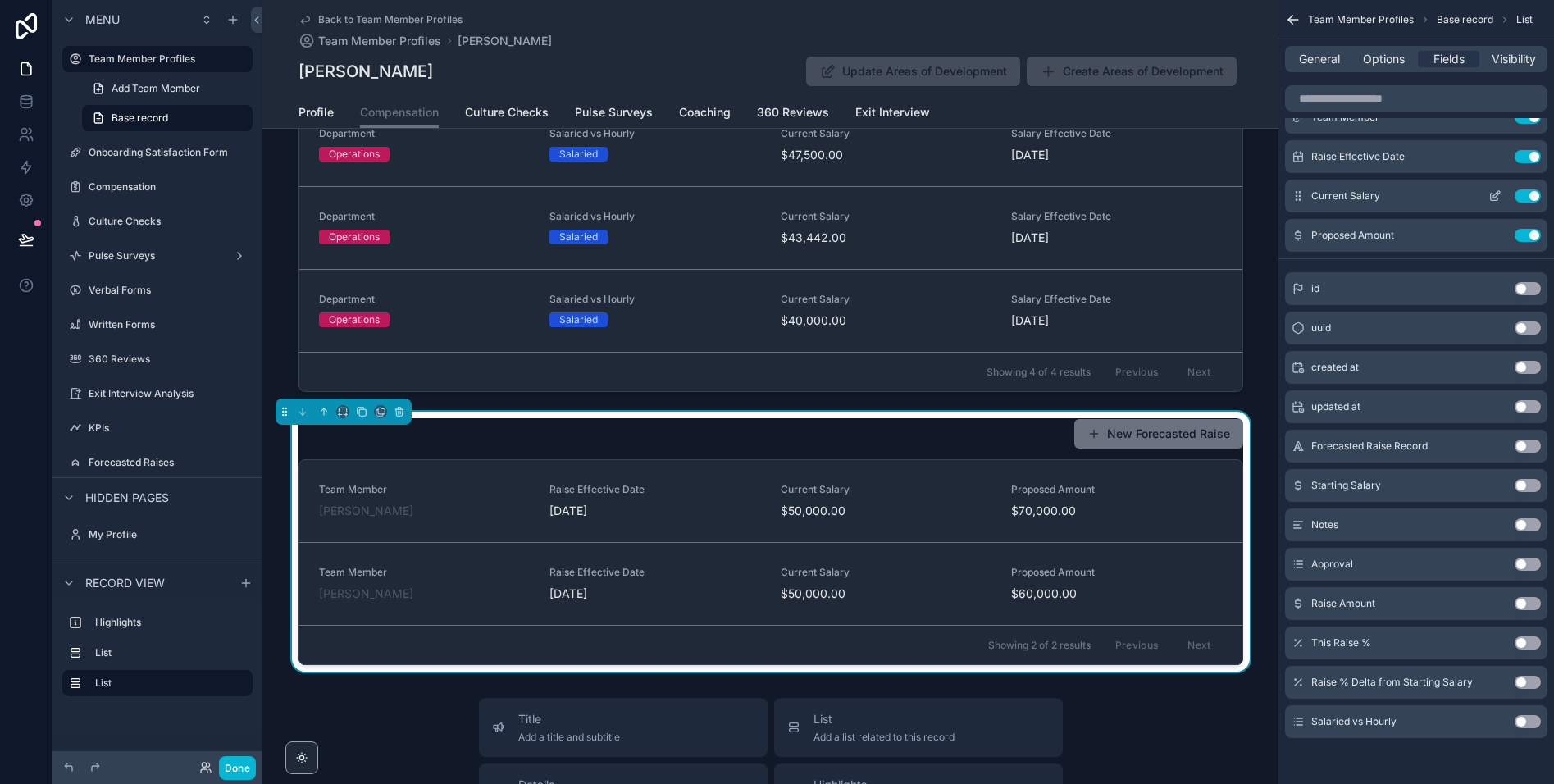
click at [1538, 193] on button "Use setting" at bounding box center [1527, 196] width 26 height 14
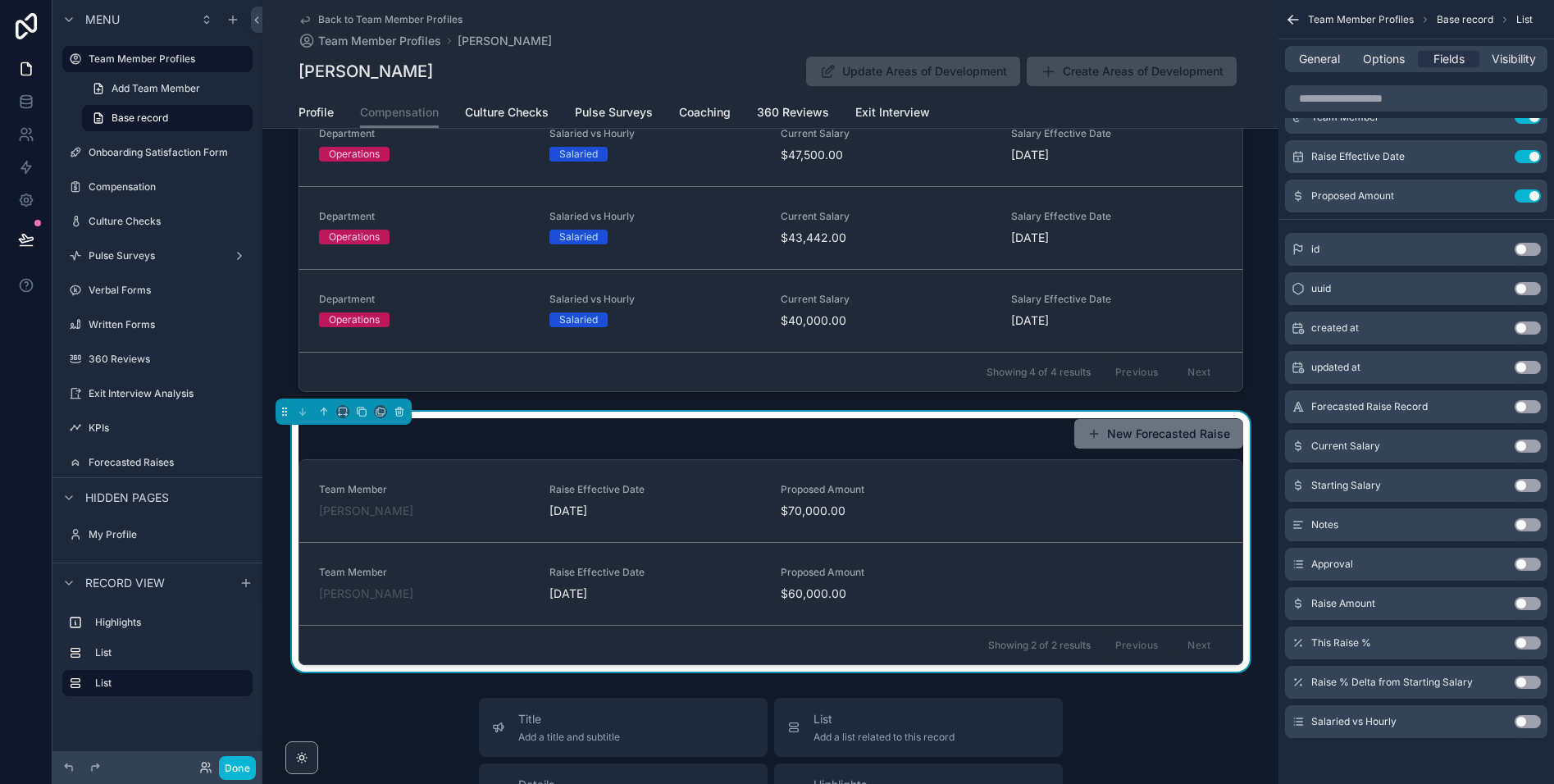
click at [1527, 604] on button "Use setting" at bounding box center [1527, 603] width 26 height 14
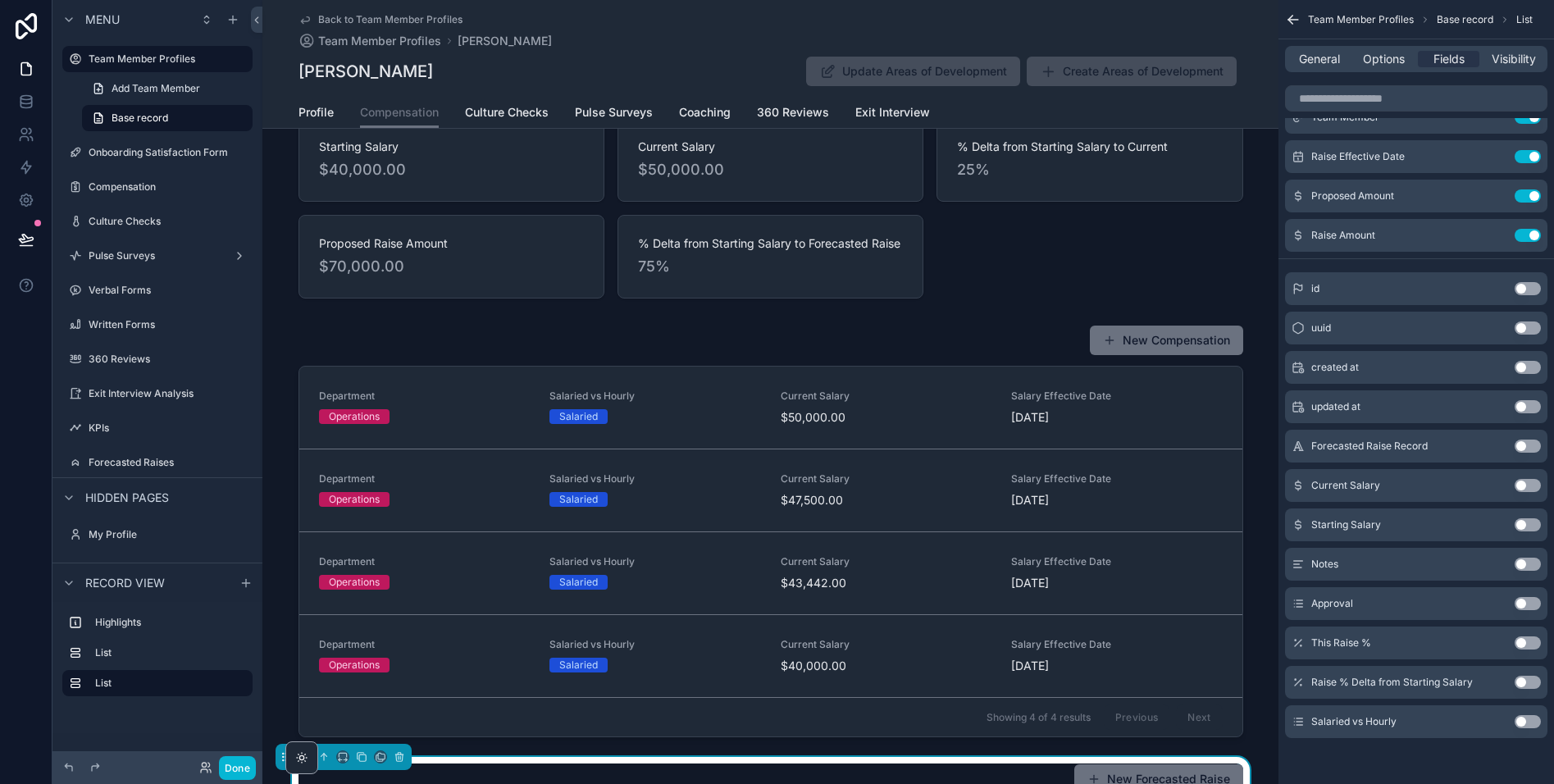
scroll to position [36, 0]
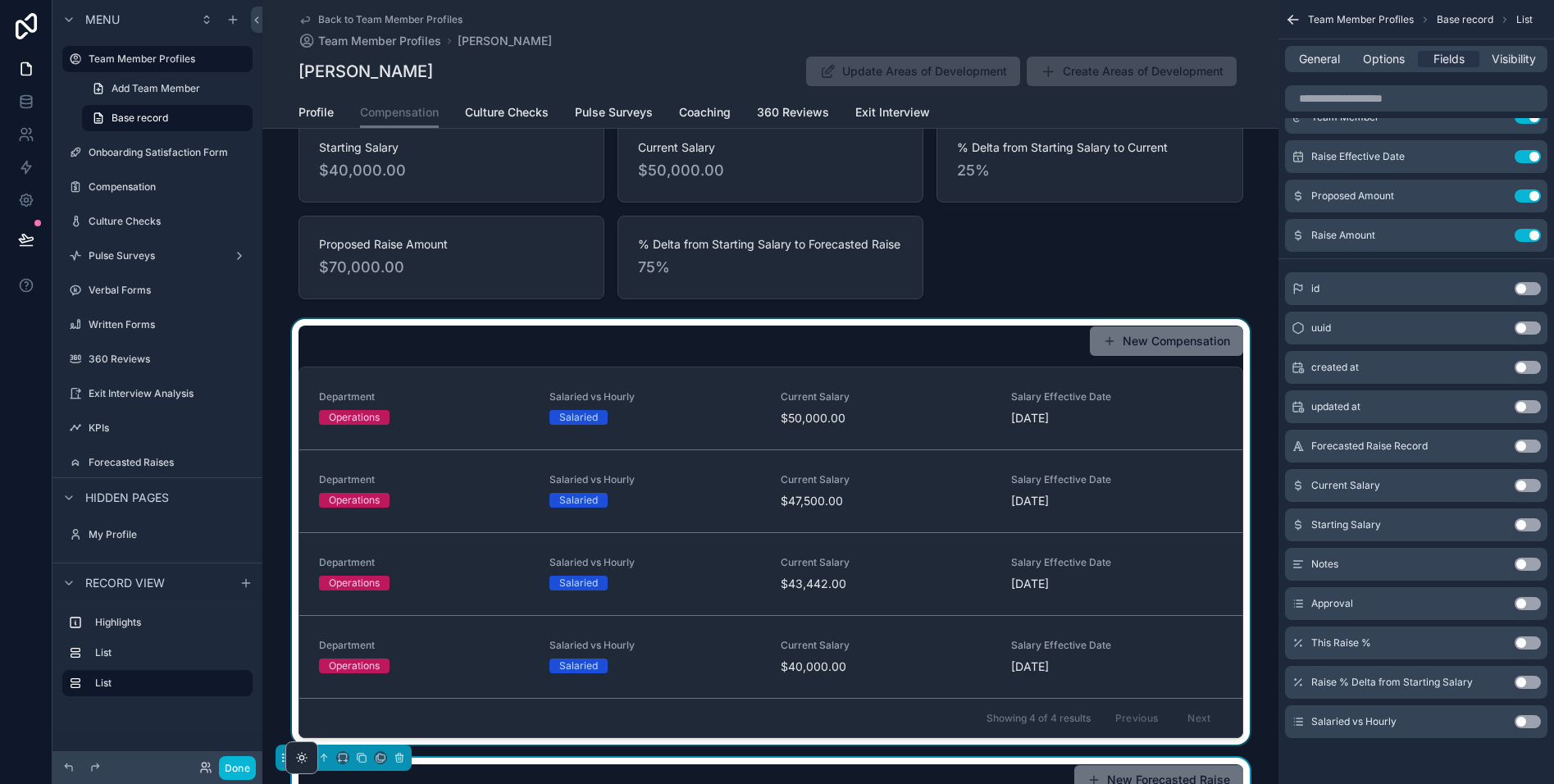
click at [815, 371] on div "scrollable content" at bounding box center [771, 532] width 1016 height 425
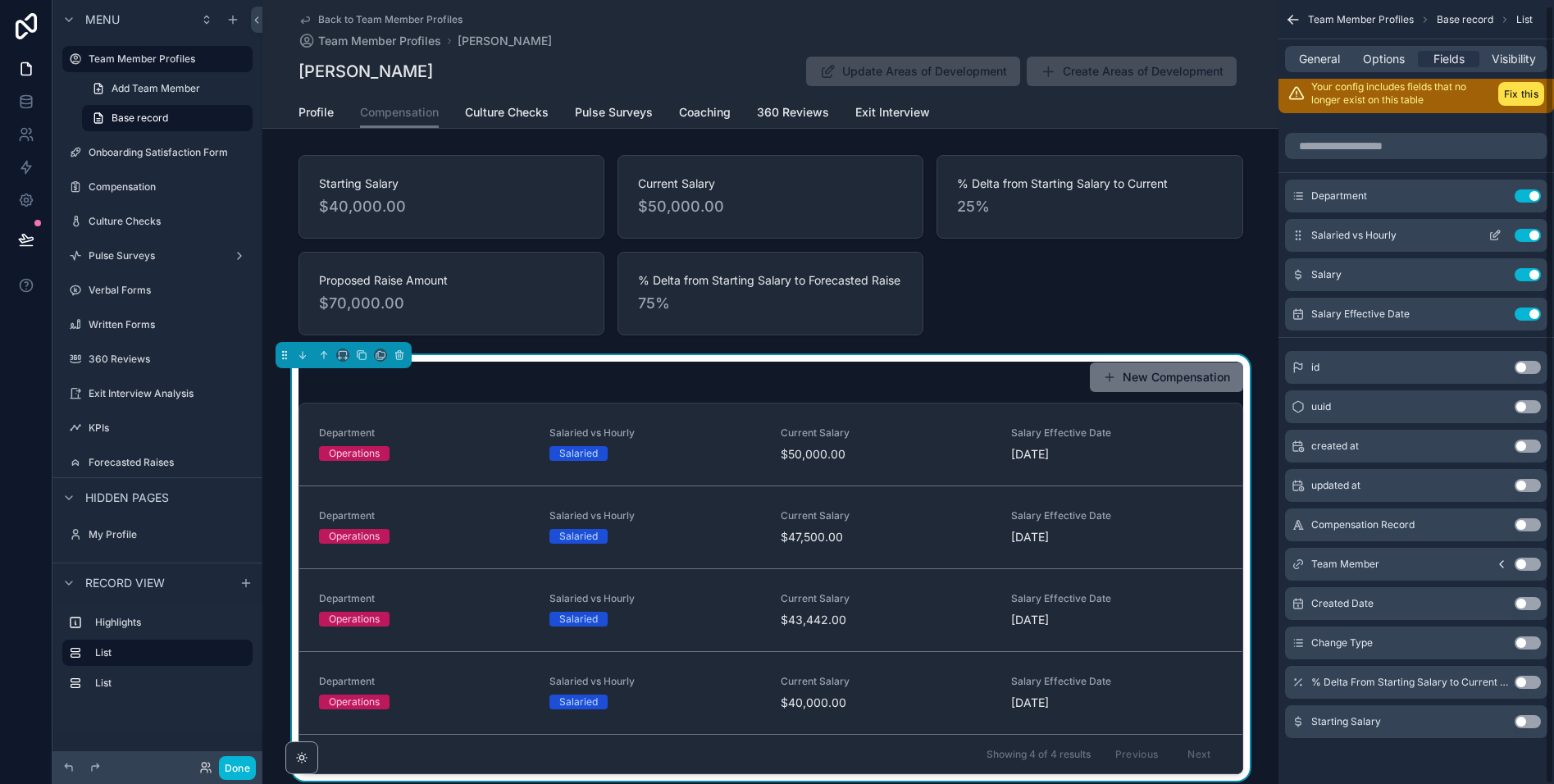
scroll to position [0, 0]
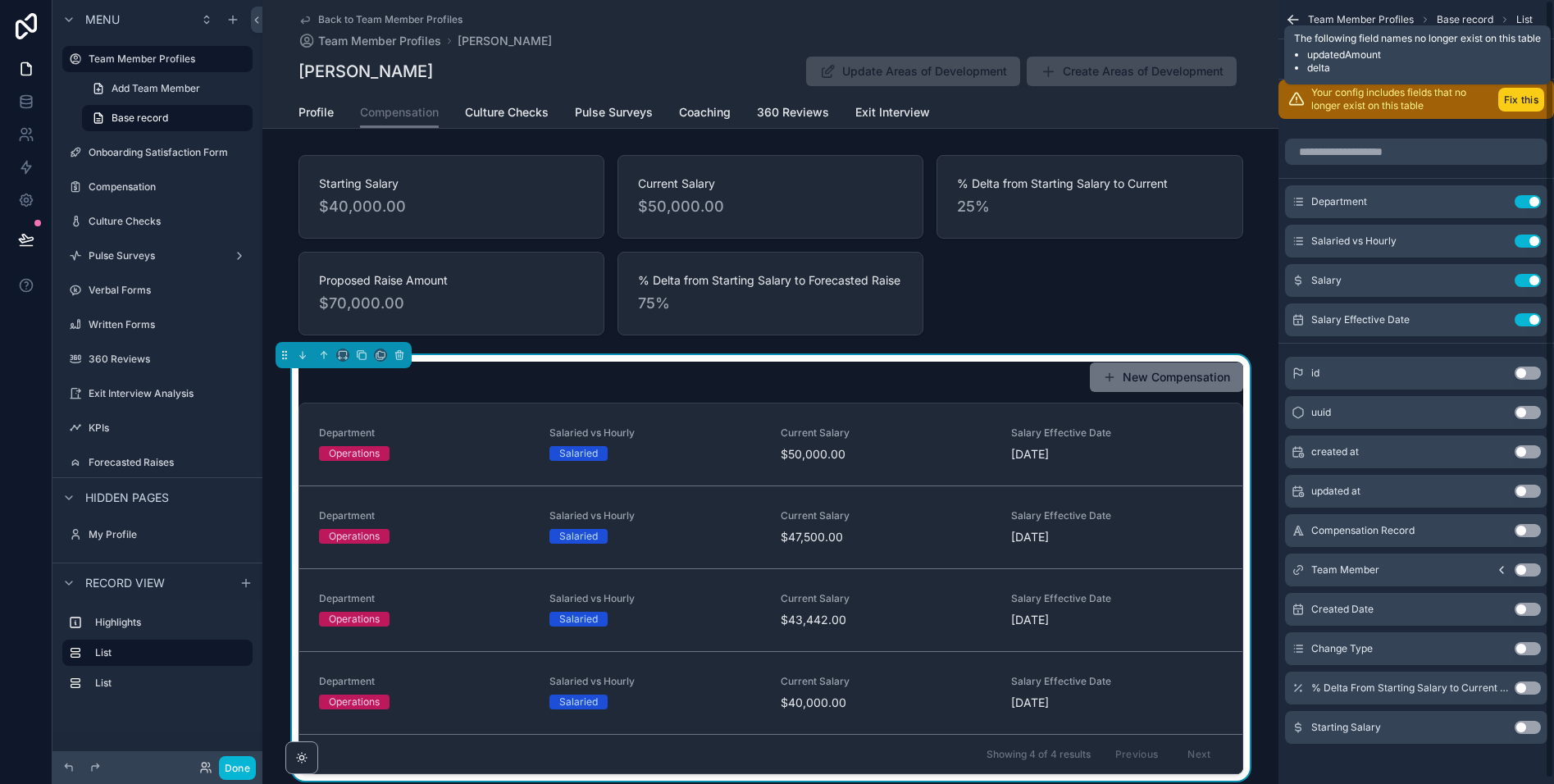
click at [1524, 104] on button "Fix this" at bounding box center [1521, 100] width 46 height 24
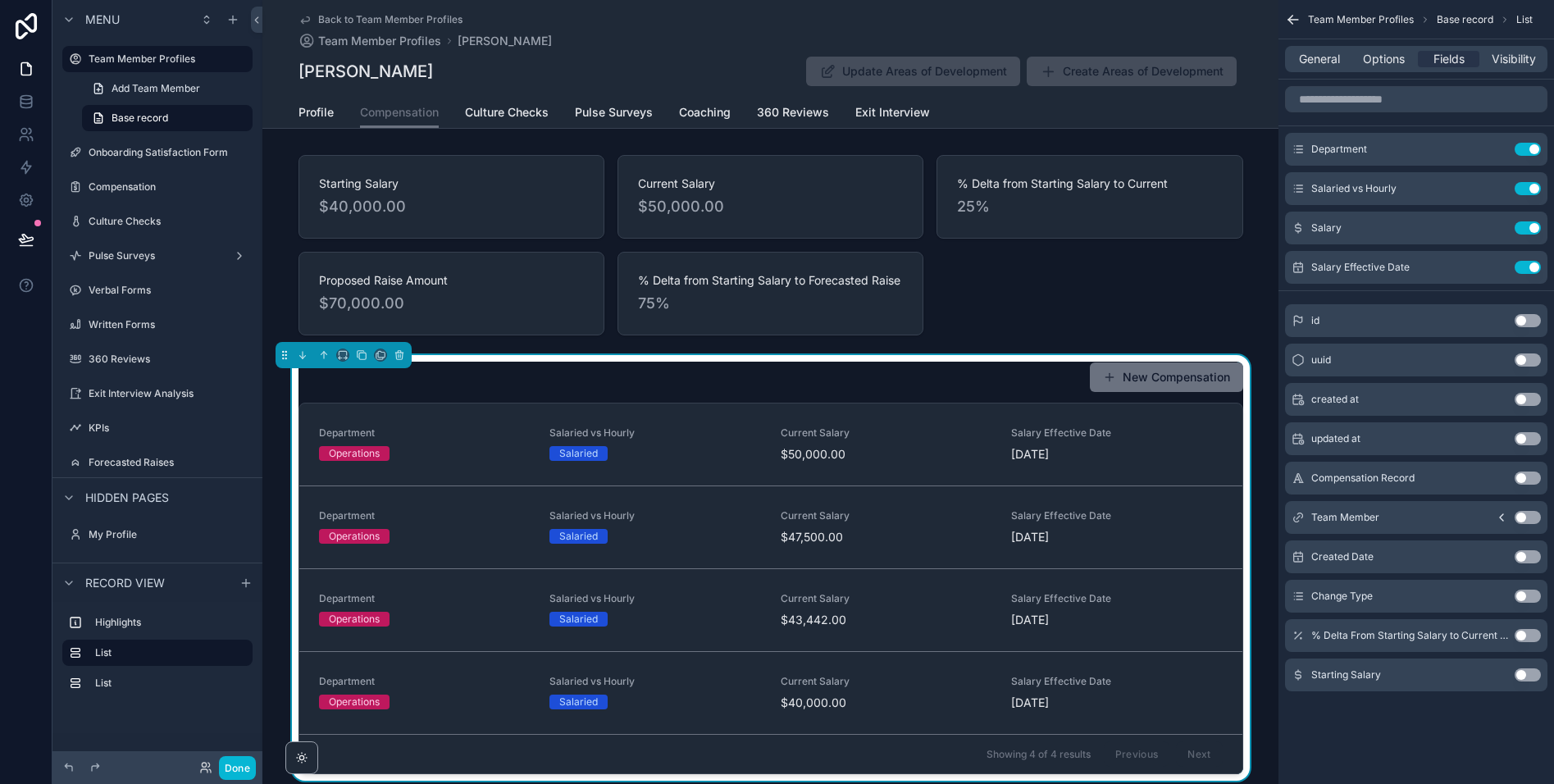
click at [1324, 68] on div "General Options Fields Visibility" at bounding box center [1416, 58] width 263 height 26
click at [1322, 61] on span "General" at bounding box center [1319, 58] width 41 height 16
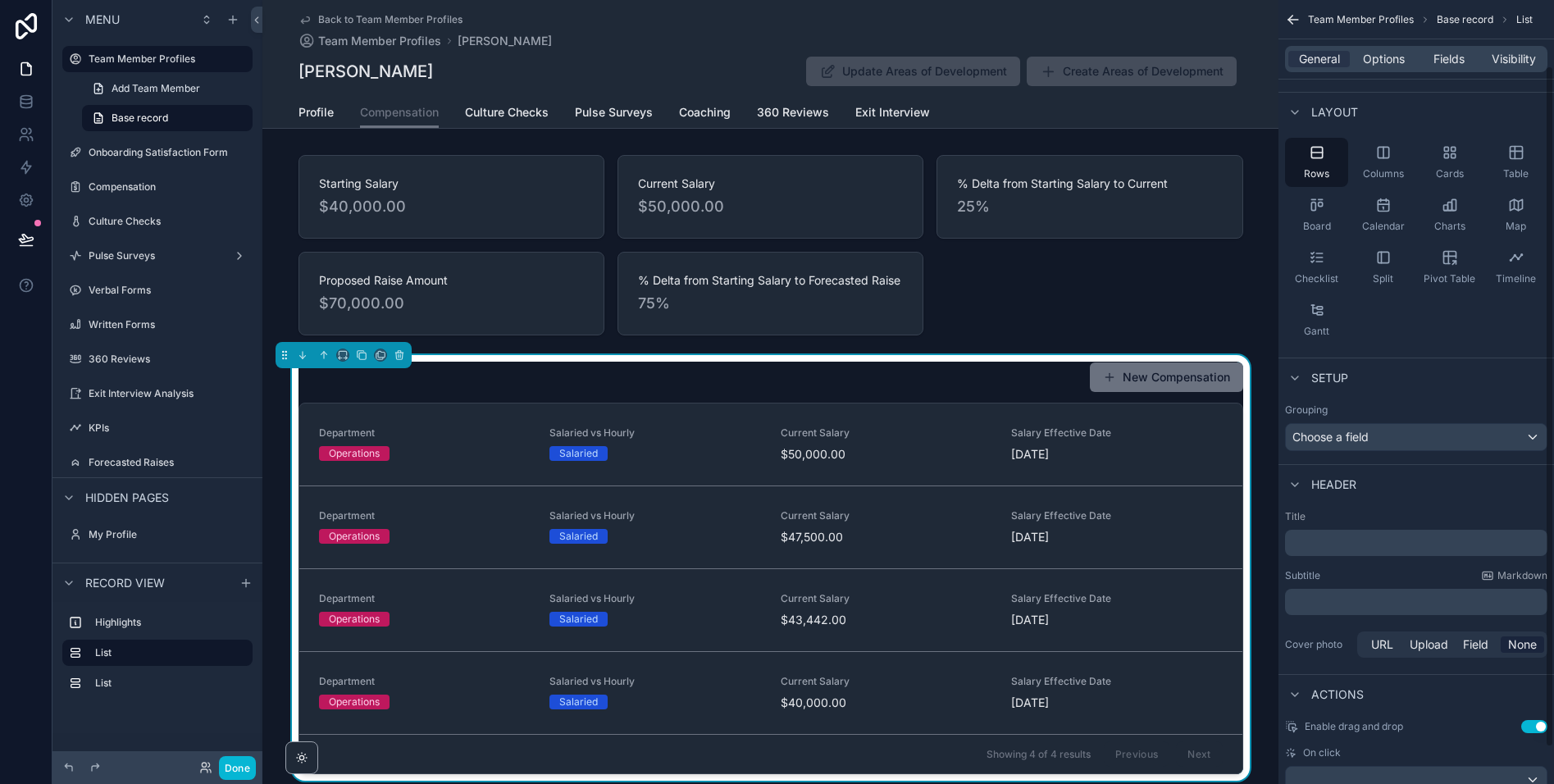
scroll to position [73, 0]
click at [1340, 544] on p "﻿" at bounding box center [1417, 537] width 252 height 16
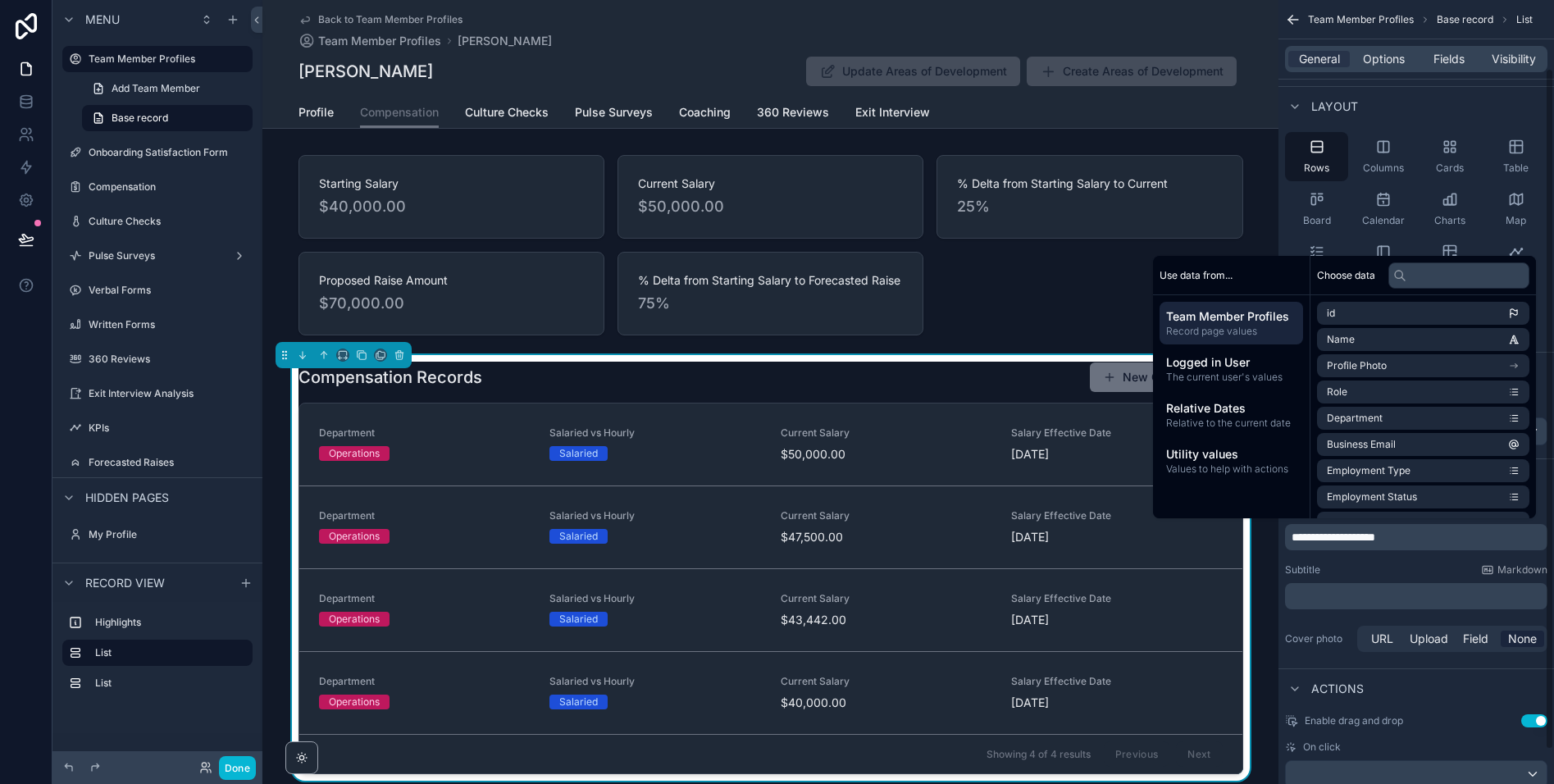
scroll to position [117, 0]
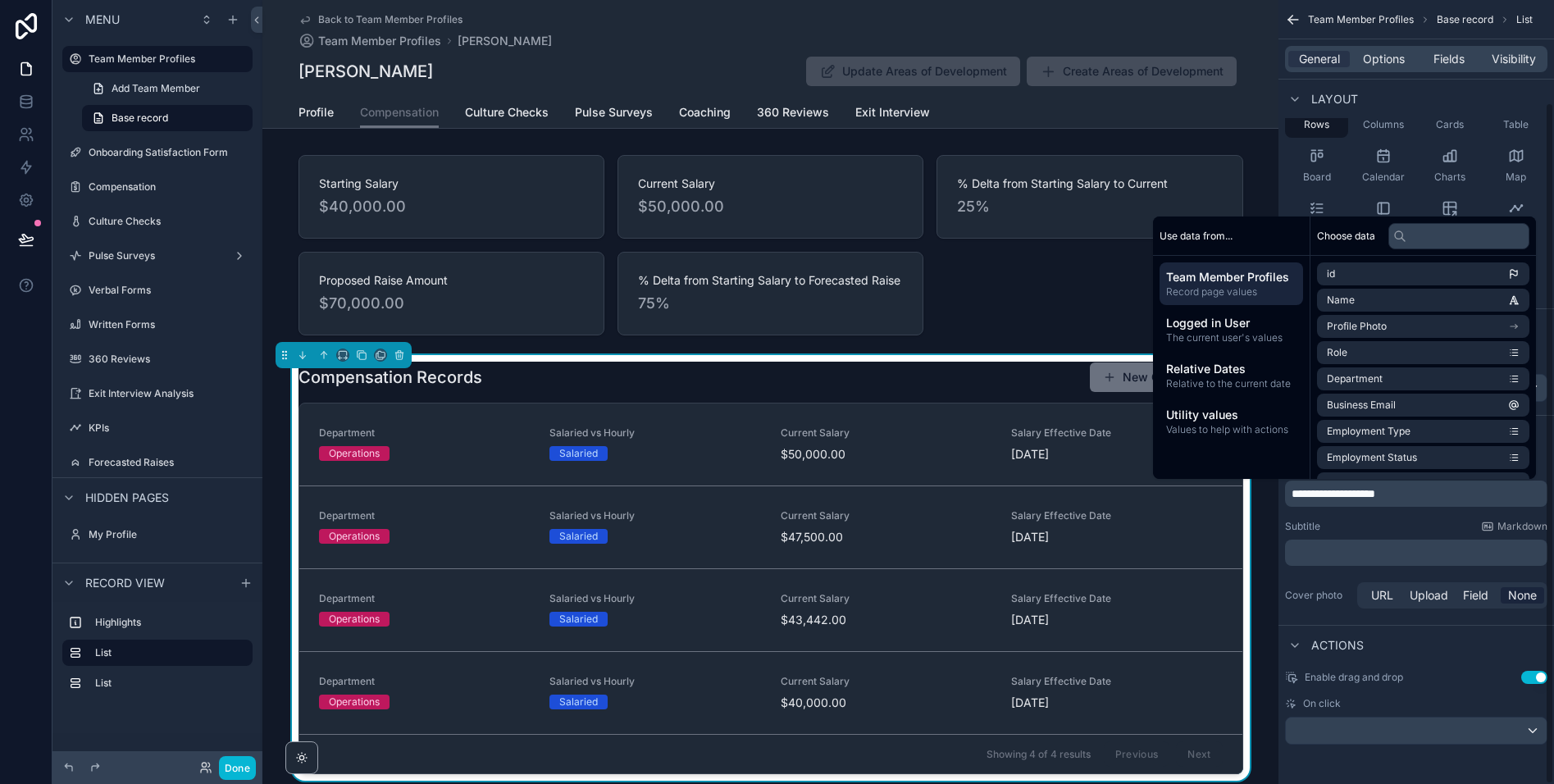
click at [1291, 21] on icon "scrollable content" at bounding box center [1290, 21] width 4 height 4
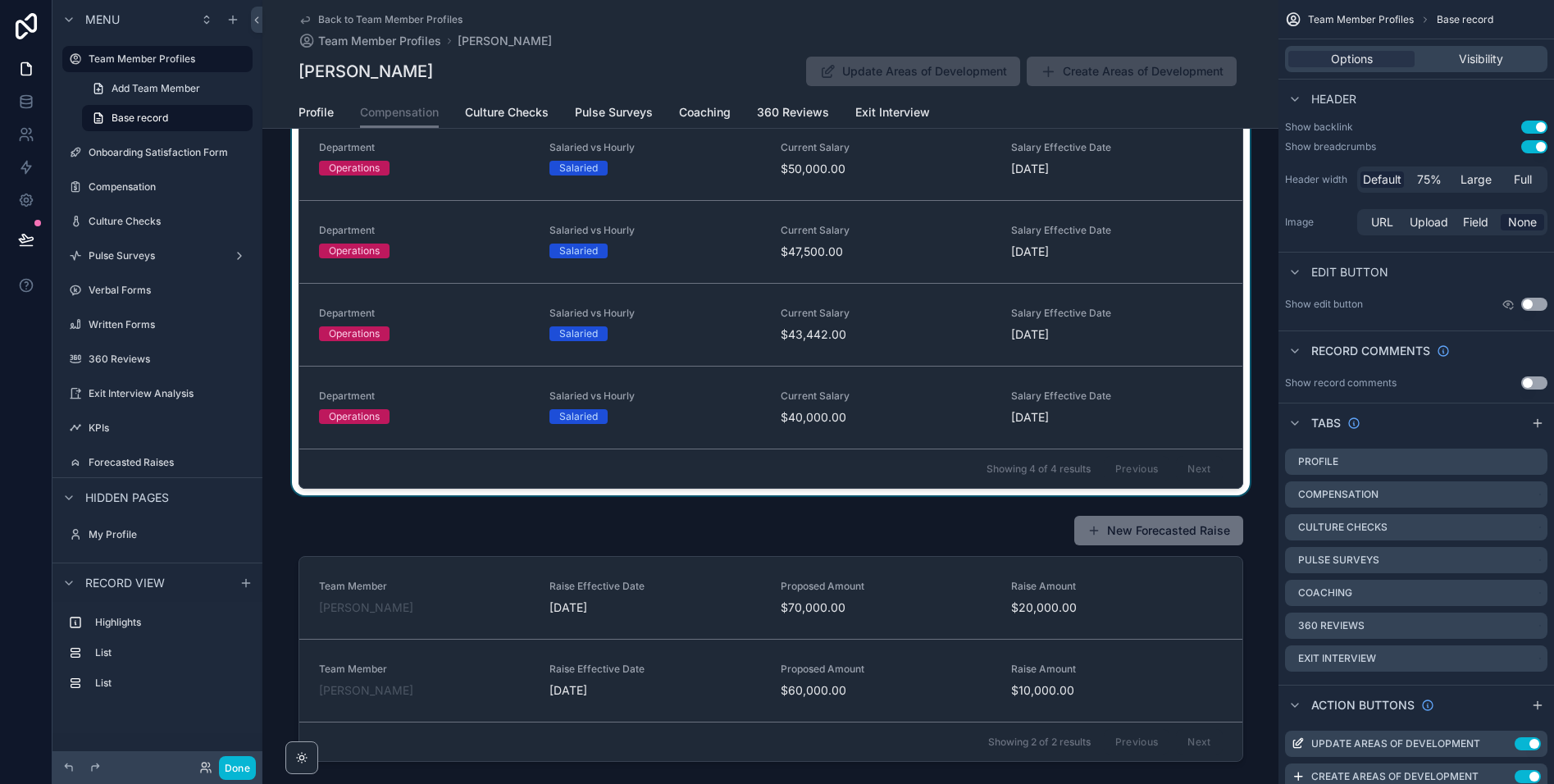
scroll to position [613, 0]
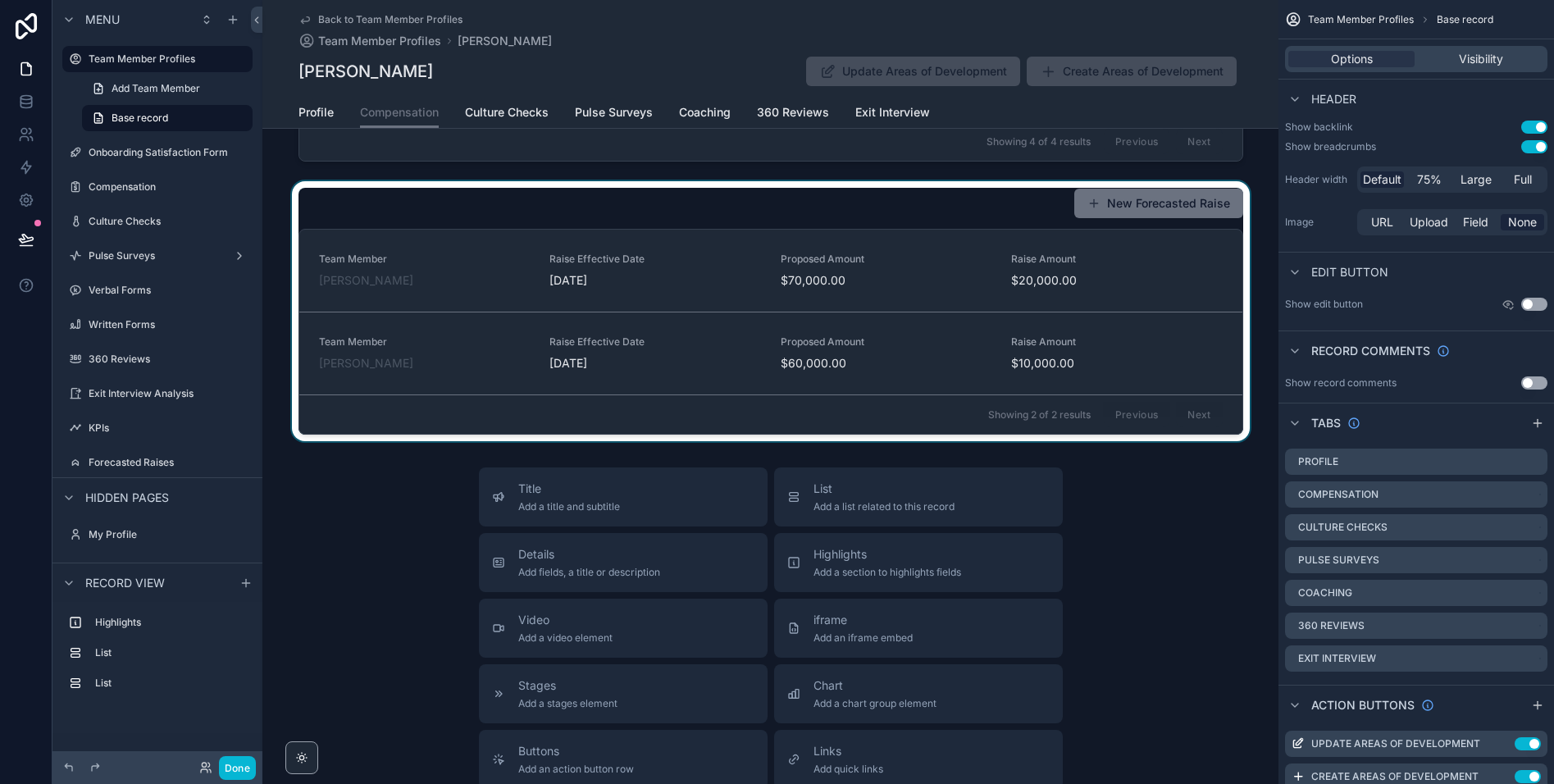
click at [512, 227] on div "scrollable content" at bounding box center [771, 311] width 1016 height 260
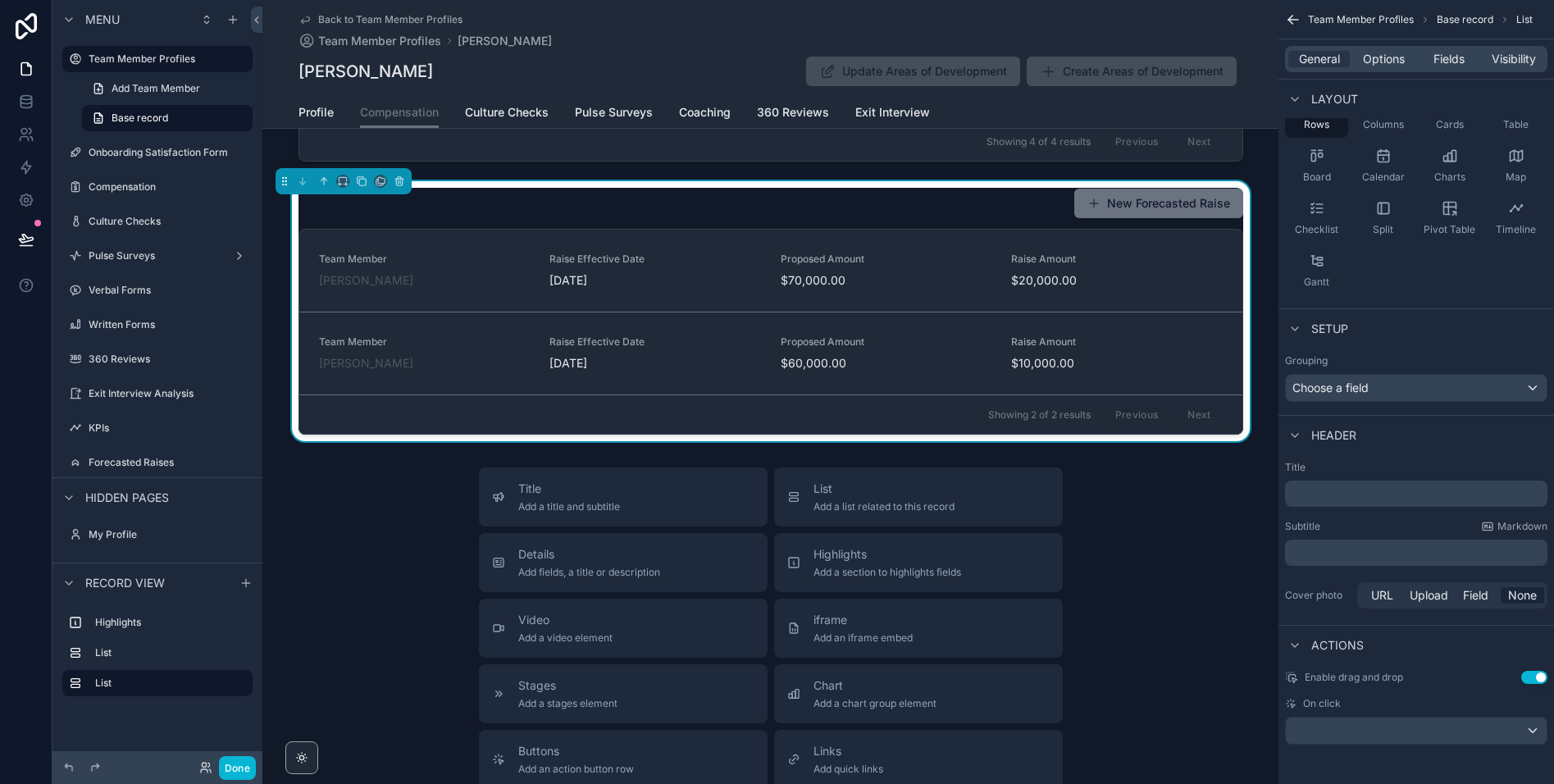
drag, startPoint x: 1346, startPoint y: 510, endPoint x: 1339, endPoint y: 500, distance: 12.2
click at [1346, 510] on div "Title ﻿ Subtitle Markdown ﻿ Cover photo URL Upload Field None" at bounding box center [1416, 536] width 275 height 164
click at [1338, 499] on p "﻿" at bounding box center [1417, 493] width 252 height 16
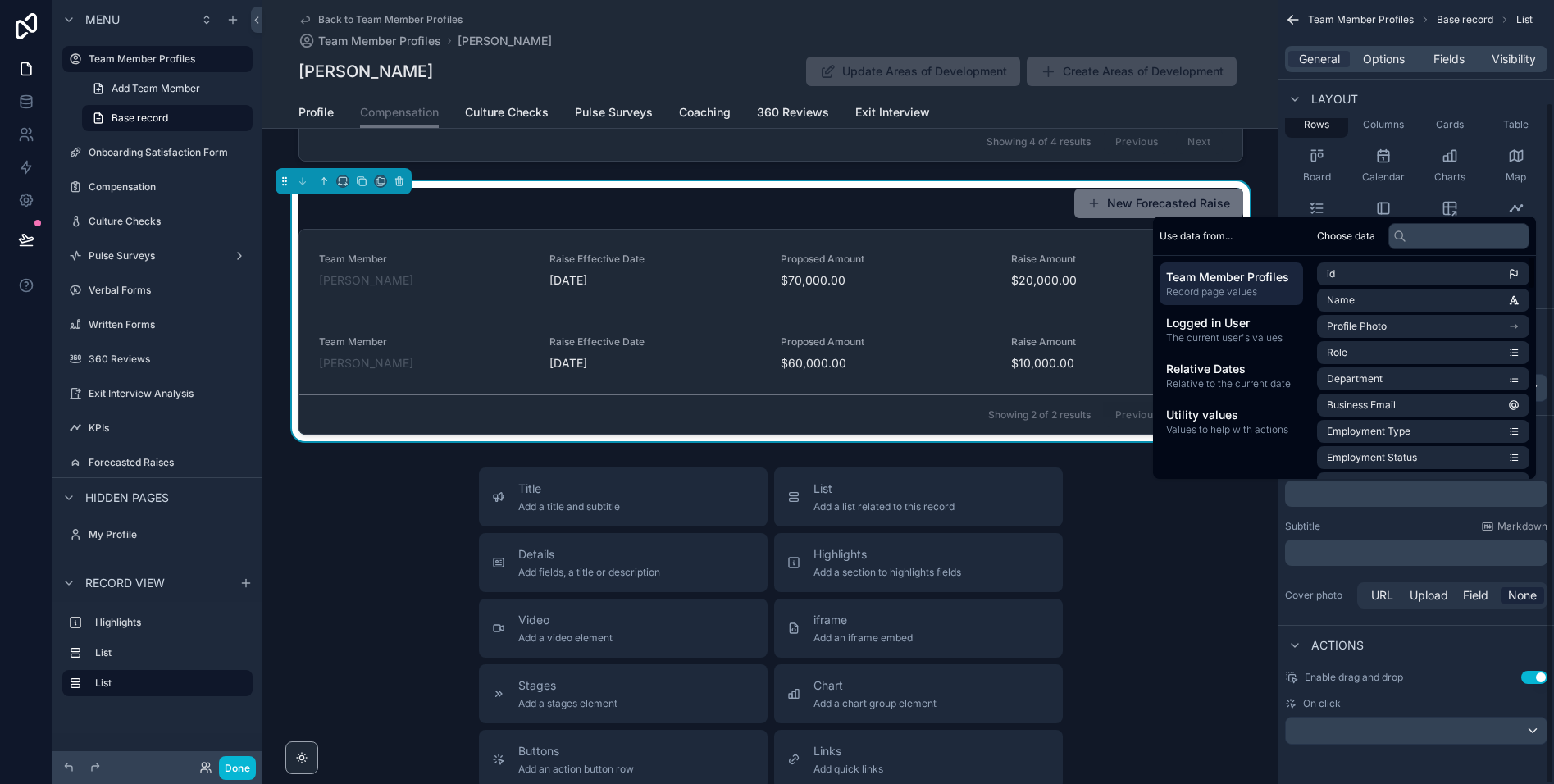
click at [1390, 514] on div "Title ﻿ Subtitle Markdown ﻿ Cover photo URL Upload Field None" at bounding box center [1416, 536] width 275 height 164
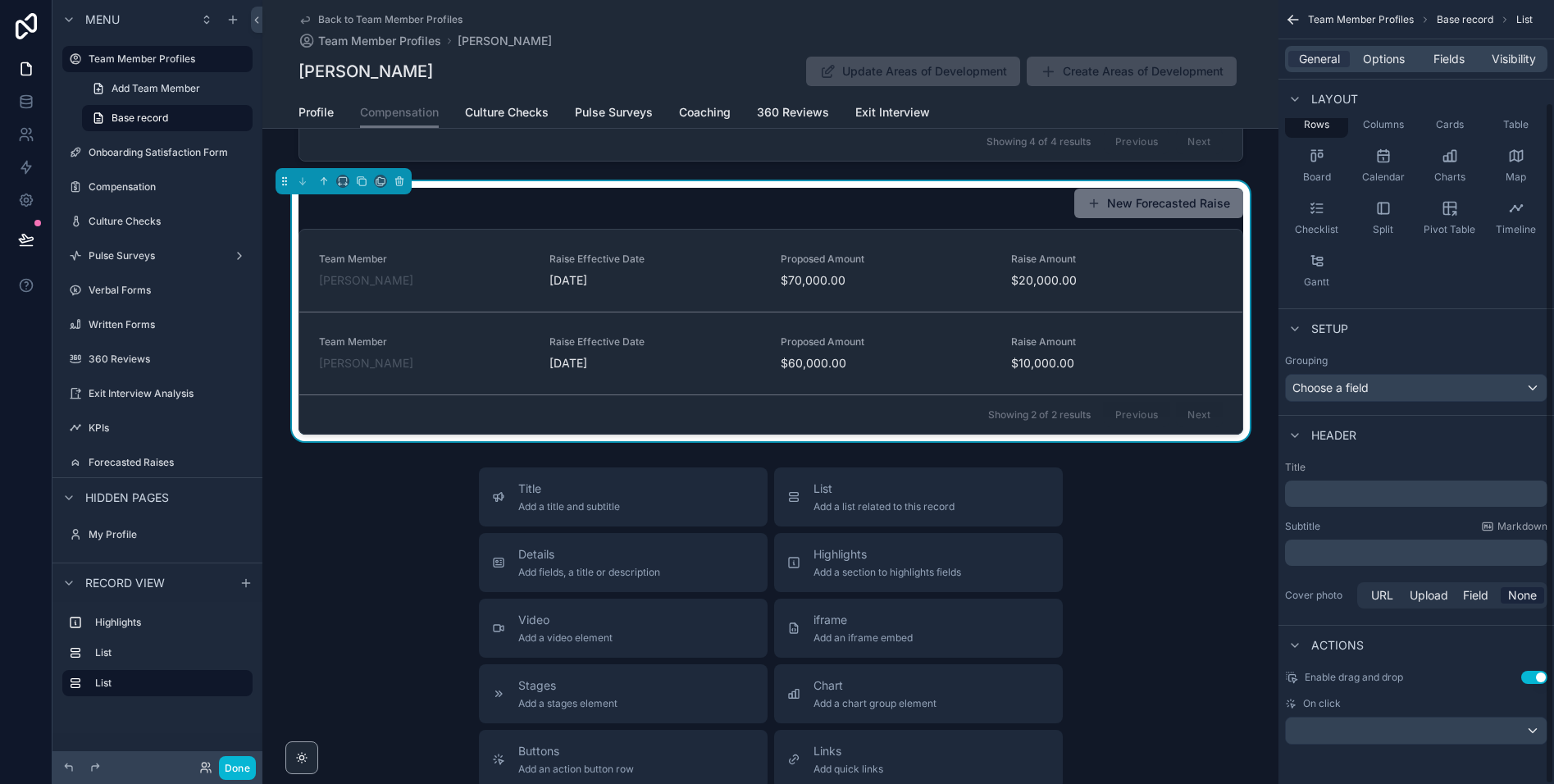
click at [1357, 496] on p "﻿" at bounding box center [1417, 493] width 252 height 16
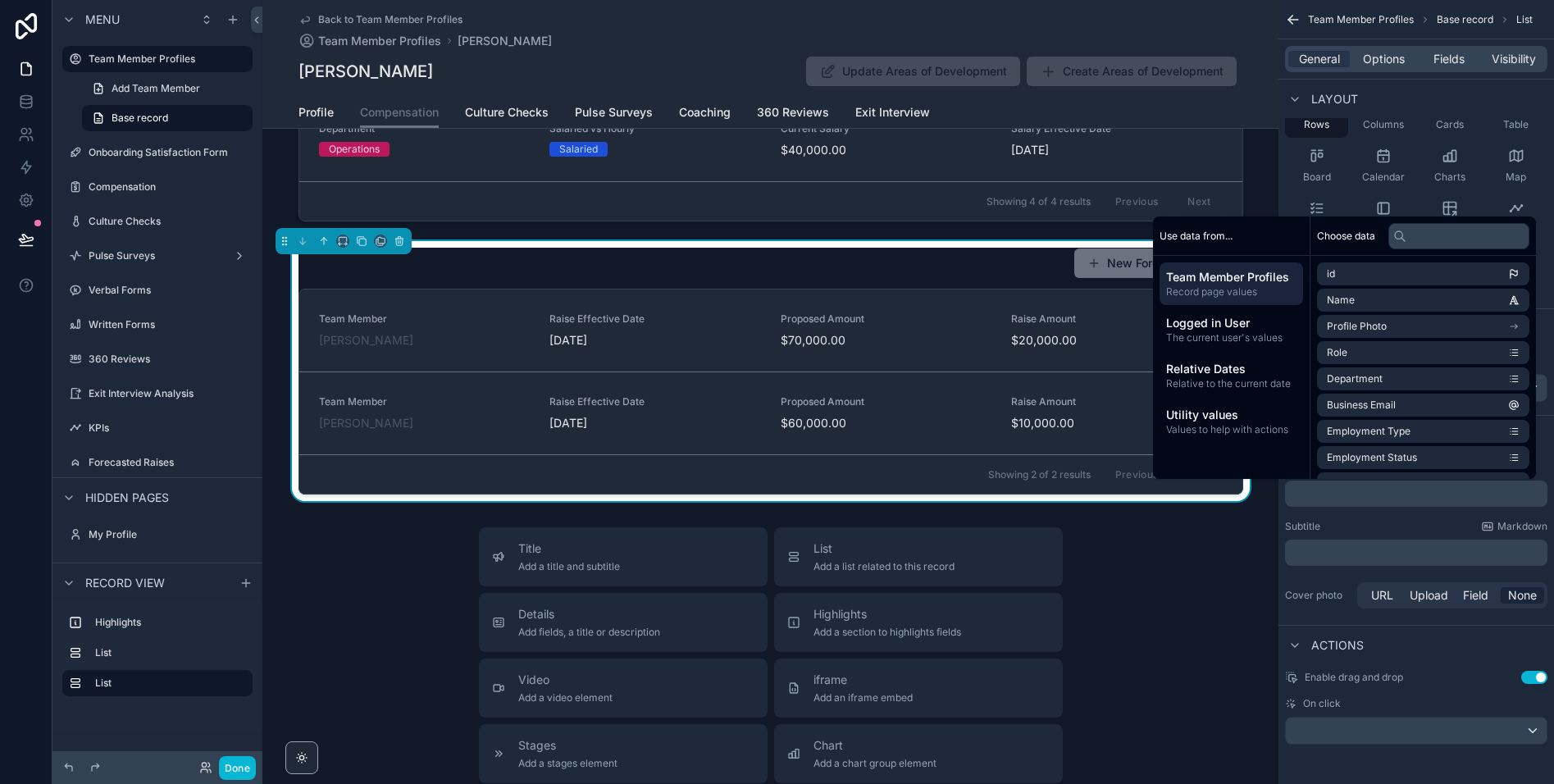
scroll to position [549, 0]
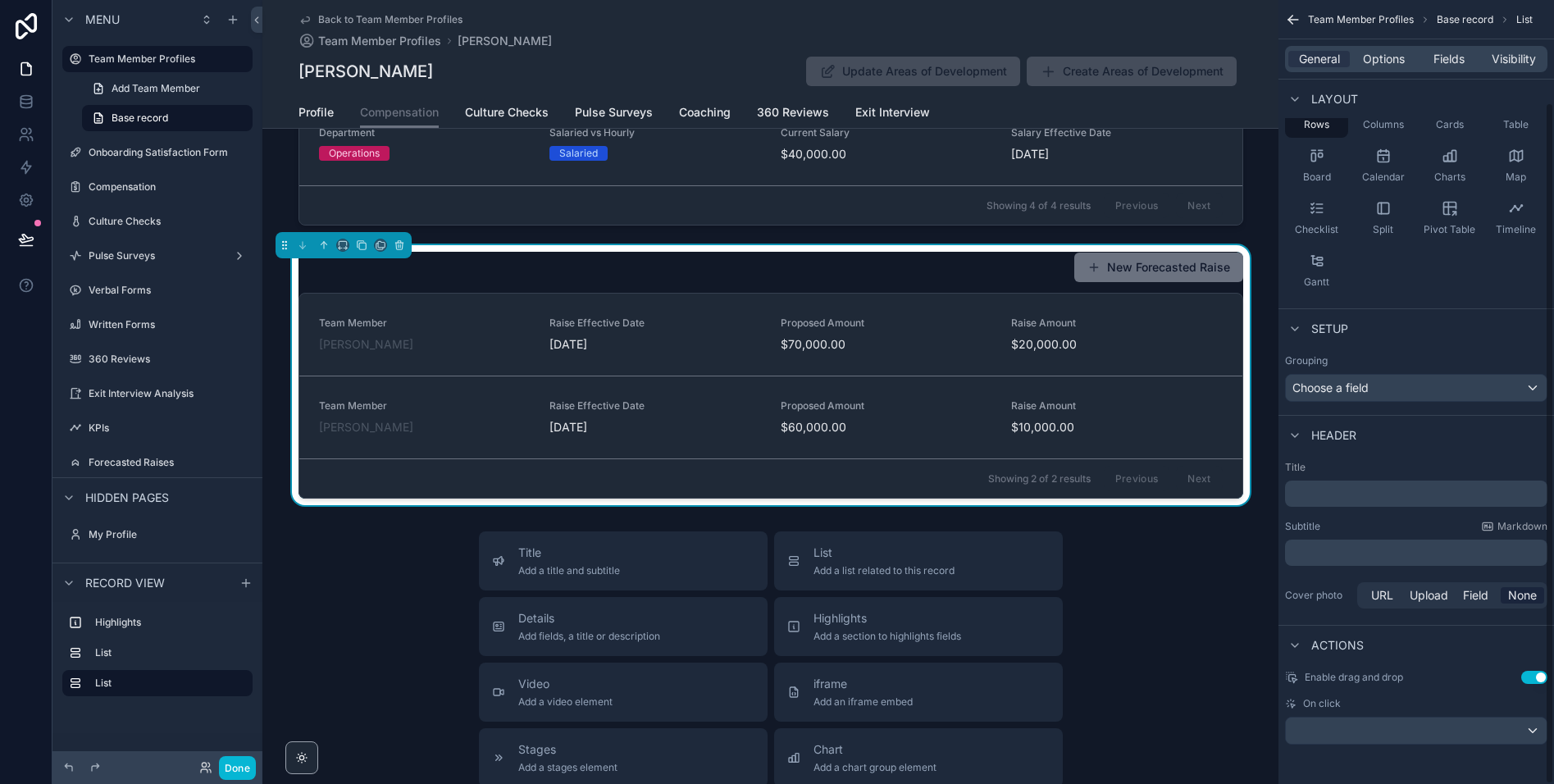
click at [1402, 516] on div "Title ﻿ Subtitle Markdown ﻿ Cover photo URL Upload Field None" at bounding box center [1416, 536] width 275 height 164
click at [1364, 492] on p "﻿" at bounding box center [1417, 494] width 252 height 16
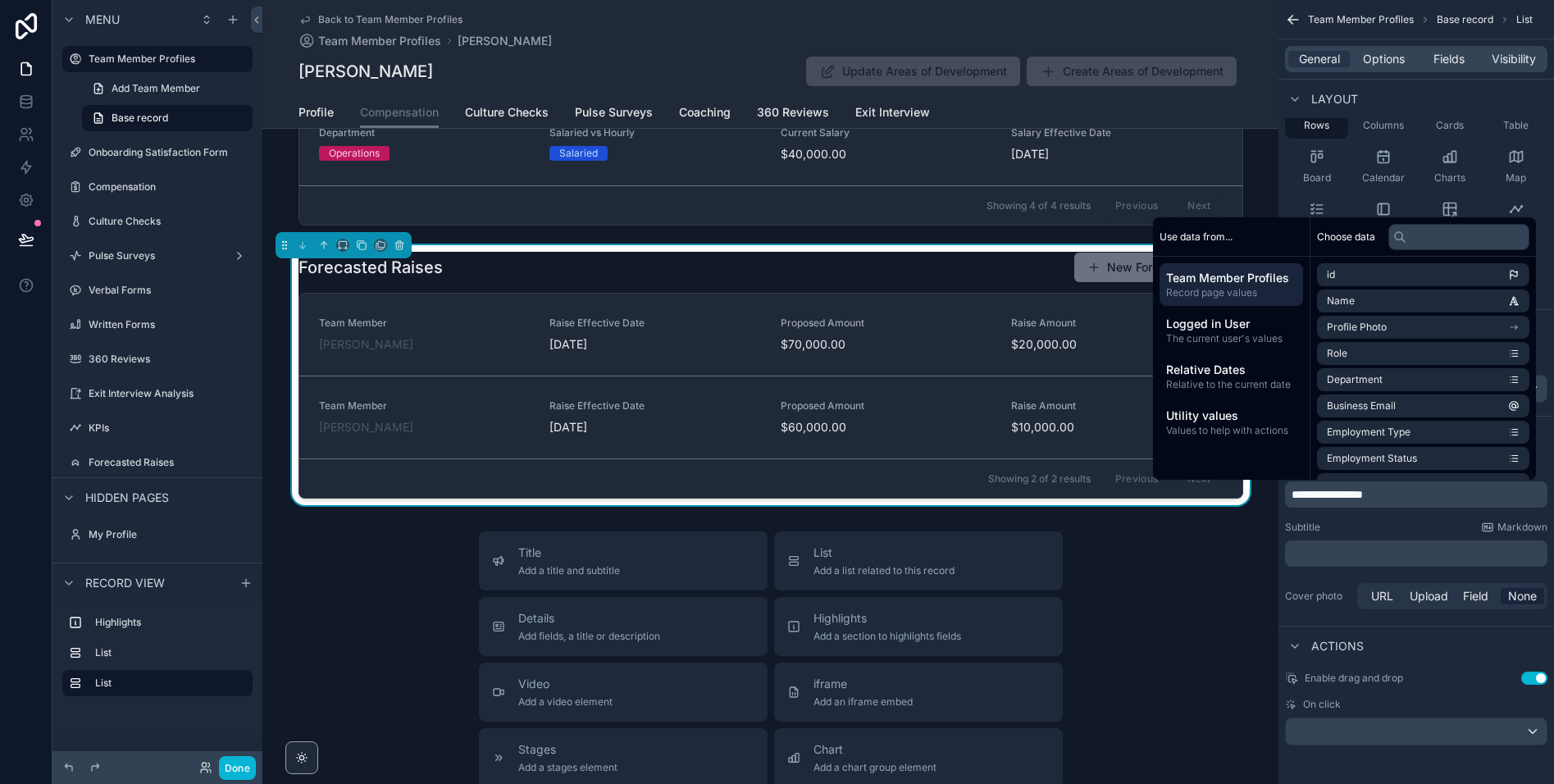
scroll to position [117, 0]
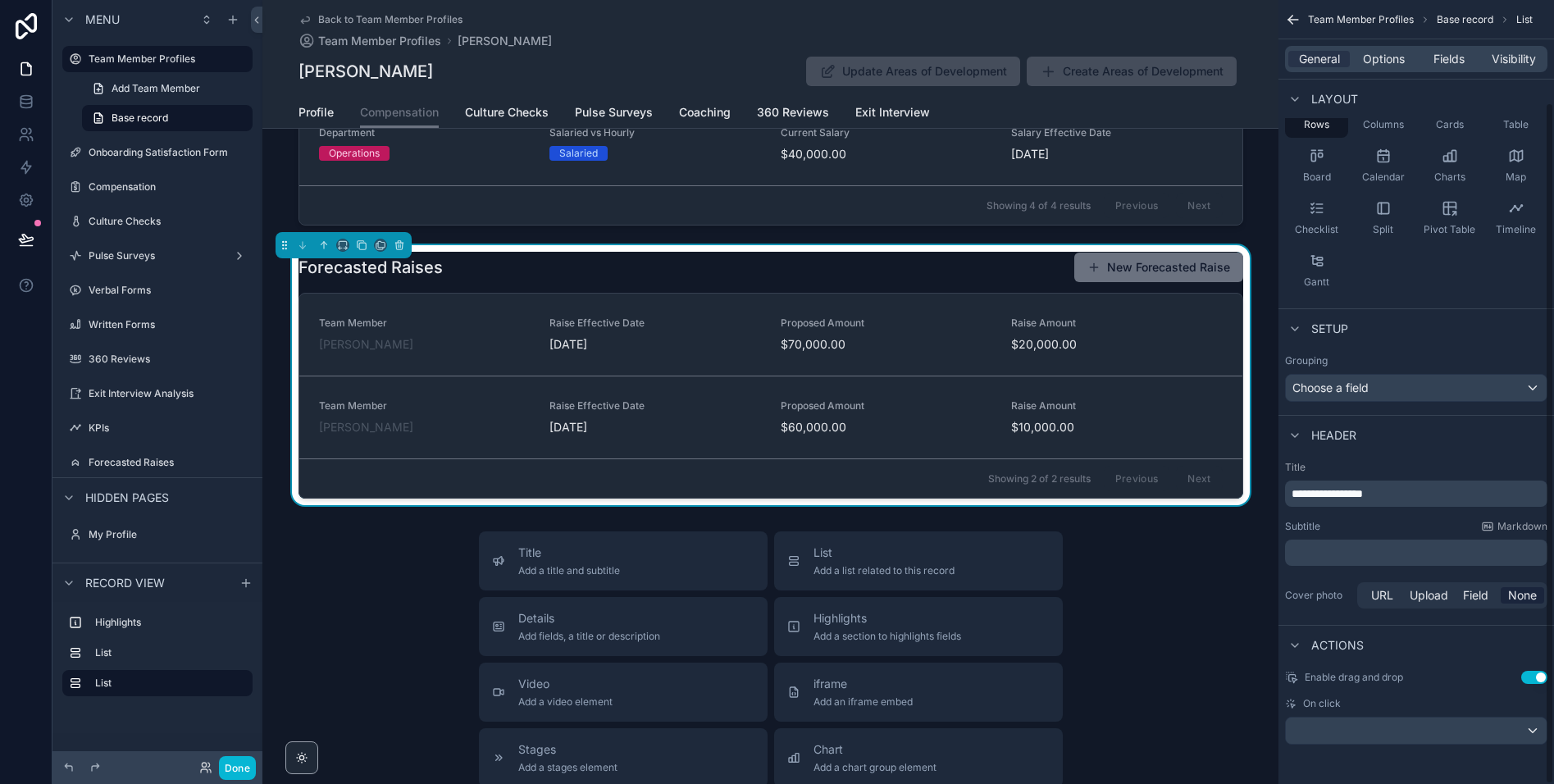
click at [1408, 513] on div "**********" at bounding box center [1416, 536] width 275 height 164
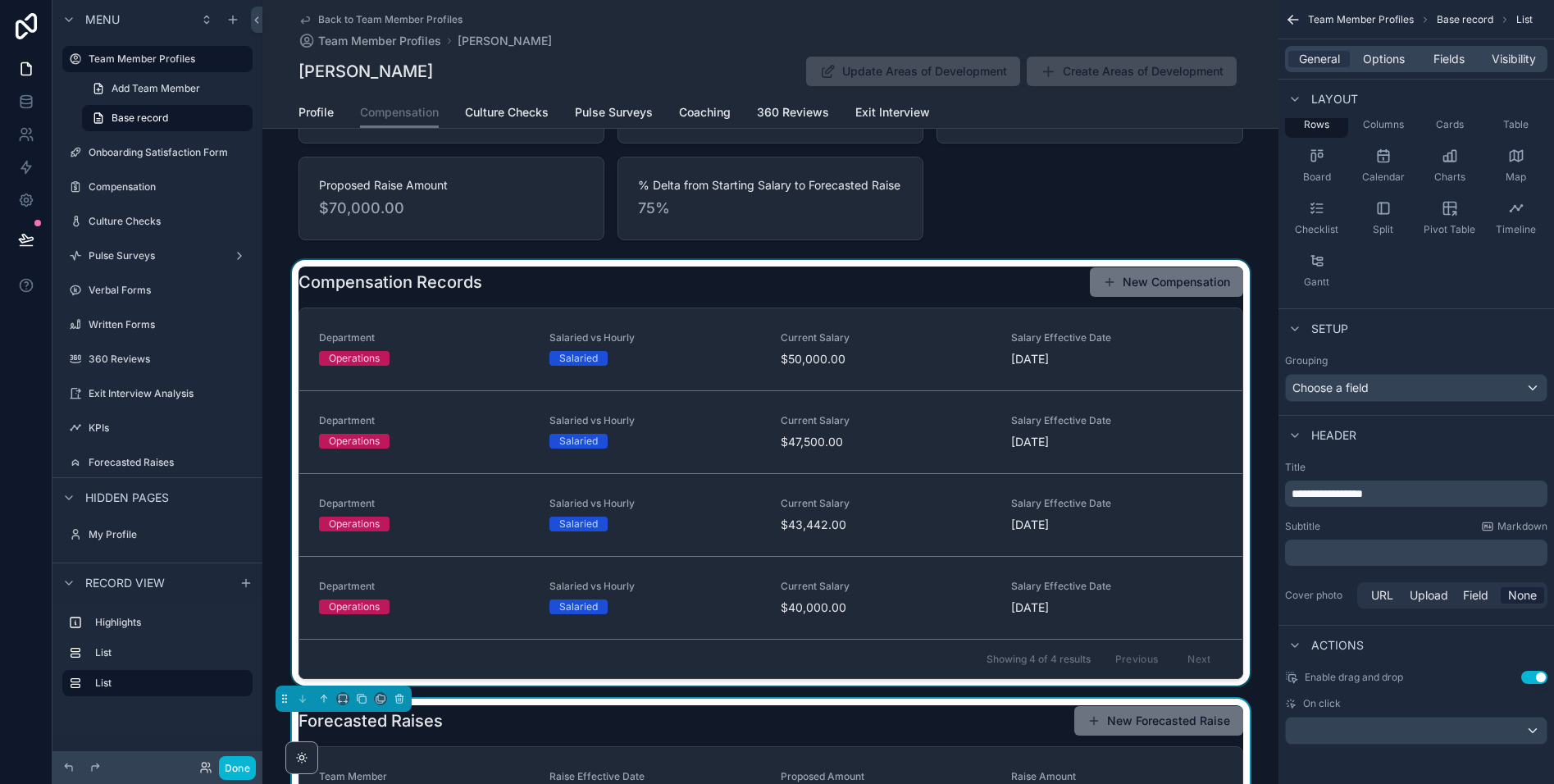
scroll to position [0, 0]
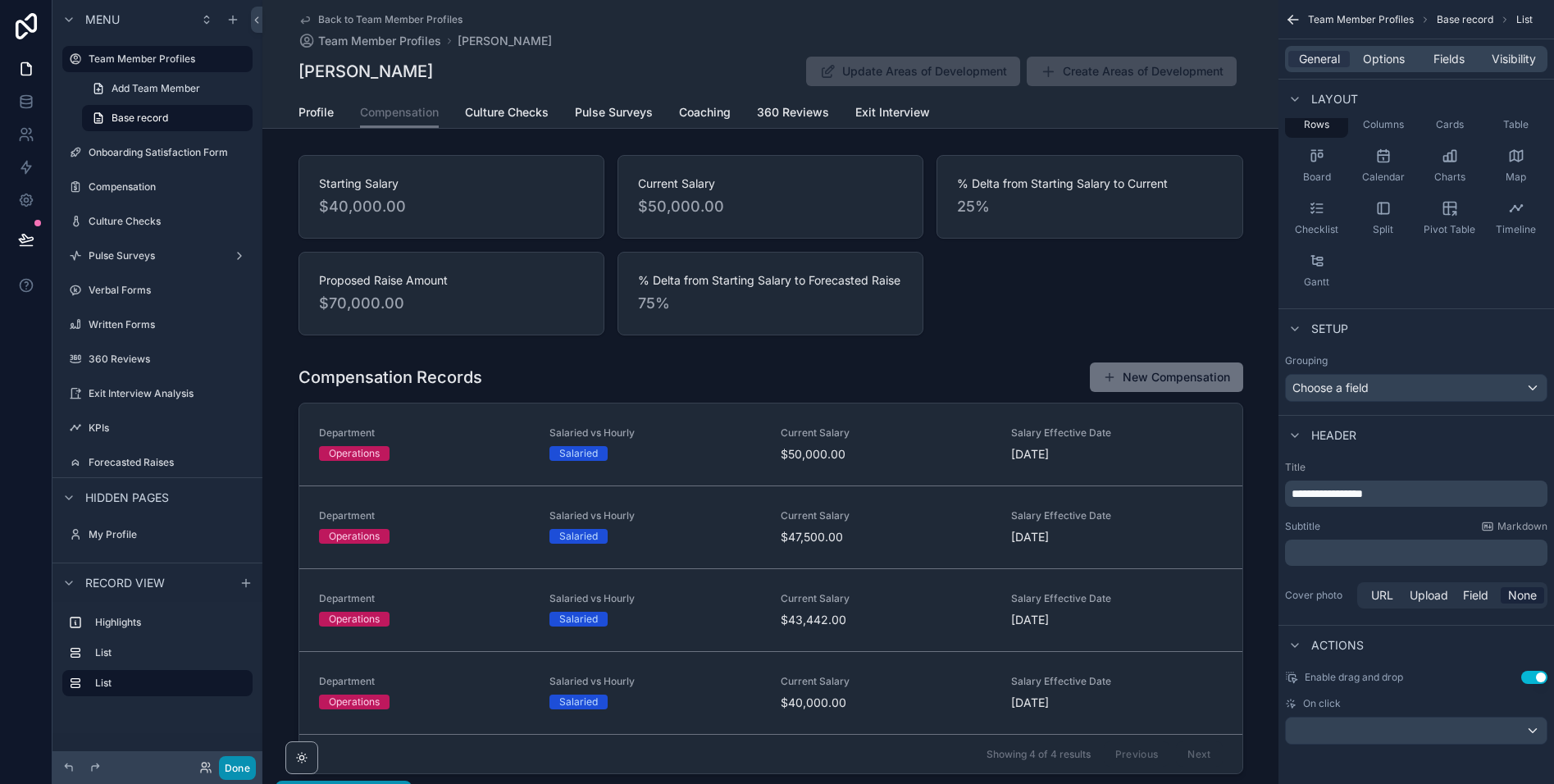
click at [237, 762] on button "Done" at bounding box center [237, 768] width 37 height 24
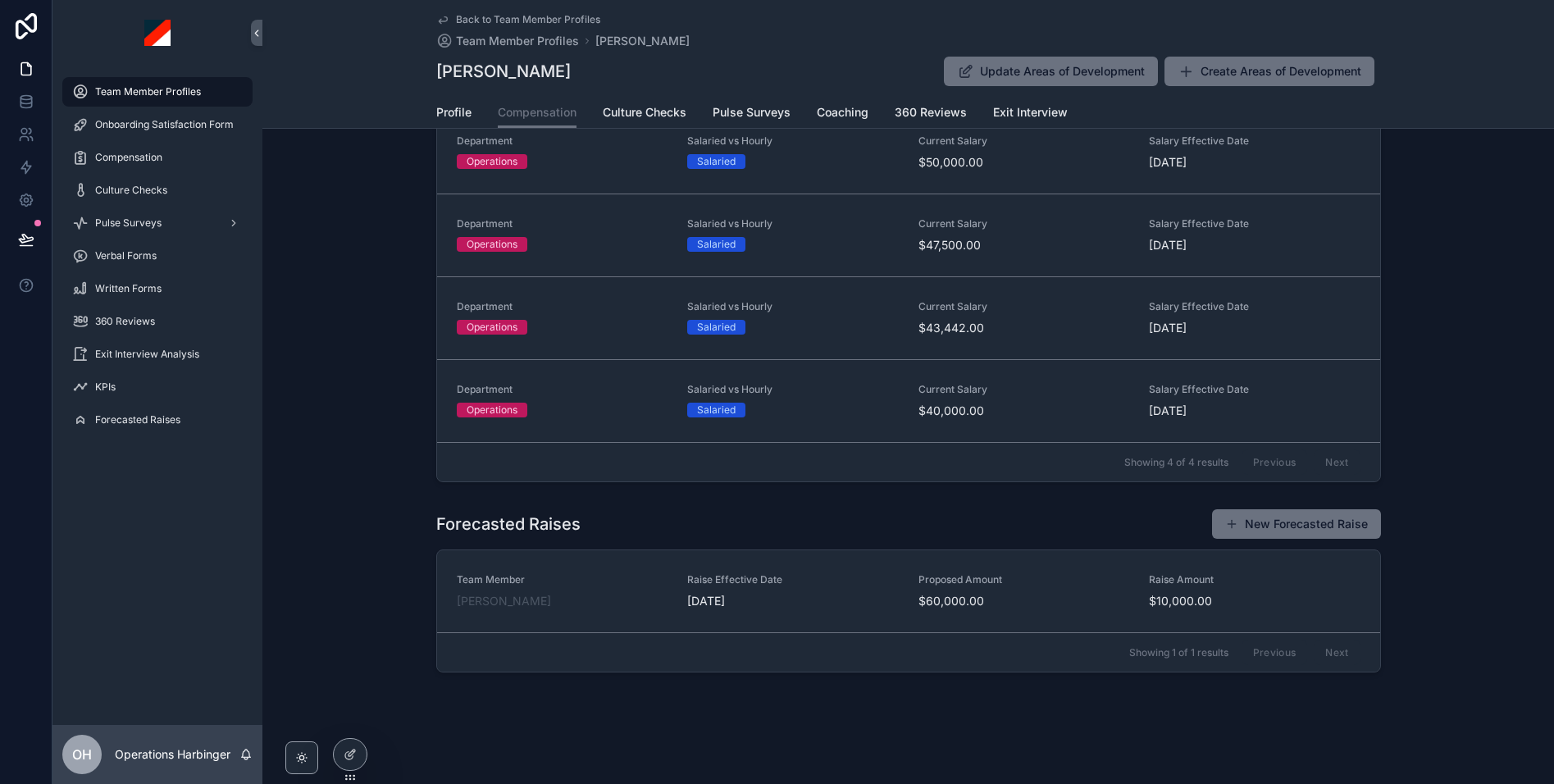
scroll to position [292, 0]
click at [285, 408] on div "Compensation Records New Compensation Department Operations Salaried vs Hourly …" at bounding box center [908, 276] width 1291 height 425
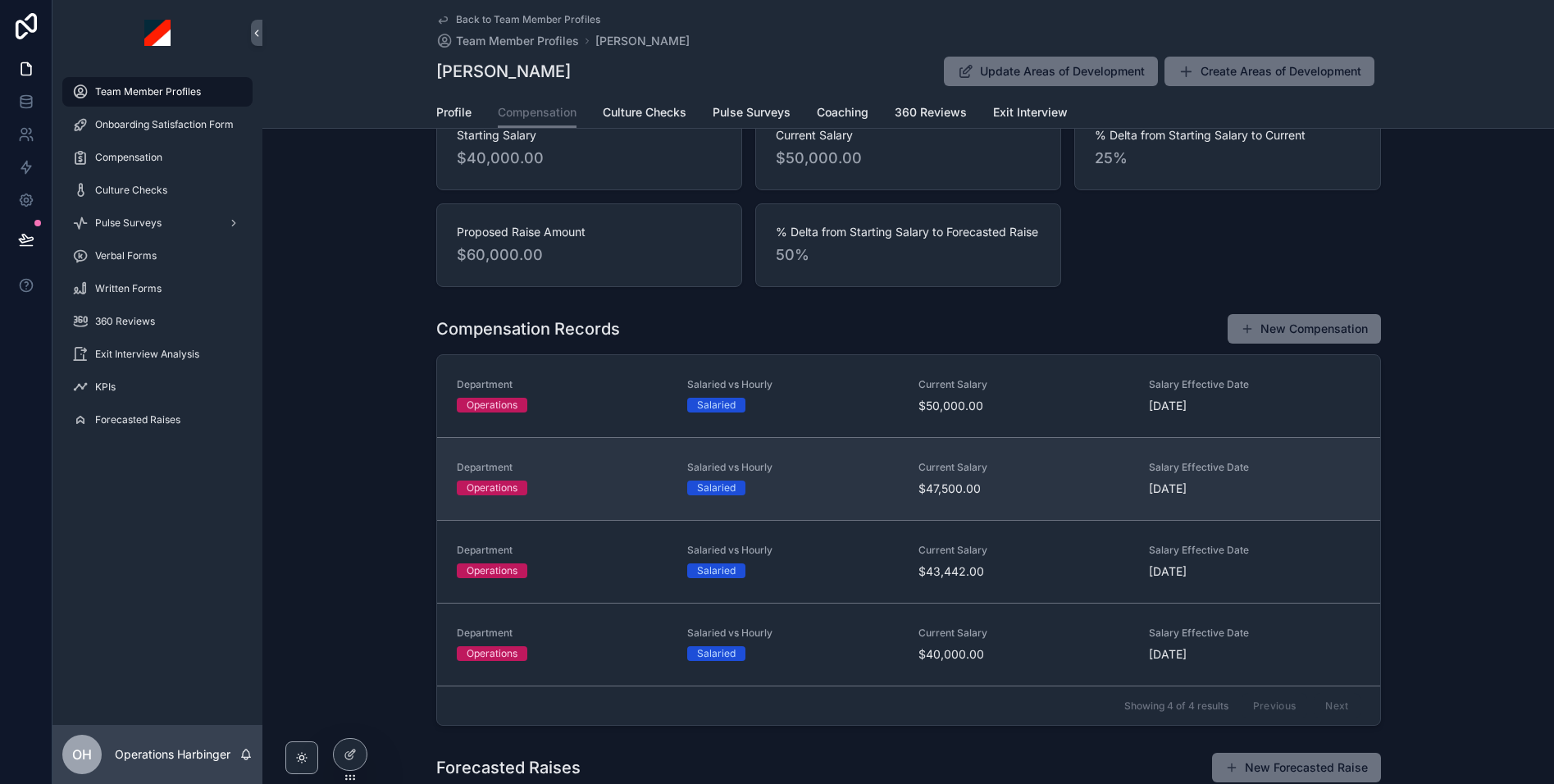
scroll to position [0, 0]
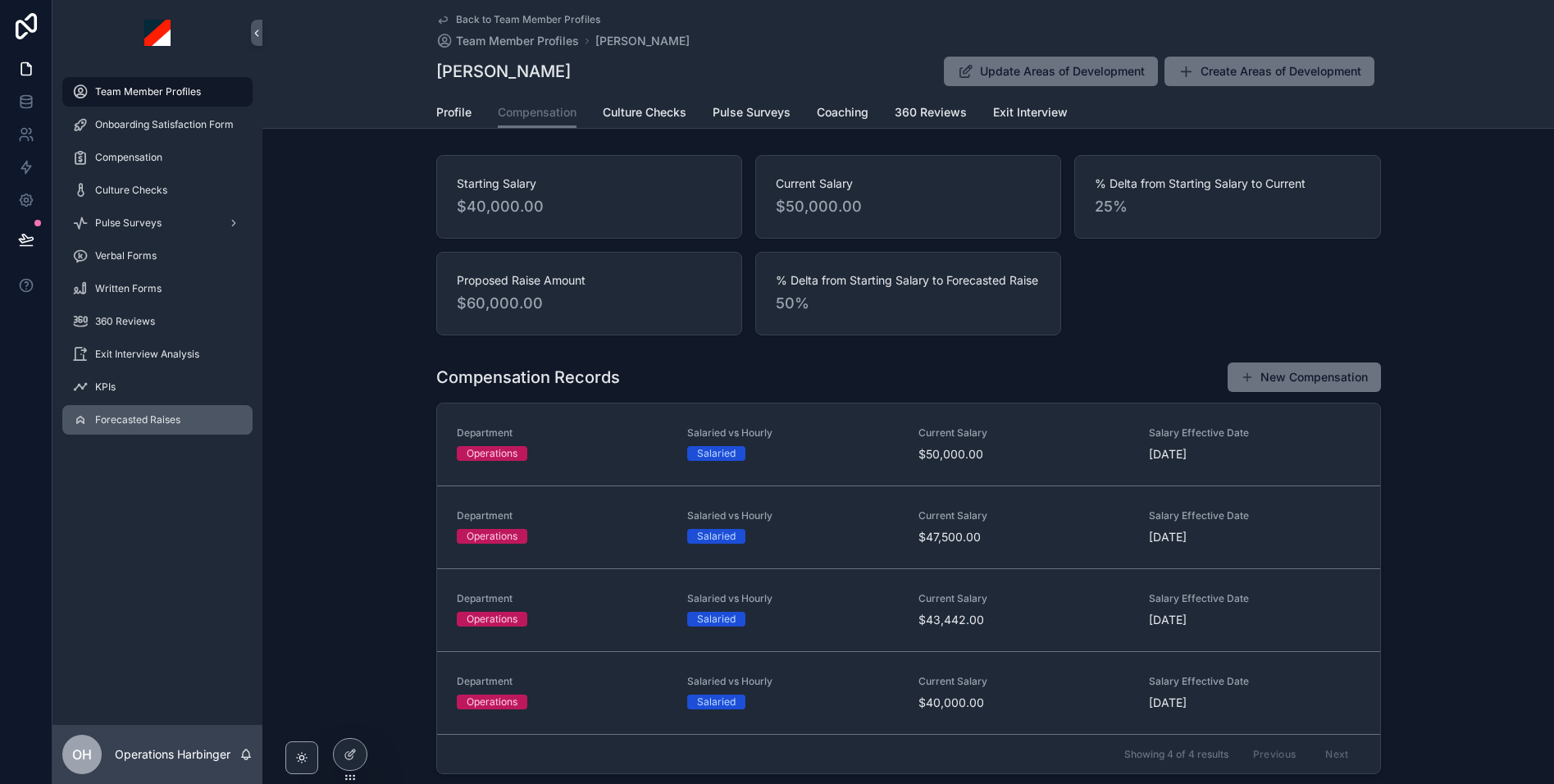
click at [125, 414] on span "Forecasted Raises" at bounding box center [138, 420] width 85 height 14
